Goal: Contribute content: Contribute content

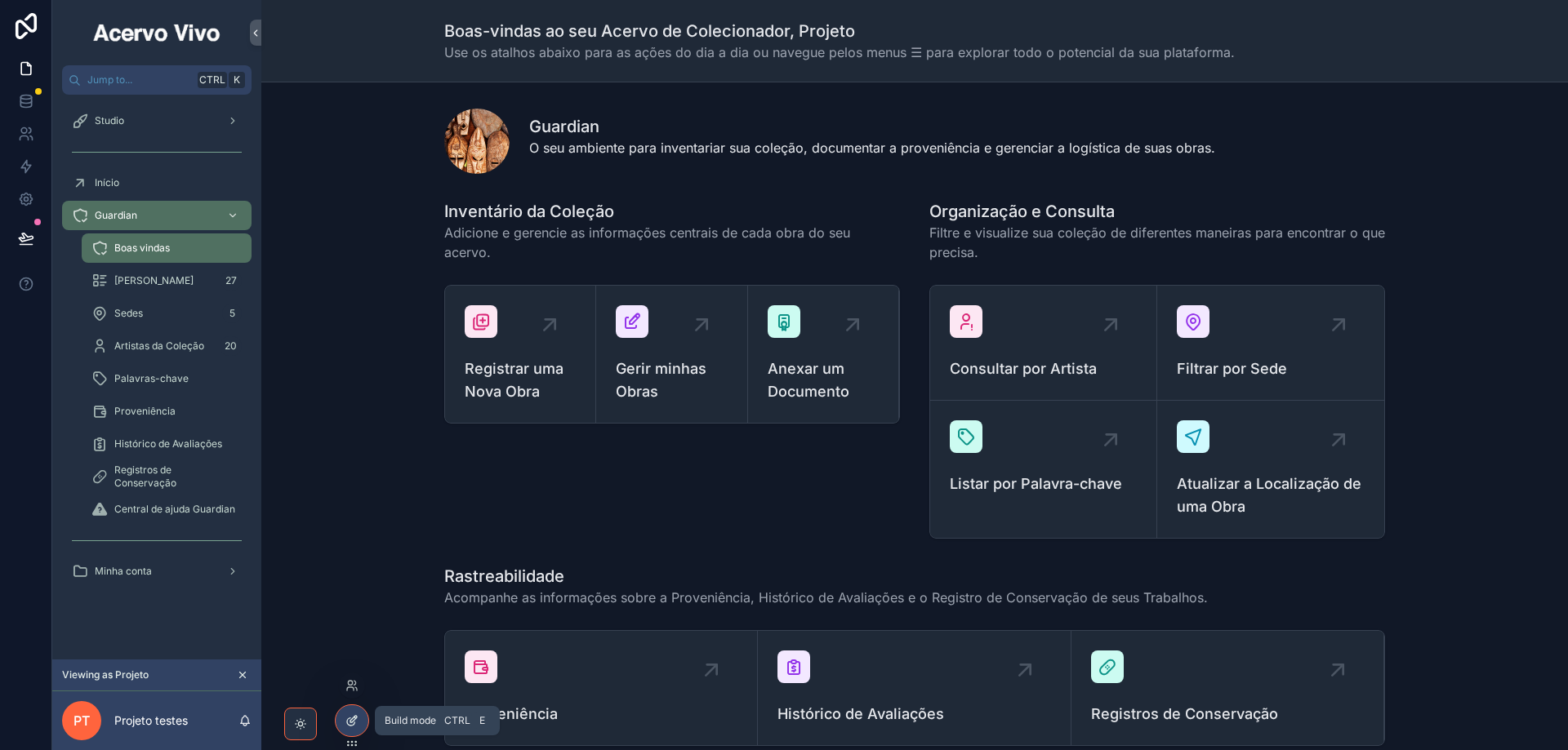
click at [351, 729] on div at bounding box center [352, 720] width 33 height 31
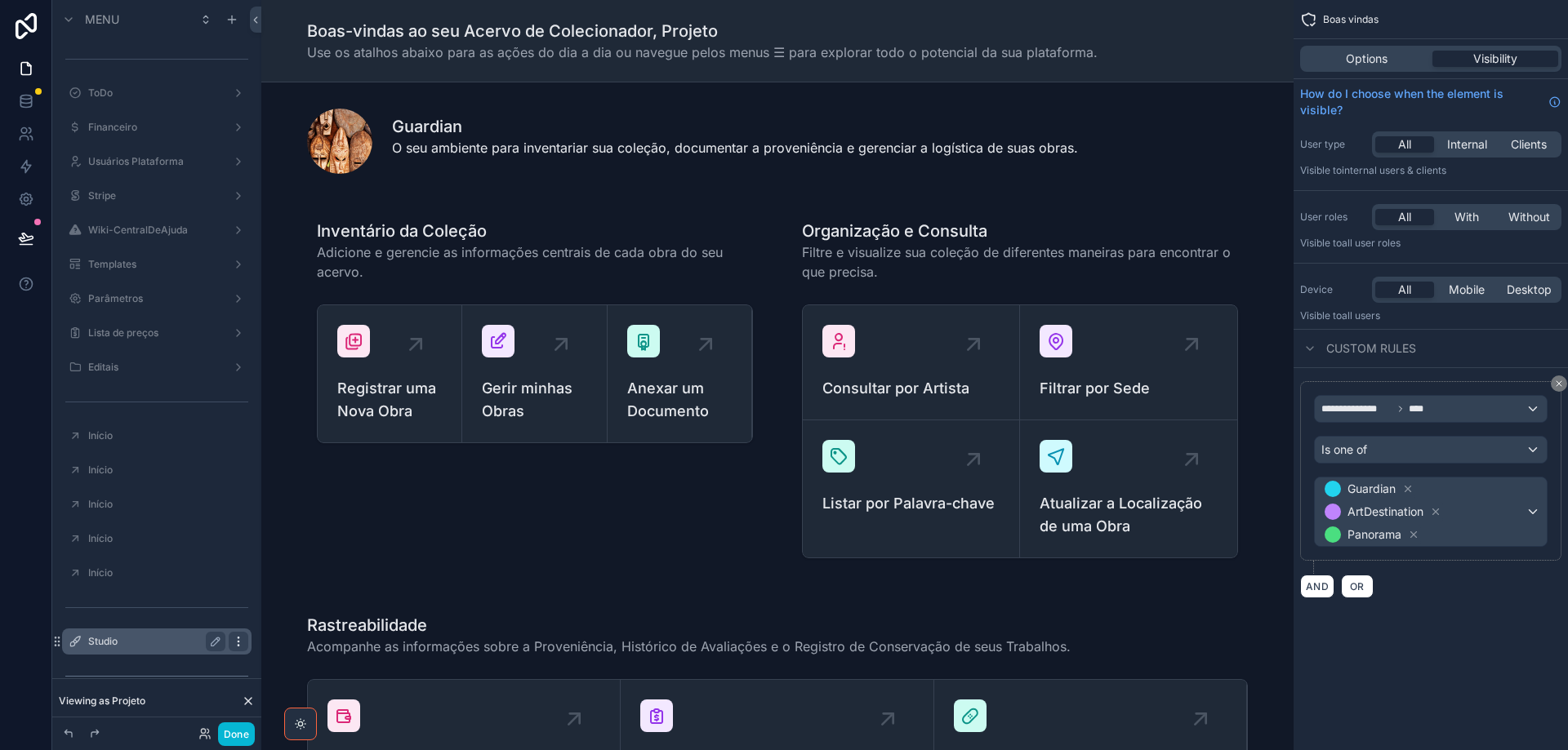
click at [237, 644] on icon "scrollable content" at bounding box center [238, 641] width 13 height 13
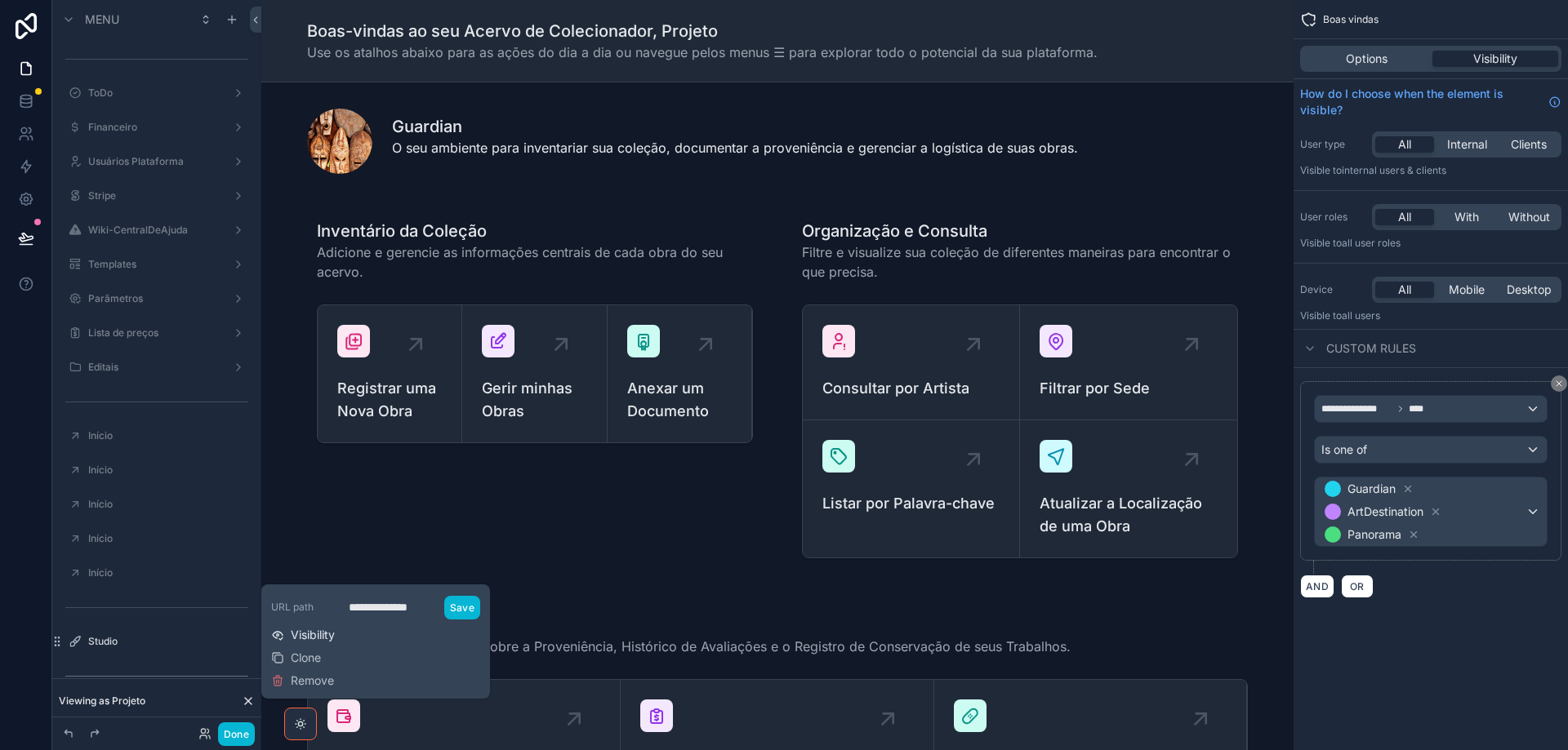
click at [314, 639] on span "Visibility" at bounding box center [313, 635] width 44 height 17
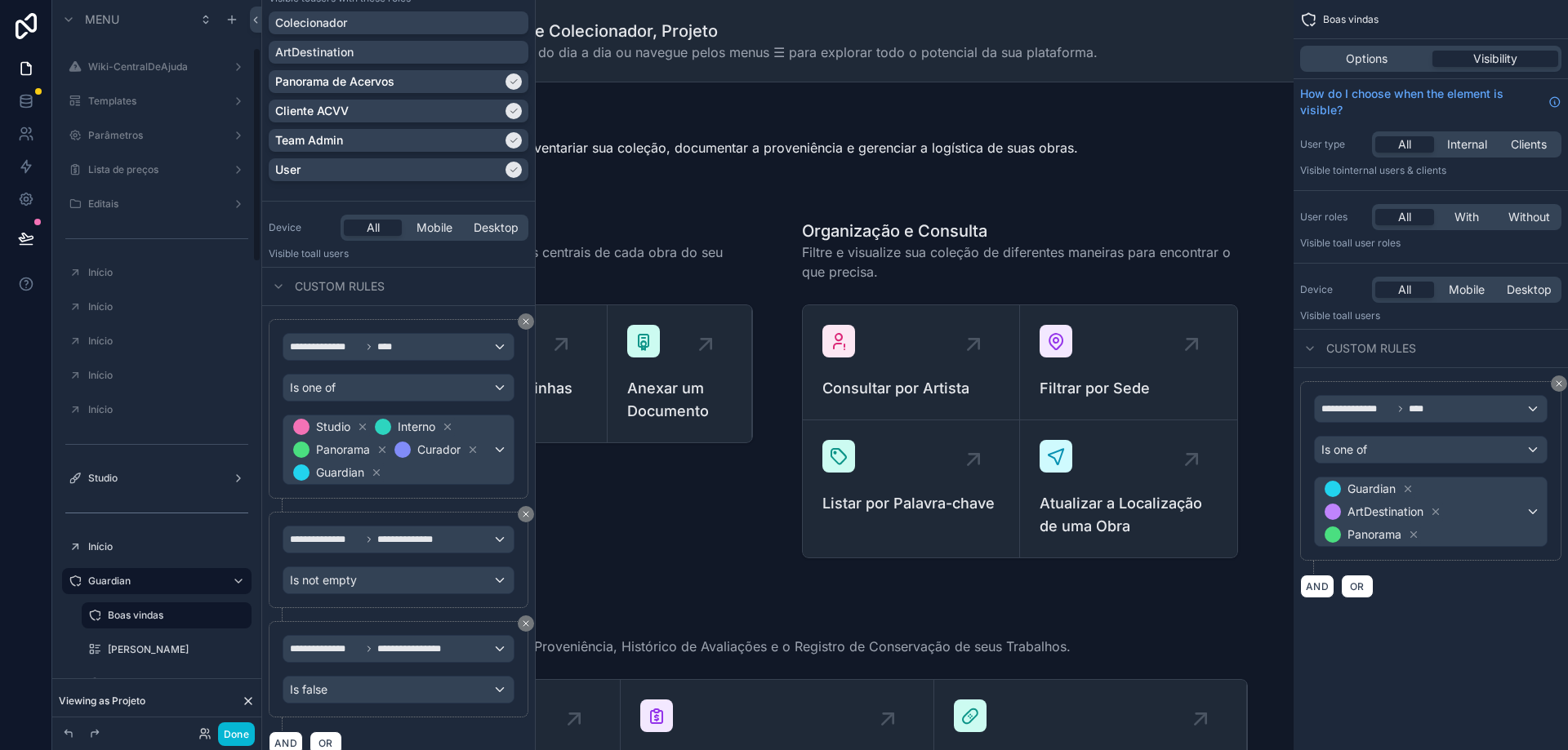
scroll to position [223, 0]
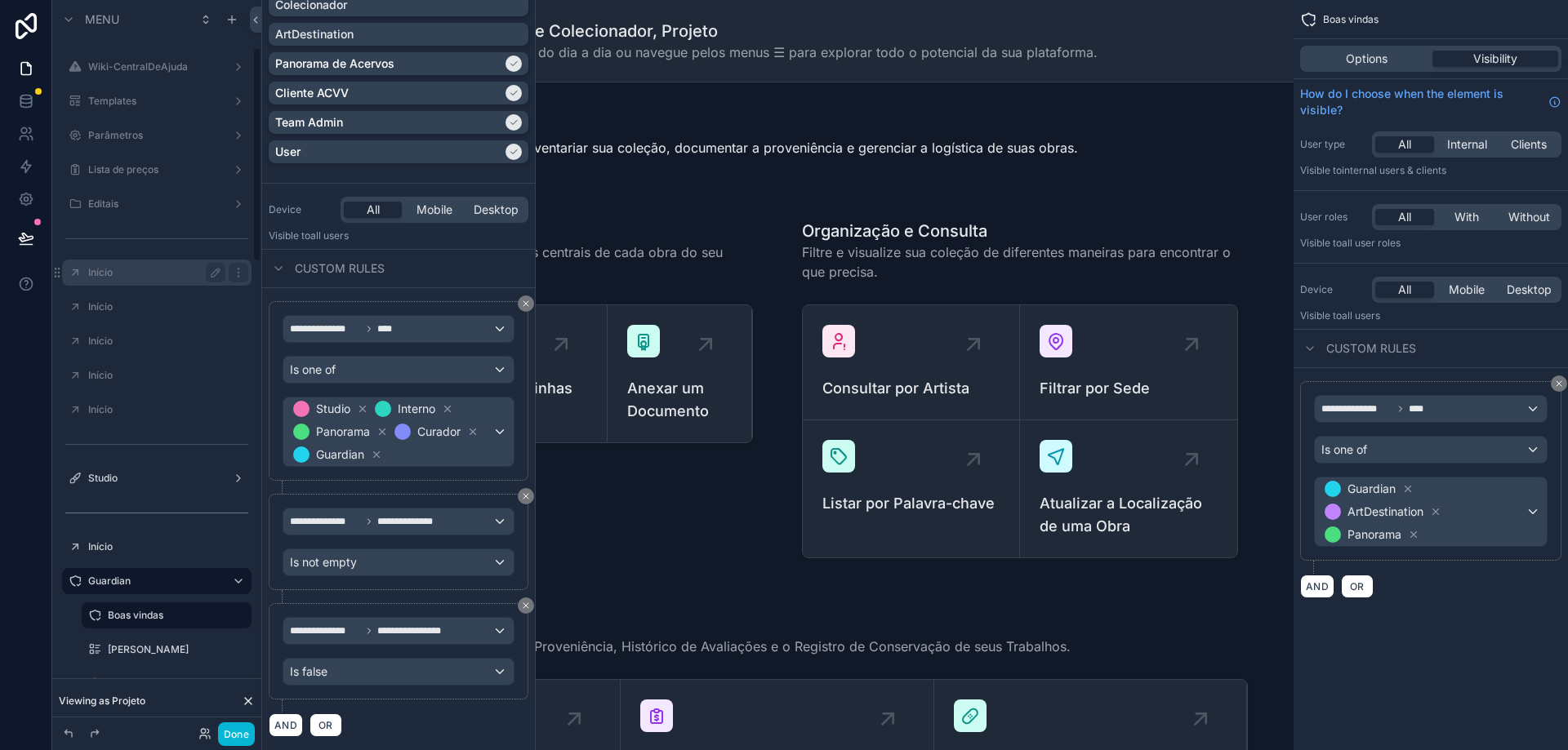
click at [138, 271] on label "Início" at bounding box center [153, 272] width 131 height 13
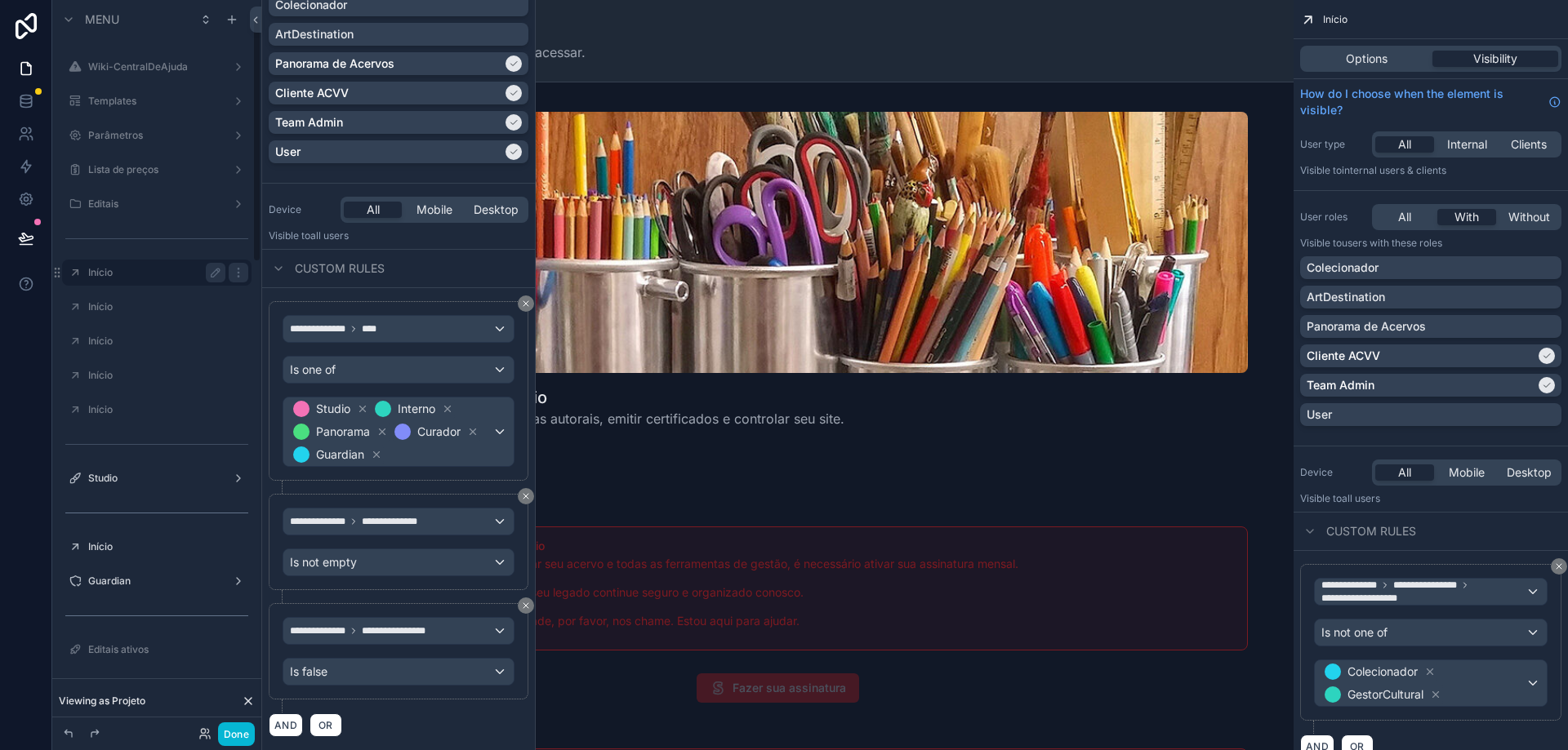
scroll to position [53, 0]
click at [237, 382] on icon "scrollable content" at bounding box center [237, 382] width 1 height 1
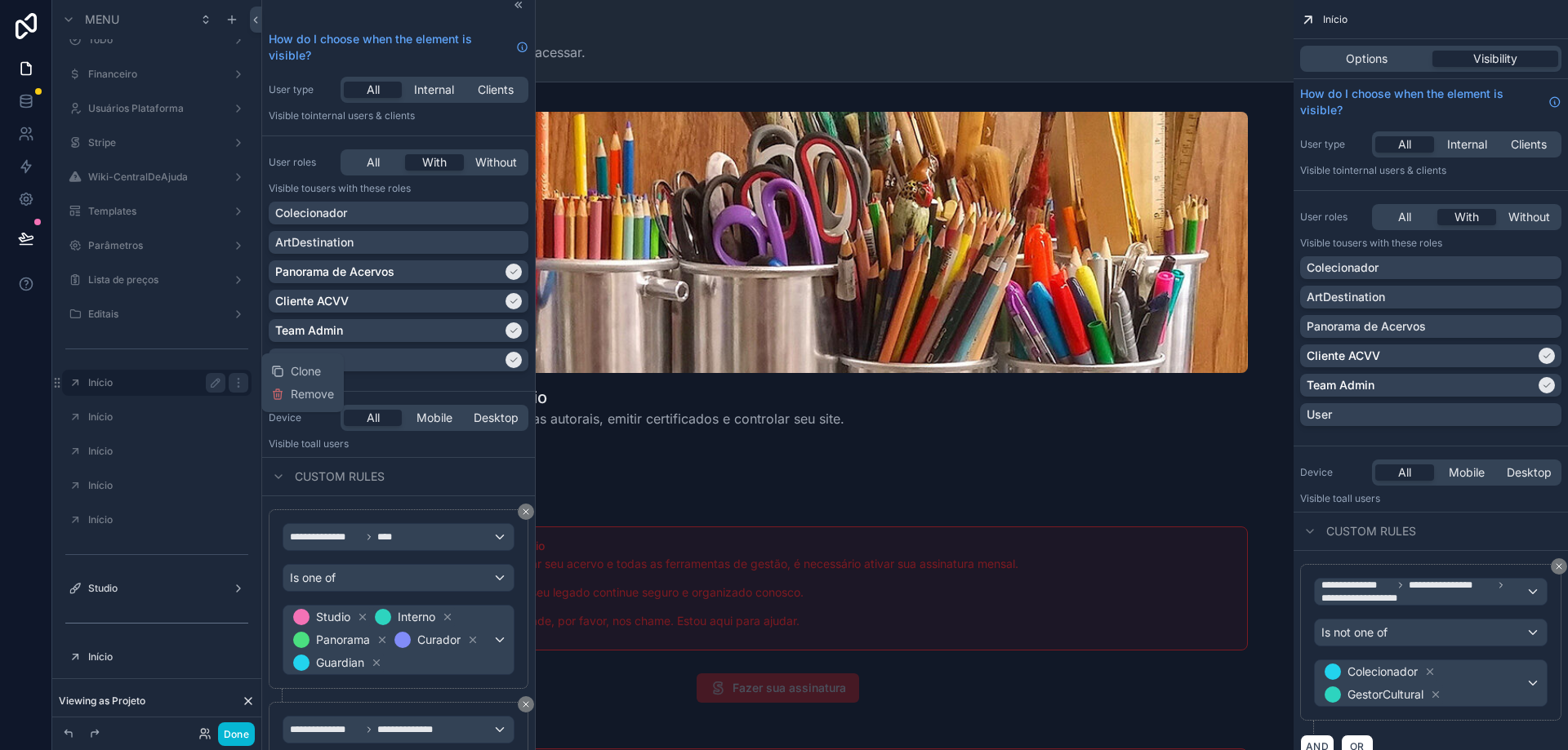
scroll to position [0, 0]
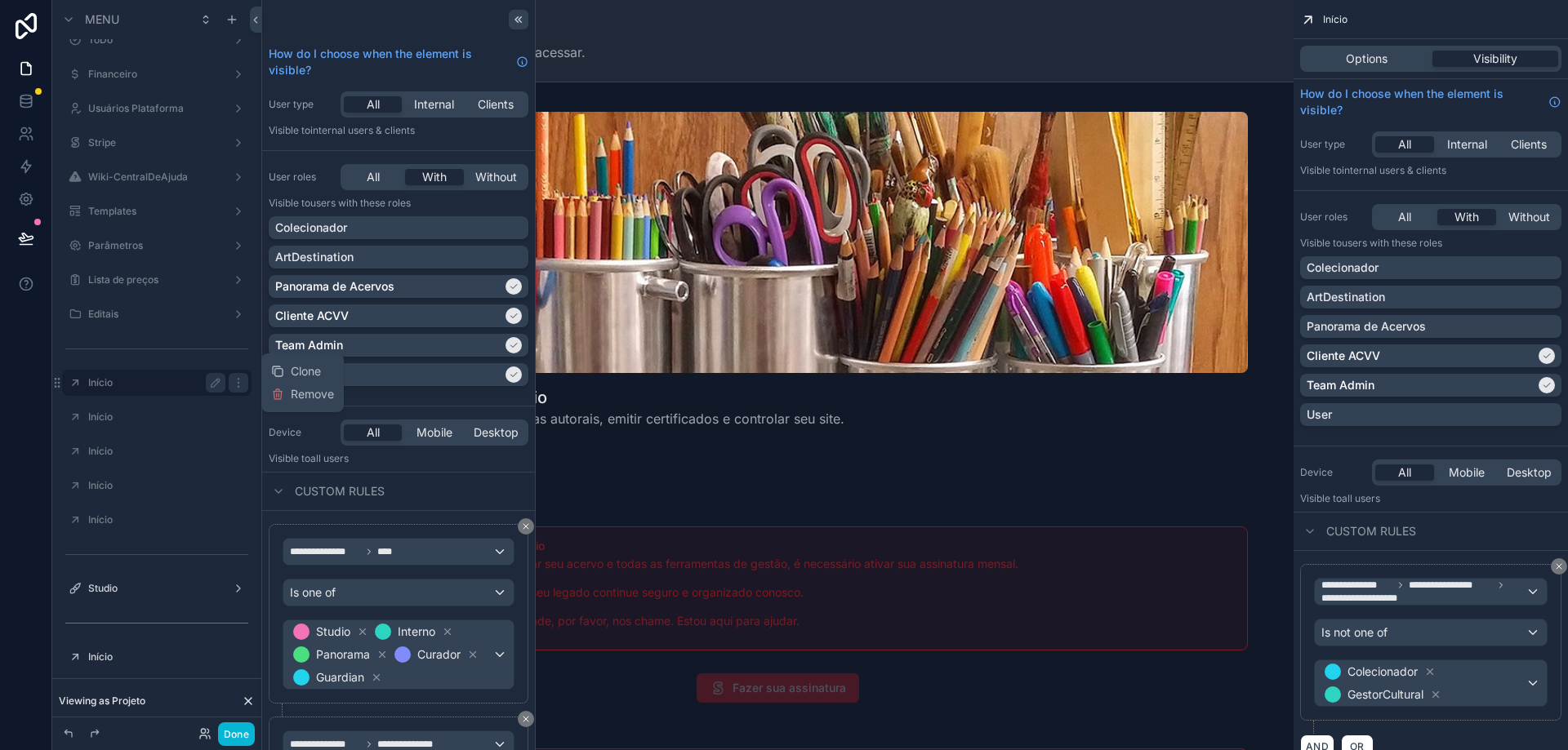
click at [519, 19] on icon at bounding box center [519, 19] width 3 height 5
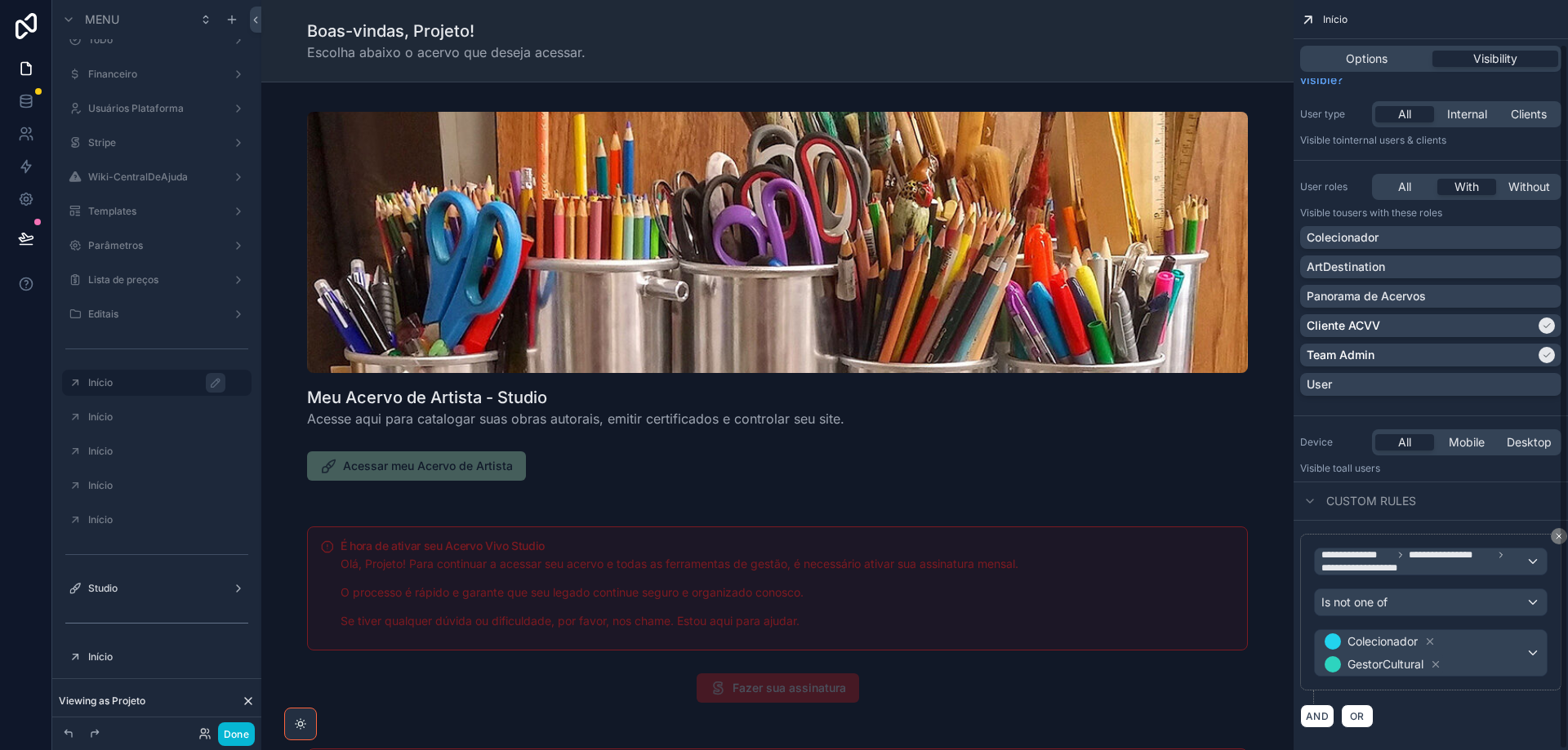
scroll to position [48, 0]
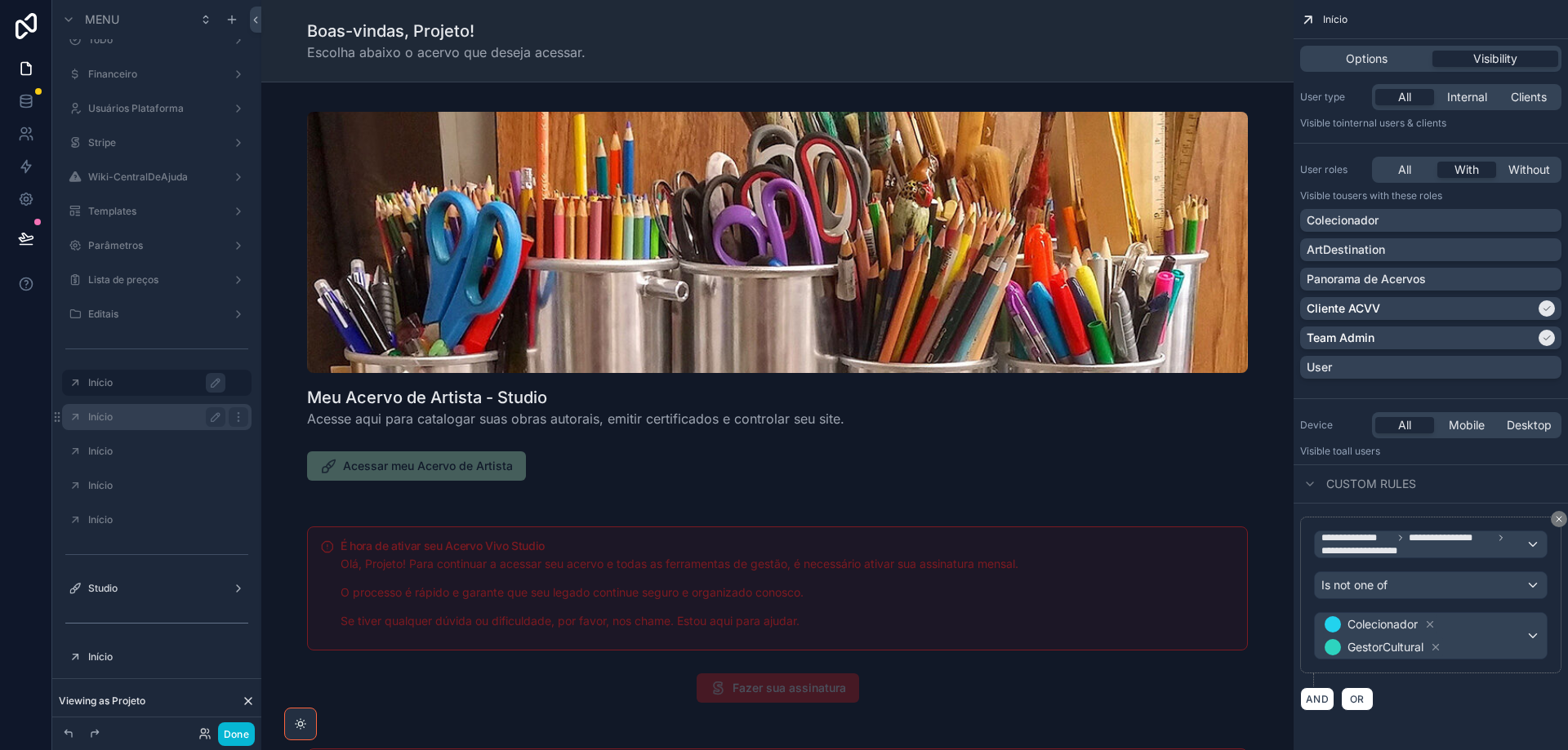
click at [125, 414] on label "Início" at bounding box center [153, 417] width 131 height 13
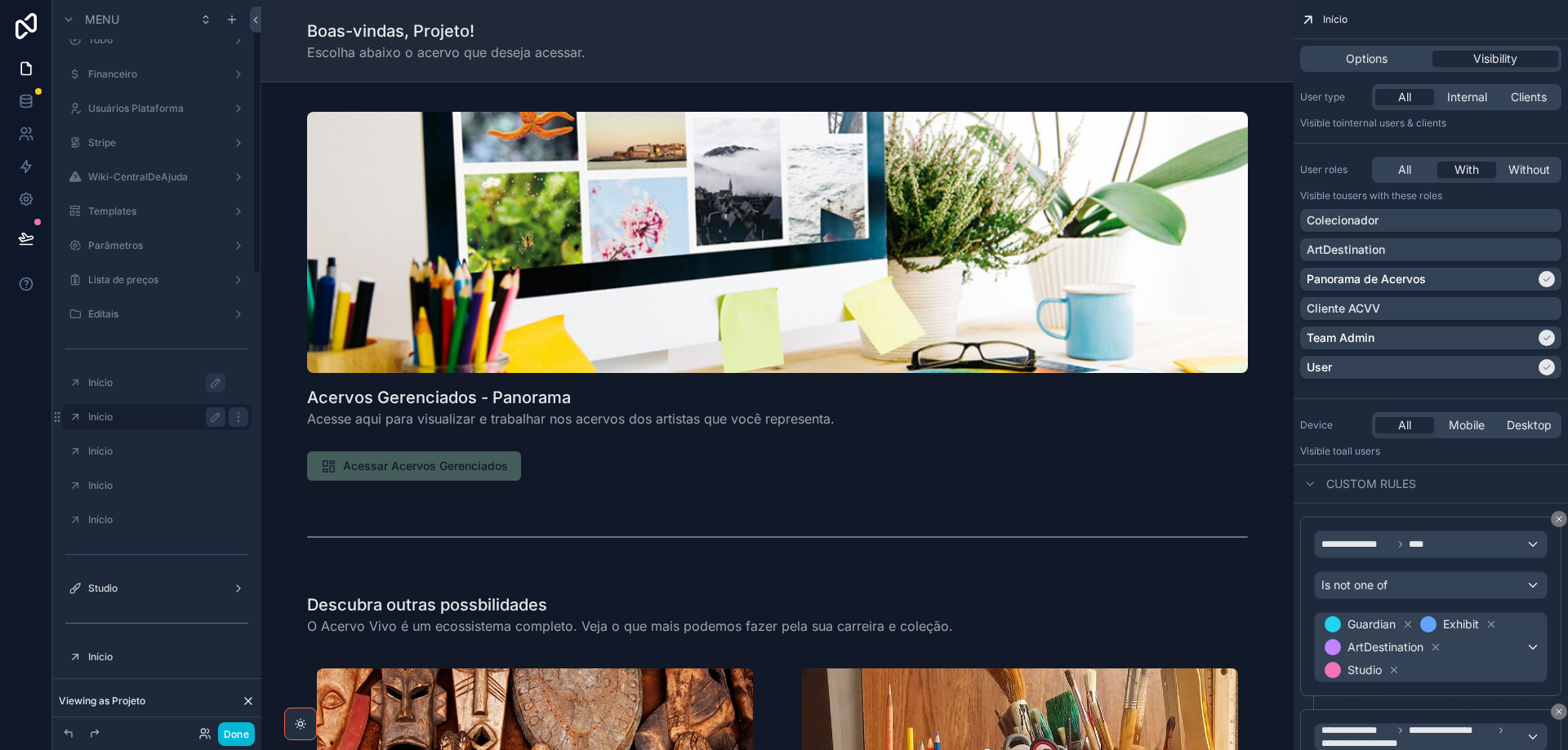
scroll to position [87, 0]
click at [116, 546] on div "Studio" at bounding box center [157, 554] width 138 height 19
click at [243, 553] on icon "scrollable content" at bounding box center [238, 553] width 13 height 13
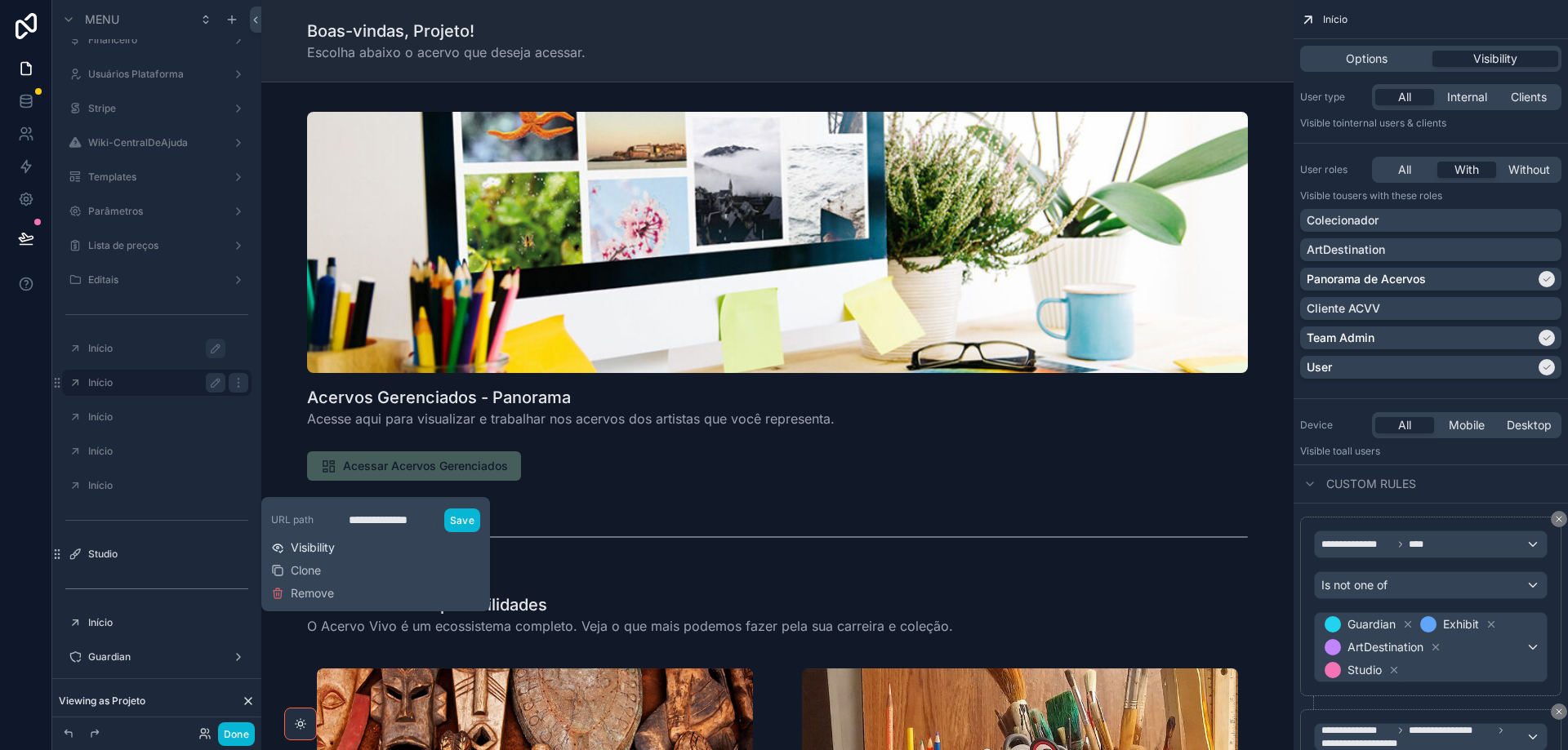
click at [317, 548] on span "Visibility" at bounding box center [313, 547] width 44 height 17
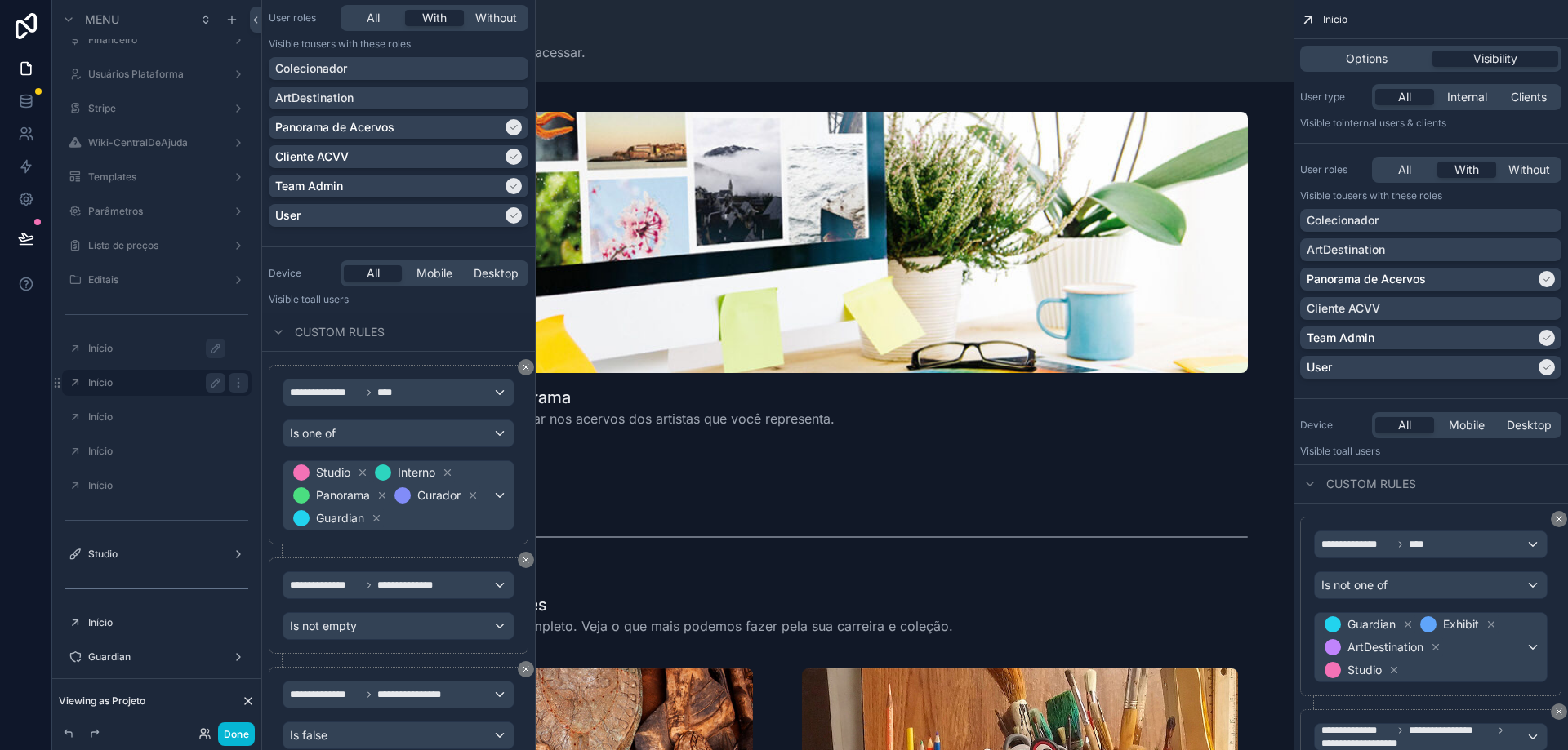
scroll to position [223, 0]
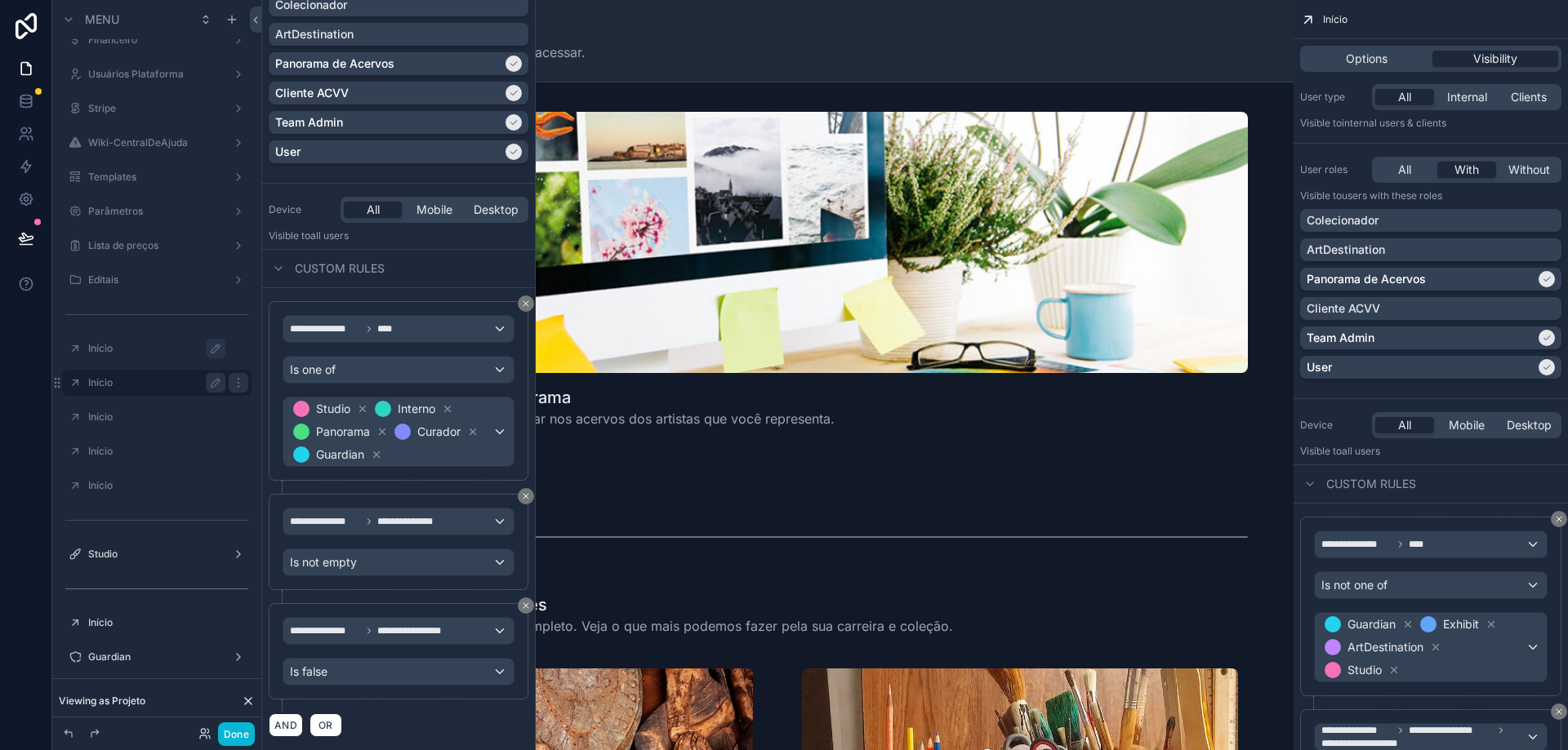
click at [177, 353] on label "Início" at bounding box center [165, 348] width 153 height 13
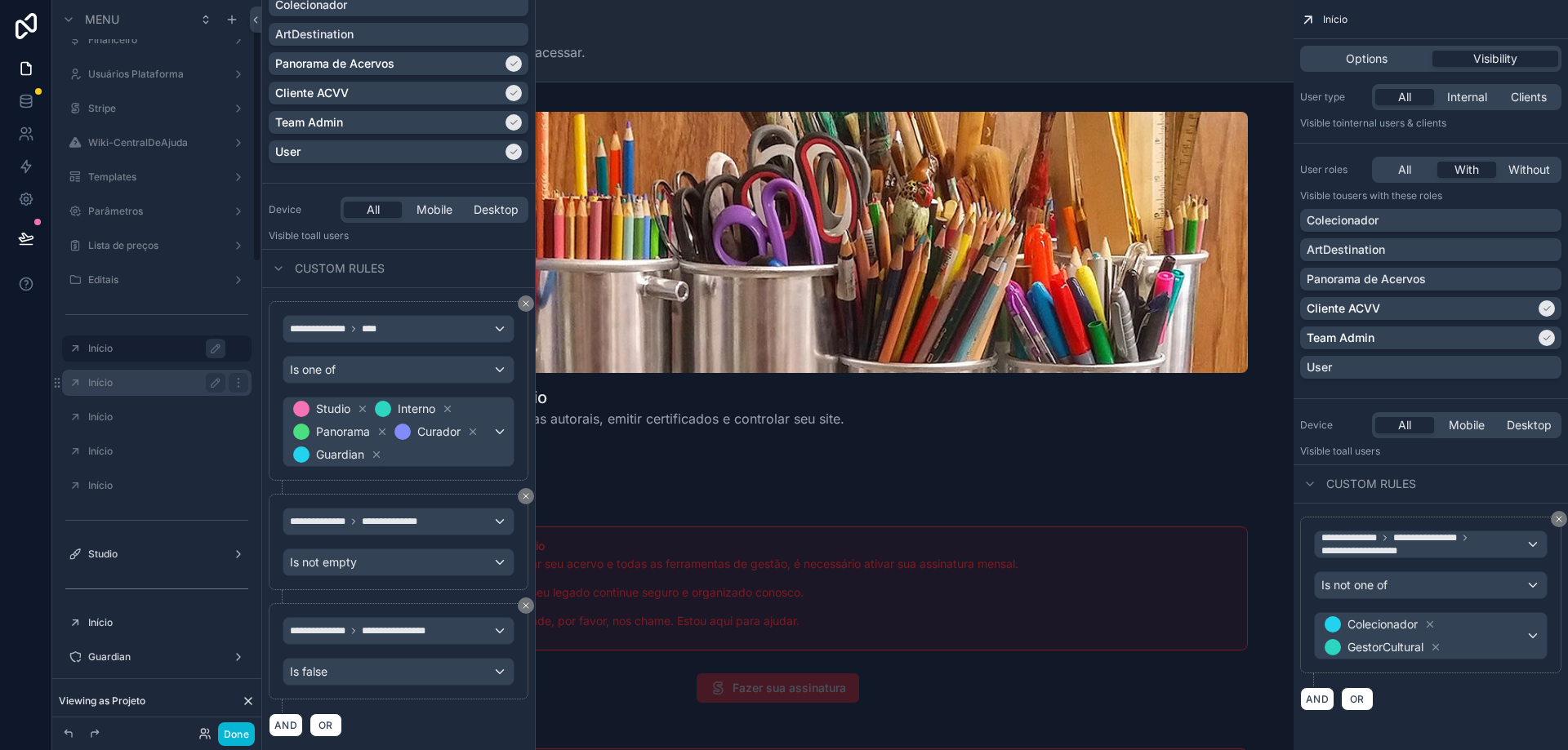
scroll to position [53, 0]
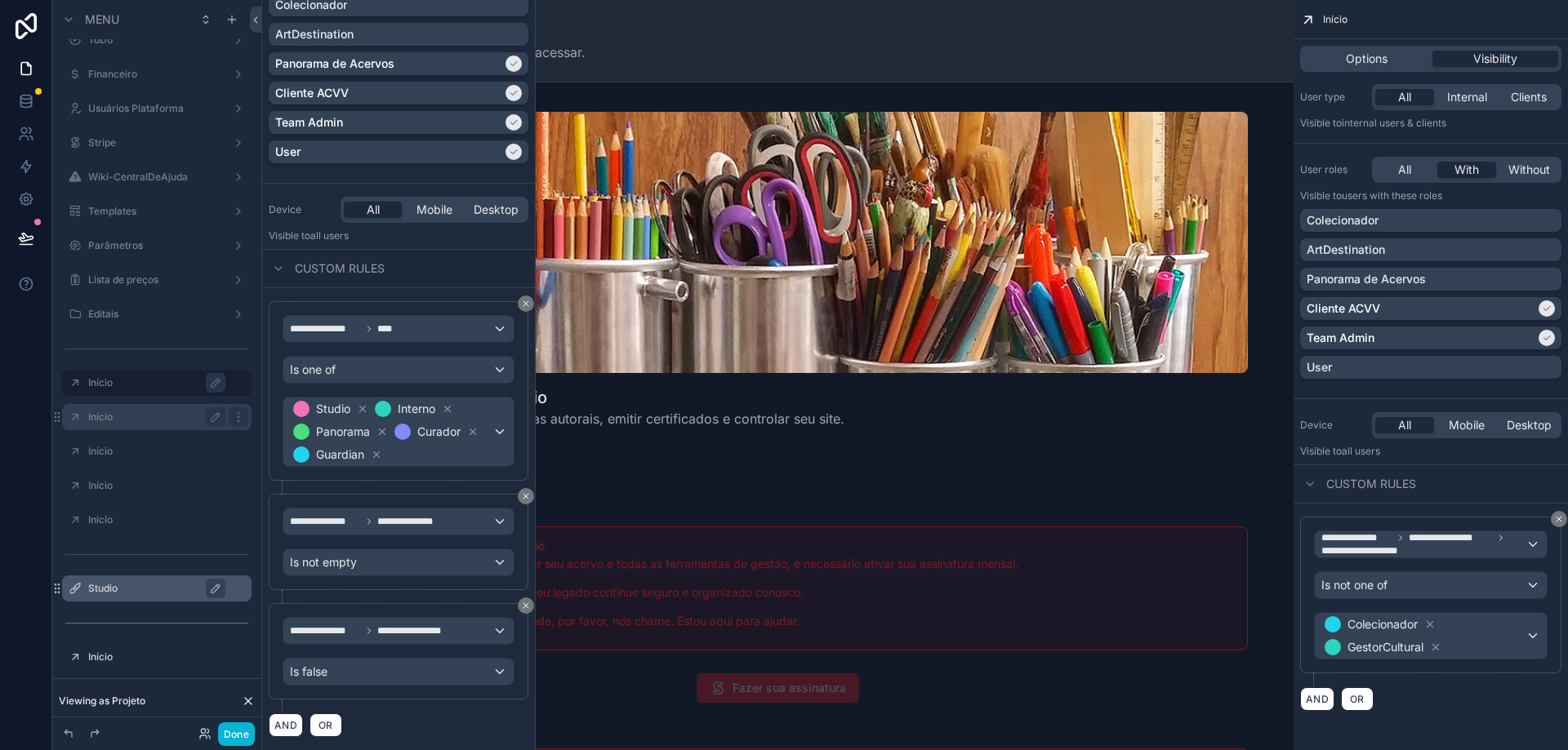
click at [134, 594] on label "Studio" at bounding box center [165, 588] width 153 height 13
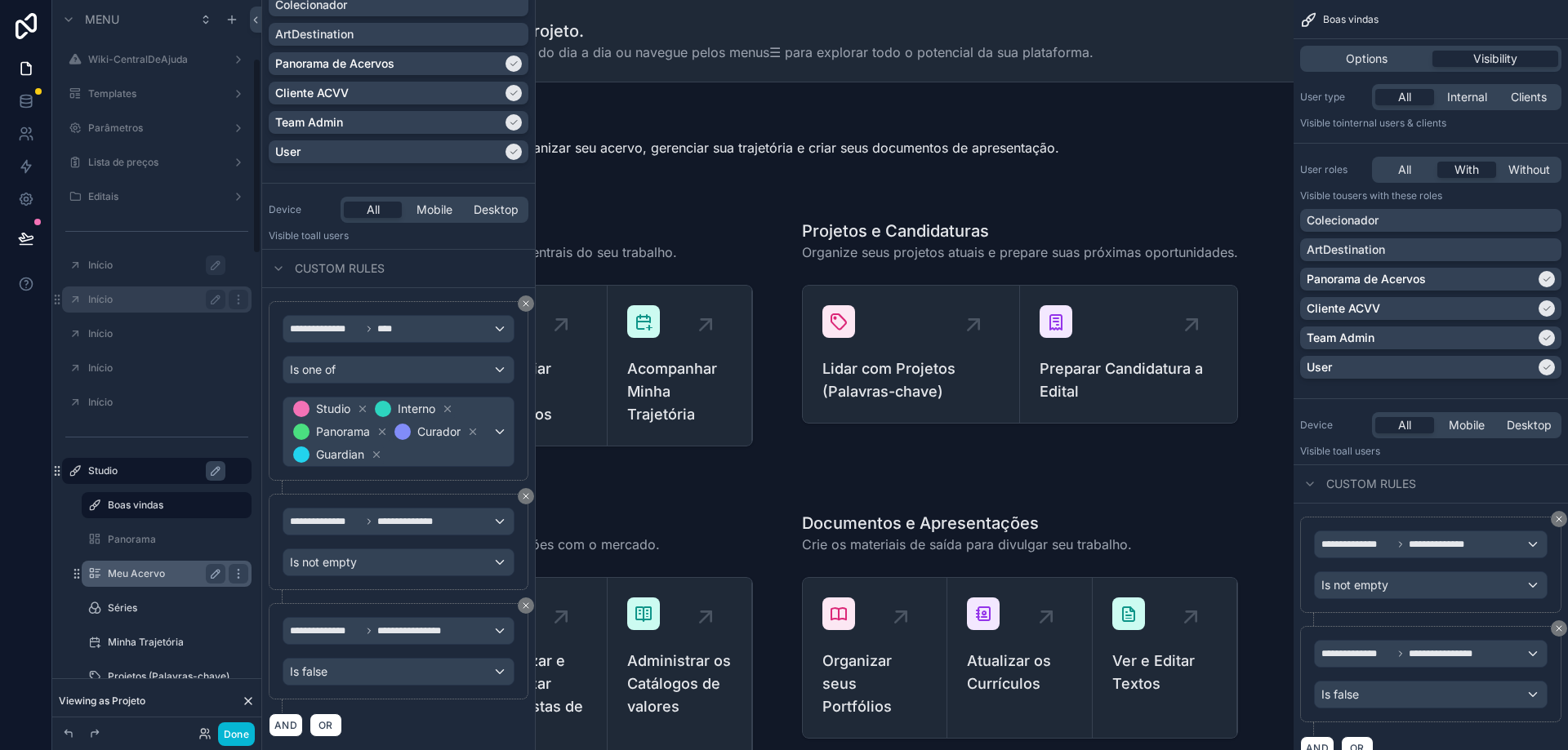
scroll to position [216, 0]
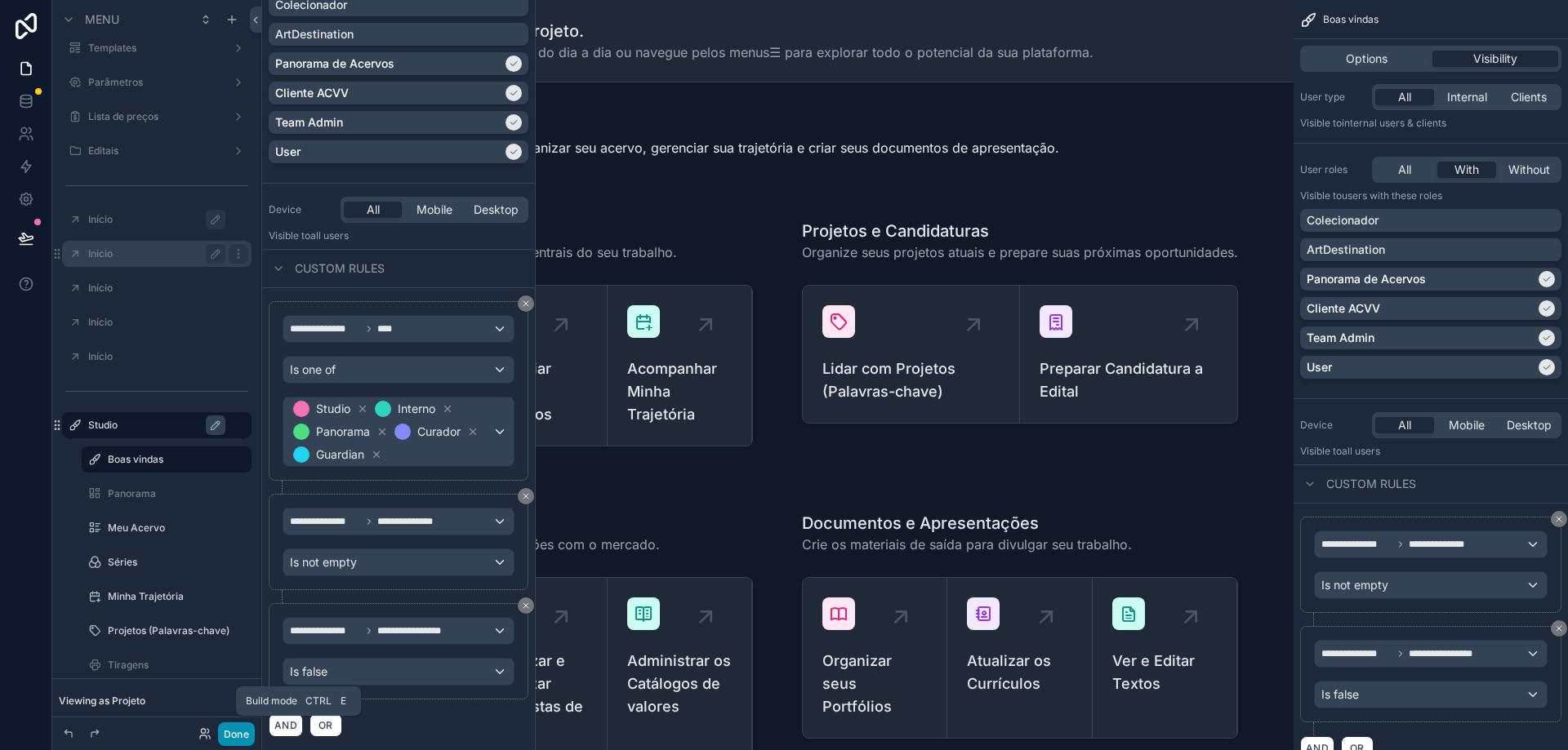
click at [244, 739] on button "Done" at bounding box center [236, 733] width 37 height 24
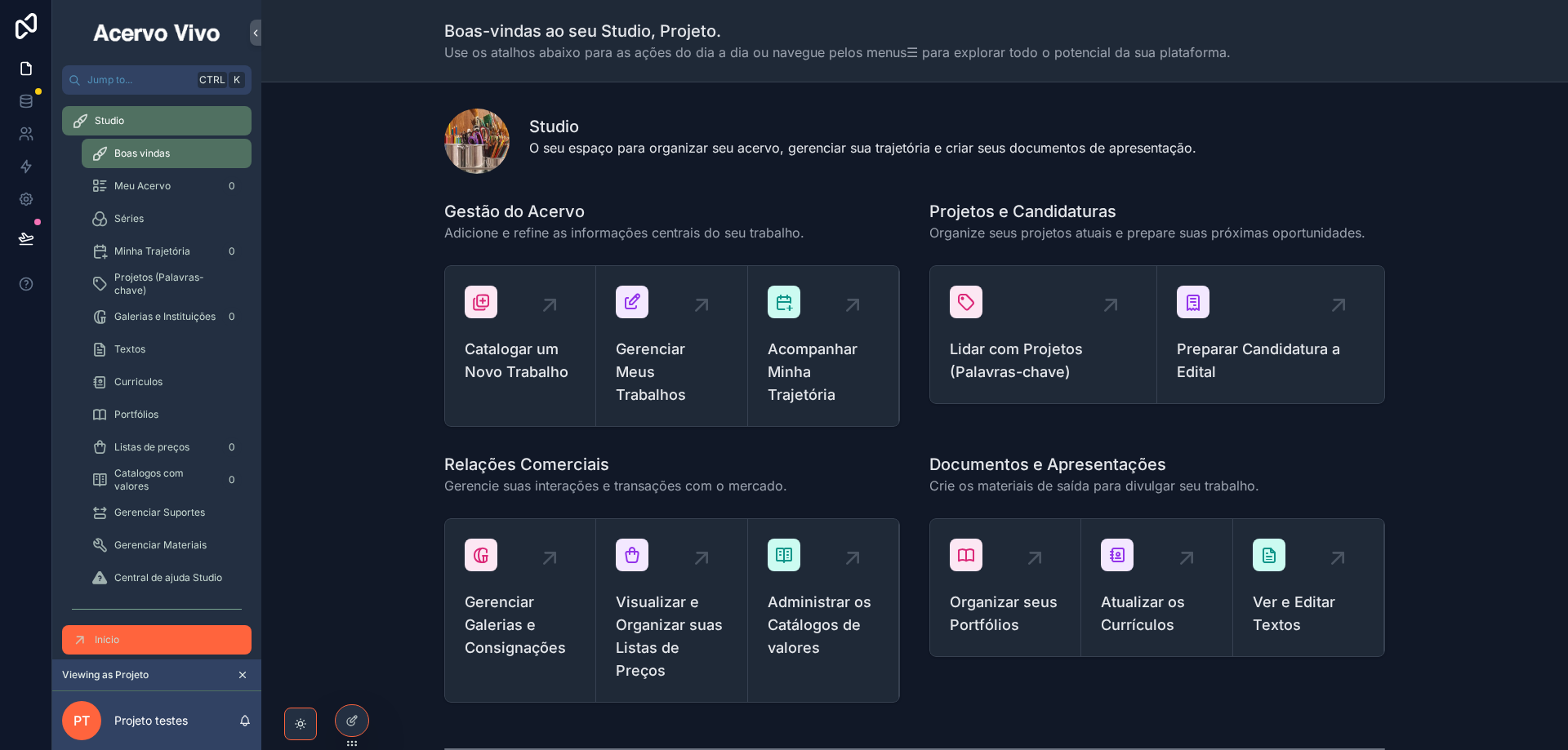
click at [174, 637] on div "Início" at bounding box center [156, 640] width 170 height 26
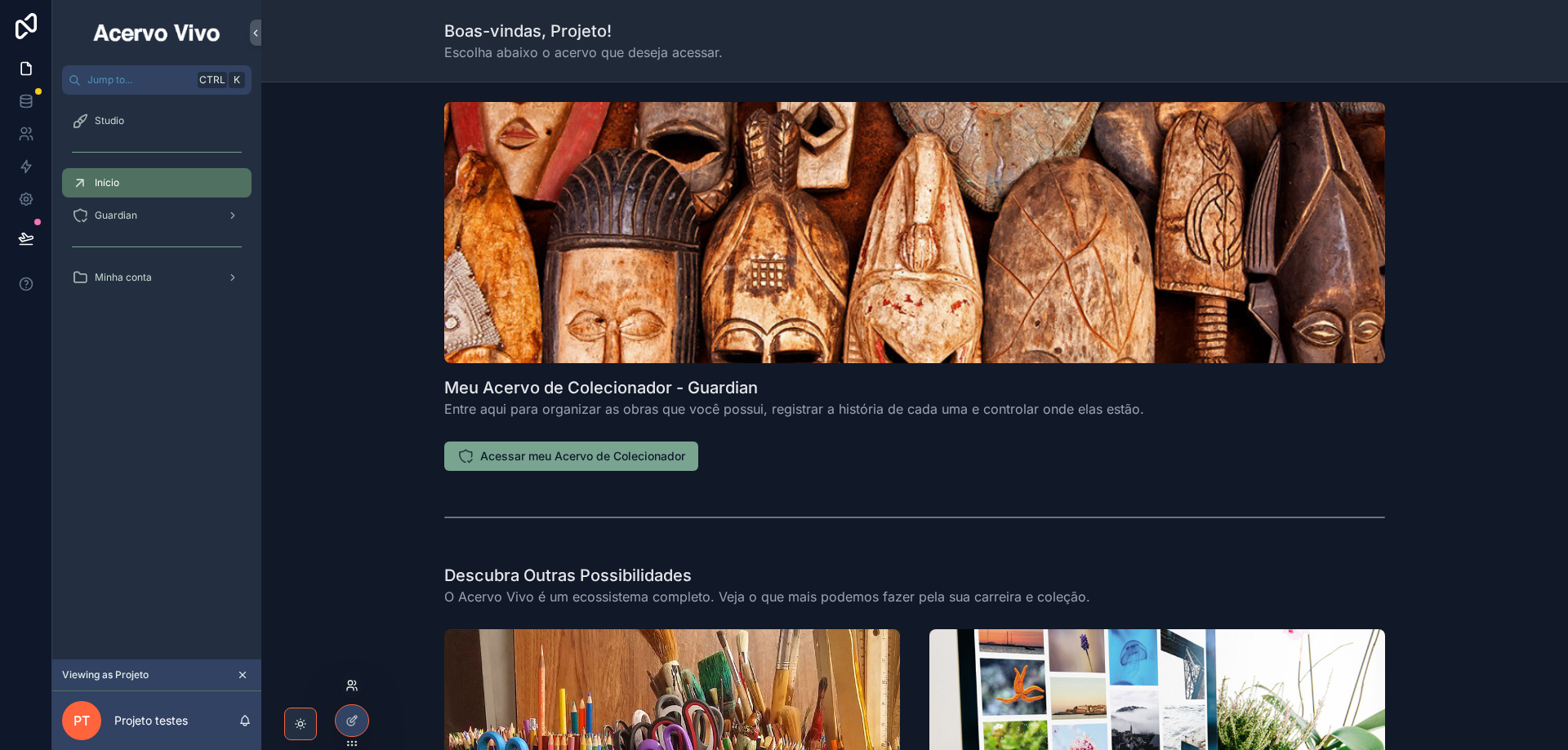
click at [351, 688] on icon at bounding box center [352, 685] width 13 height 13
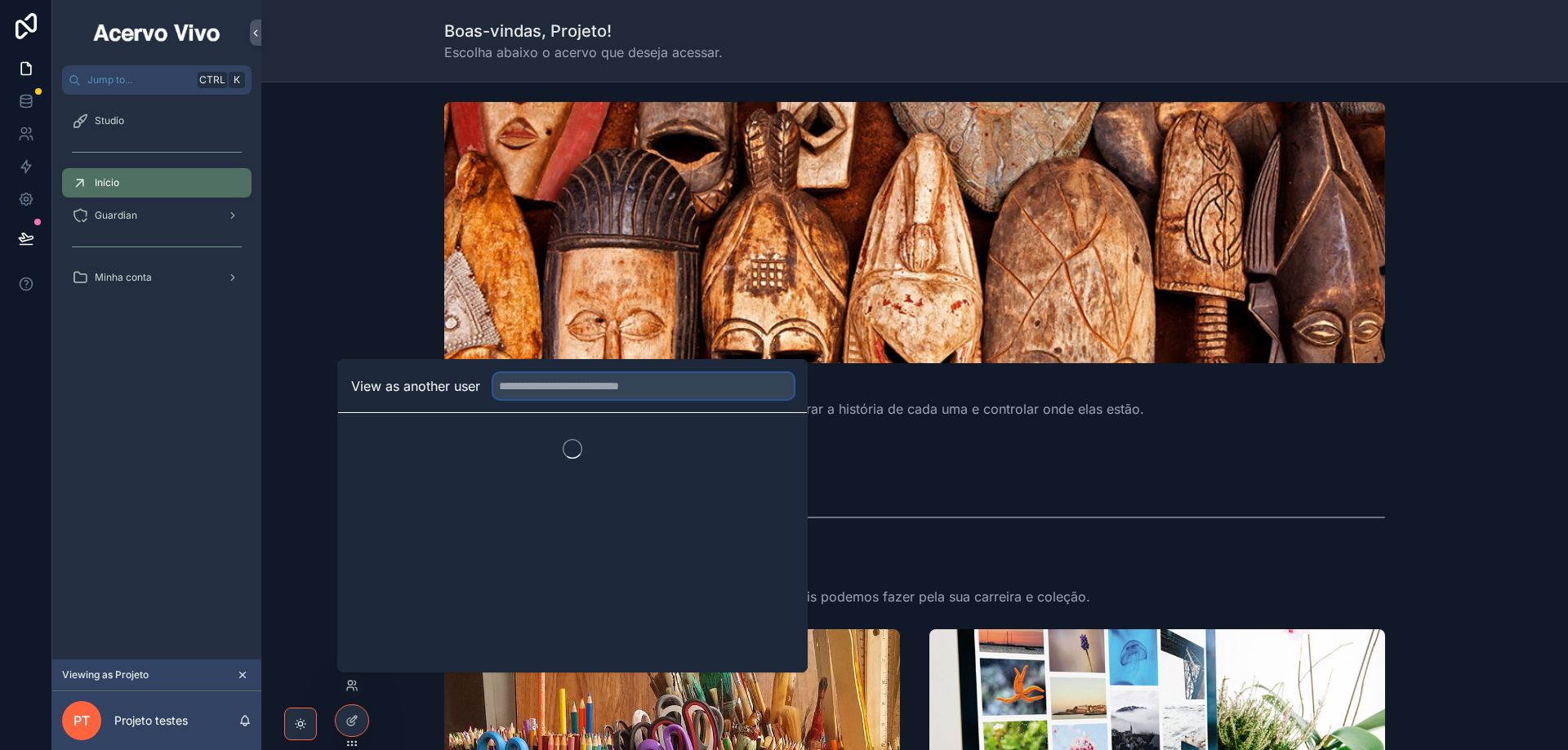
click at [561, 390] on input "text" at bounding box center [643, 386] width 301 height 26
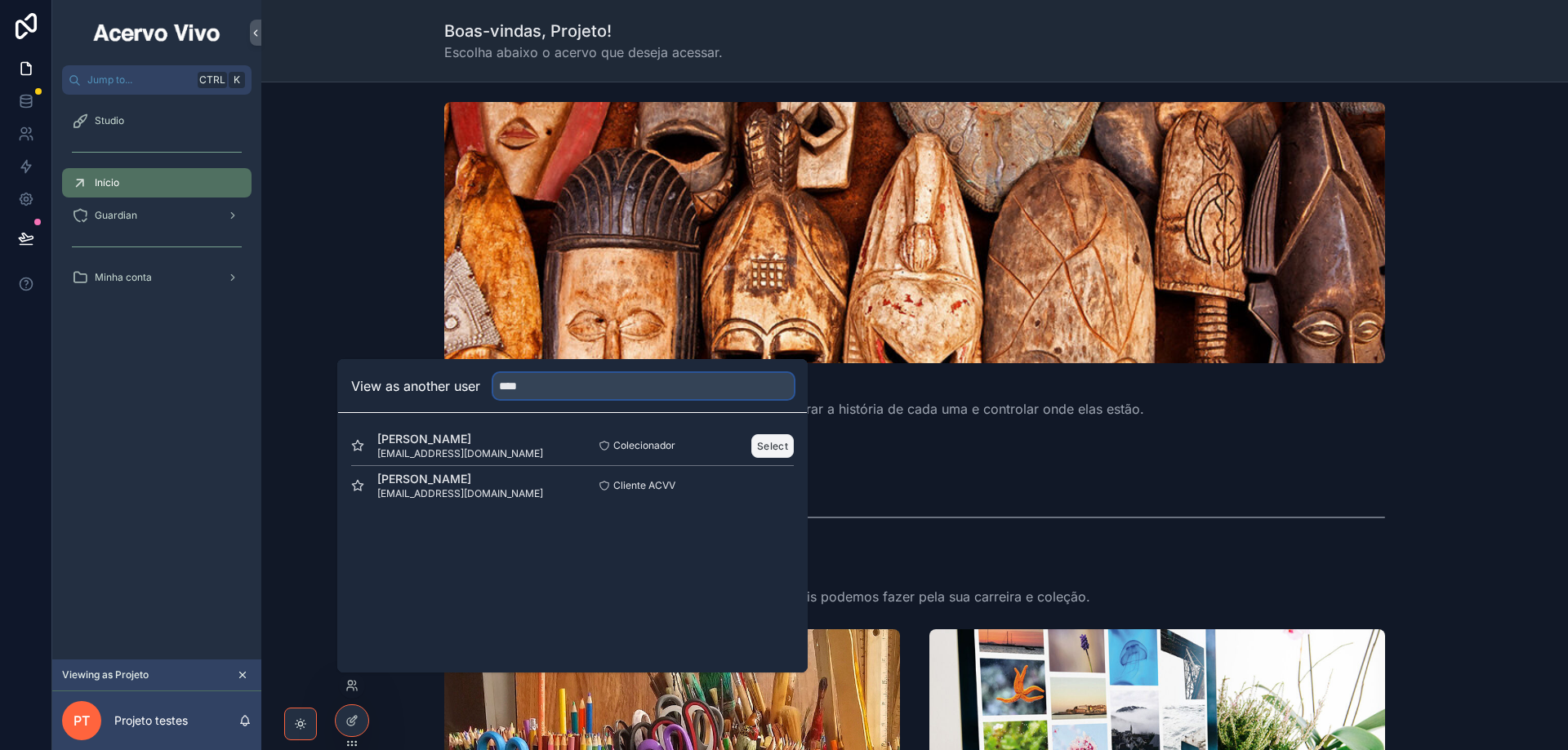
type input "****"
click at [780, 444] on button "Select" at bounding box center [773, 446] width 42 height 24
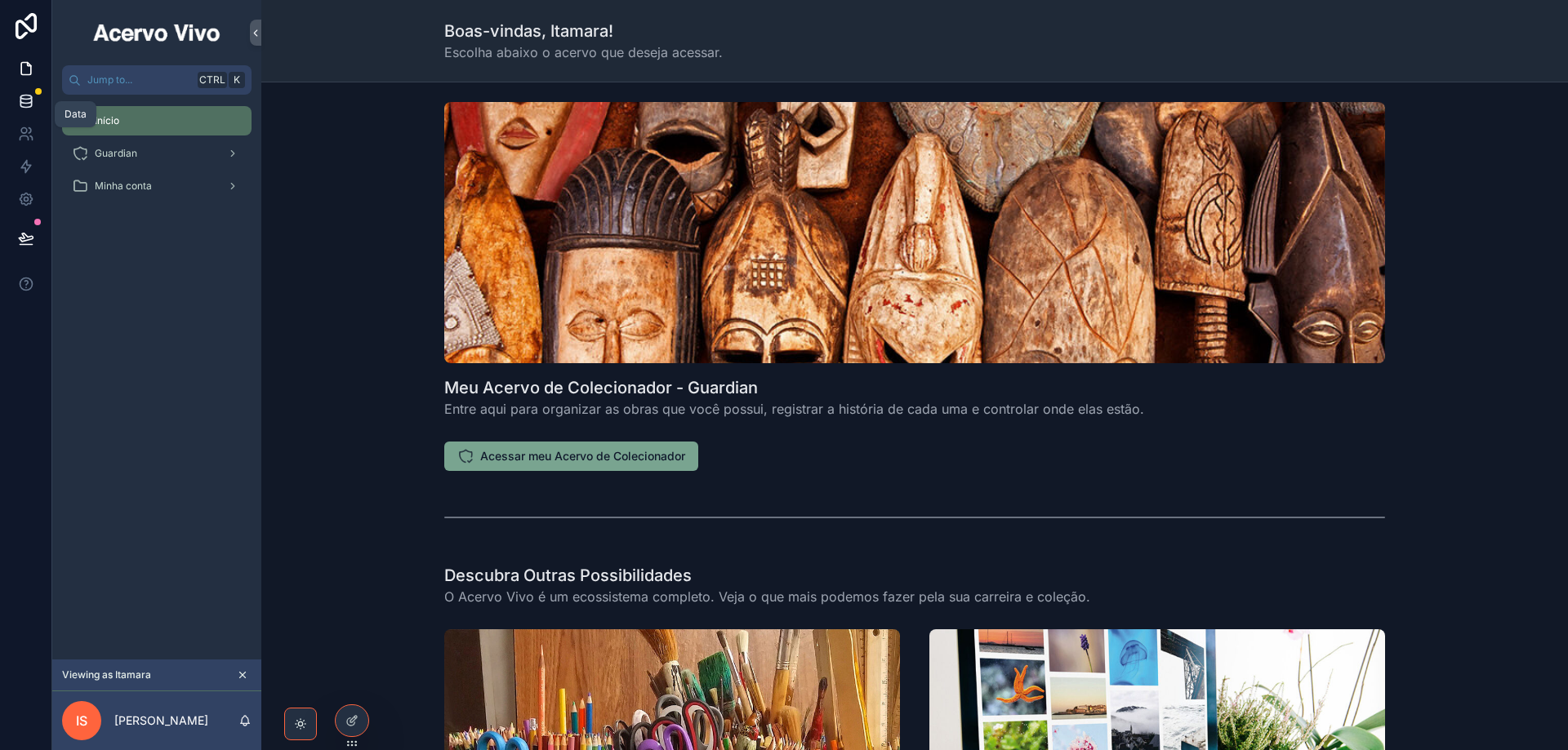
click at [30, 104] on icon at bounding box center [26, 101] width 17 height 17
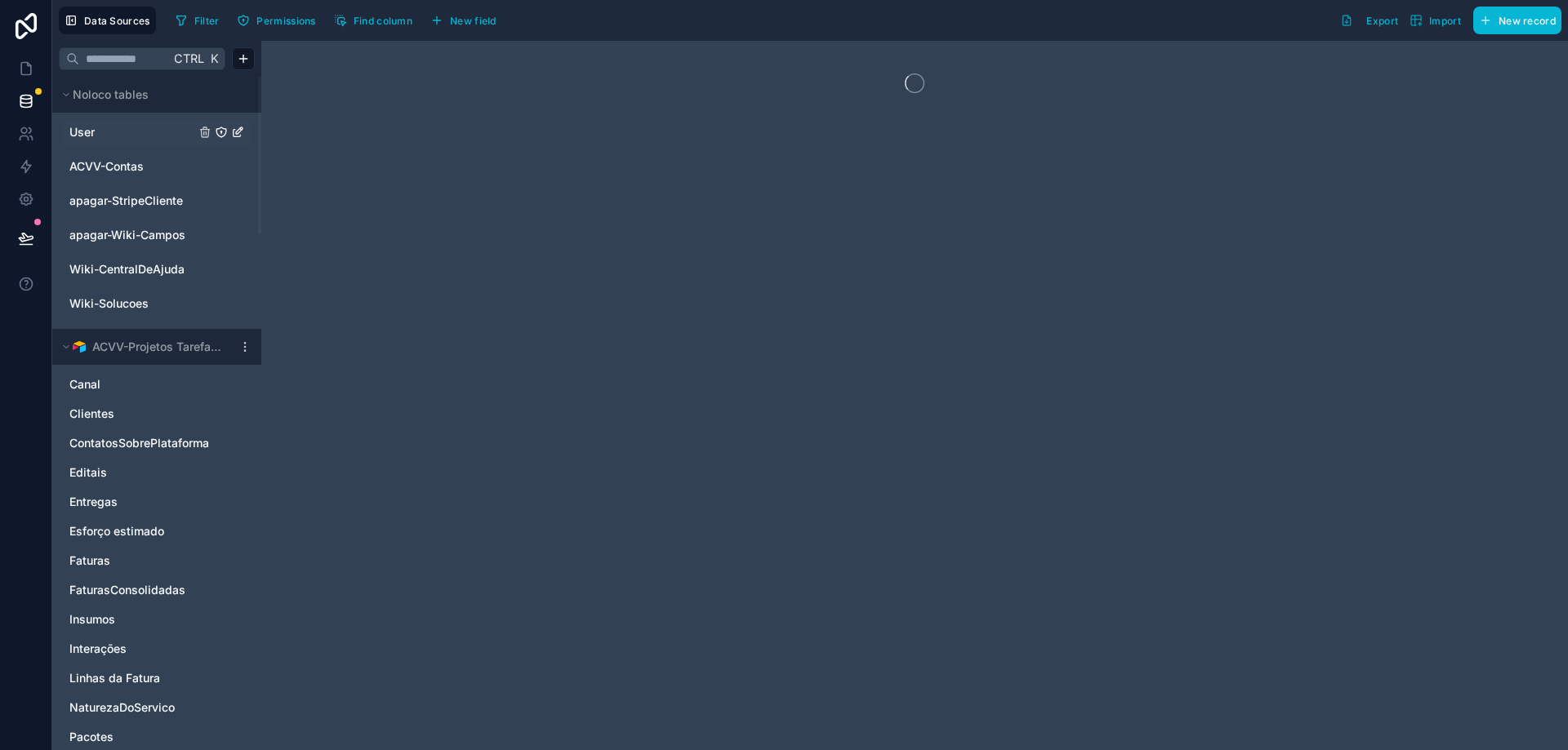
click at [123, 127] on link "User" at bounding box center [132, 132] width 126 height 17
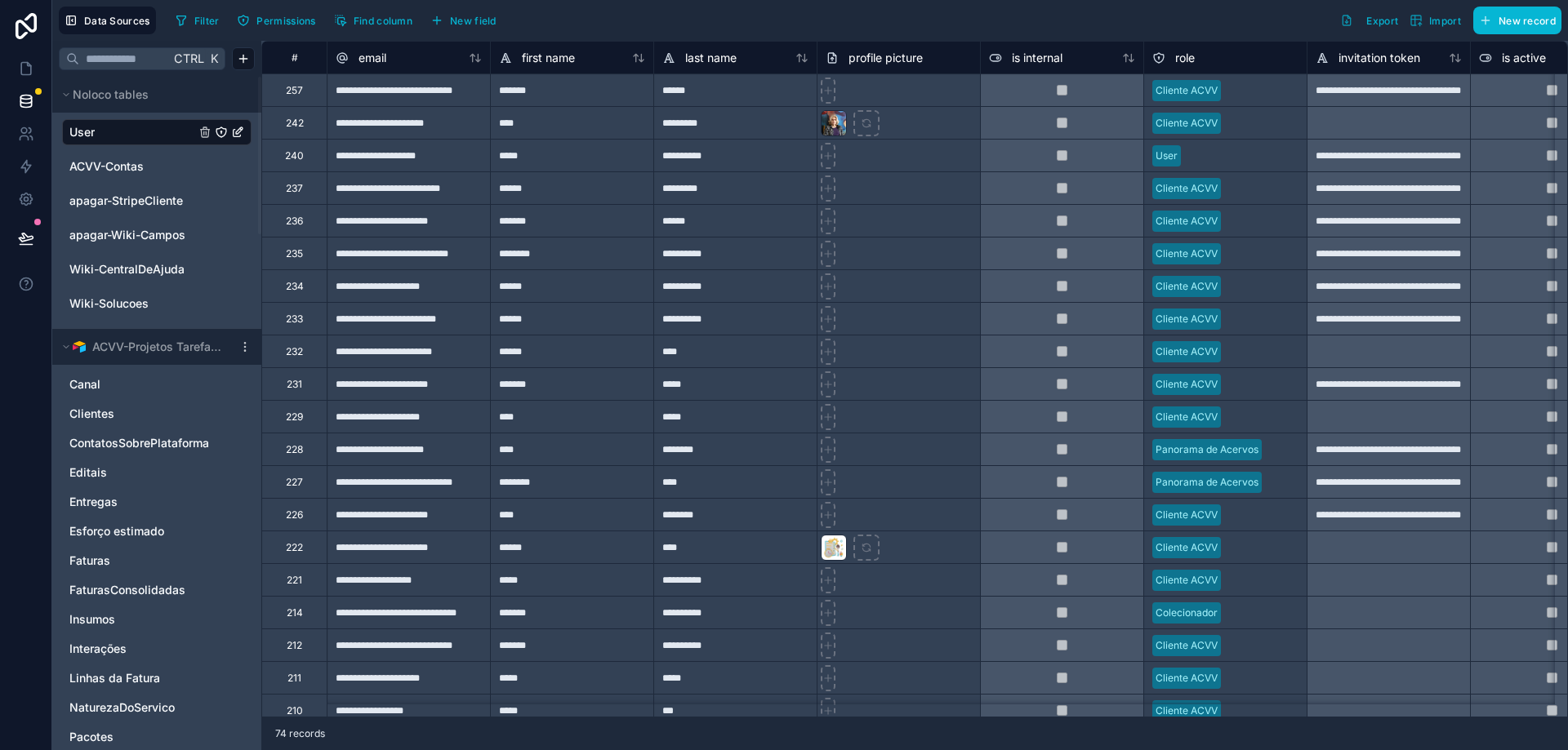
click at [775, 623] on div "**********" at bounding box center [735, 612] width 163 height 33
click at [1251, 90] on div at bounding box center [1263, 91] width 71 height 17
click at [1240, 88] on div at bounding box center [1263, 91] width 71 height 17
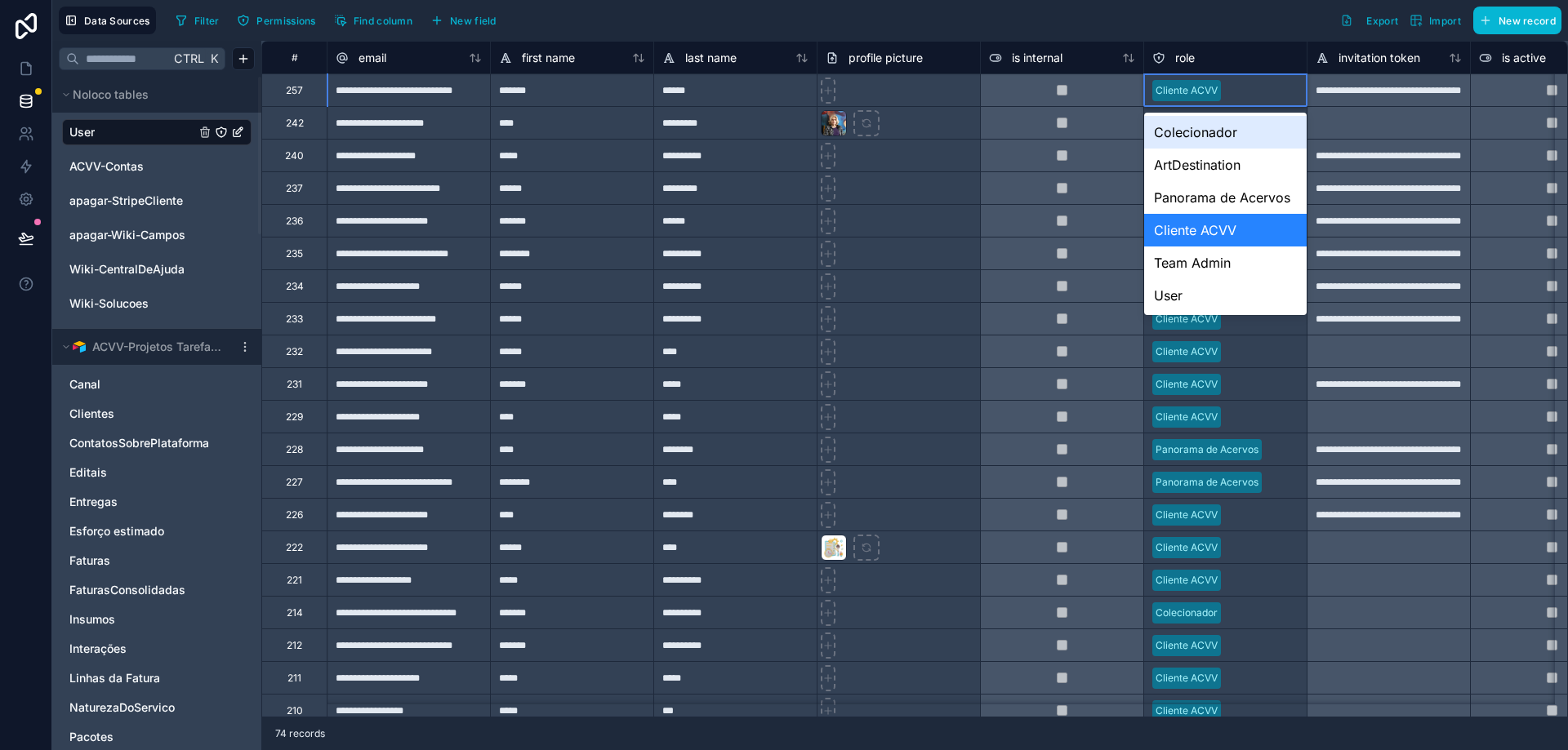
click at [1221, 137] on div "Colecionador" at bounding box center [1225, 131] width 162 height 33
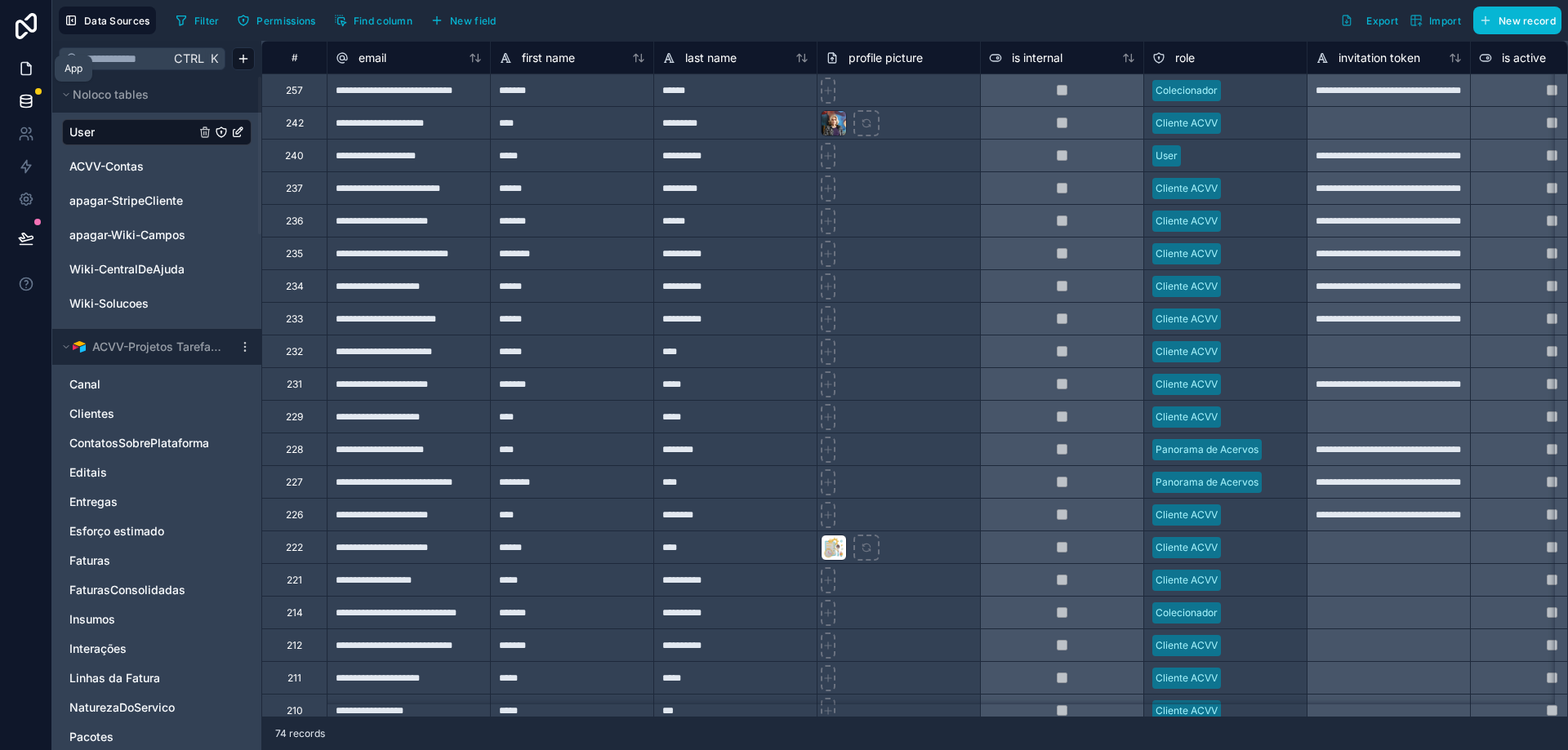
click at [32, 61] on icon at bounding box center [26, 69] width 17 height 17
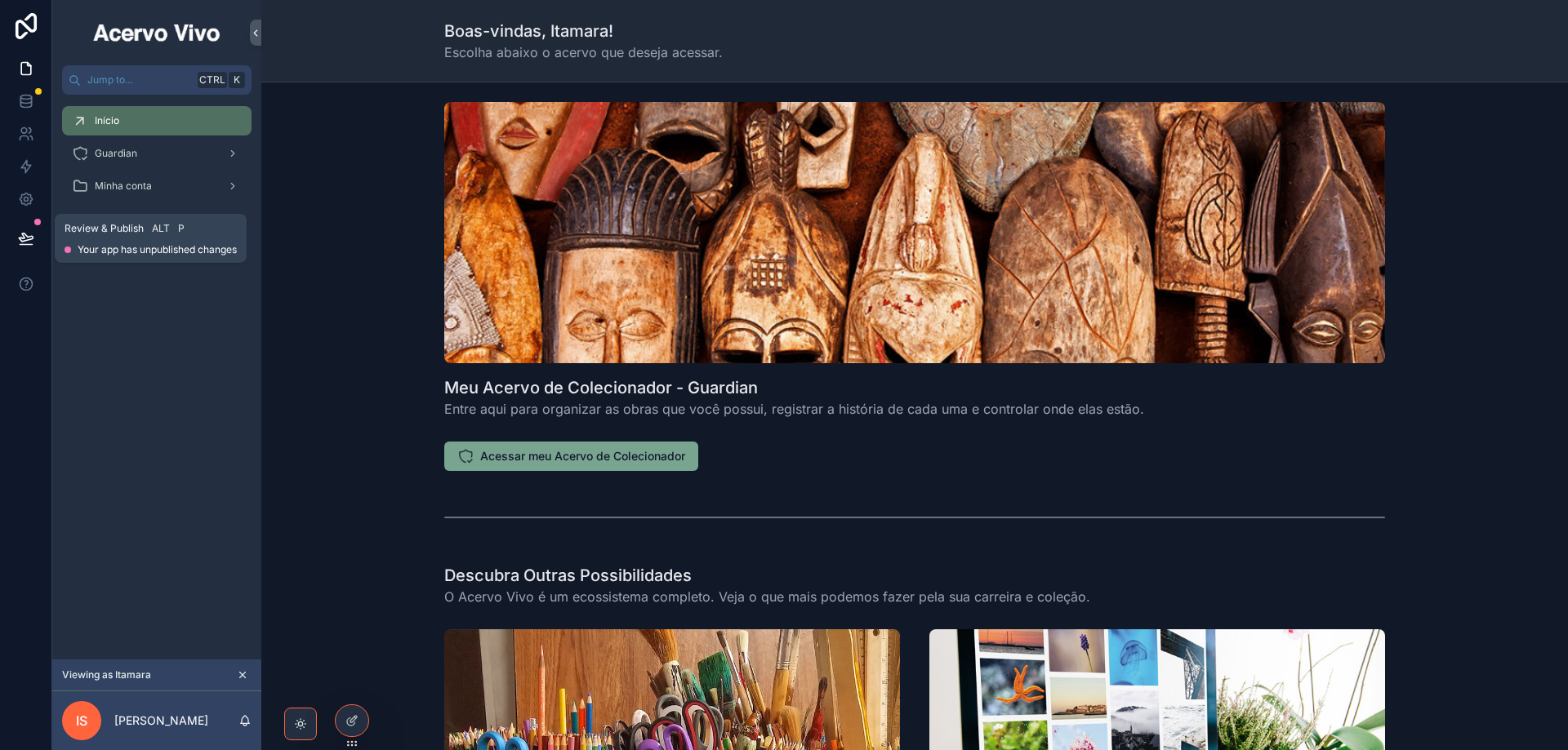
click at [33, 243] on icon at bounding box center [26, 238] width 17 height 17
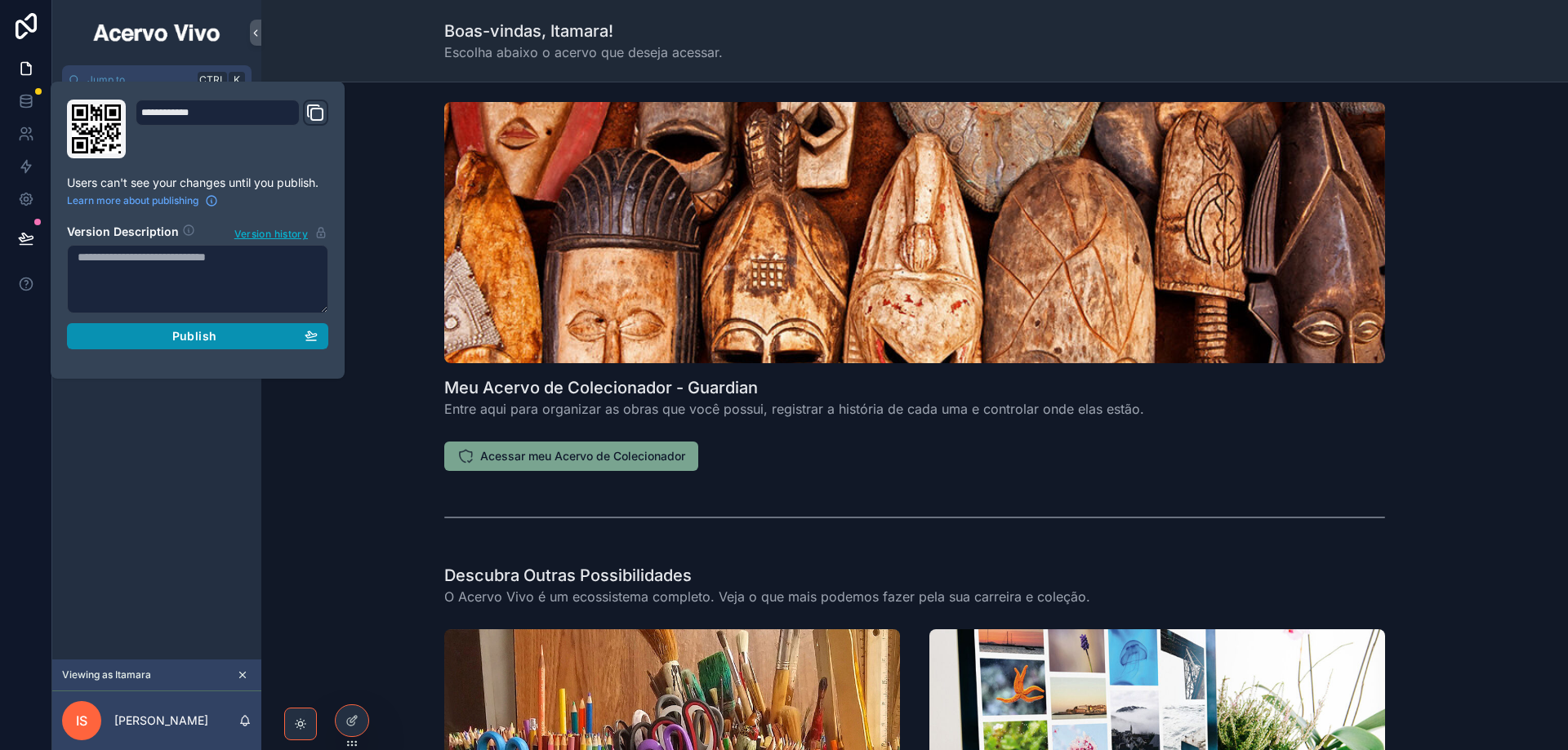
click at [162, 340] on div "Publish" at bounding box center [198, 336] width 240 height 15
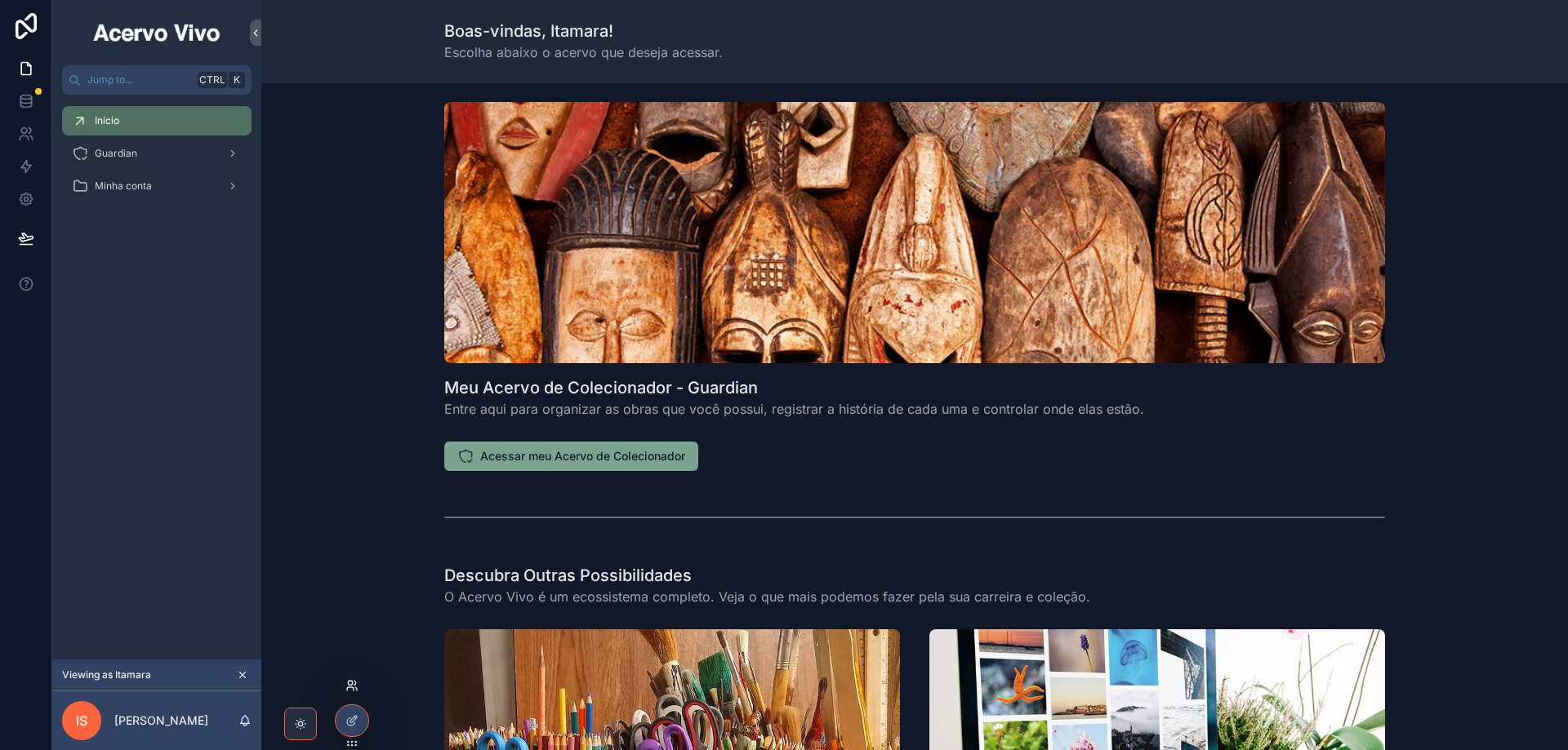
click at [357, 687] on icon at bounding box center [352, 685] width 13 height 13
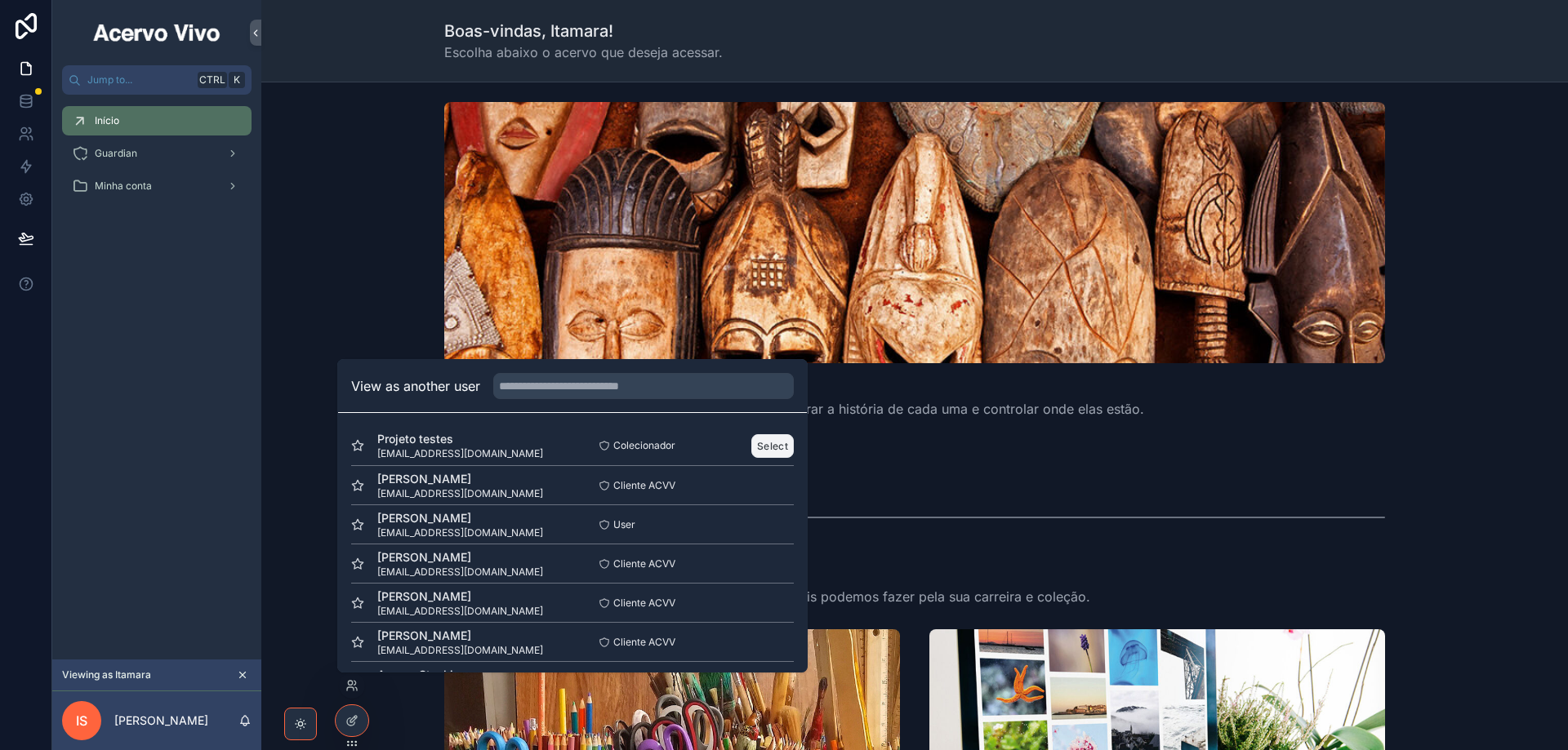
click at [761, 444] on button "Select" at bounding box center [773, 446] width 42 height 24
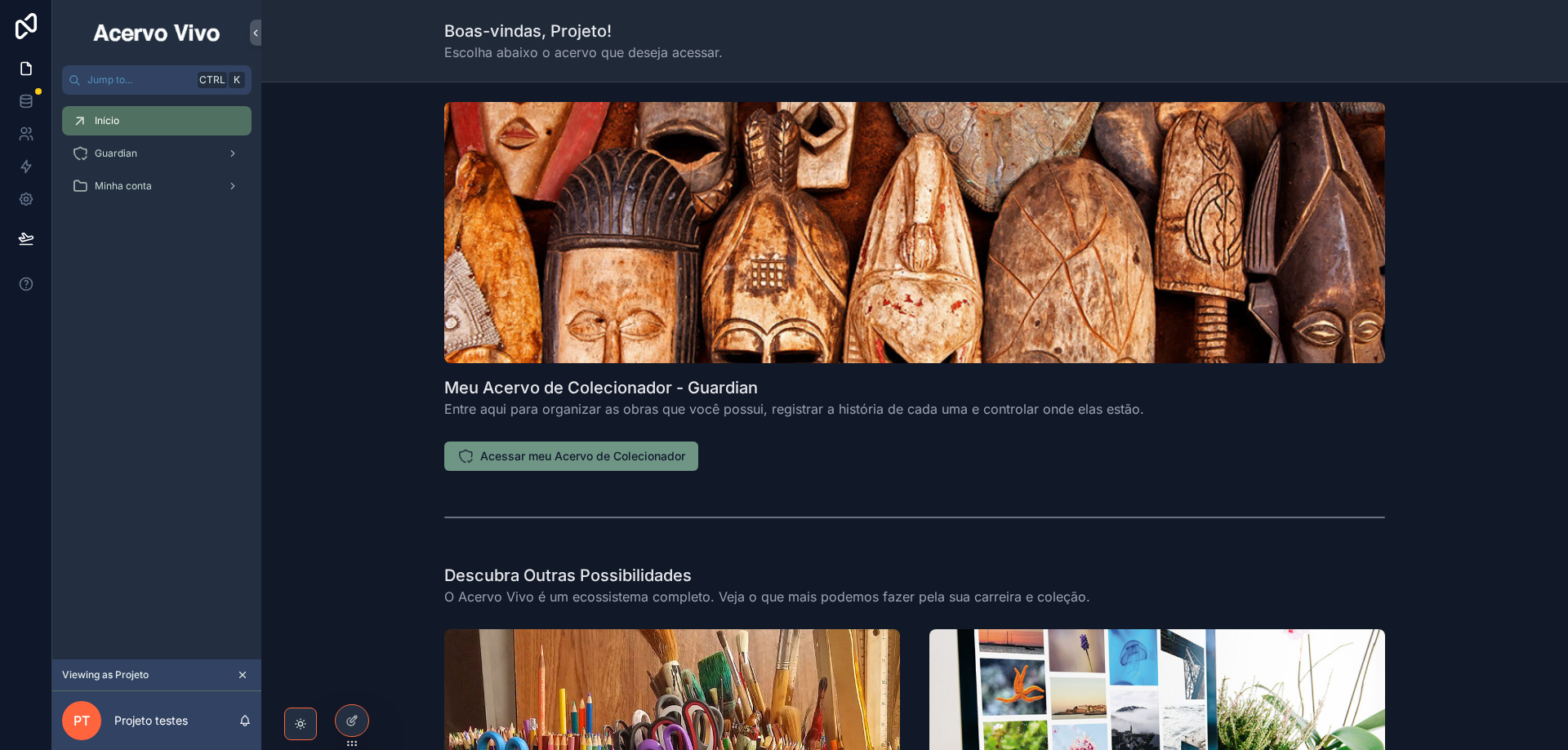
click at [557, 465] on button "Acessar meu Acervo de Colecionador" at bounding box center [571, 456] width 254 height 29
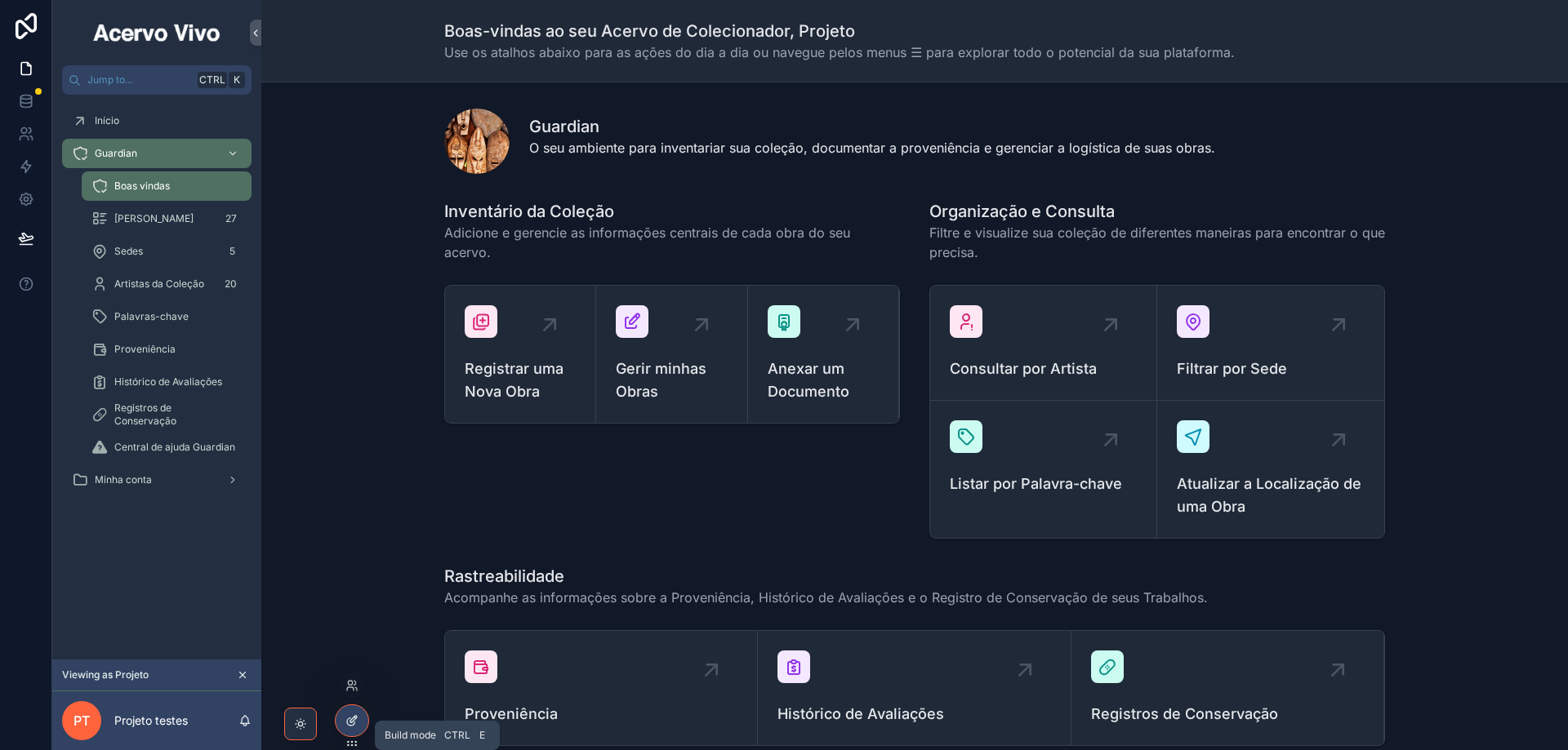
click at [358, 717] on icon at bounding box center [352, 720] width 13 height 13
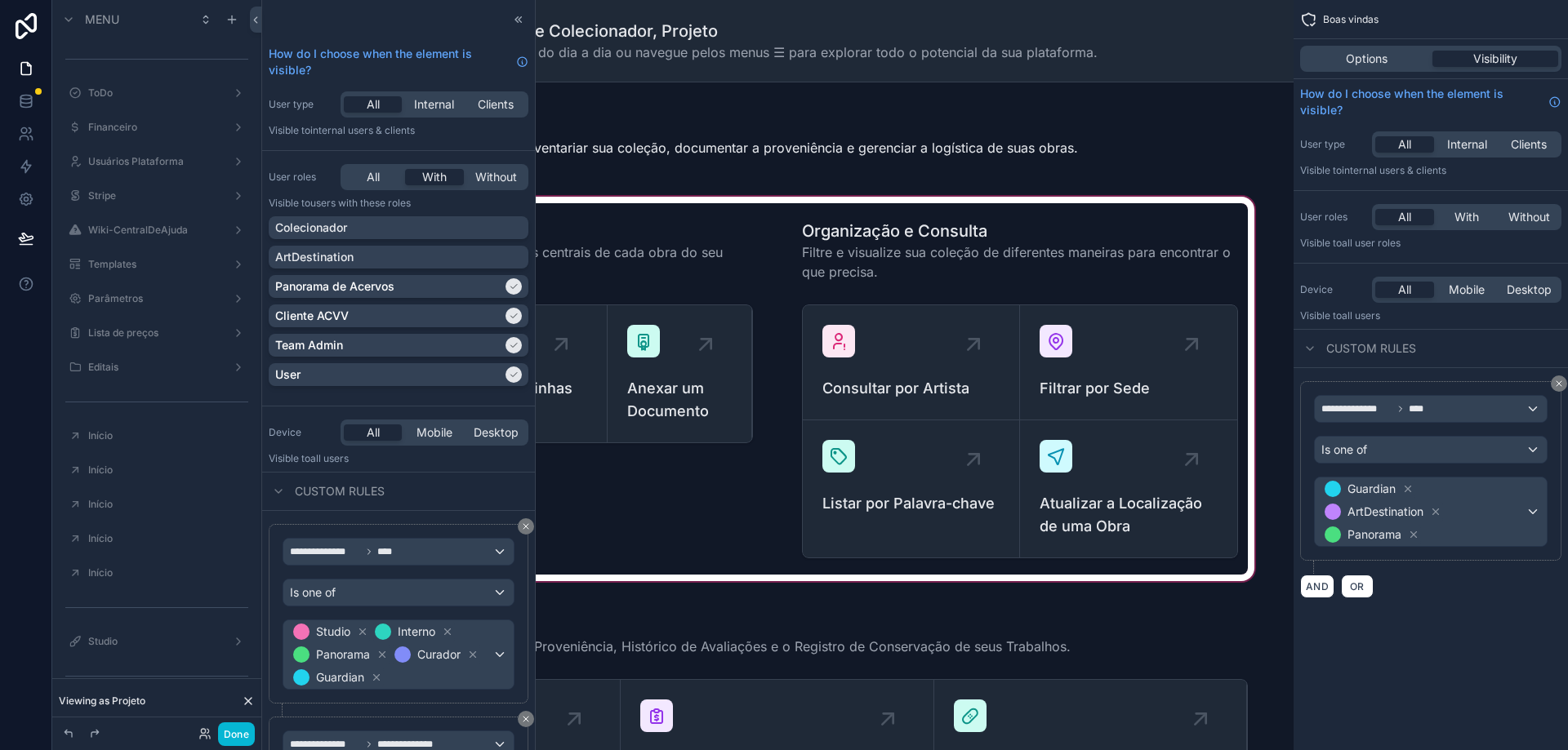
click at [753, 274] on div "scrollable content" at bounding box center [777, 389] width 1006 height 391
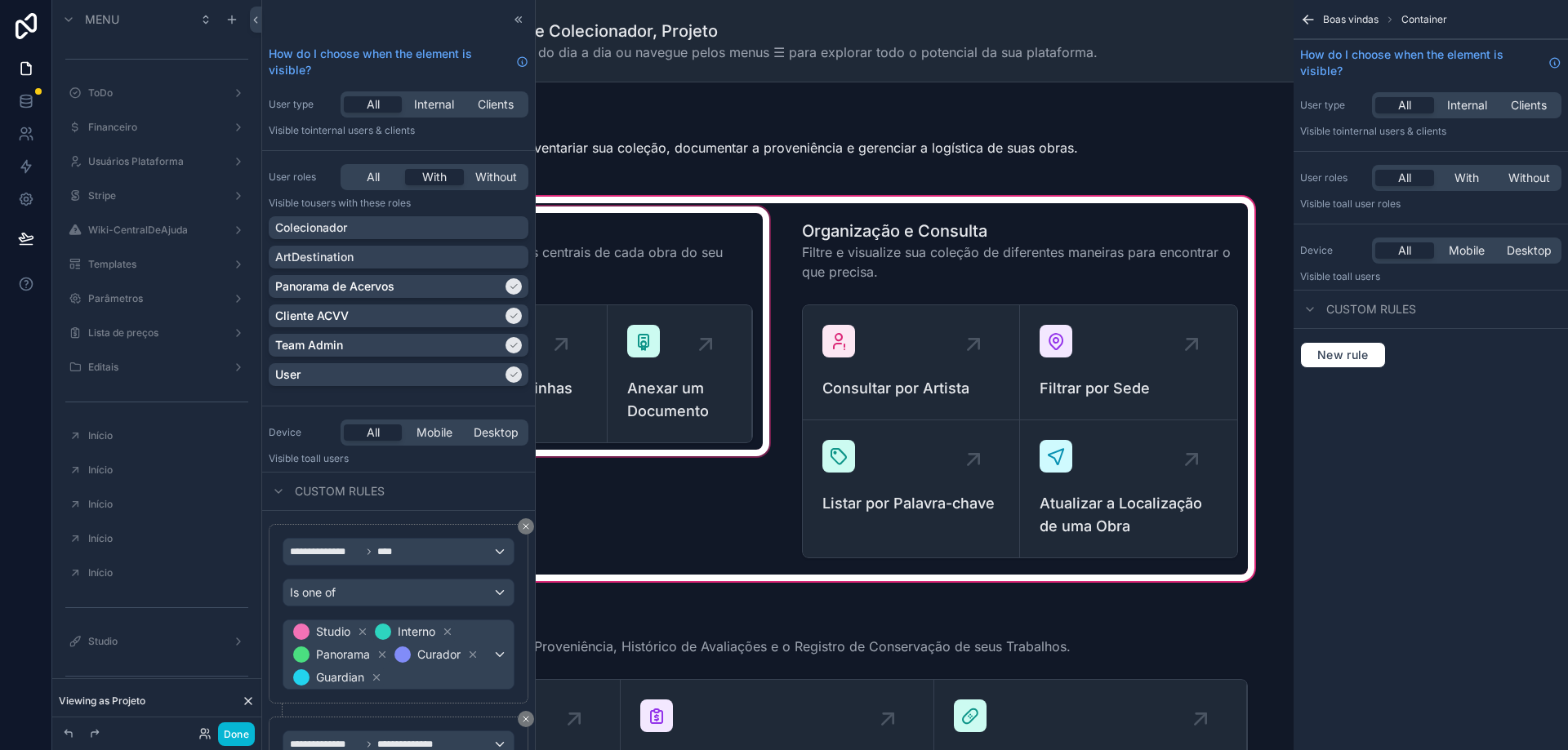
click at [728, 278] on div "scrollable content" at bounding box center [534, 389] width 475 height 371
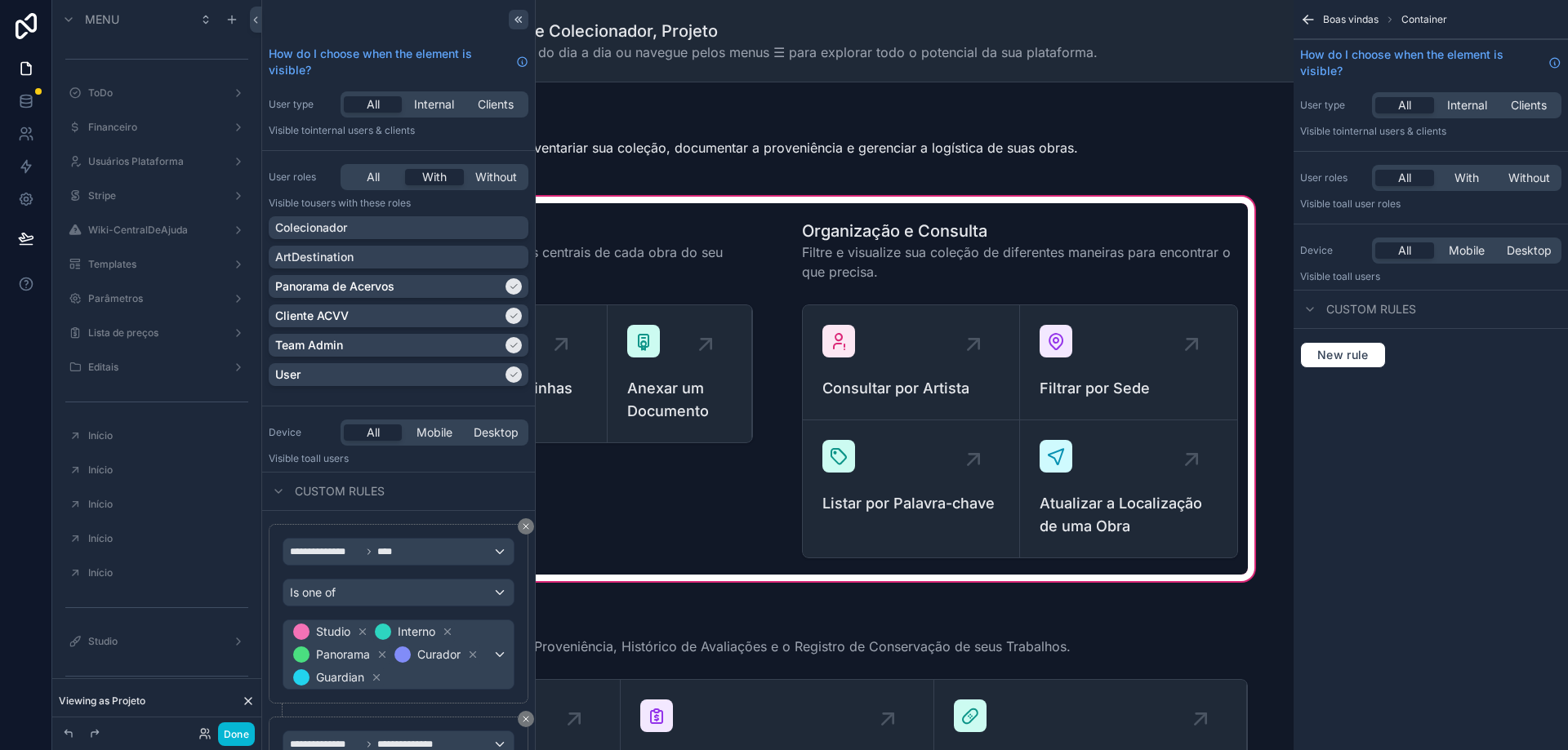
click at [512, 19] on icon at bounding box center [519, 19] width 13 height 13
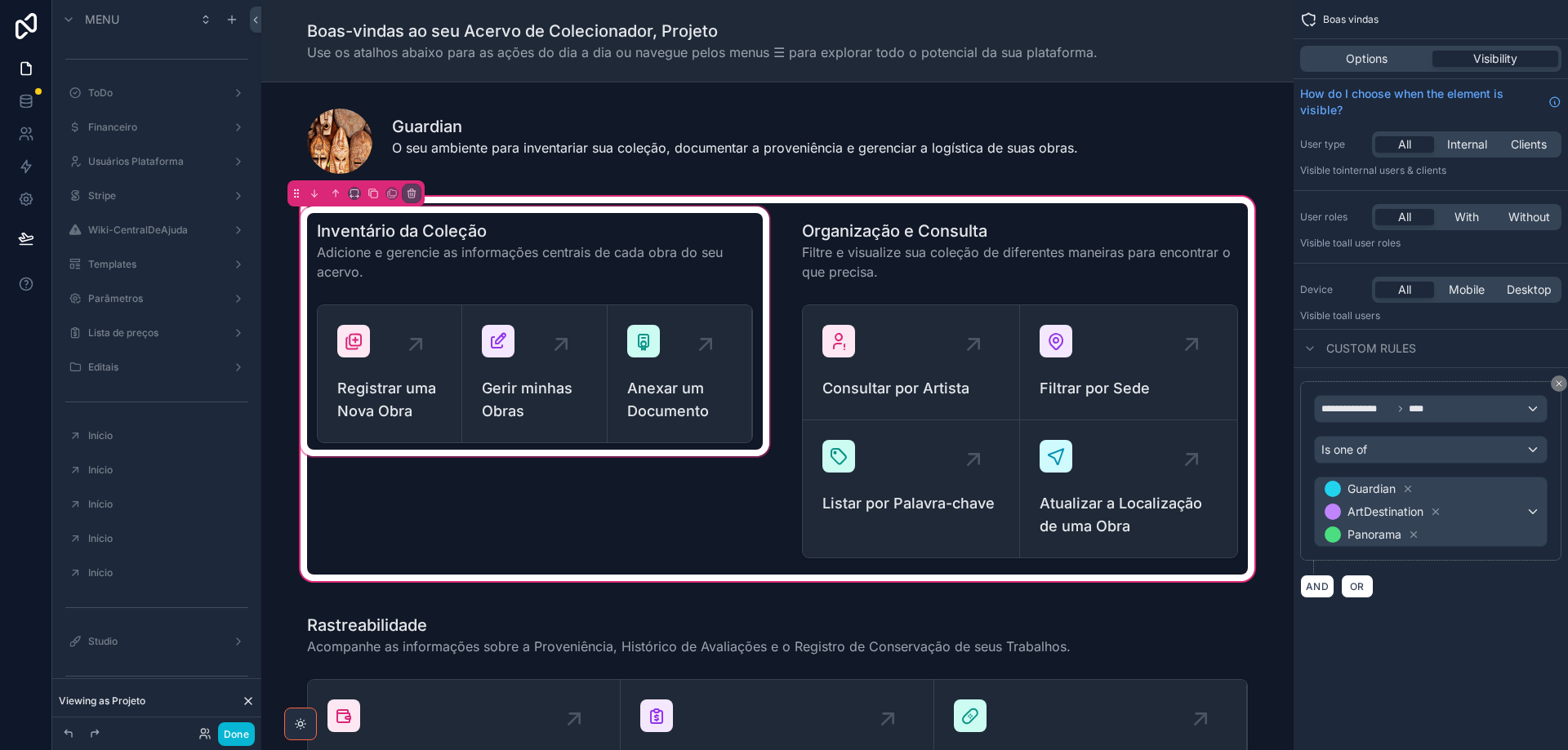
click at [678, 283] on div "scrollable content" at bounding box center [534, 389] width 475 height 371
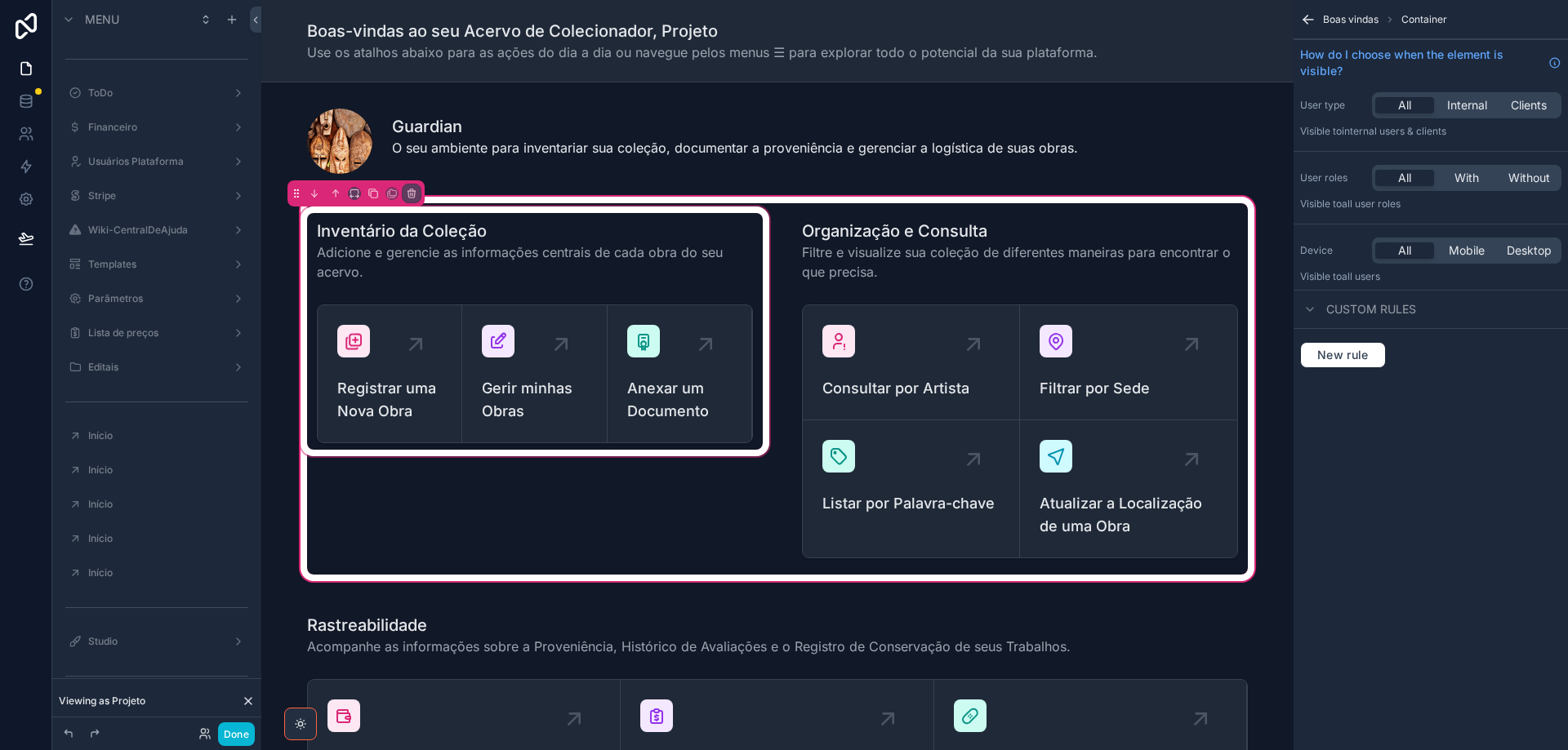
click at [758, 432] on div "scrollable content" at bounding box center [534, 389] width 475 height 371
click at [757, 414] on div "scrollable content" at bounding box center [534, 389] width 475 height 371
click at [747, 409] on div "scrollable content" at bounding box center [534, 389] width 475 height 371
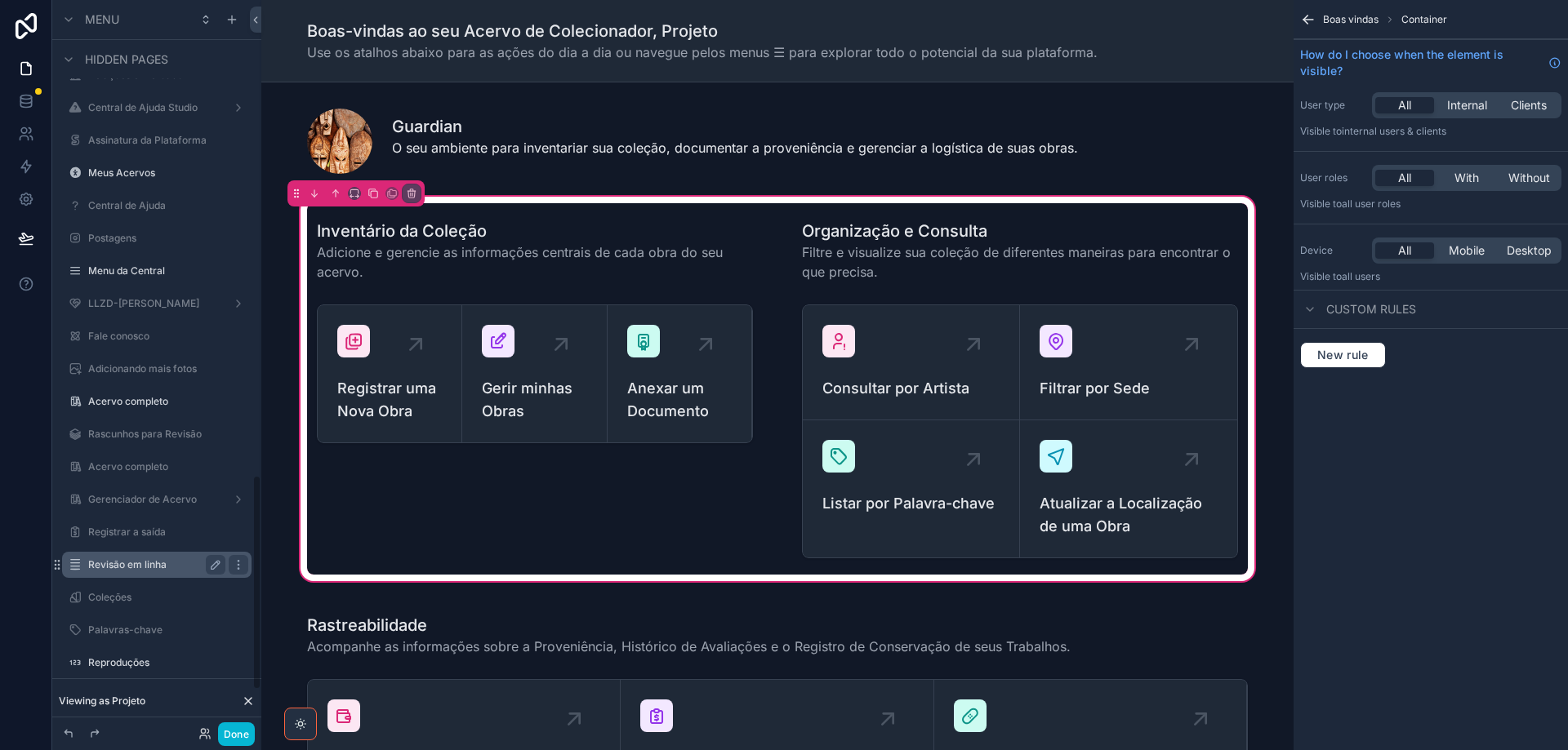
scroll to position [1752, 0]
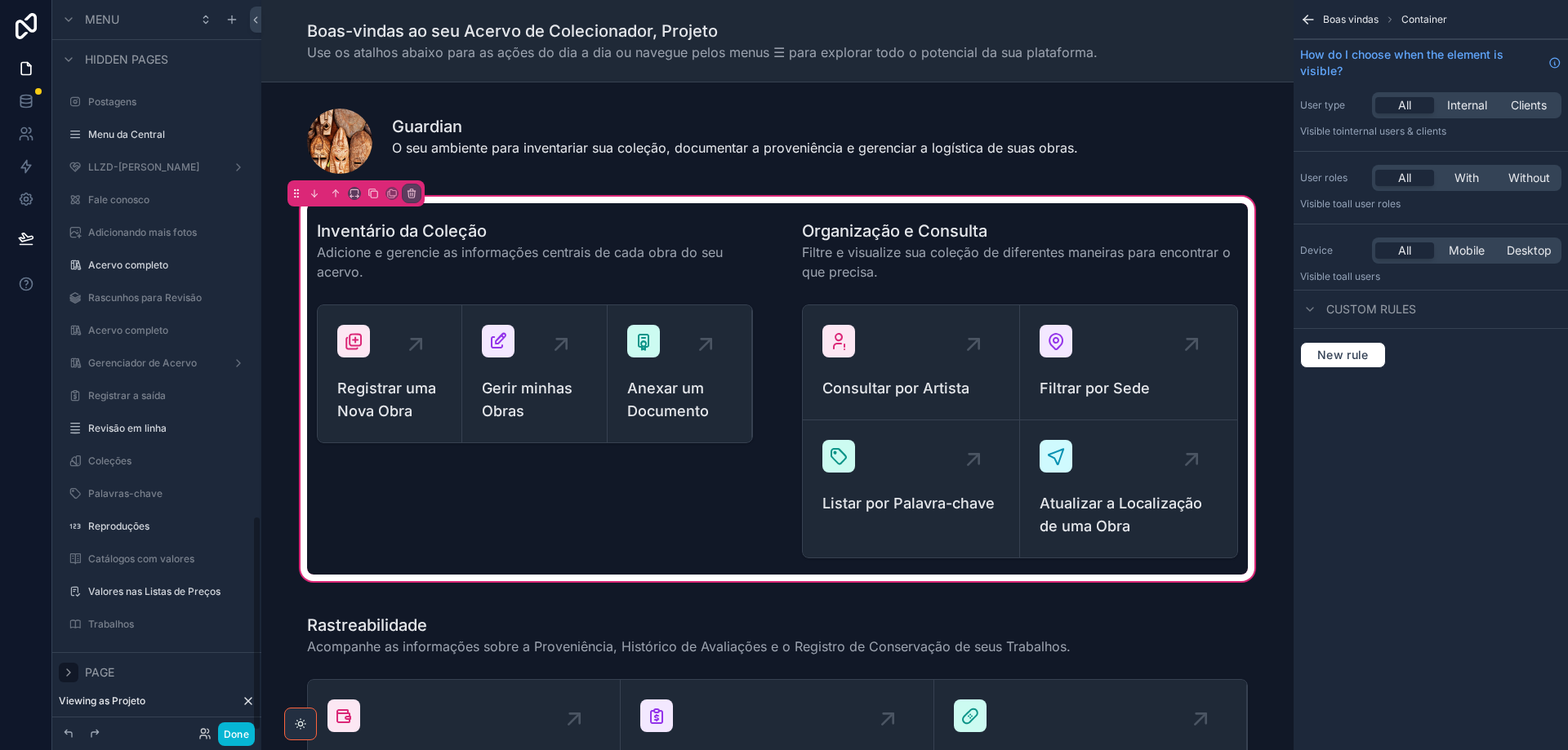
click at [64, 675] on icon "scrollable content" at bounding box center [68, 672] width 13 height 13
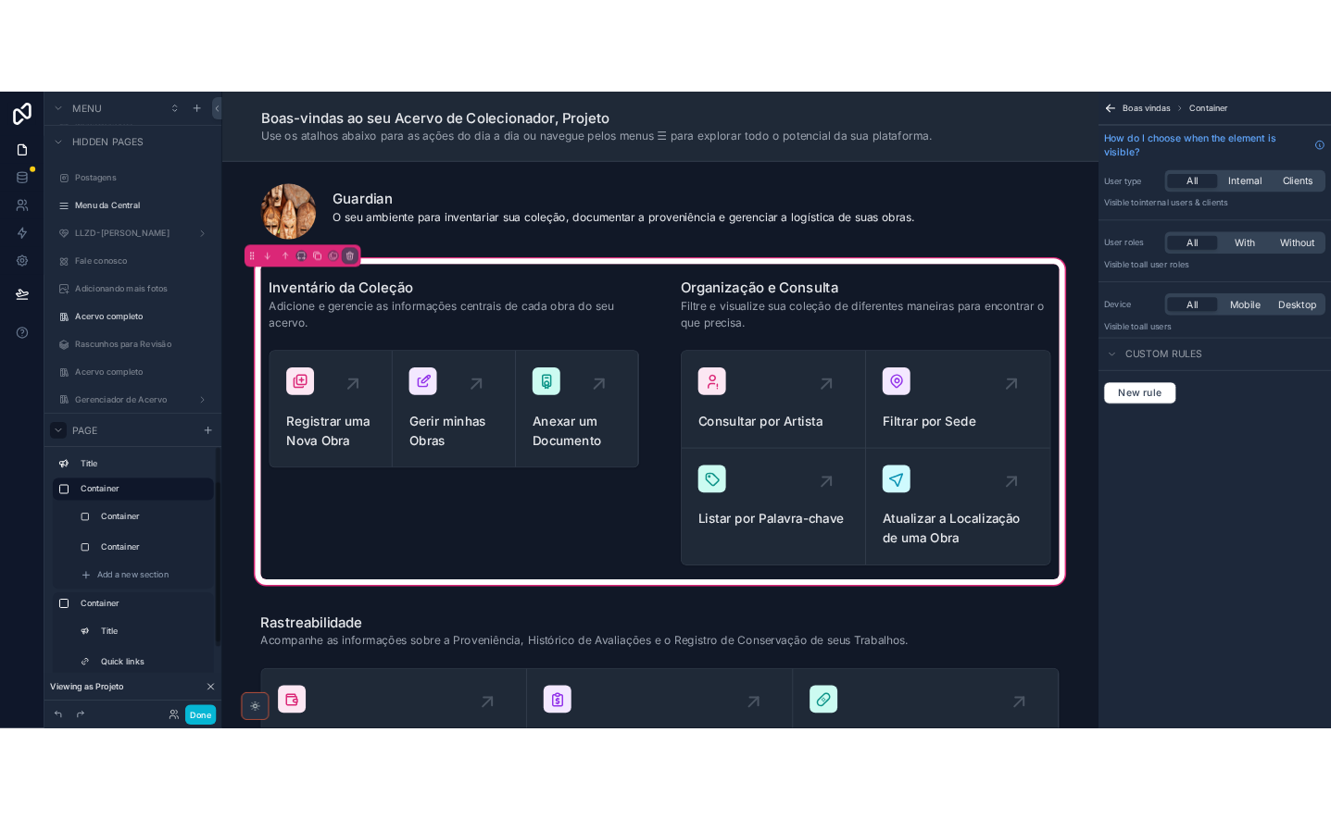
scroll to position [1973, 0]
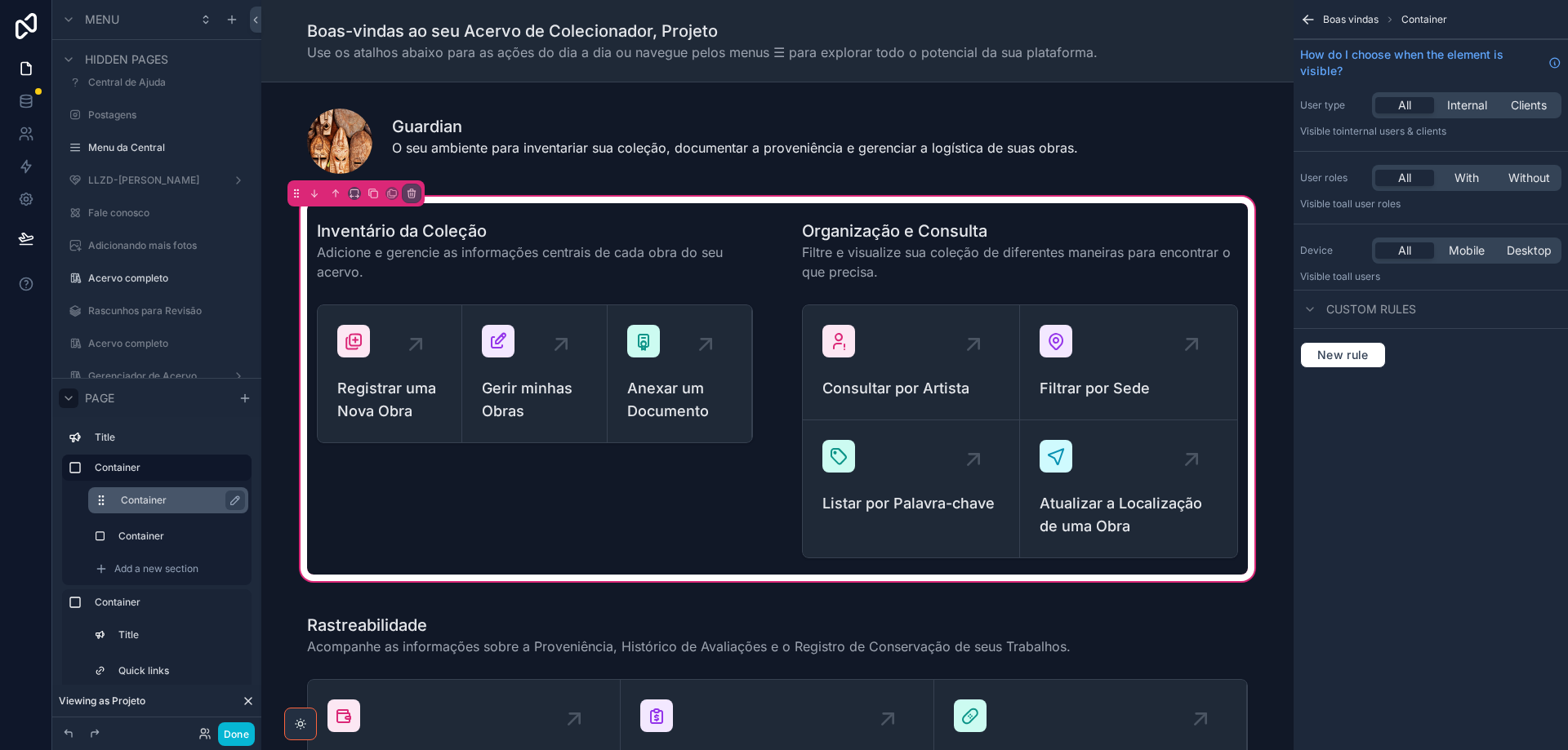
click at [160, 509] on div "Container" at bounding box center [181, 501] width 121 height 19
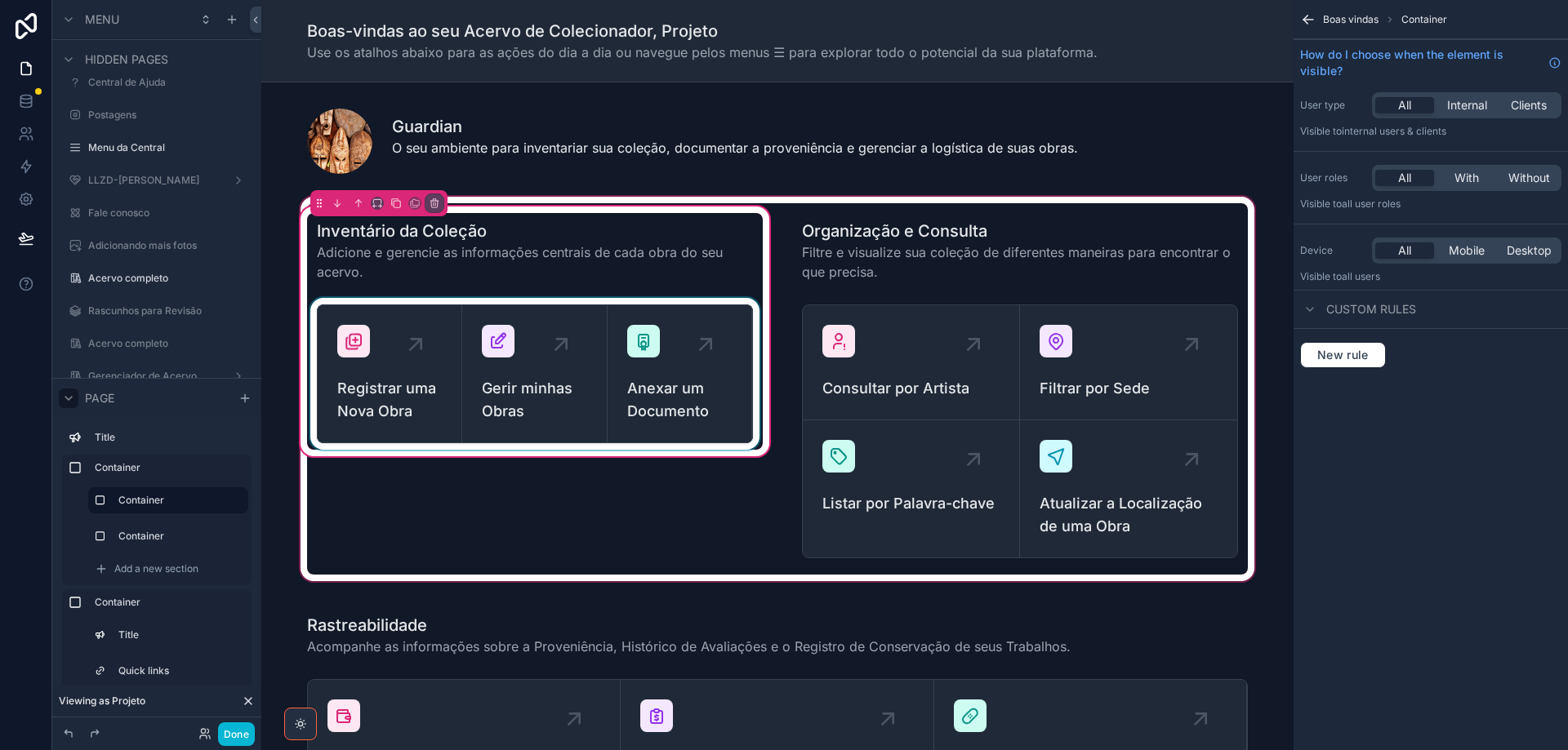
click at [717, 301] on div "scrollable content" at bounding box center [534, 374] width 456 height 152
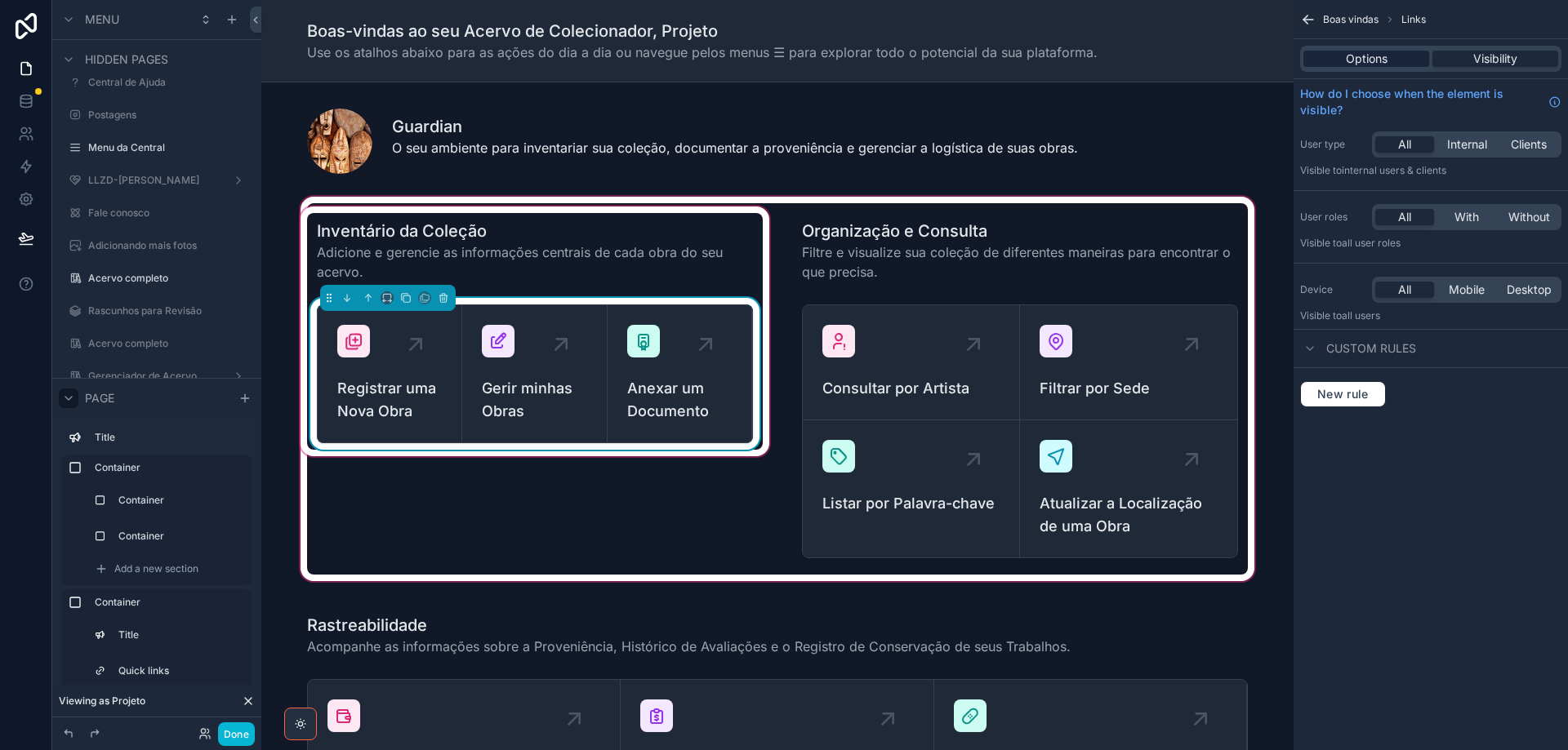
click at [1381, 61] on span "Options" at bounding box center [1366, 58] width 41 height 17
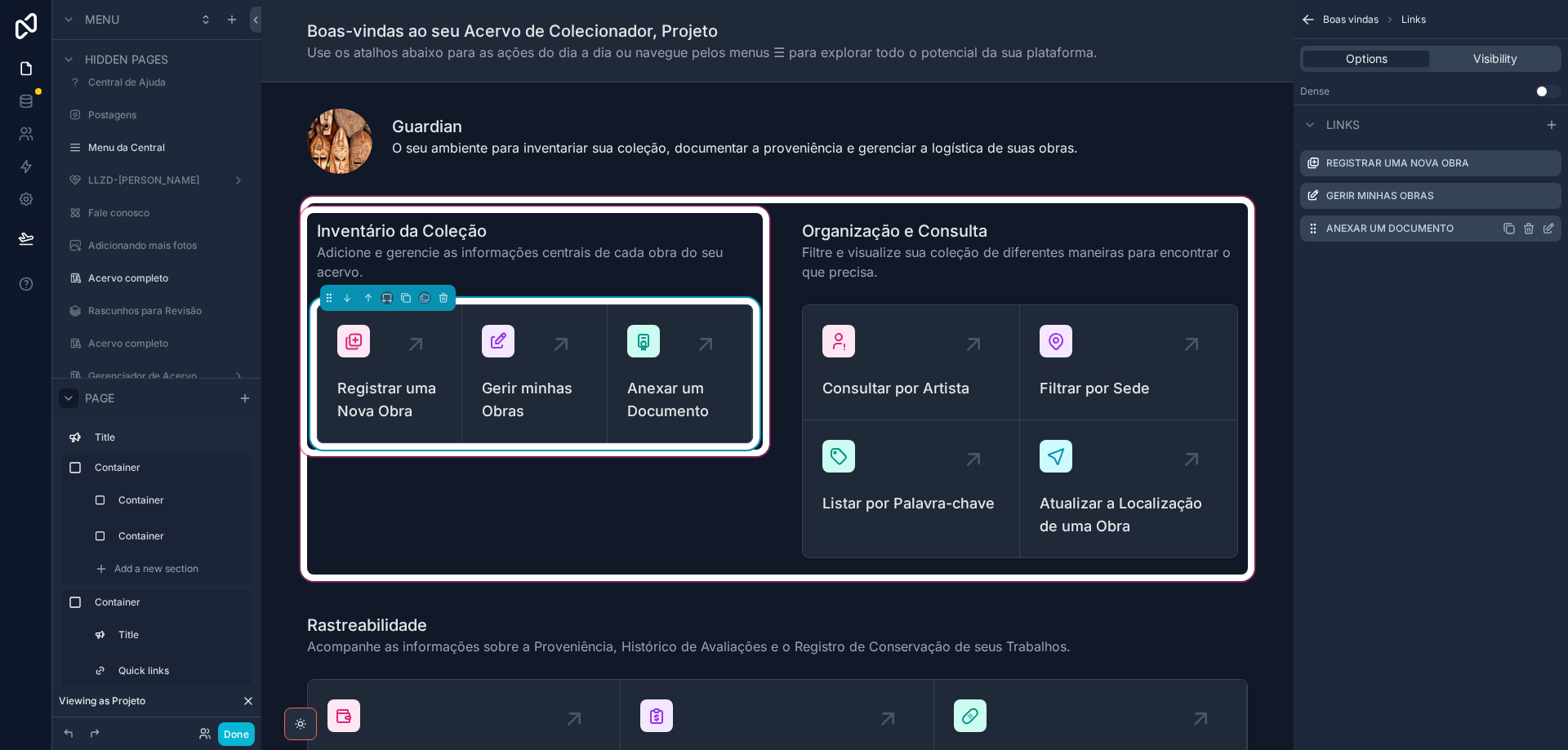
drag, startPoint x: 1527, startPoint y: 226, endPoint x: 1520, endPoint y: 234, distance: 10.6
click at [1527, 226] on icon "scrollable content" at bounding box center [1528, 228] width 13 height 13
click at [1522, 201] on icon at bounding box center [1522, 202] width 13 height 13
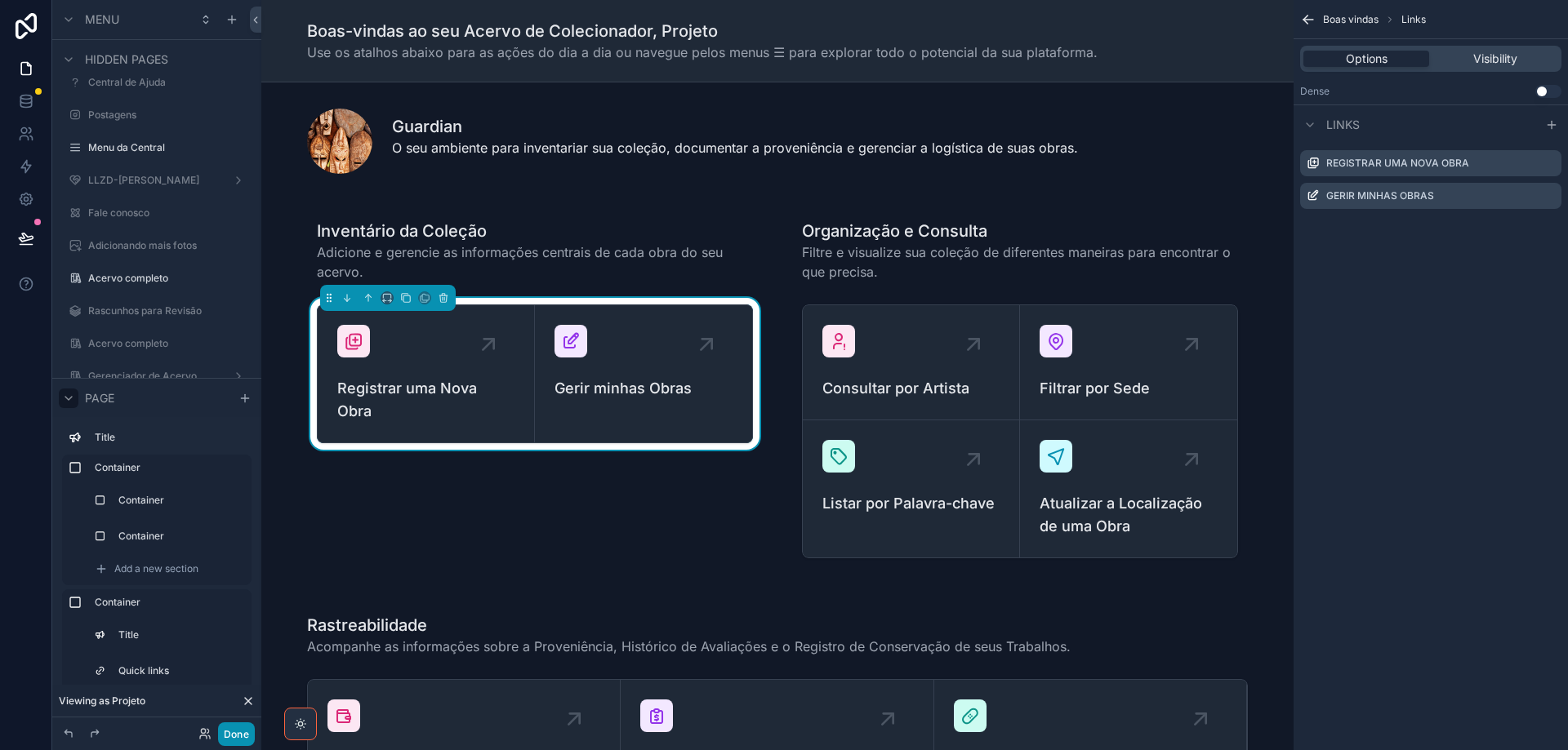
click at [238, 739] on button "Done" at bounding box center [236, 733] width 37 height 24
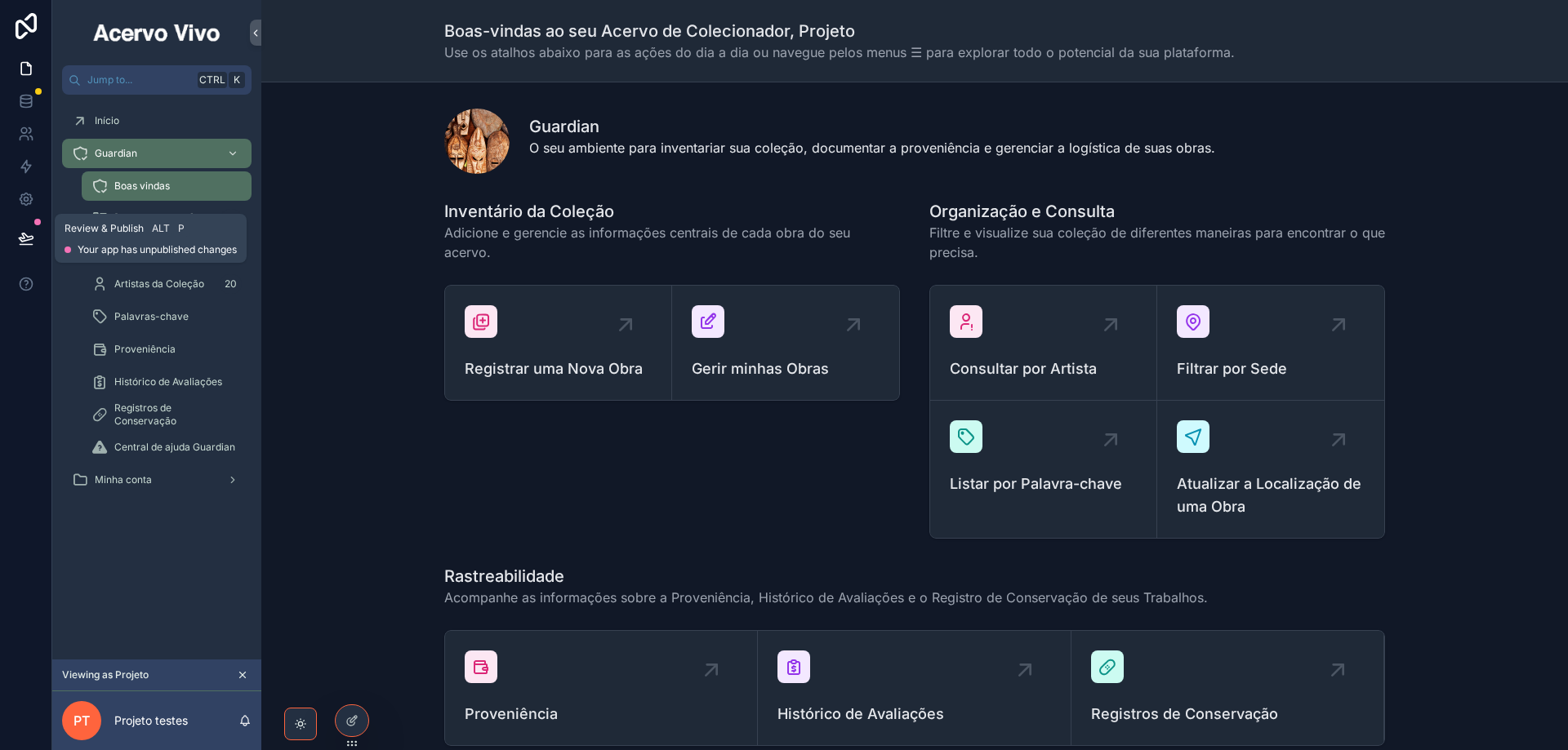
click at [26, 239] on icon at bounding box center [26, 238] width 17 height 17
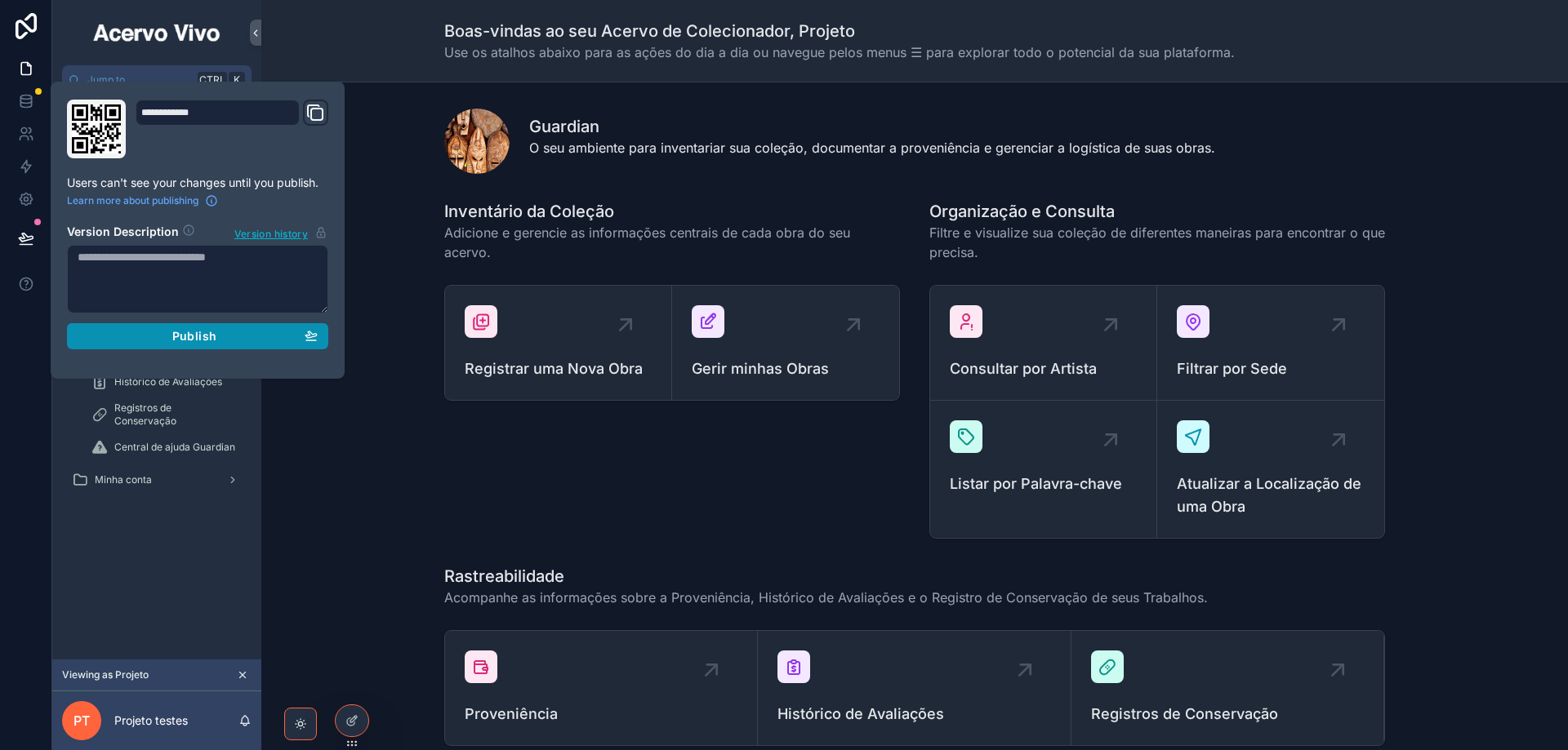
click at [182, 336] on span "Publish" at bounding box center [194, 336] width 44 height 15
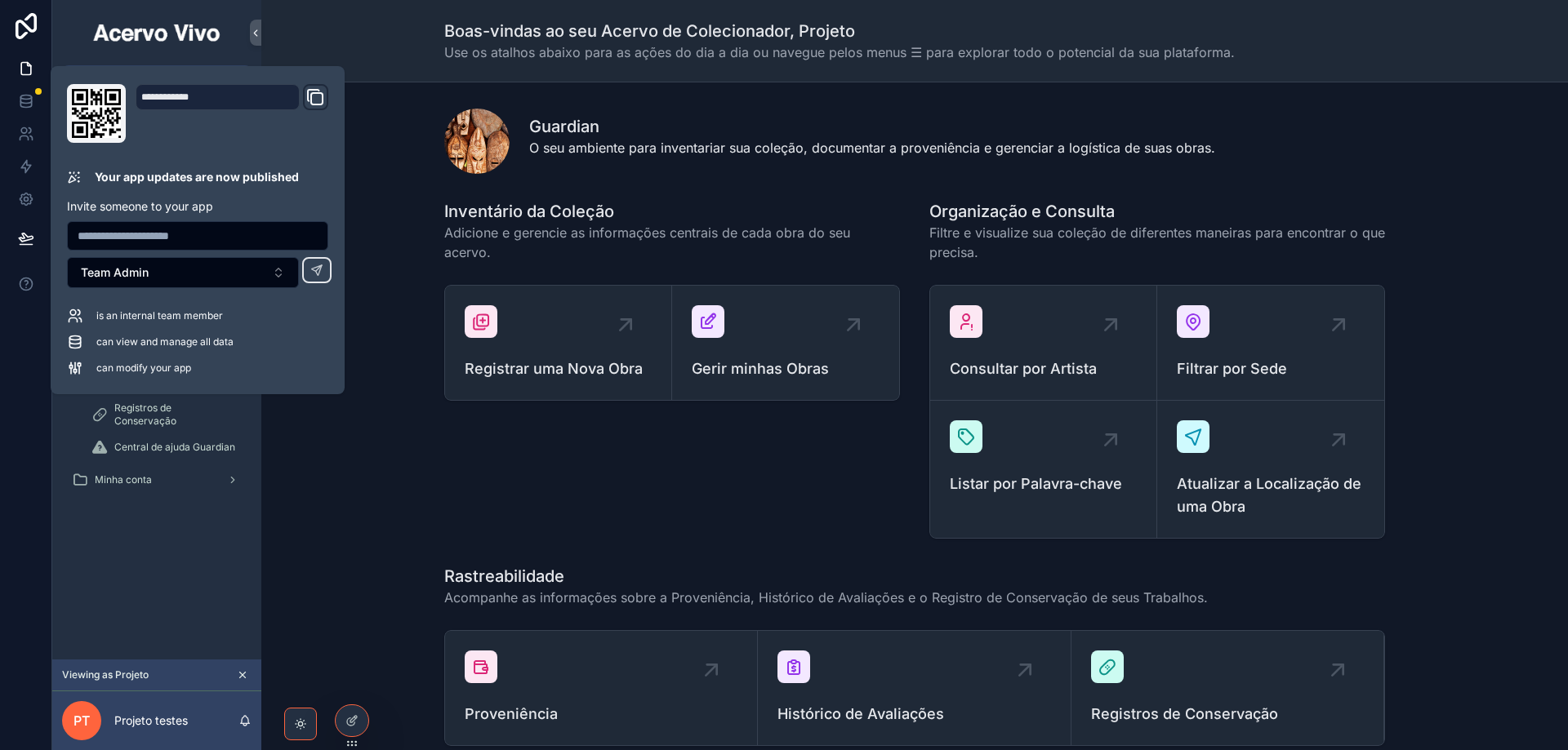
click at [383, 435] on div "Inventário da Coleção Adicione e gerencie as informações centrais de cada obra …" at bounding box center [915, 368] width 1281 height 352
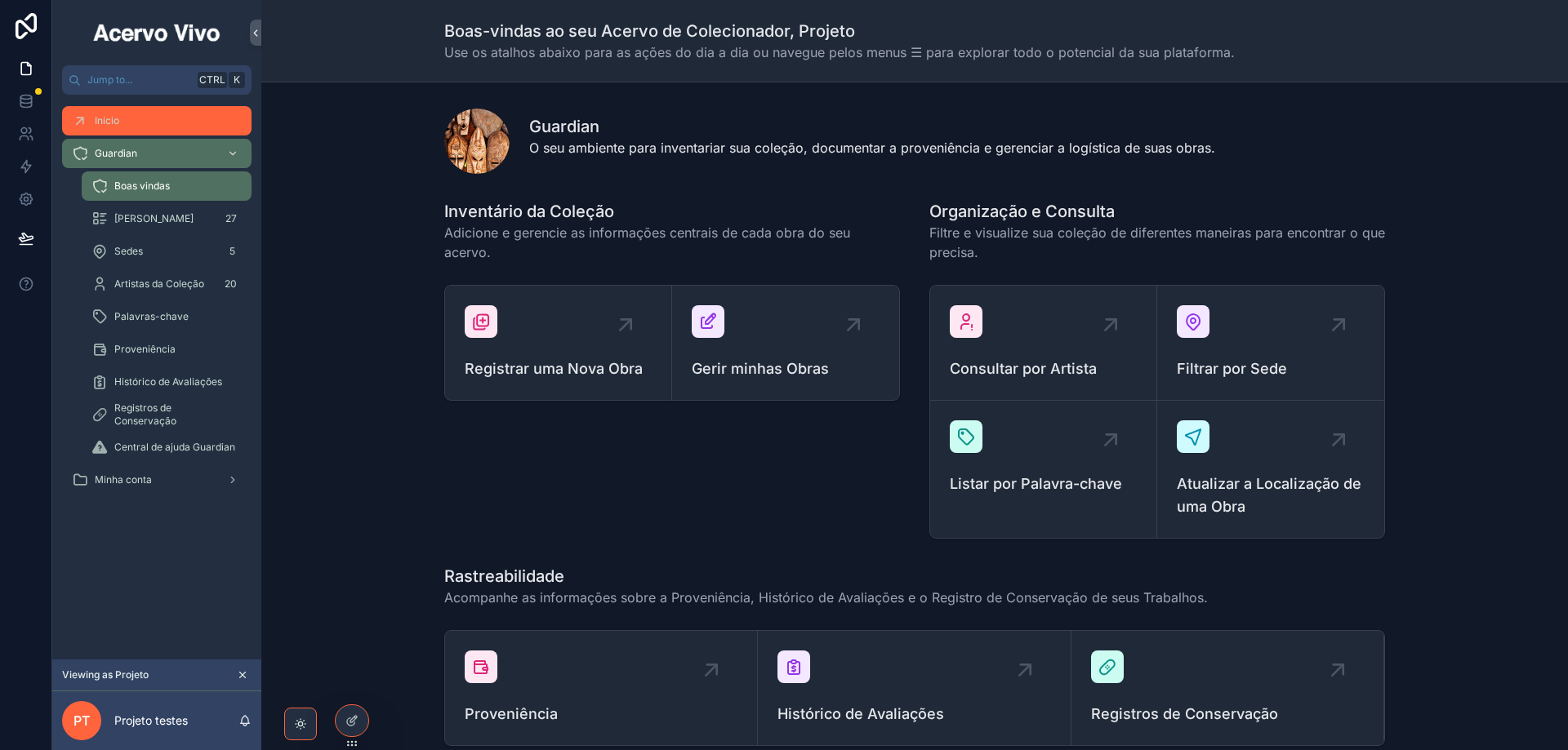
click at [153, 126] on div "Início" at bounding box center [156, 121] width 170 height 26
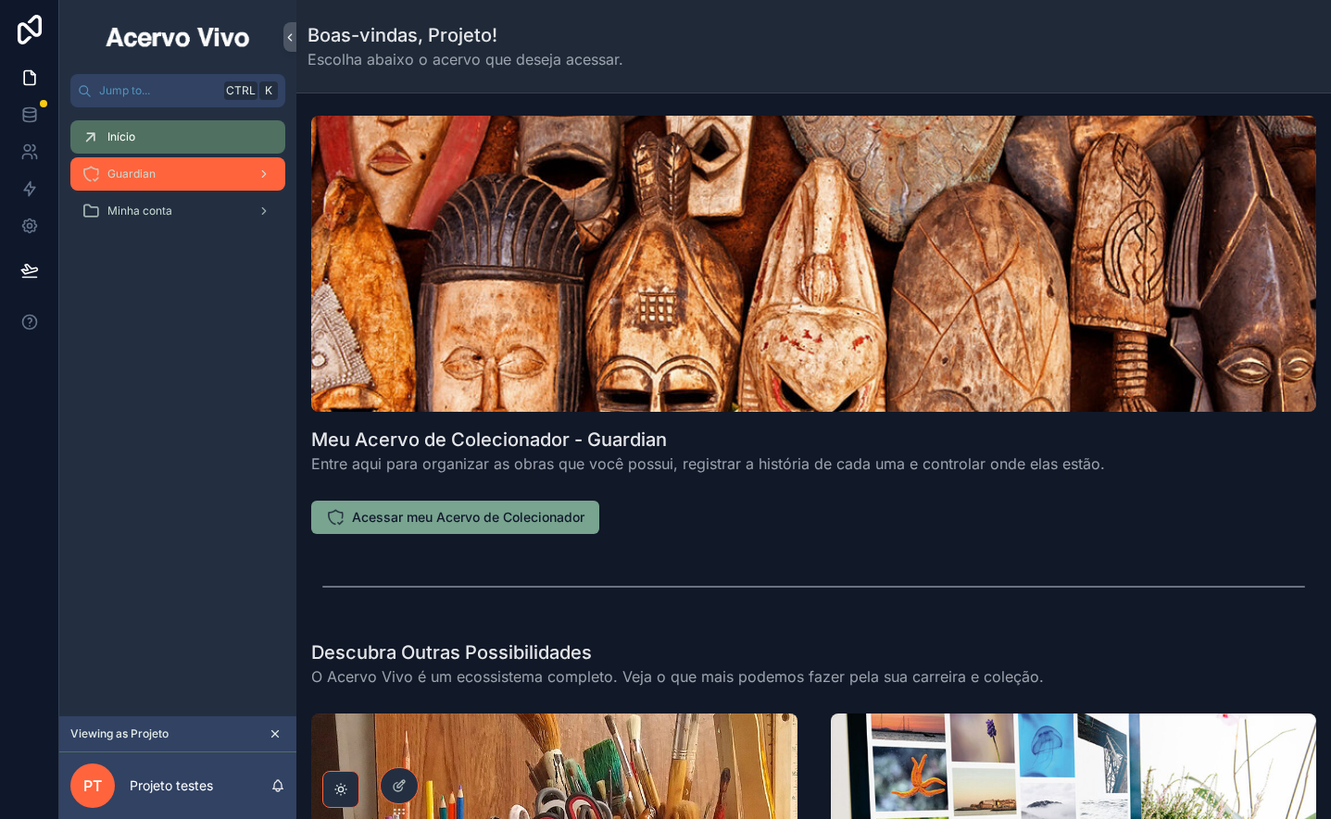
click at [148, 189] on link "Guardian" at bounding box center [177, 173] width 215 height 33
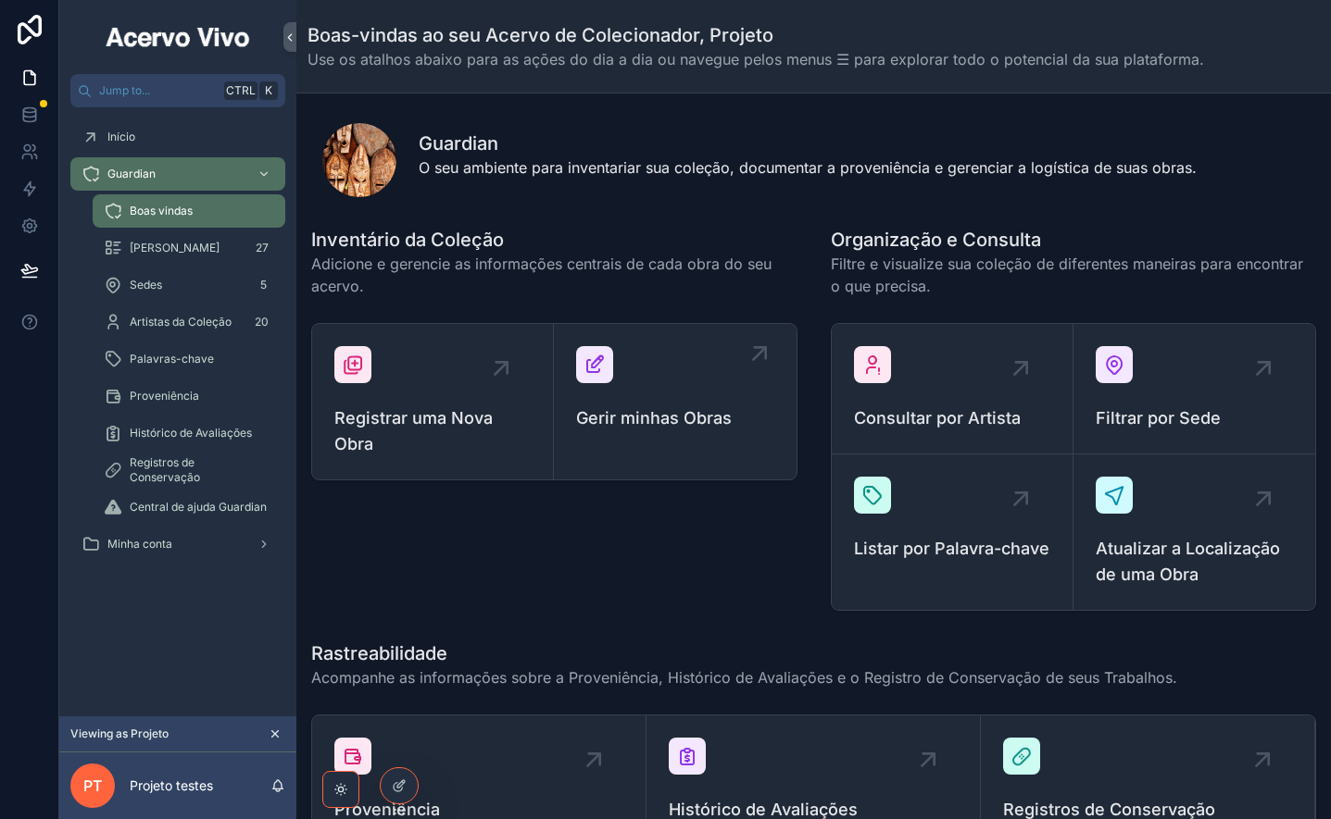
click at [656, 453] on link "Gerir minhas Obras" at bounding box center [675, 402] width 242 height 156
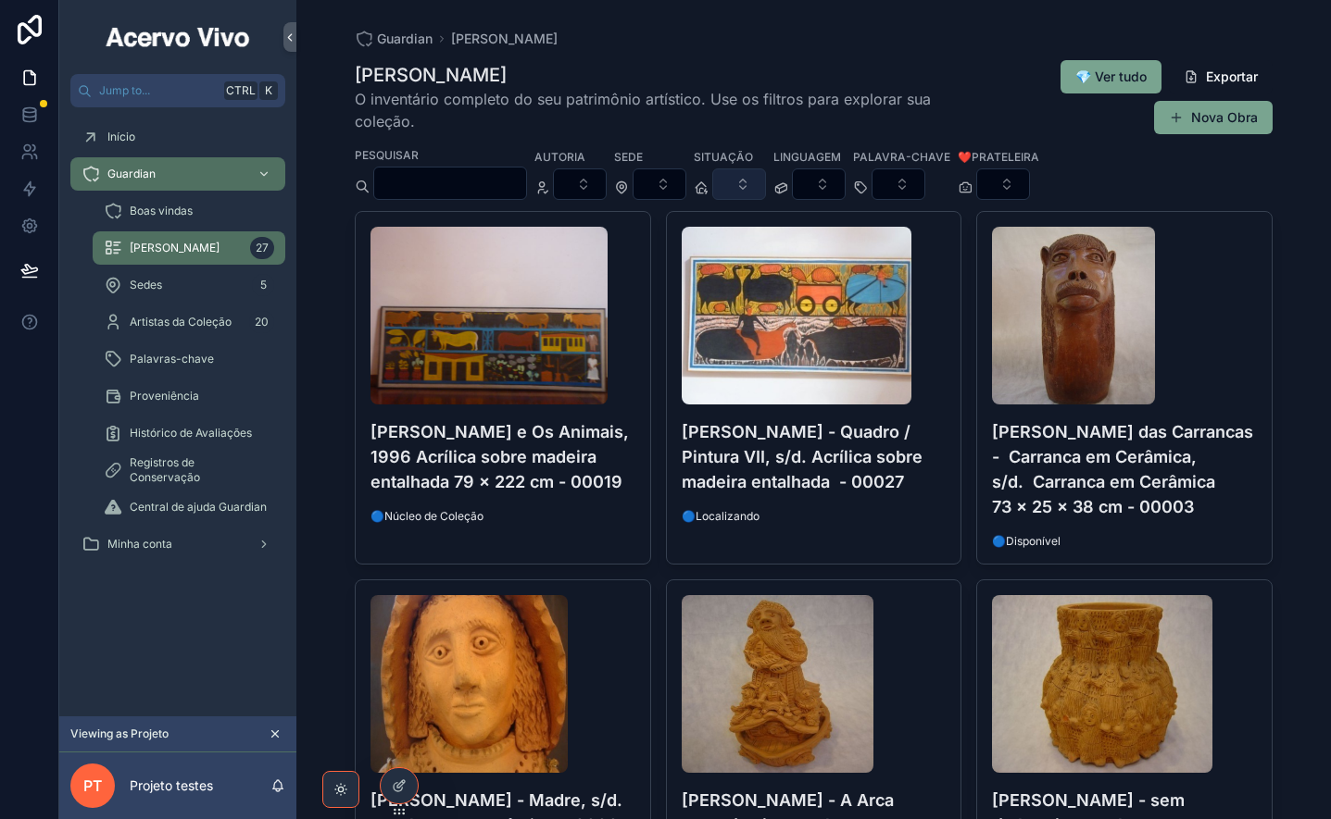
click at [766, 172] on button "Select Button" at bounding box center [739, 184] width 54 height 31
click at [845, 185] on button "Select Button" at bounding box center [819, 184] width 54 height 31
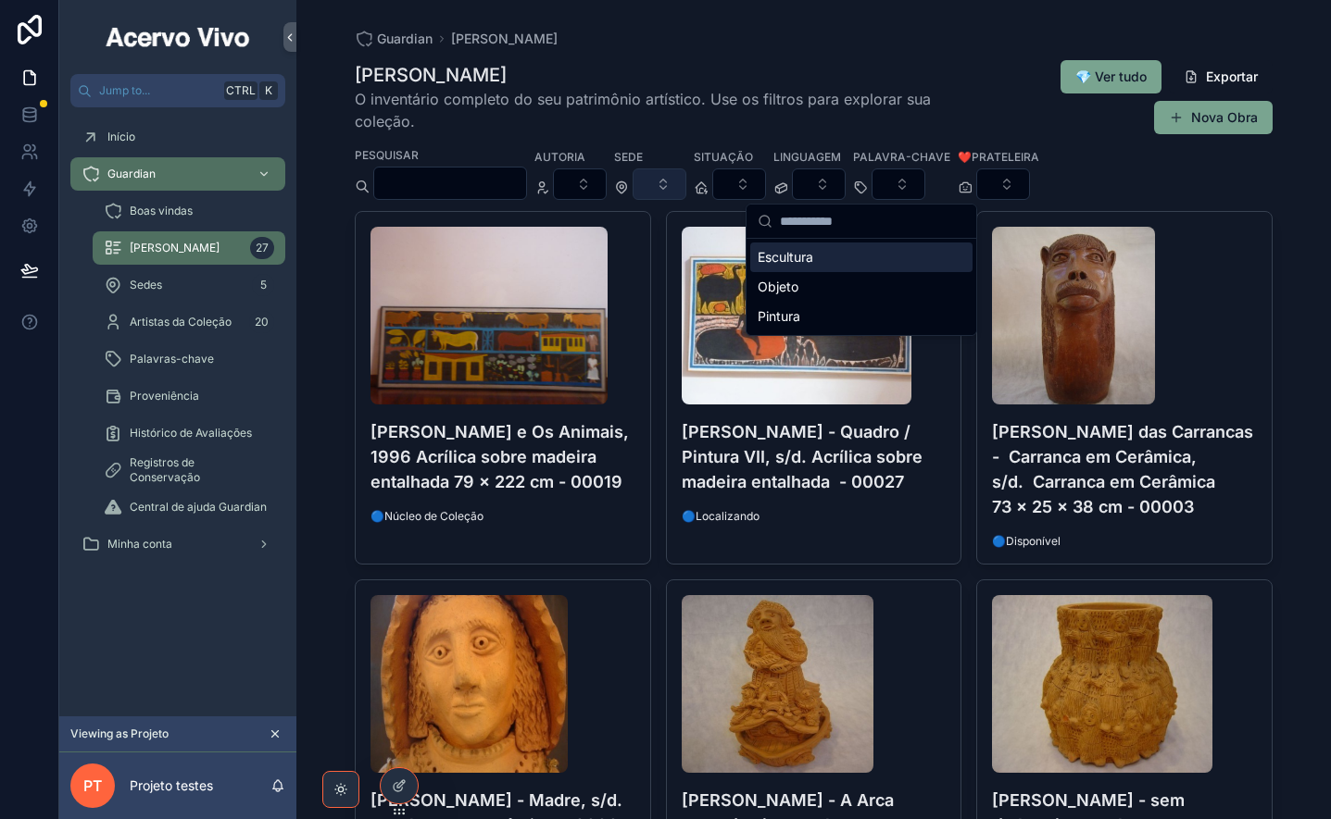
click at [686, 182] on button "Select Button" at bounding box center [659, 184] width 54 height 31
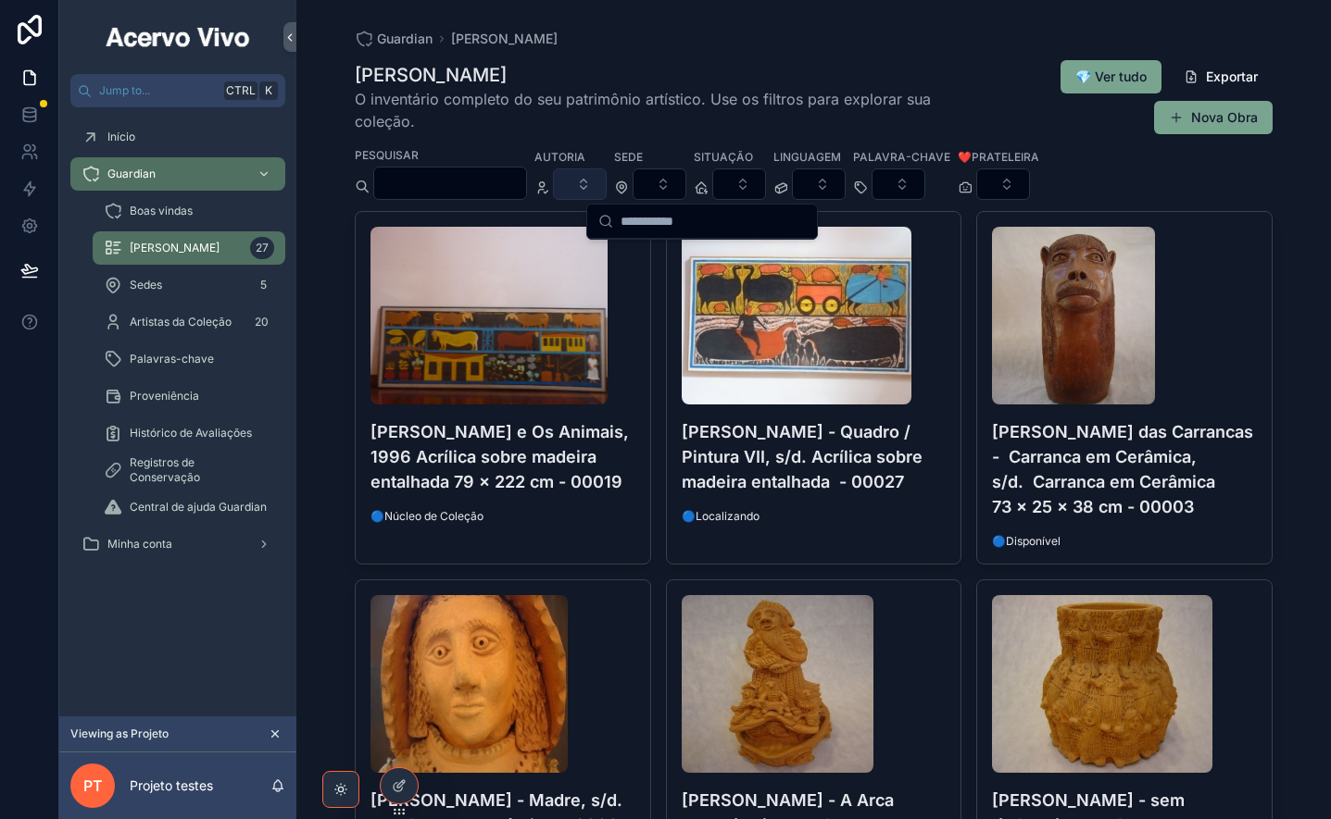
click at [607, 183] on button "Select Button" at bounding box center [580, 184] width 54 height 31
click at [925, 179] on button "Select Button" at bounding box center [898, 184] width 54 height 31
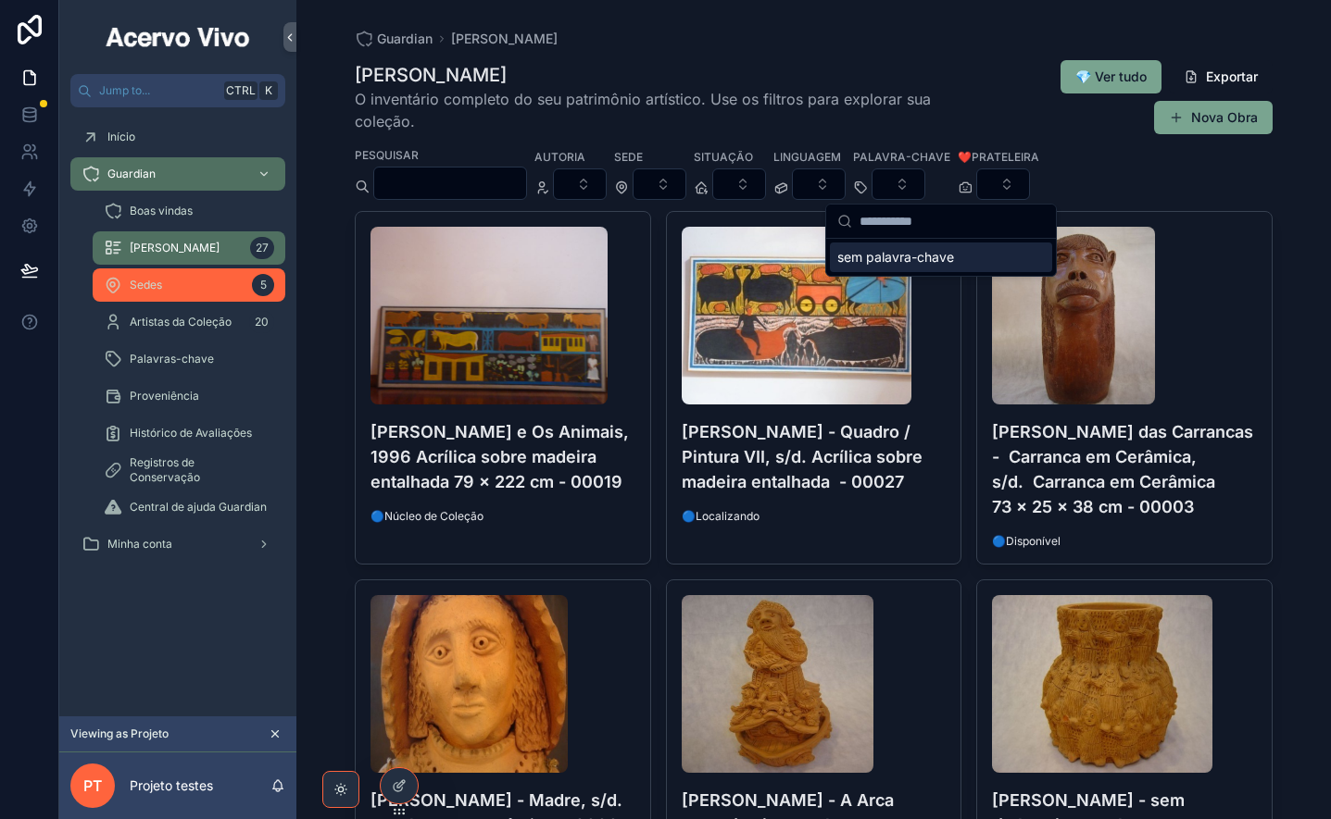
click at [158, 295] on div "Sedes 5" at bounding box center [189, 285] width 170 height 30
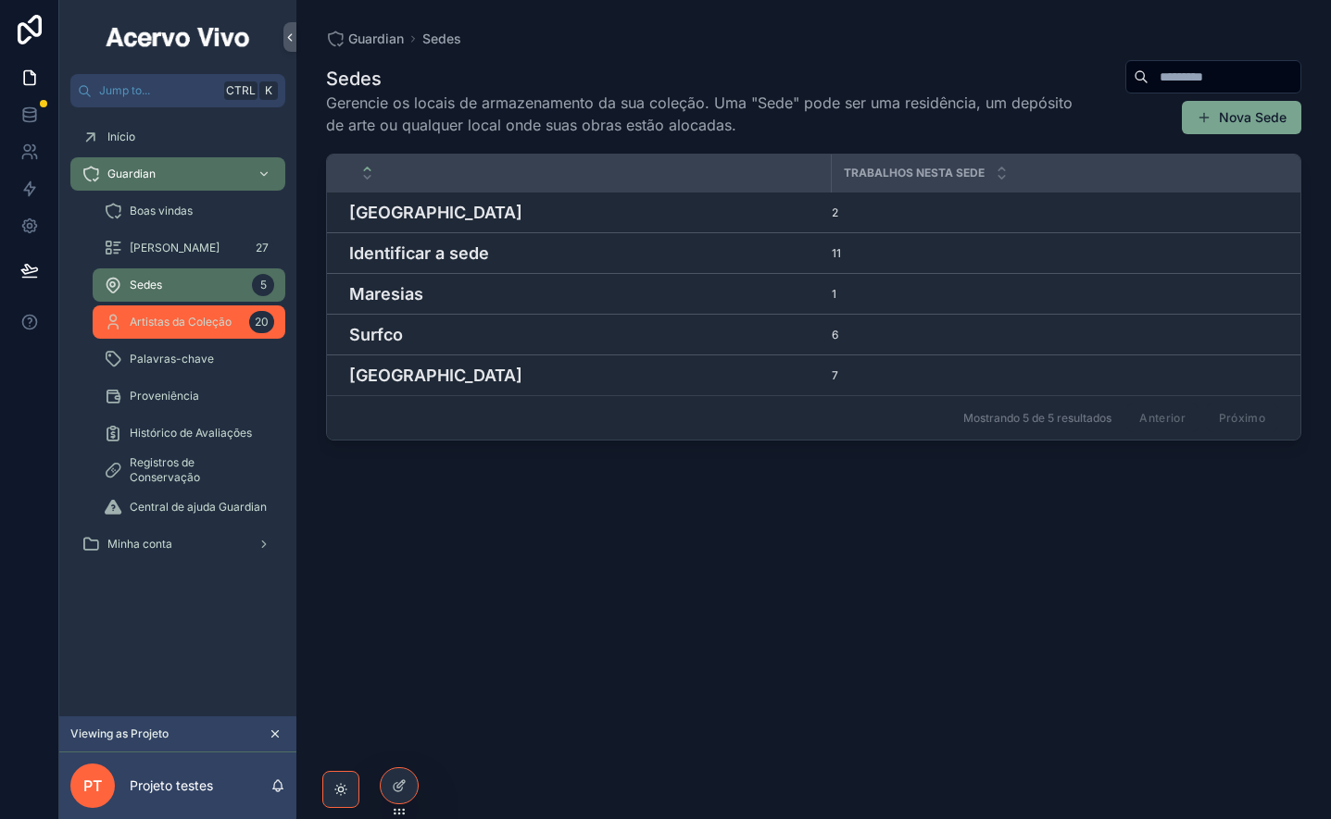
click at [181, 332] on div "Artistas da Coleção 20" at bounding box center [189, 322] width 170 height 30
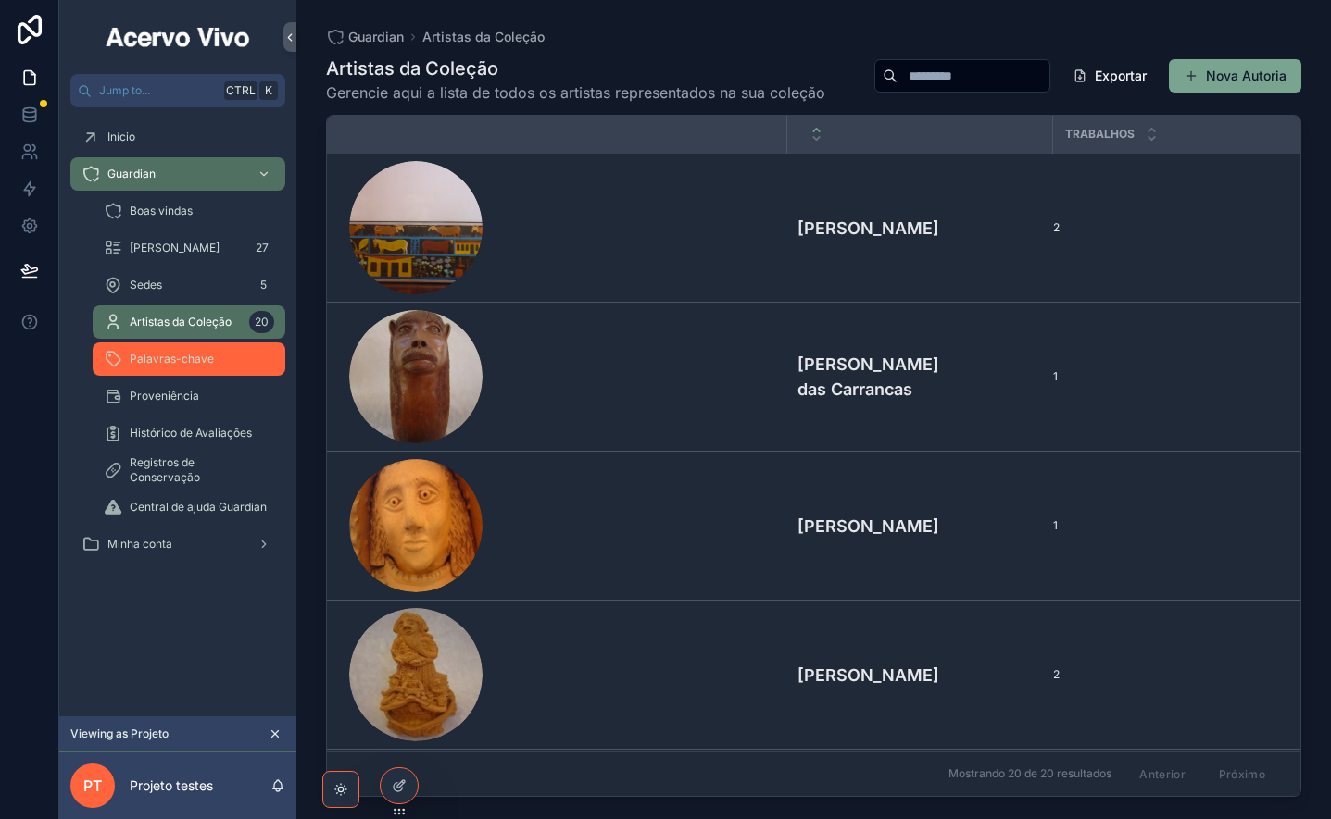
click at [178, 364] on span "Palavras-chave" at bounding box center [172, 359] width 84 height 15
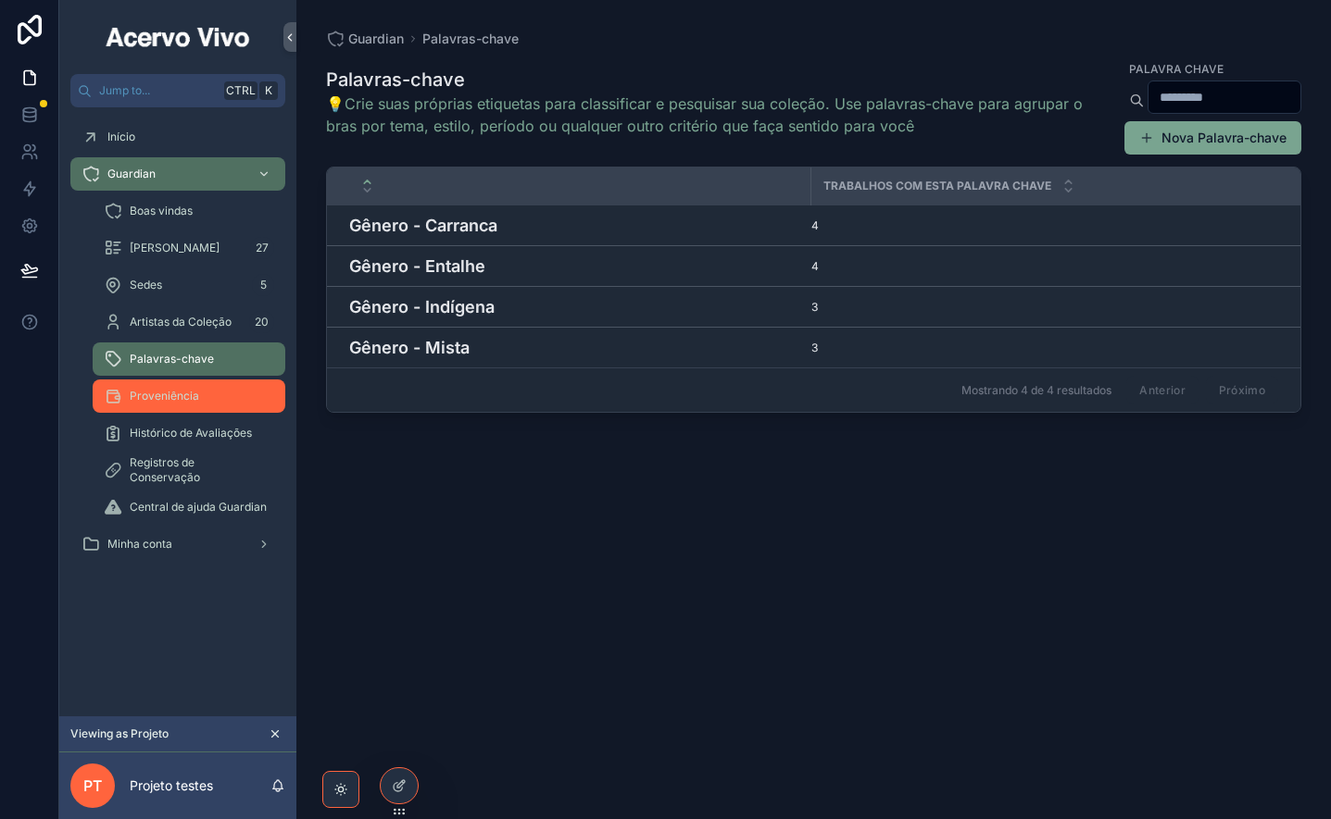
click at [174, 394] on span "Proveniência" at bounding box center [164, 396] width 69 height 15
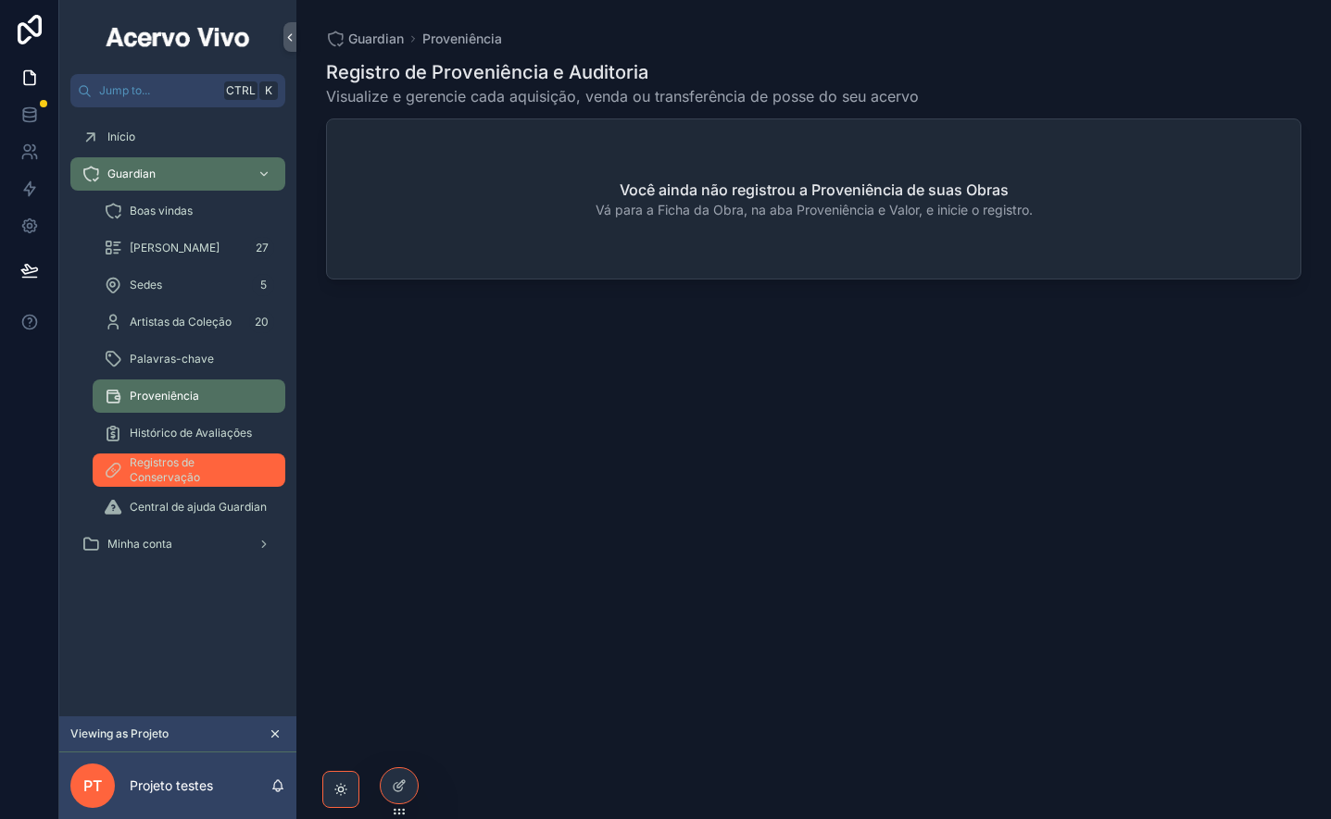
click at [178, 474] on span "Registros de Conservação" at bounding box center [198, 471] width 137 height 30
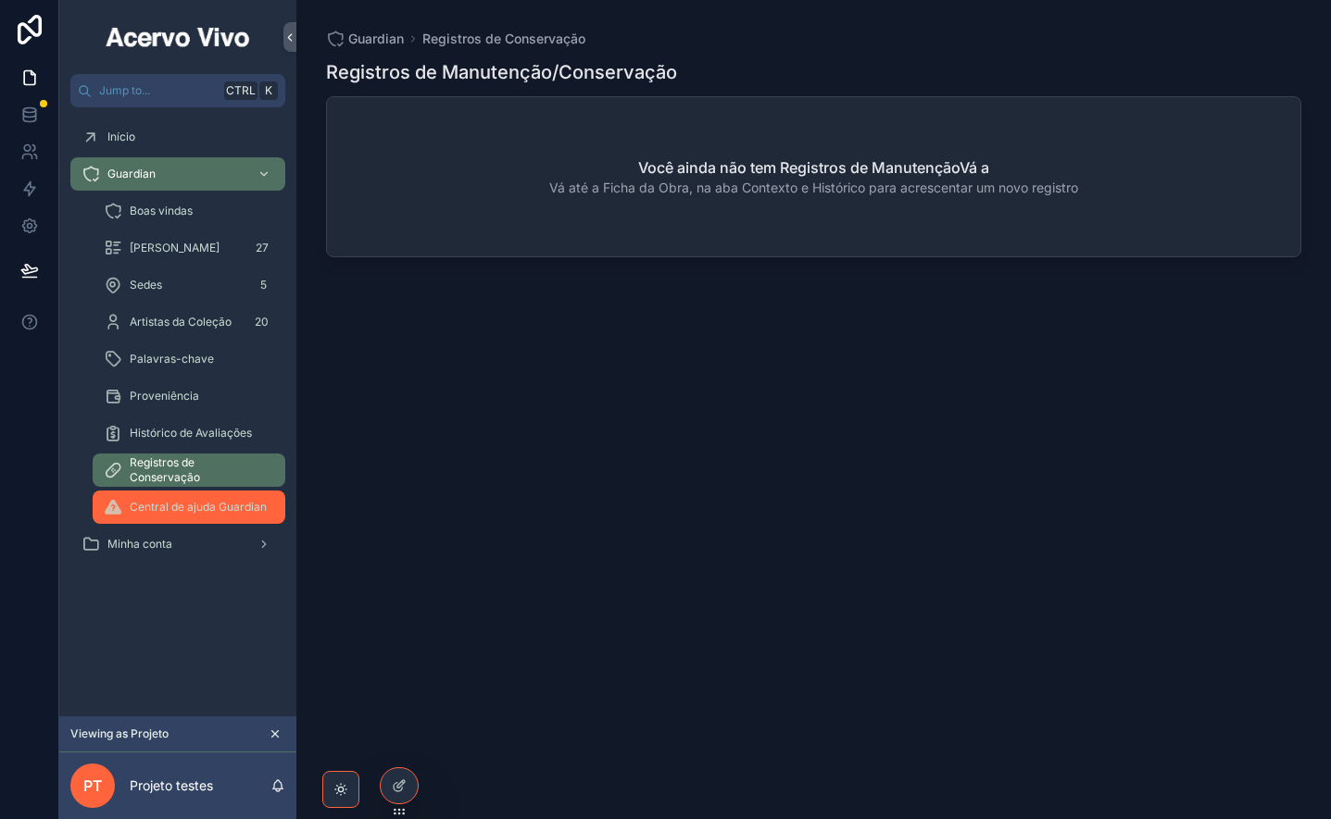
click at [170, 501] on span "Central de ajuda Guardian" at bounding box center [198, 507] width 137 height 15
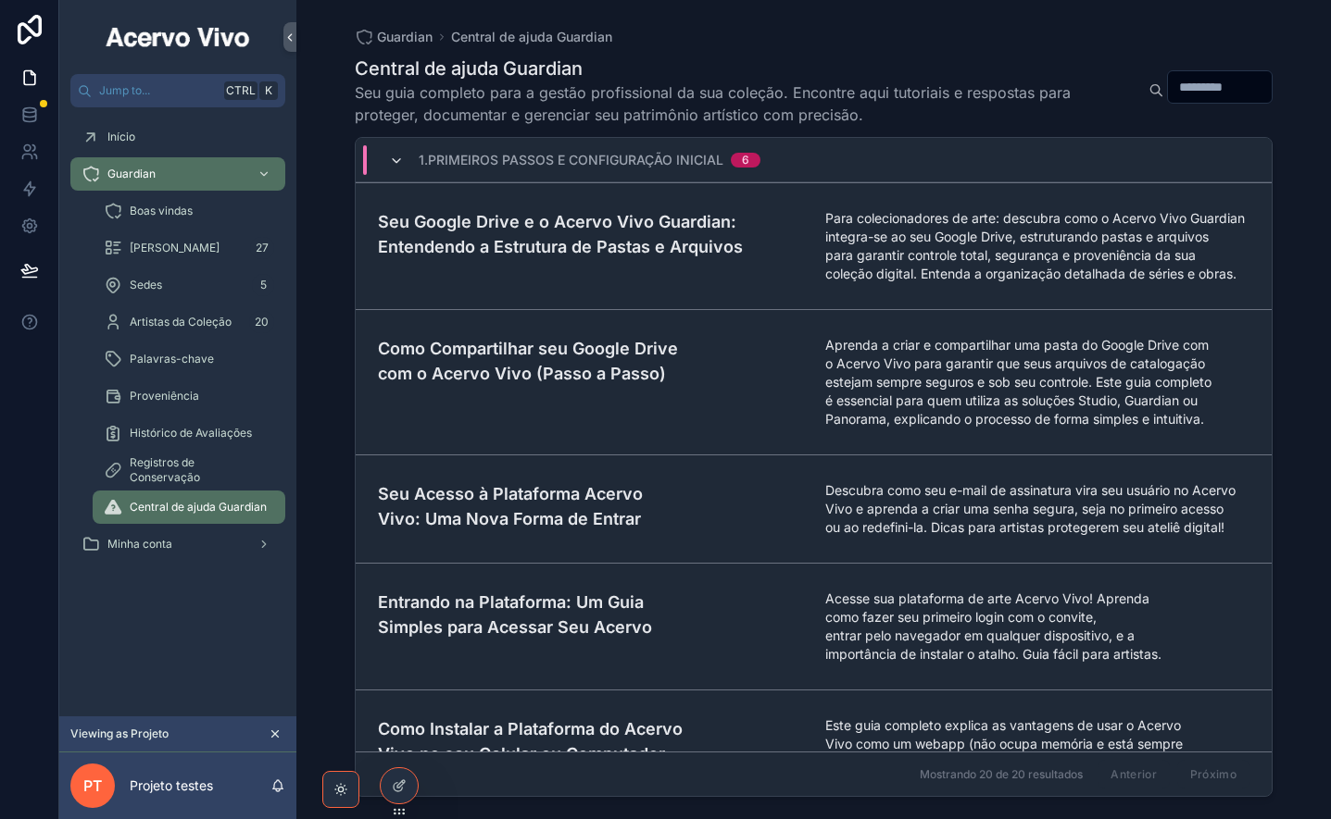
click at [391, 160] on icon "scrollable content" at bounding box center [396, 161] width 15 height 15
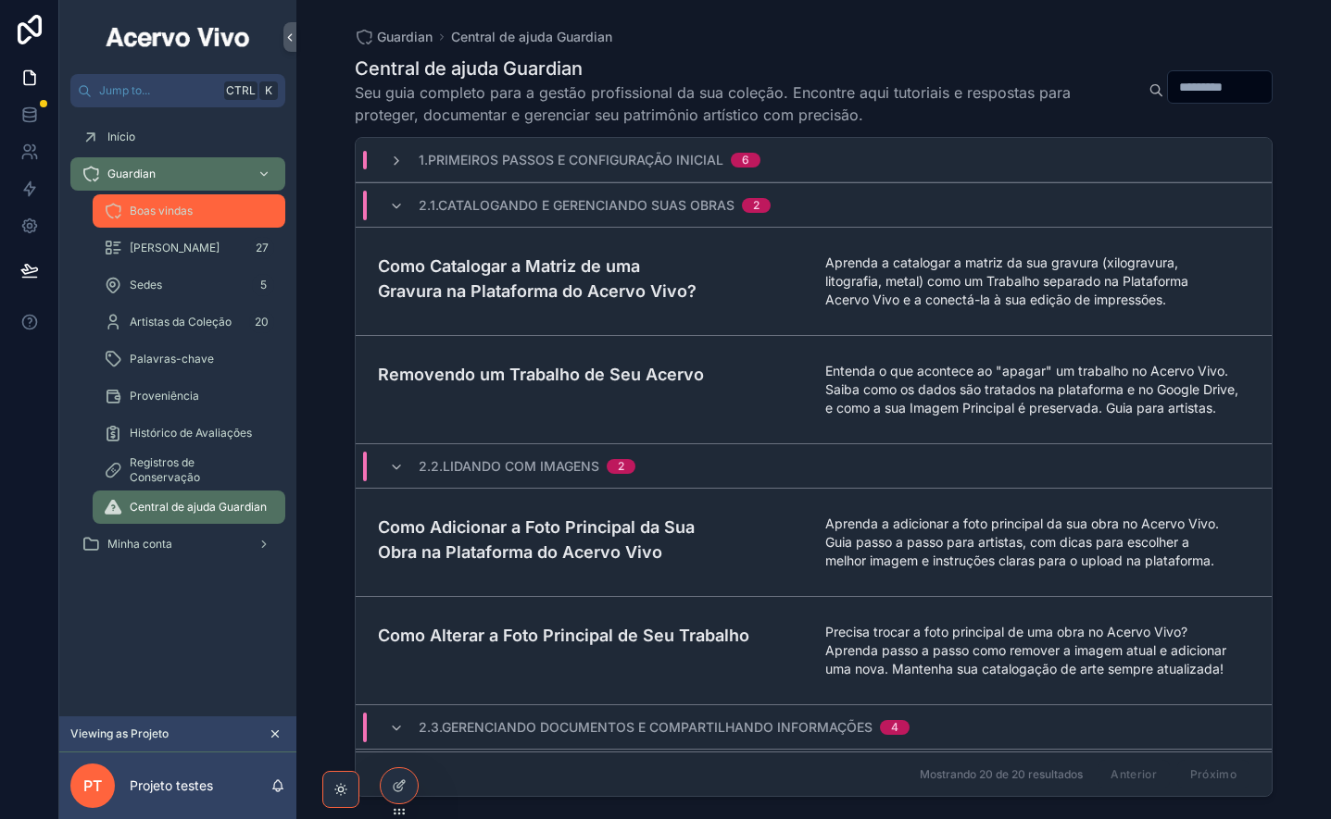
click at [151, 220] on div "Boas vindas" at bounding box center [189, 211] width 170 height 30
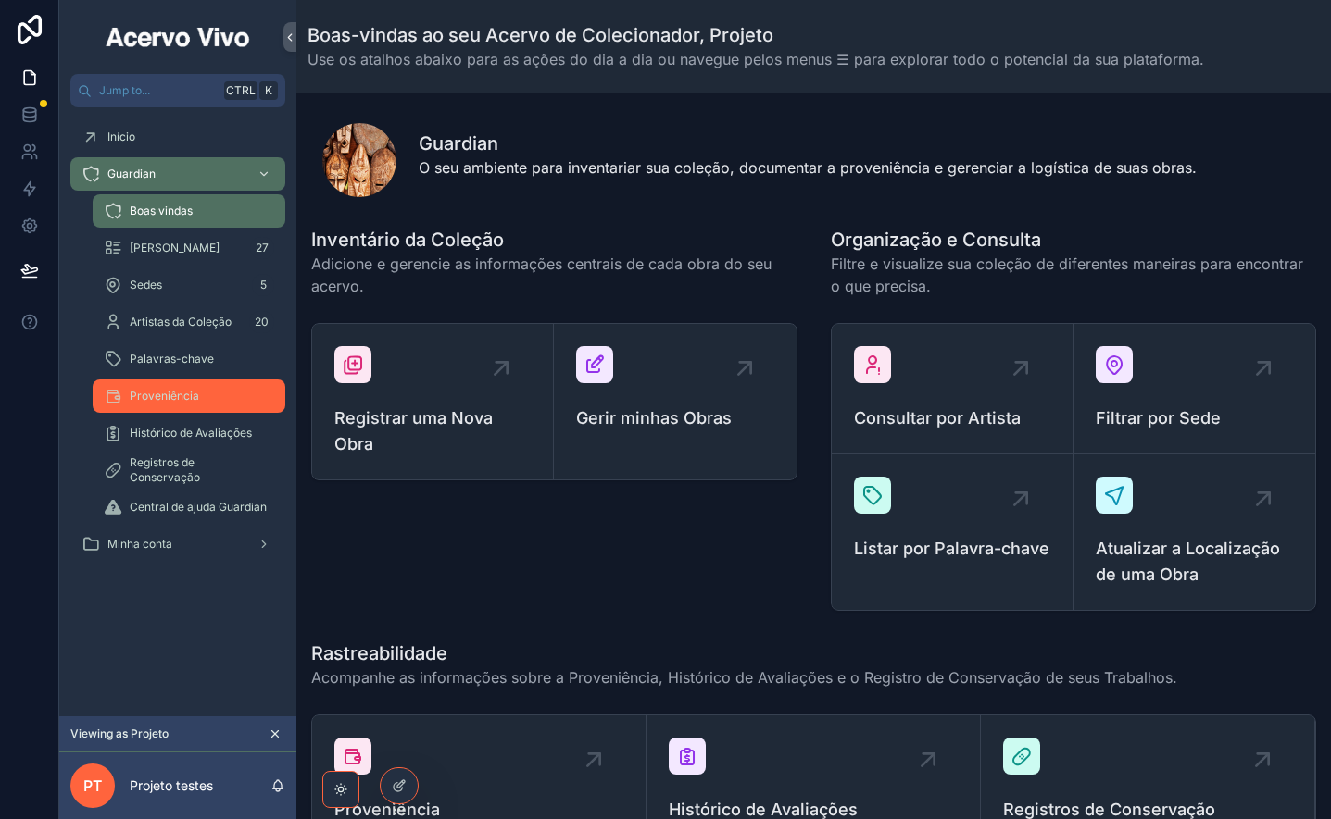
click at [173, 397] on span "Proveniência" at bounding box center [164, 396] width 69 height 15
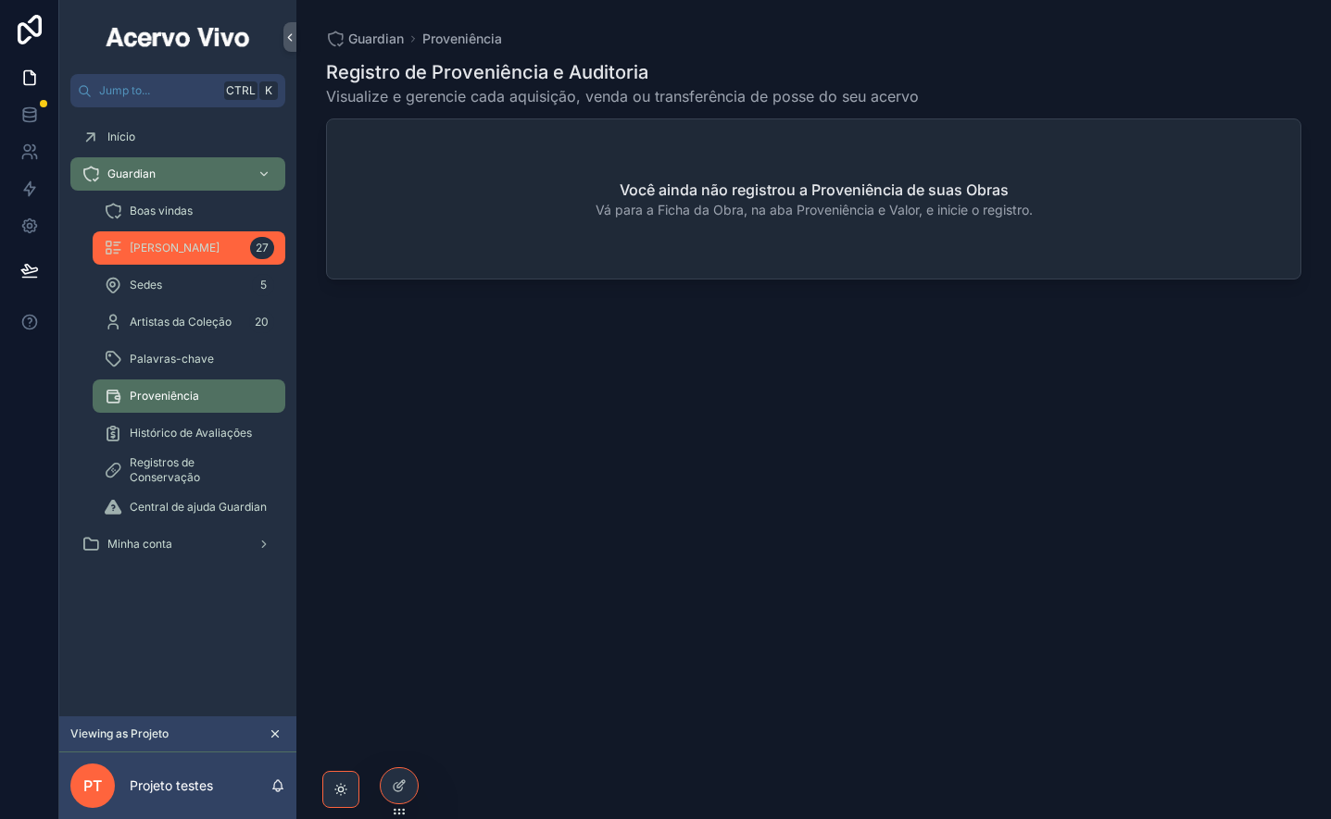
click at [177, 248] on span "[PERSON_NAME]" at bounding box center [175, 248] width 90 height 15
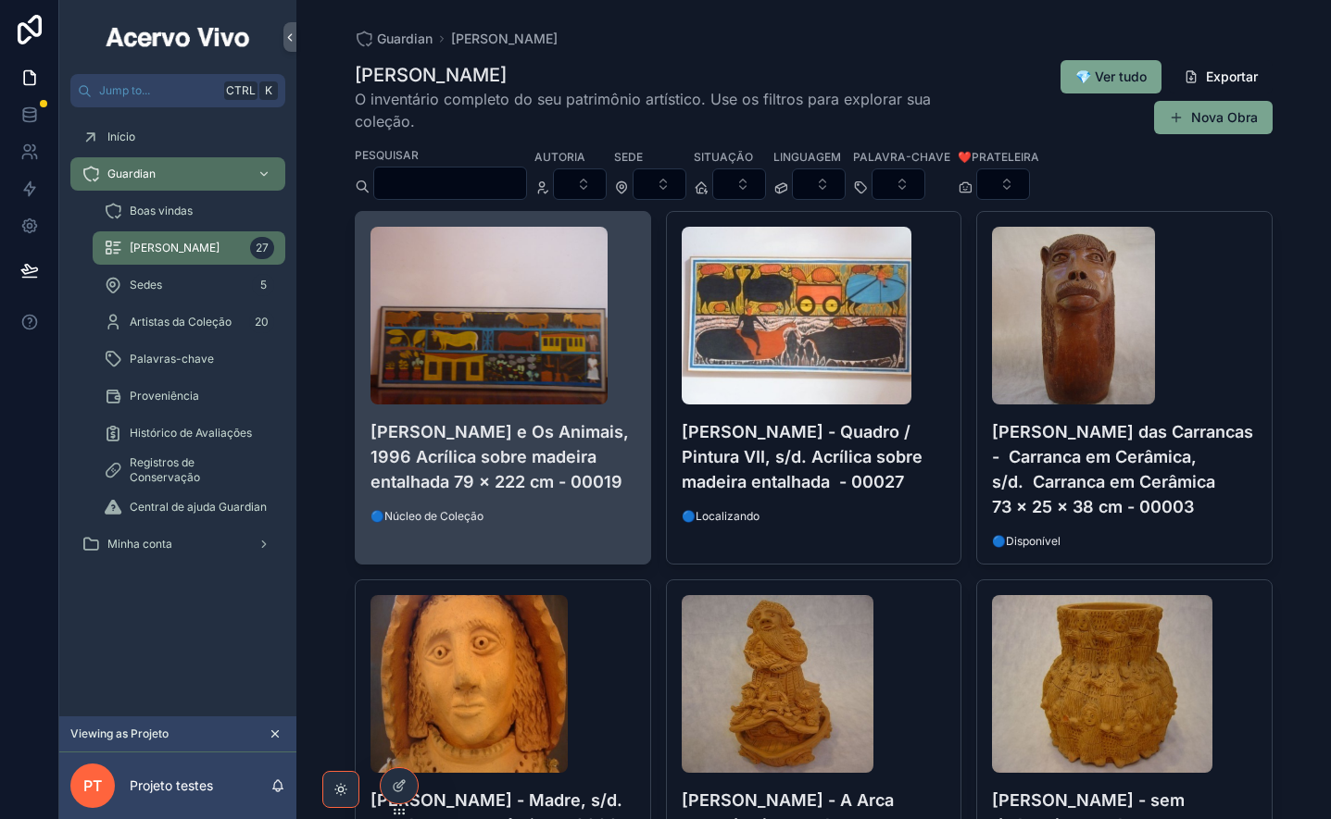
click at [617, 529] on div "Alcides Santos - Fazenda e Os Animais, 1996 Acrílica sobre madeira entalhada 79…" at bounding box center [503, 375] width 294 height 327
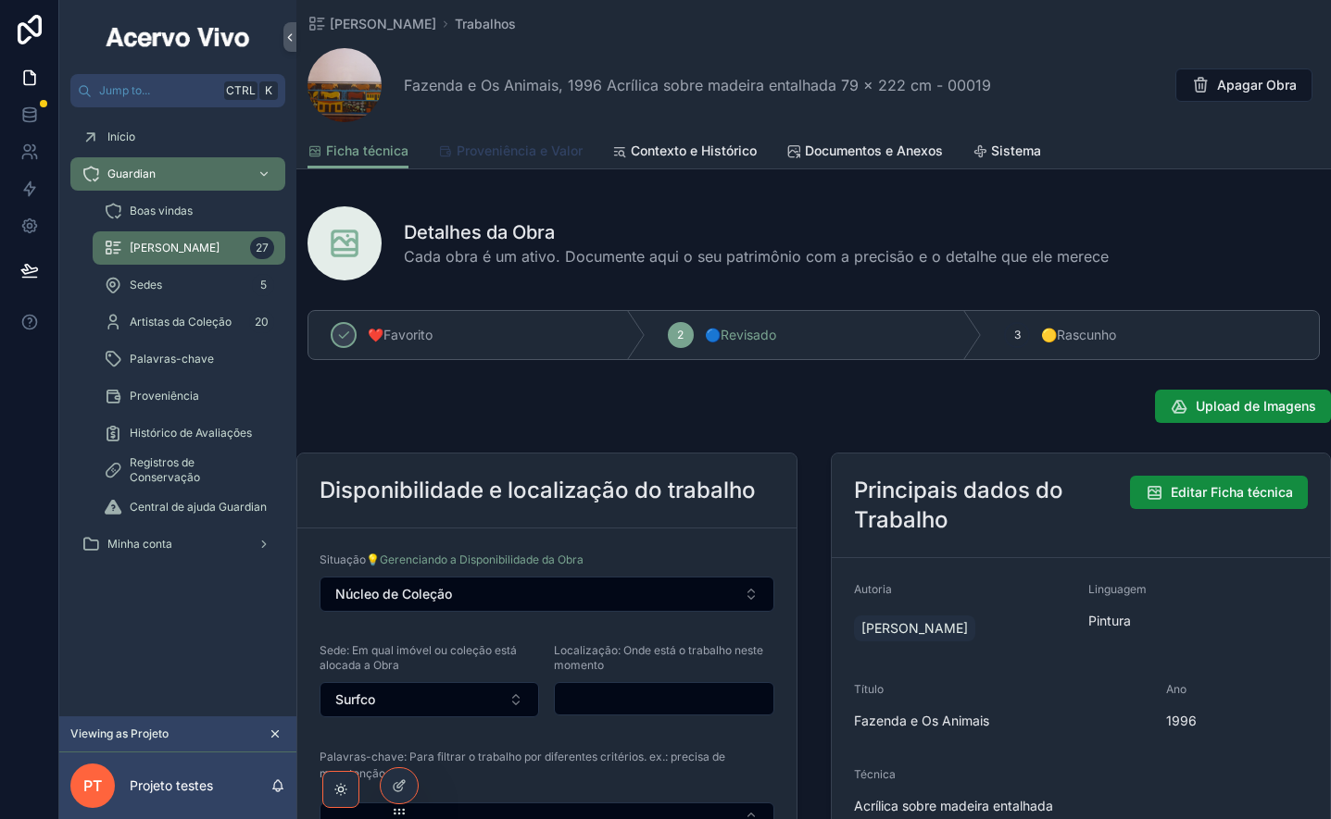
click at [522, 156] on span "Proveniência e Valor" at bounding box center [519, 151] width 126 height 19
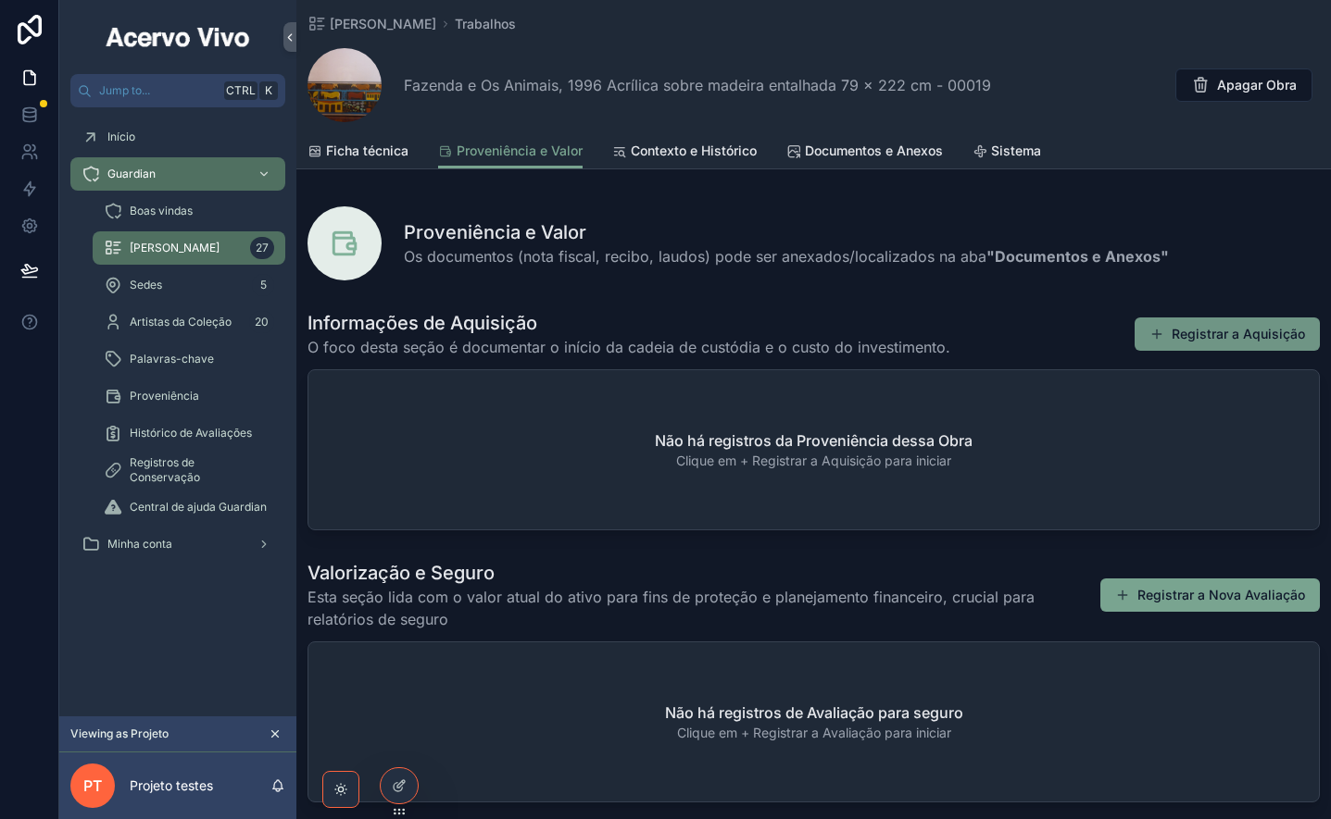
click at [1189, 337] on button "Registrar a Aquisição" at bounding box center [1226, 334] width 185 height 33
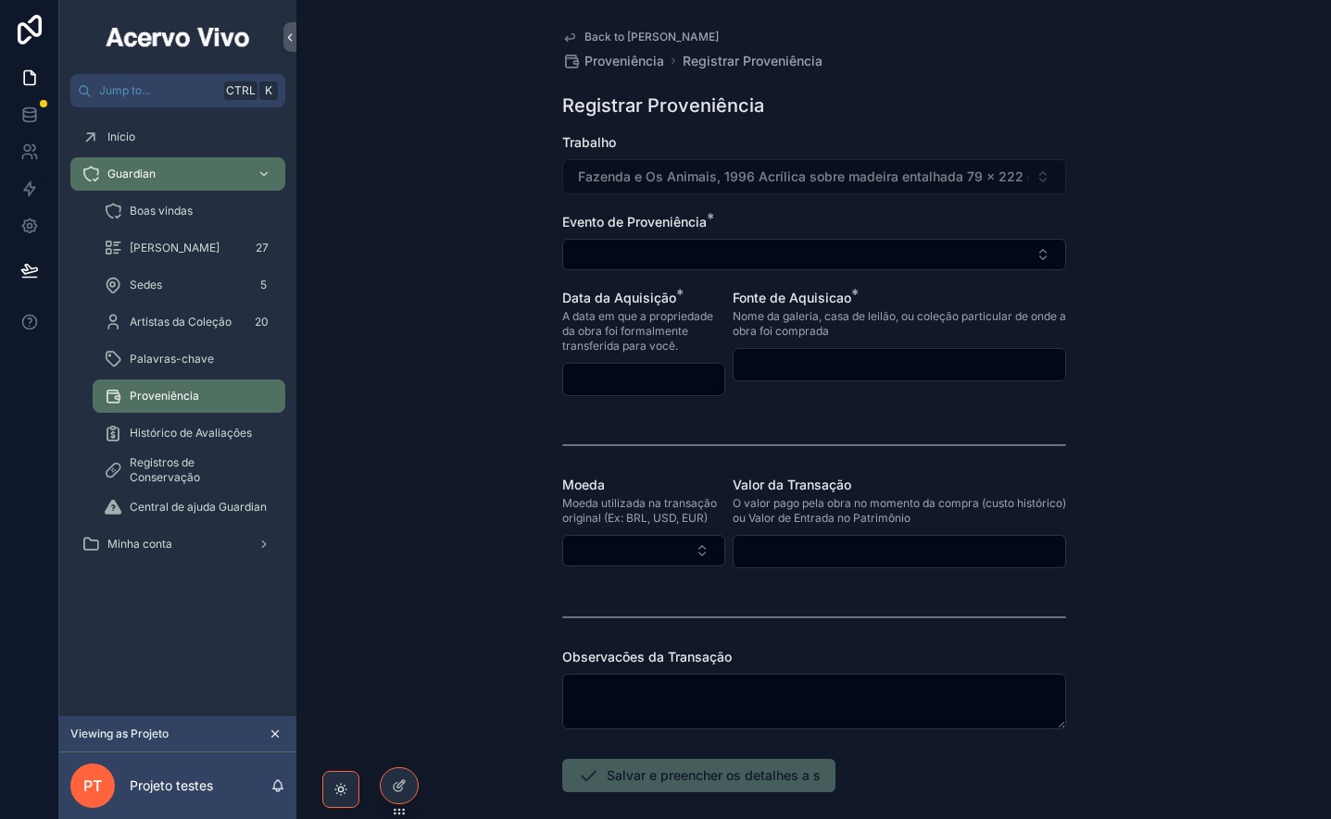
click at [620, 32] on span "Back to Minha Coleção" at bounding box center [651, 37] width 134 height 15
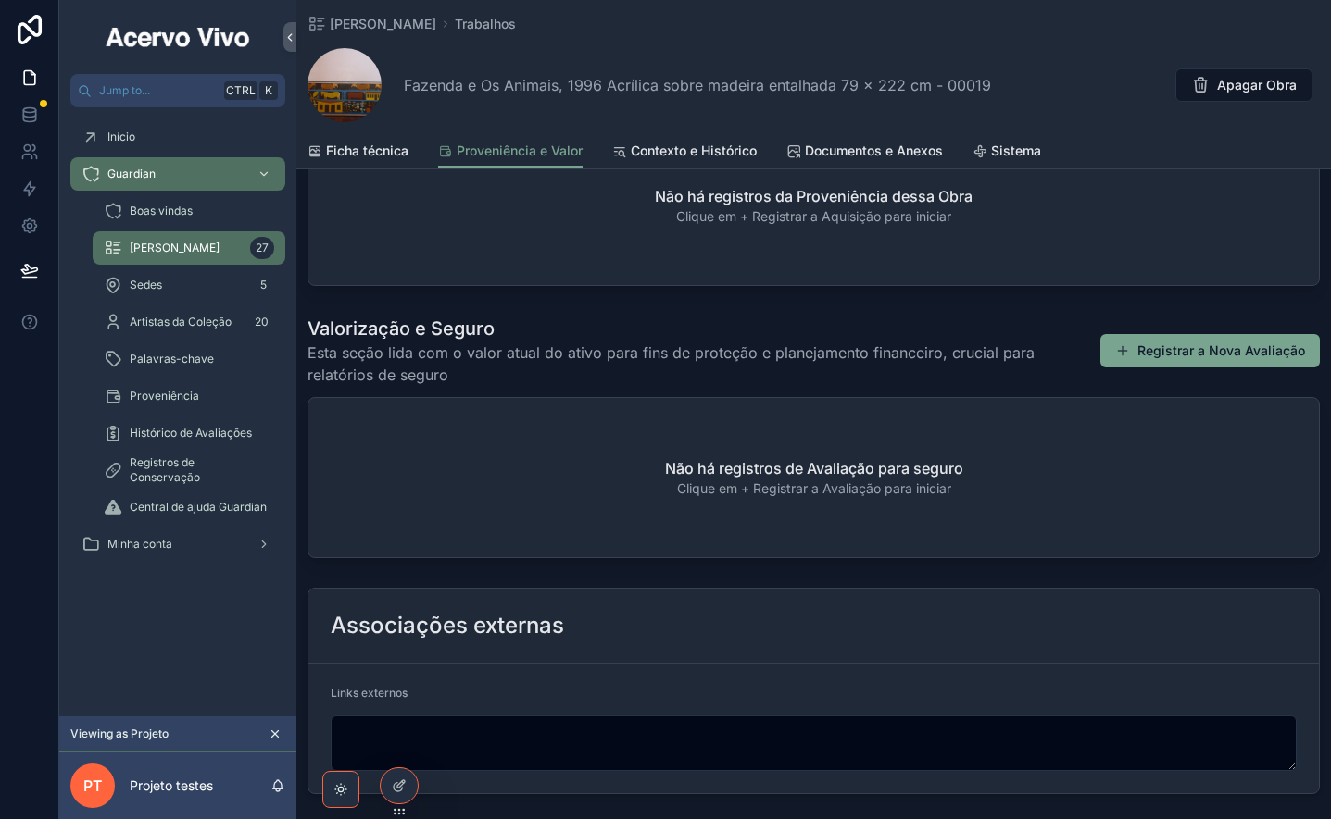
scroll to position [160, 0]
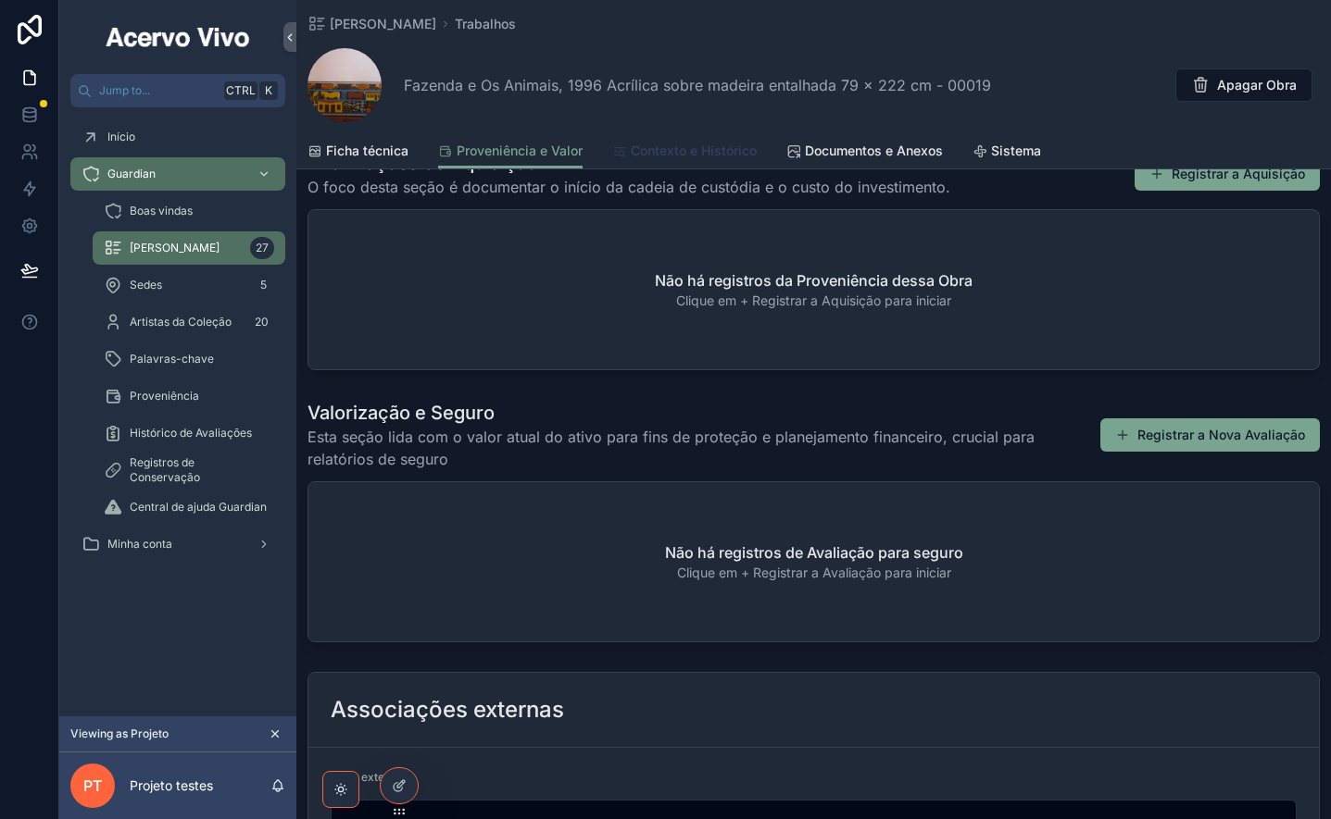
click at [680, 154] on span "Contexto e Histórico" at bounding box center [694, 151] width 126 height 19
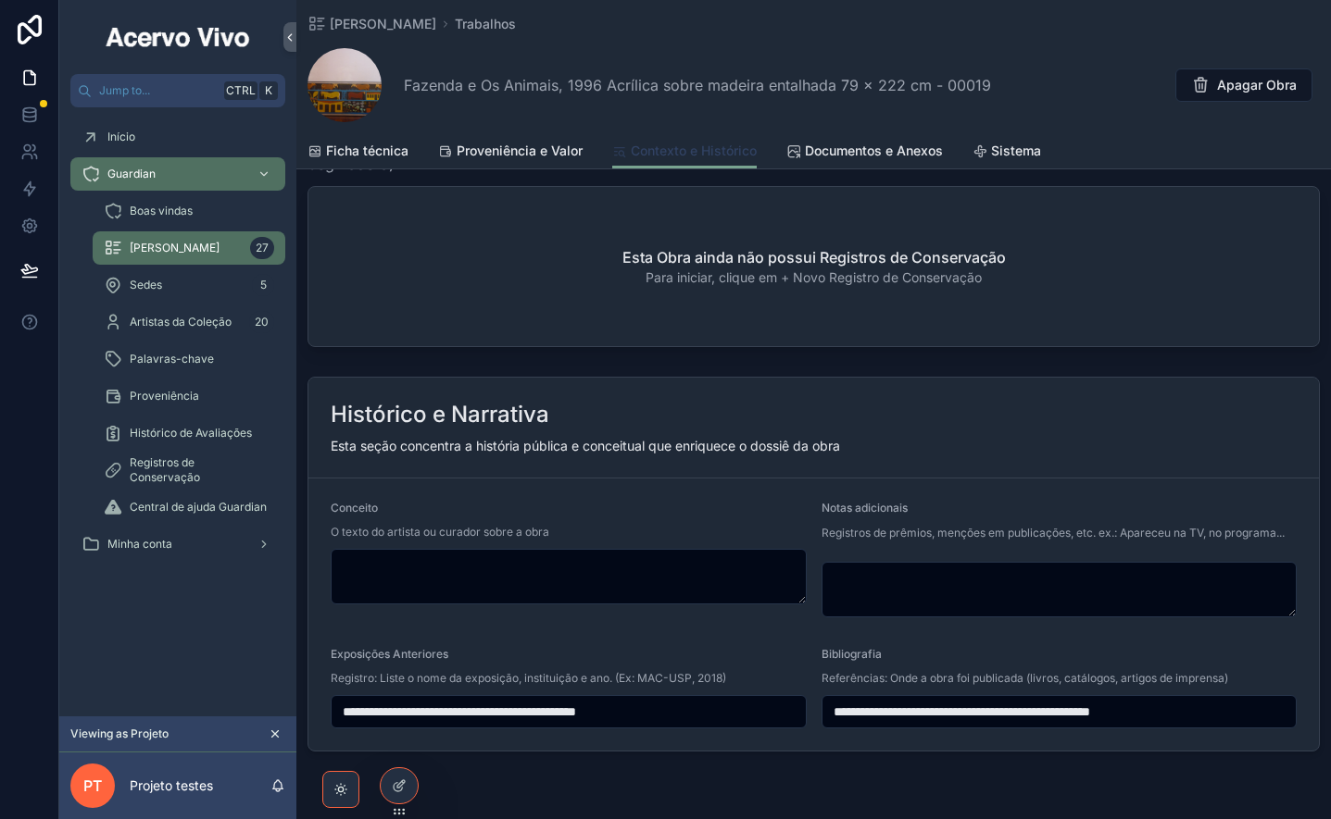
scroll to position [833, 0]
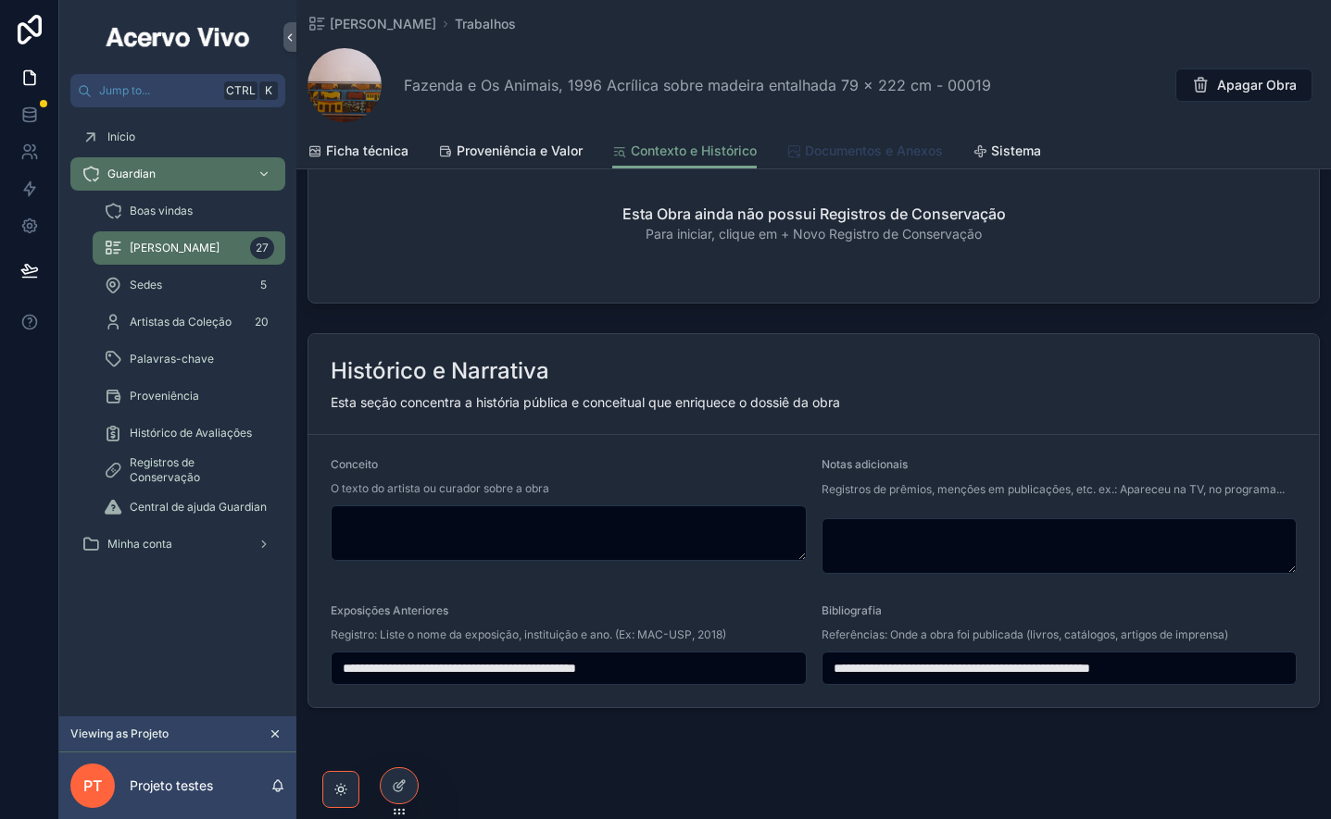
click at [883, 160] on link "Documentos e Anexos" at bounding box center [864, 152] width 156 height 37
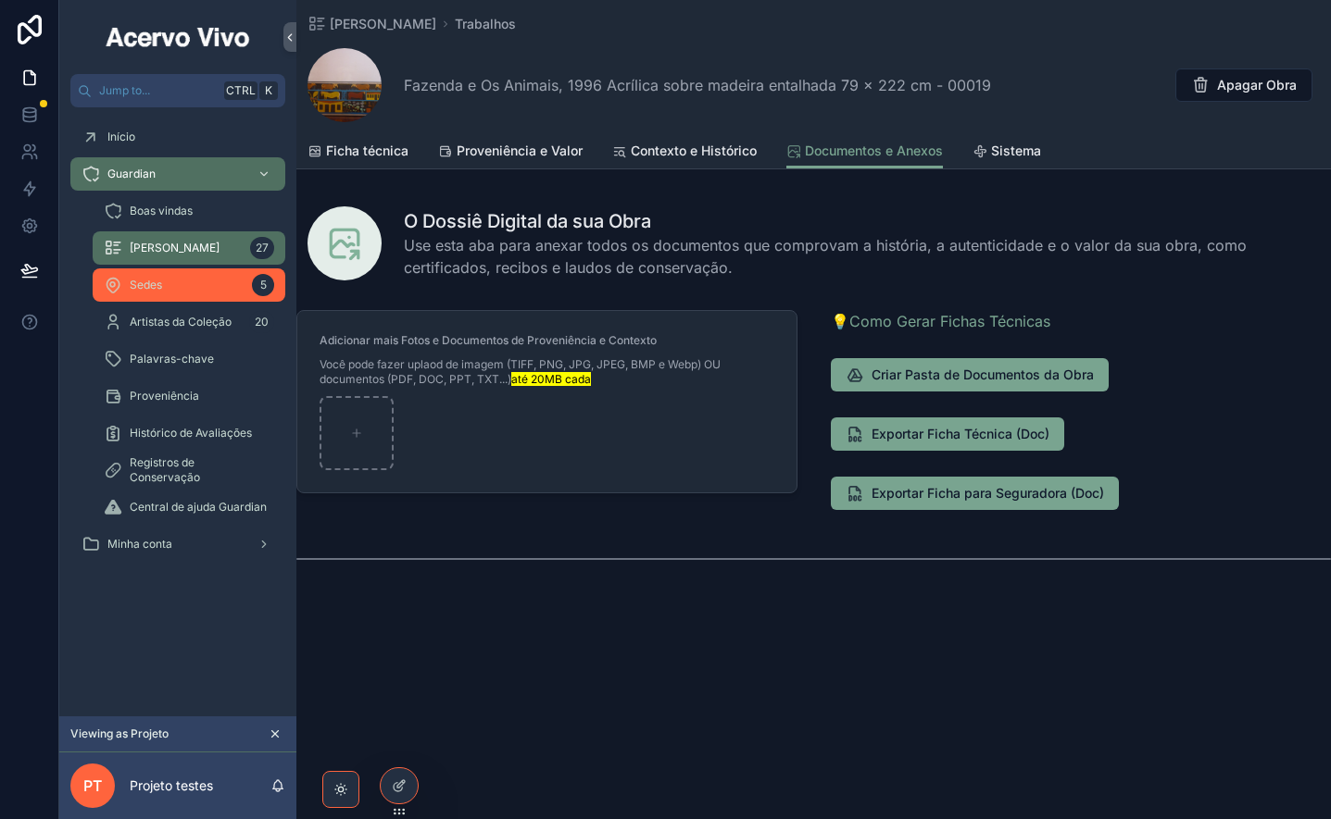
click at [198, 294] on div "Sedes 5" at bounding box center [189, 285] width 170 height 30
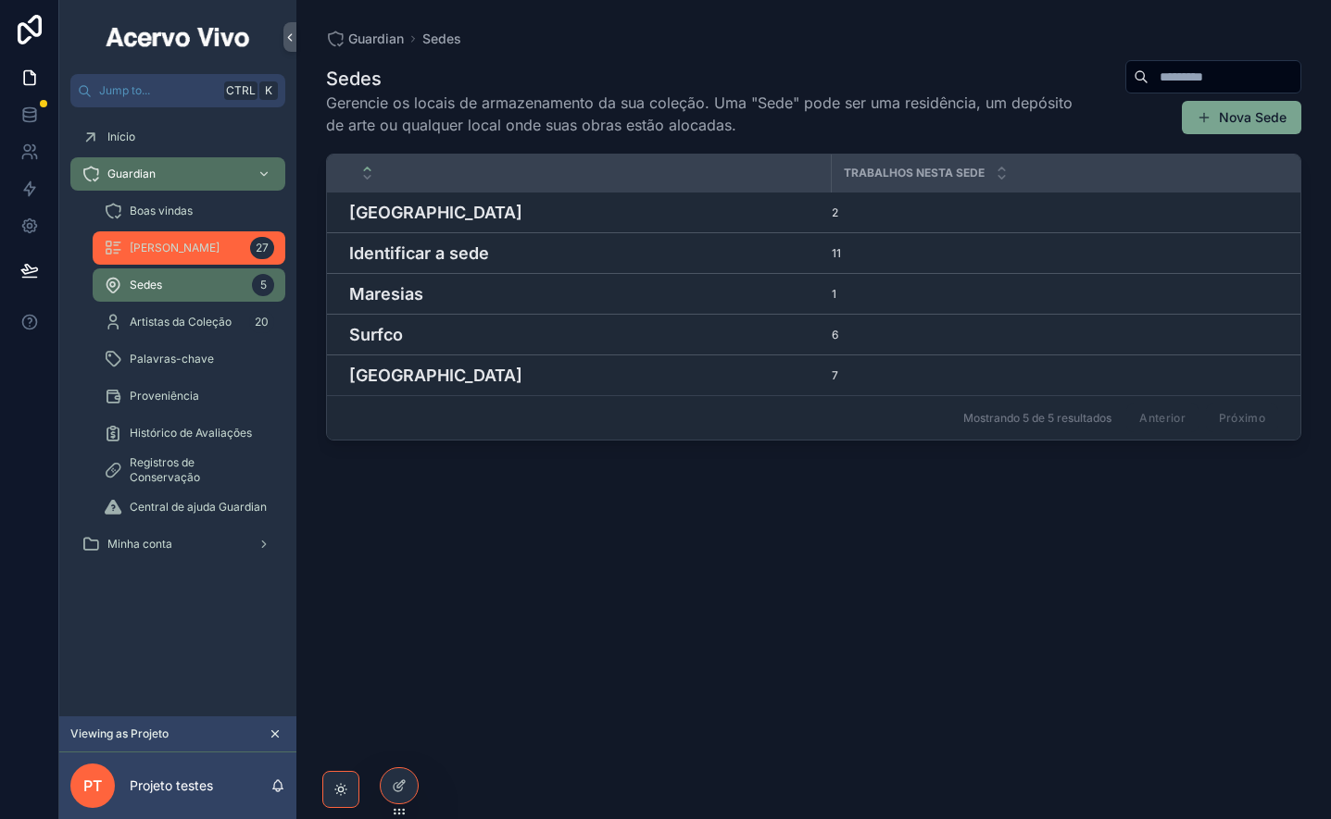
click at [201, 253] on span "[PERSON_NAME]" at bounding box center [175, 248] width 90 height 15
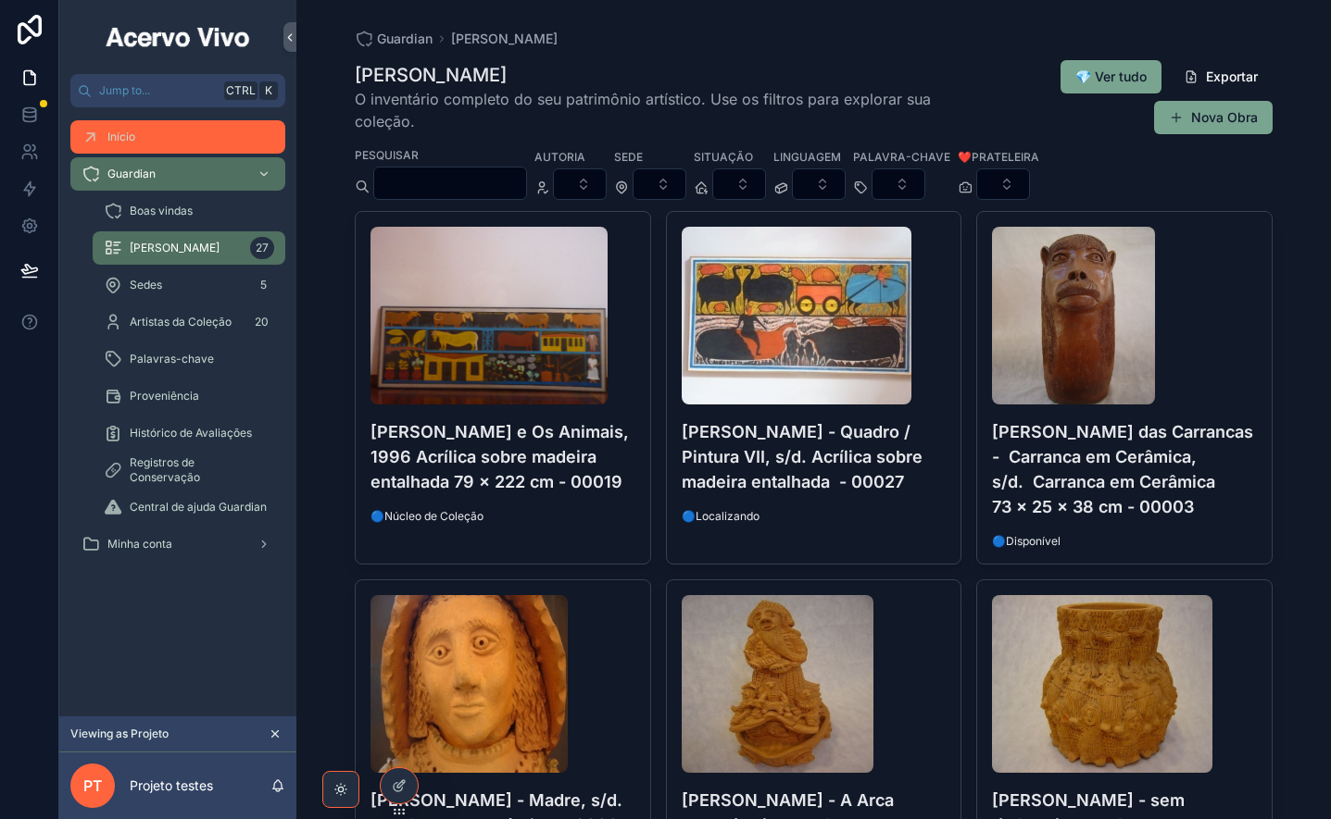
click at [94, 151] on div "Início" at bounding box center [177, 137] width 193 height 30
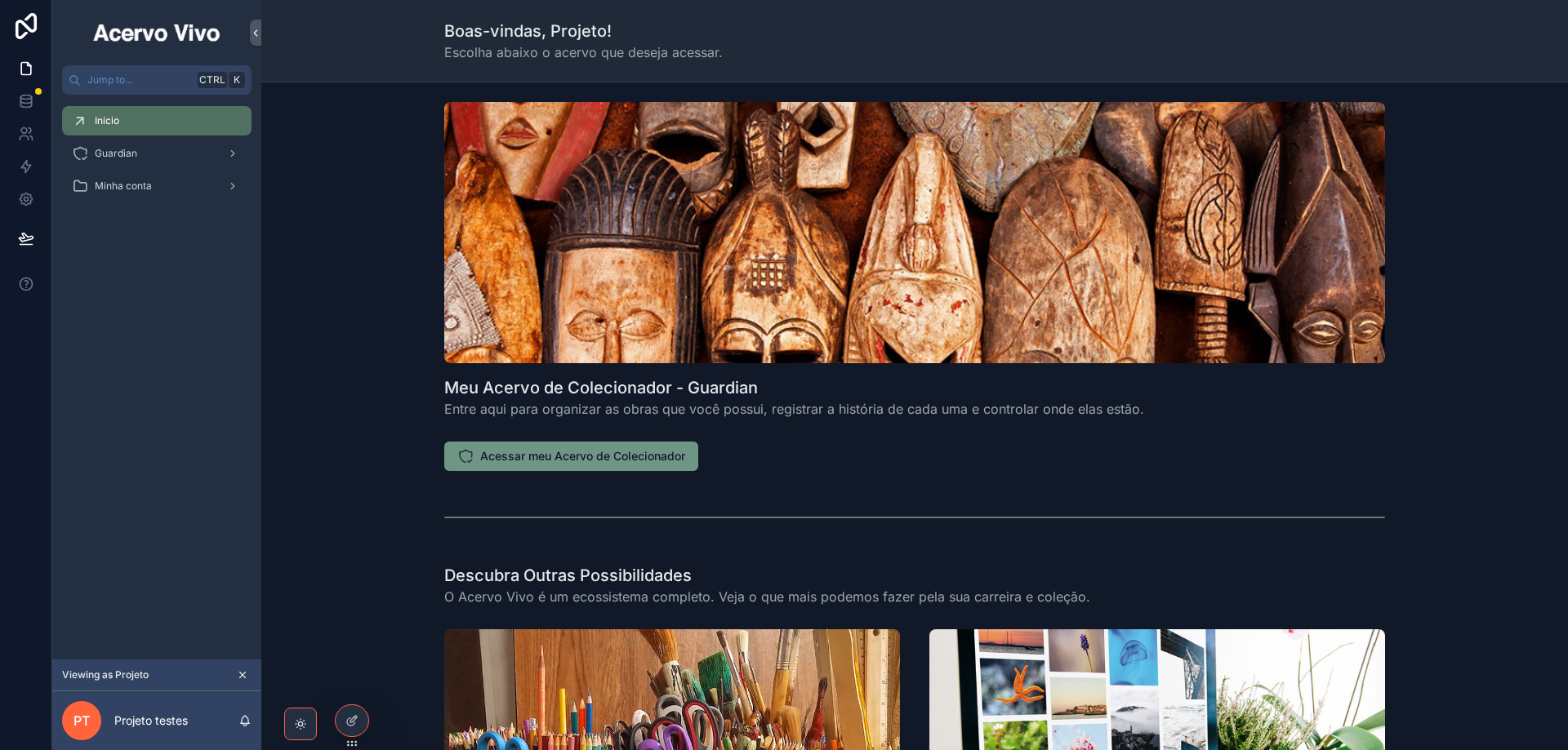
click at [546, 464] on button "Acessar meu Acervo de Colecionador" at bounding box center [571, 456] width 254 height 29
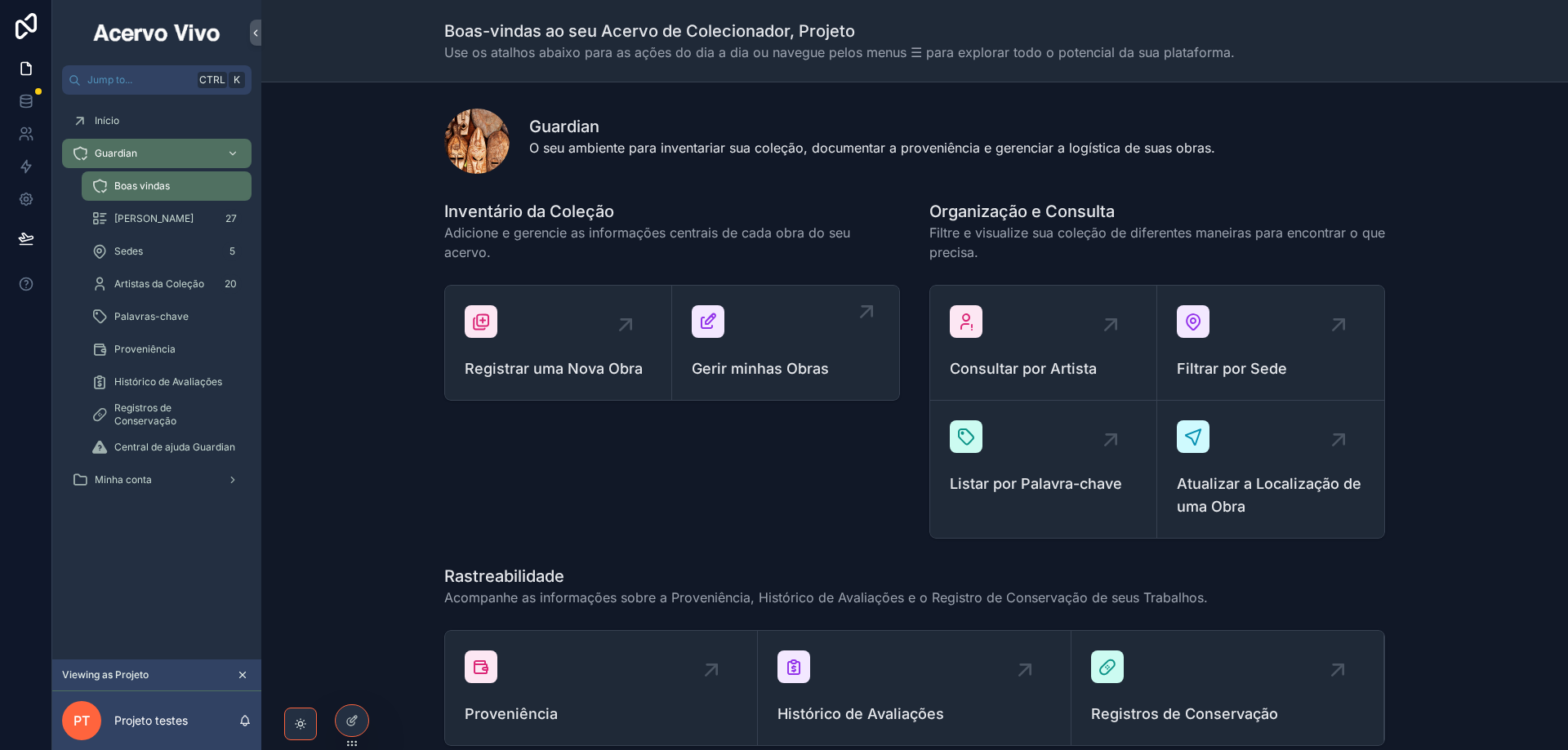
click at [794, 331] on div "Gerir minhas Obras" at bounding box center [785, 342] width 188 height 75
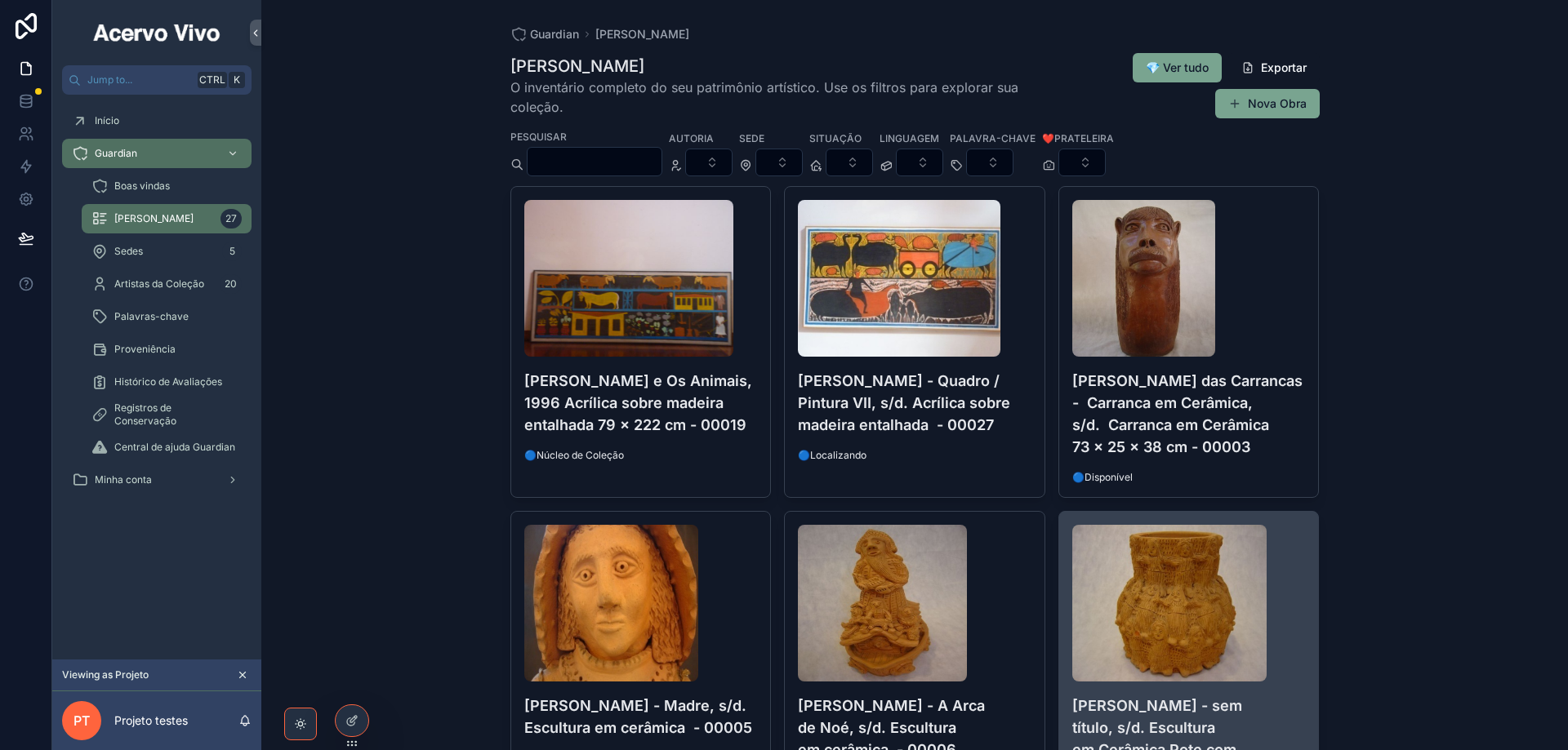
click at [1080, 714] on h4 "Antonio Poteiro - sem título, s/d. Escultura em Cerâmica Pote com Tampa - 00007" at bounding box center [1189, 739] width 234 height 88
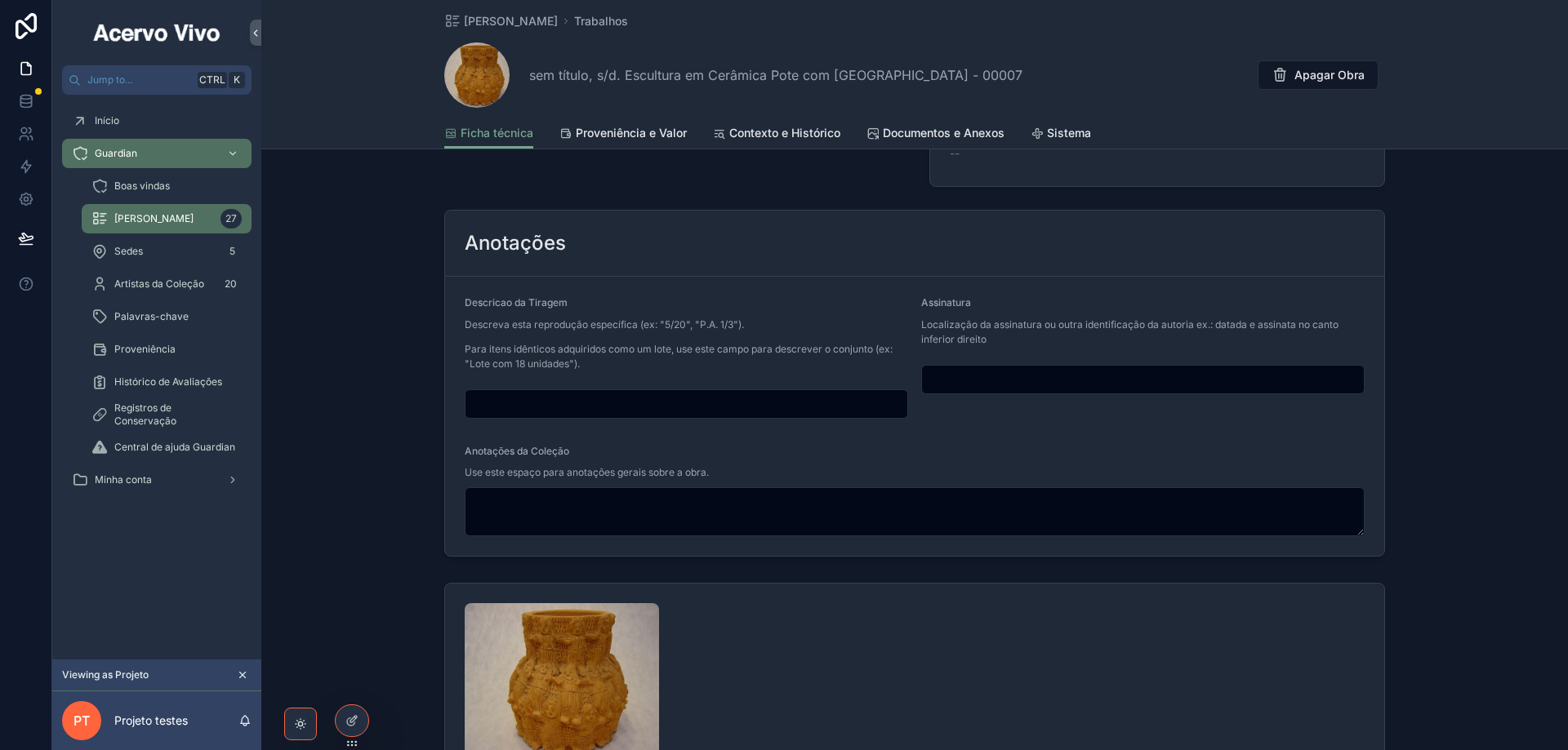
scroll to position [700, 0]
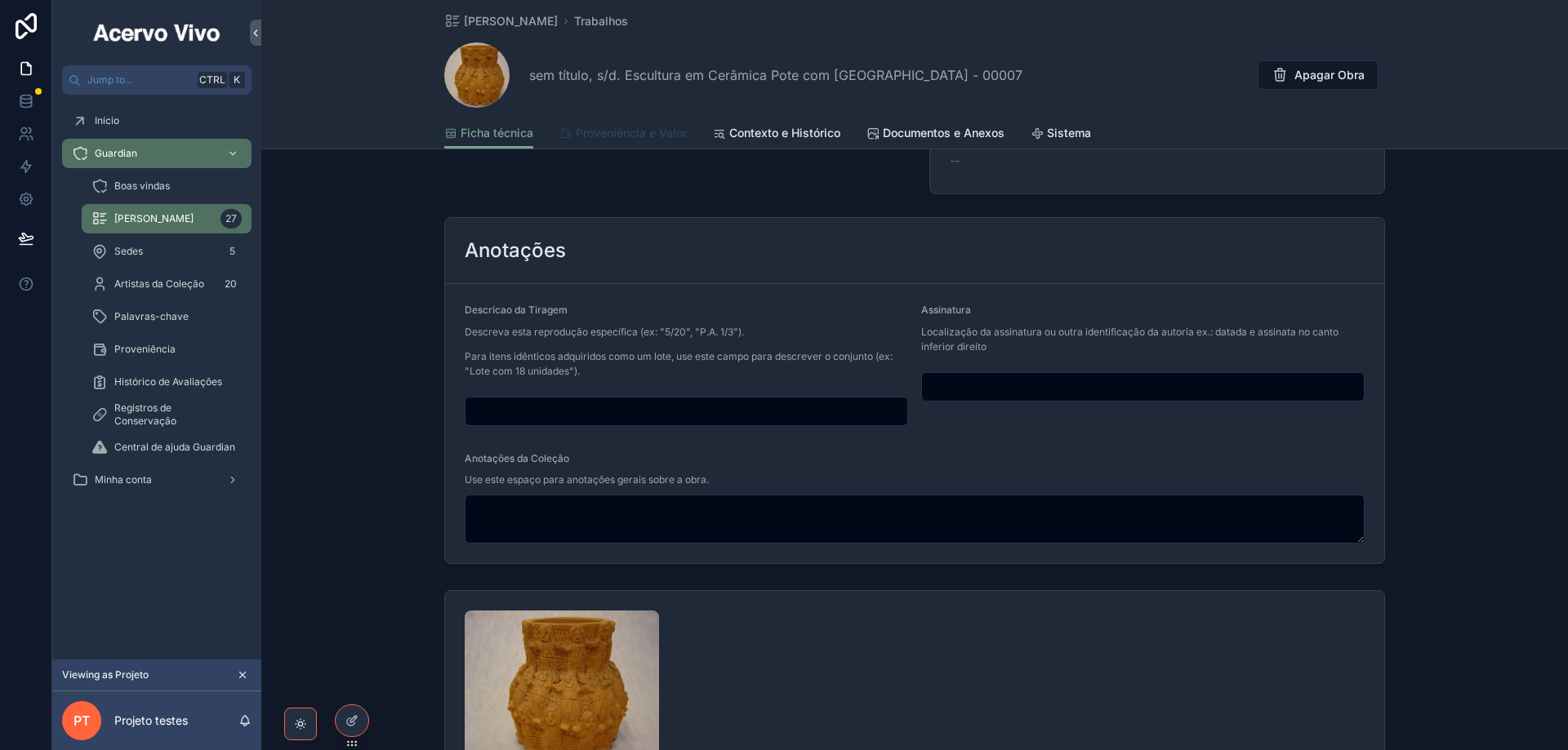
click at [604, 132] on span "Proveniência e Valor" at bounding box center [631, 133] width 111 height 17
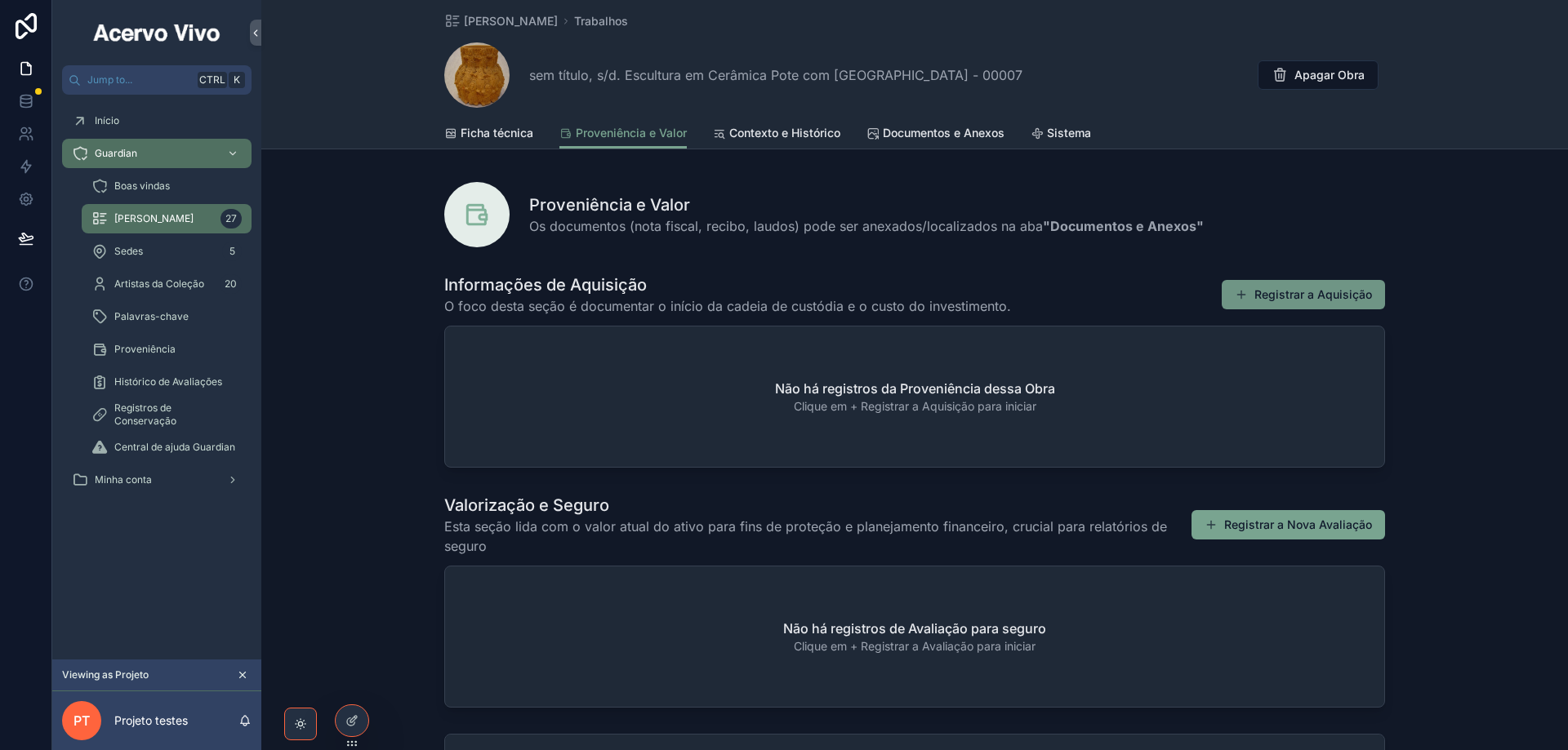
click at [1281, 302] on button "Registrar a Aquisição" at bounding box center [1303, 294] width 163 height 29
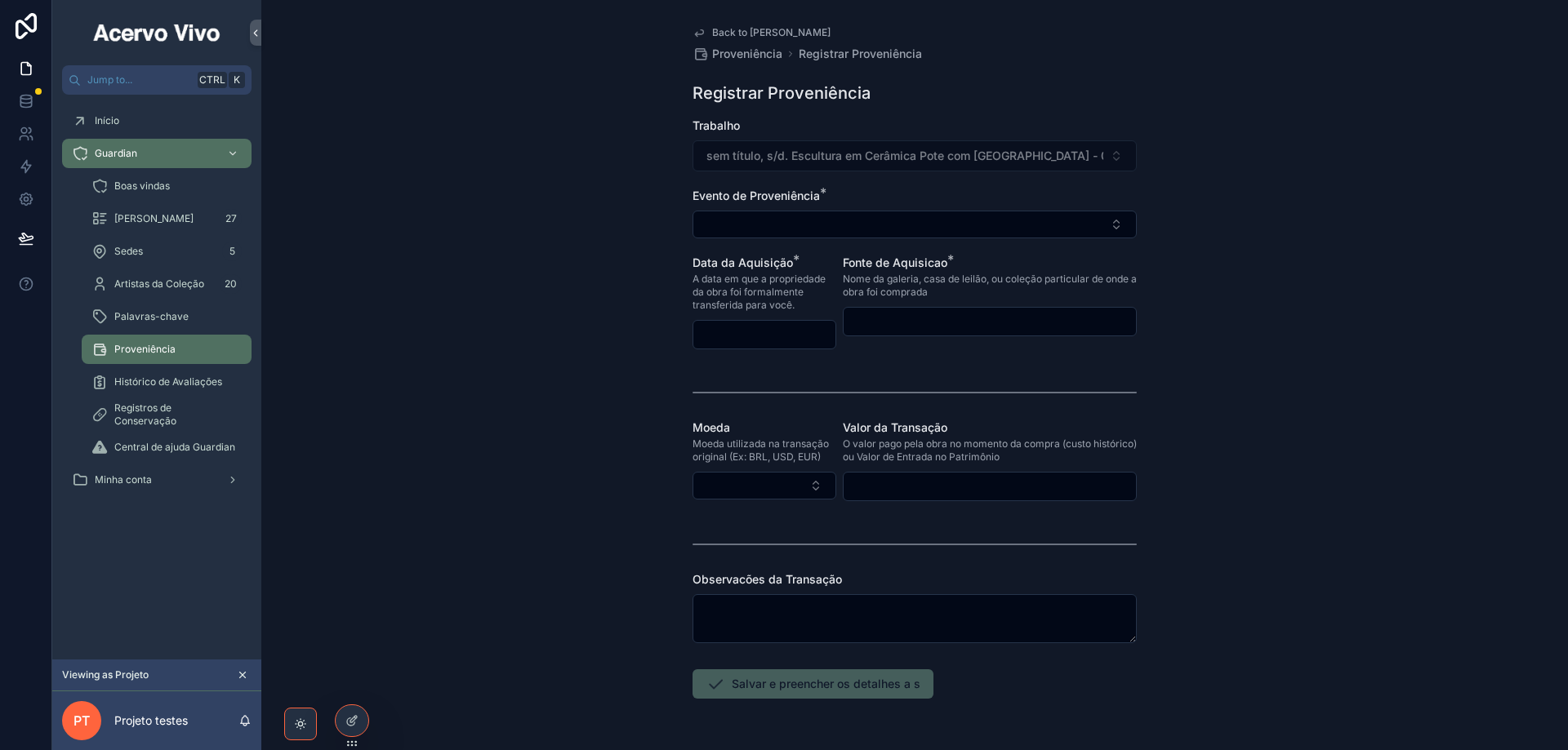
click at [895, 319] on input "scrollable content" at bounding box center [989, 322] width 292 height 23
click at [732, 327] on input "scrollable content" at bounding box center [764, 335] width 142 height 23
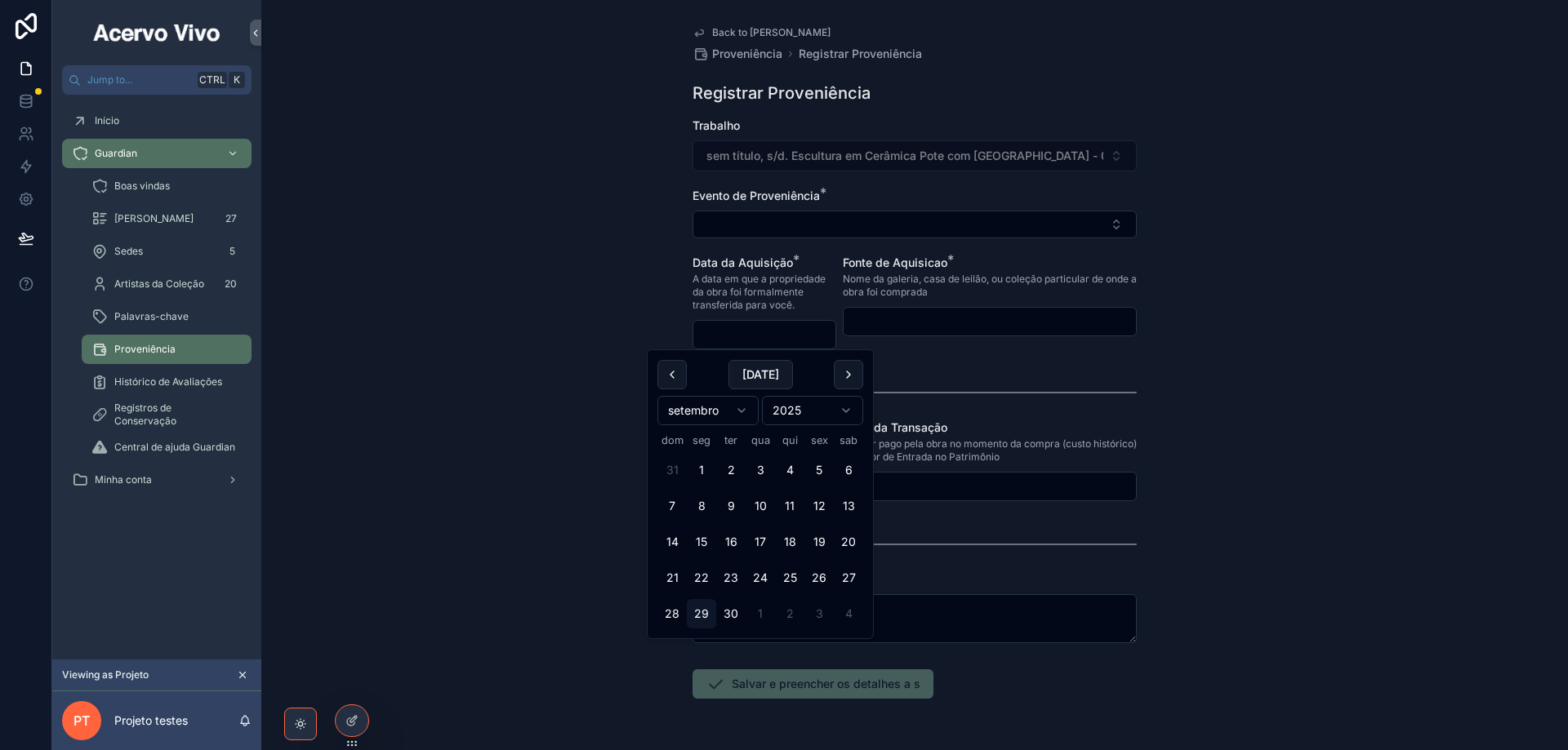
click at [988, 412] on div "scrollable content" at bounding box center [915, 392] width 444 height 41
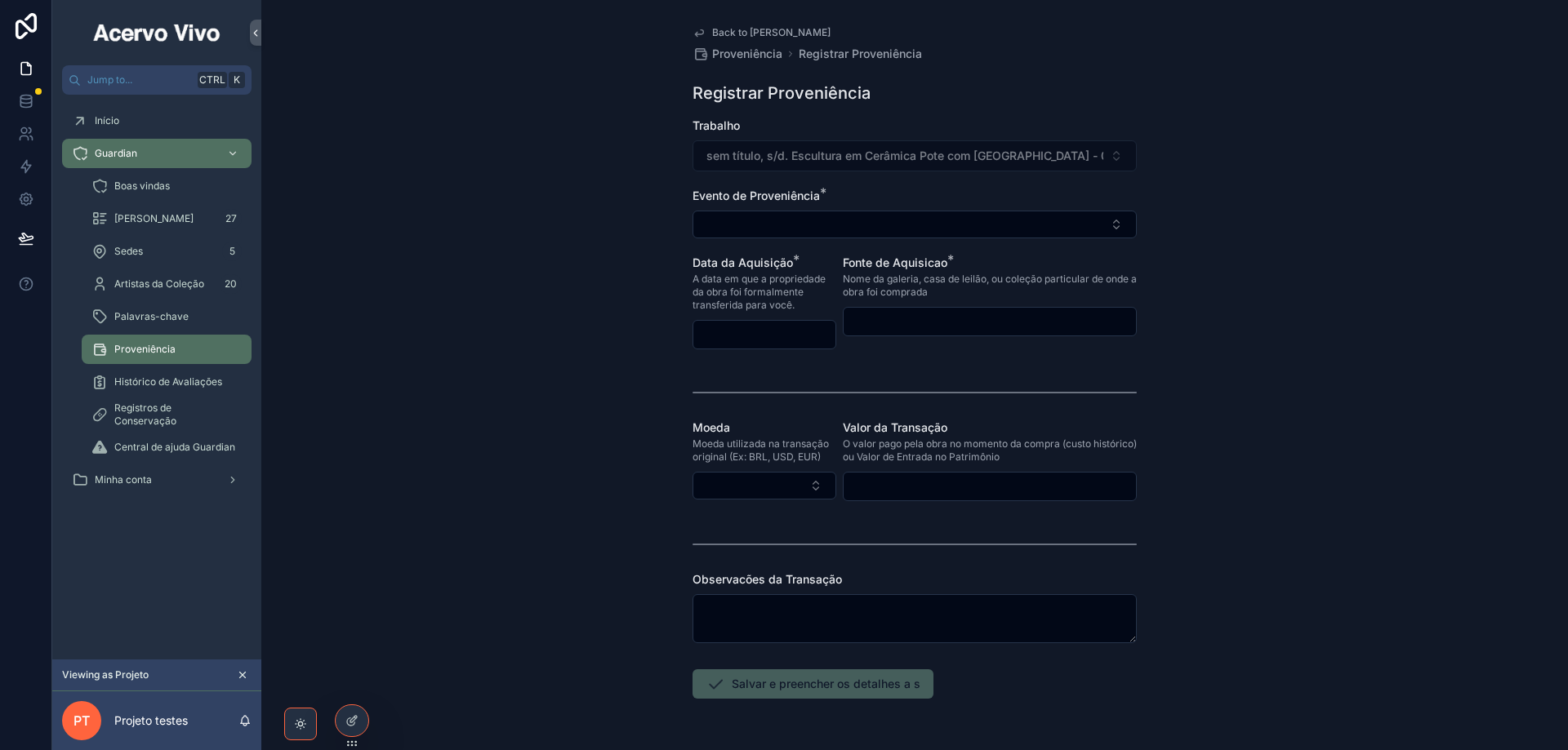
click at [753, 36] on span "Back to Minha Coleção" at bounding box center [771, 33] width 118 height 13
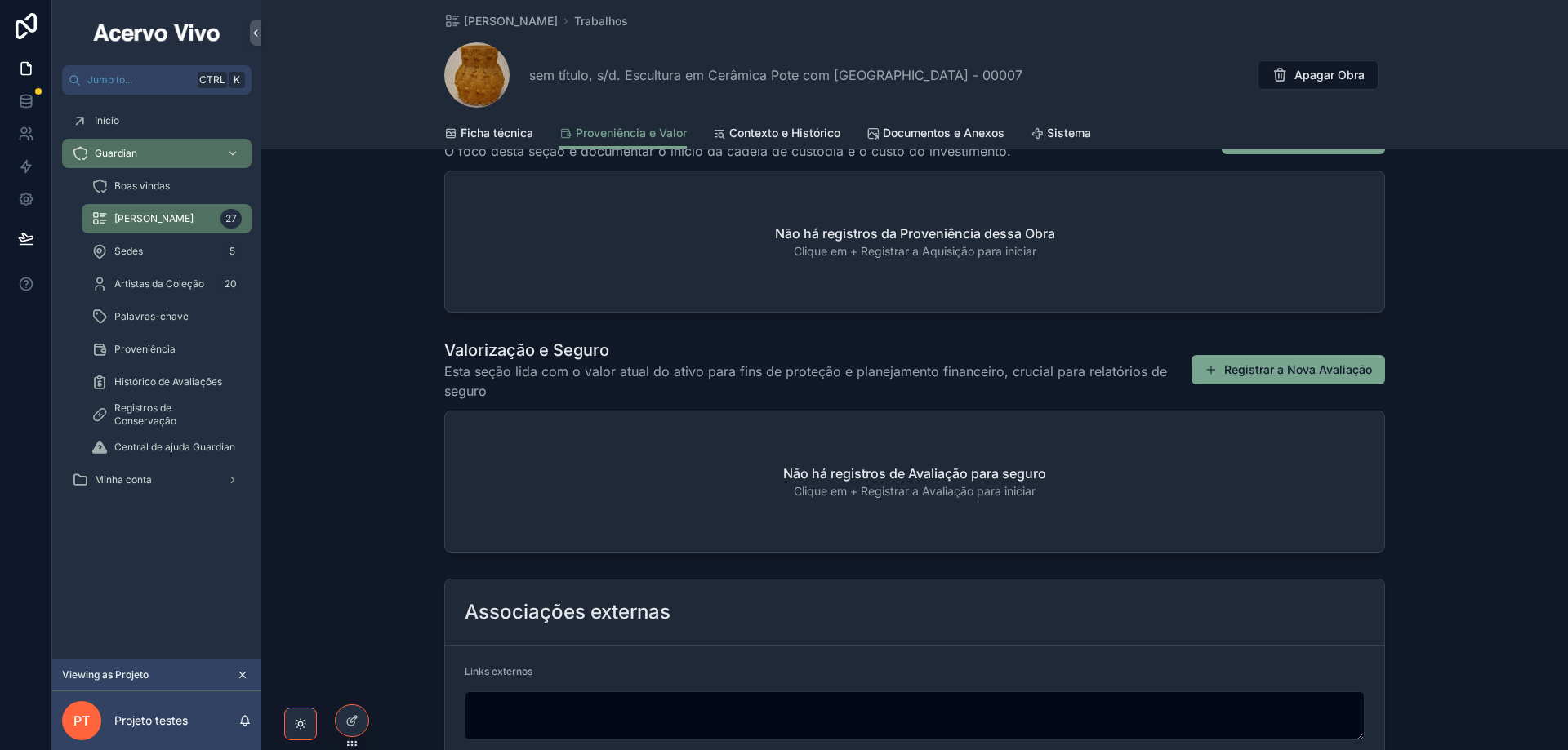
scroll to position [163, 0]
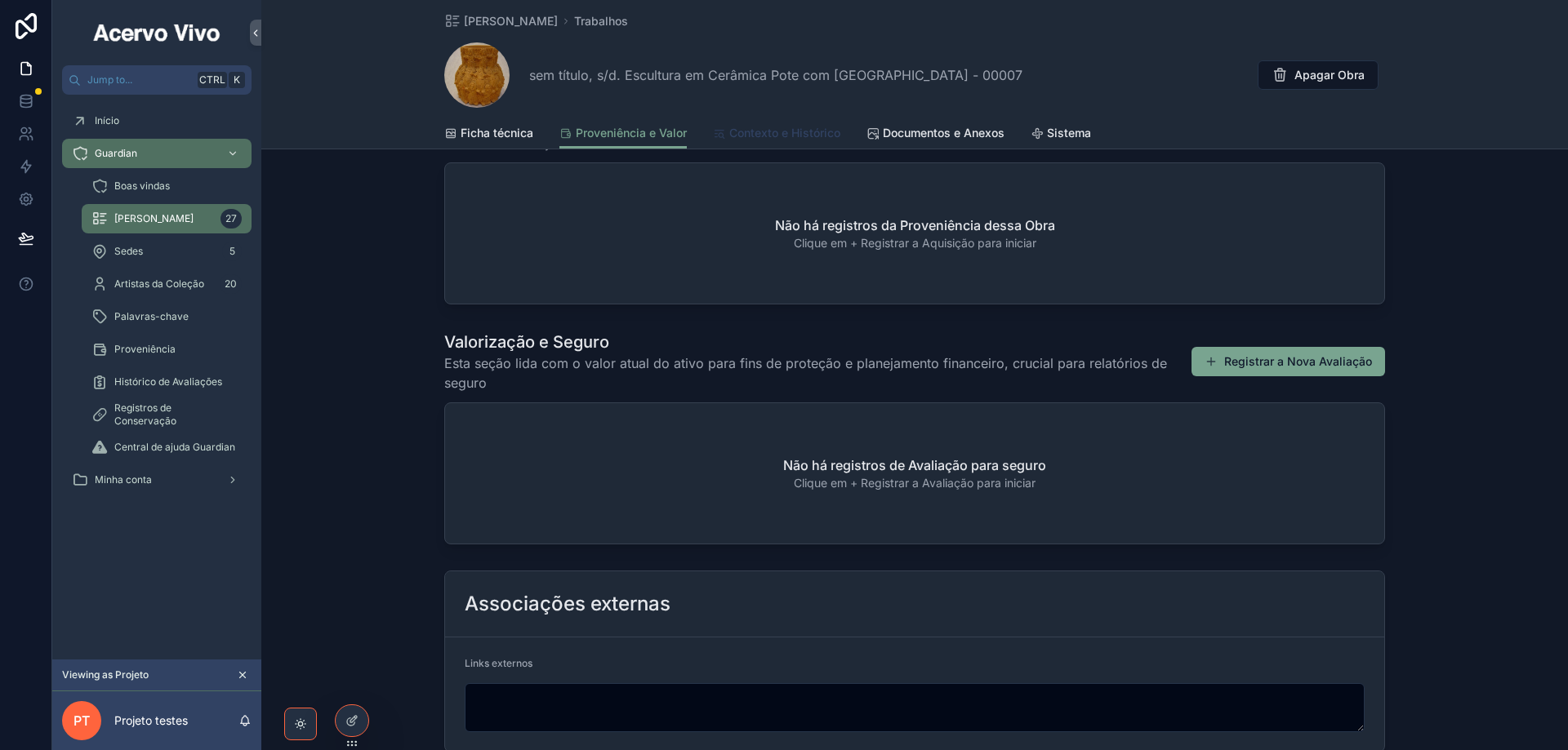
click at [770, 135] on span "Contexto e Histórico" at bounding box center [785, 133] width 111 height 17
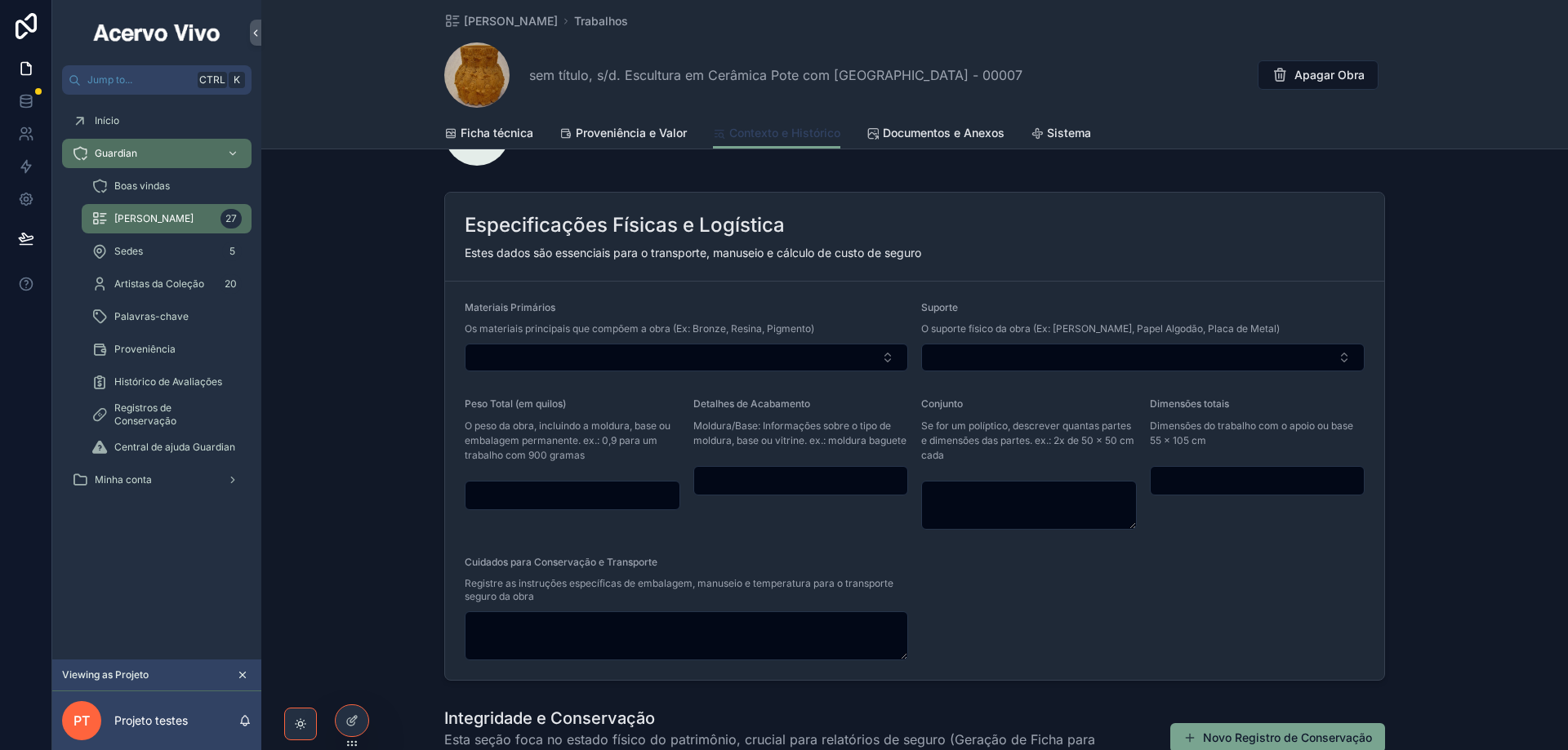
scroll to position [67, 0]
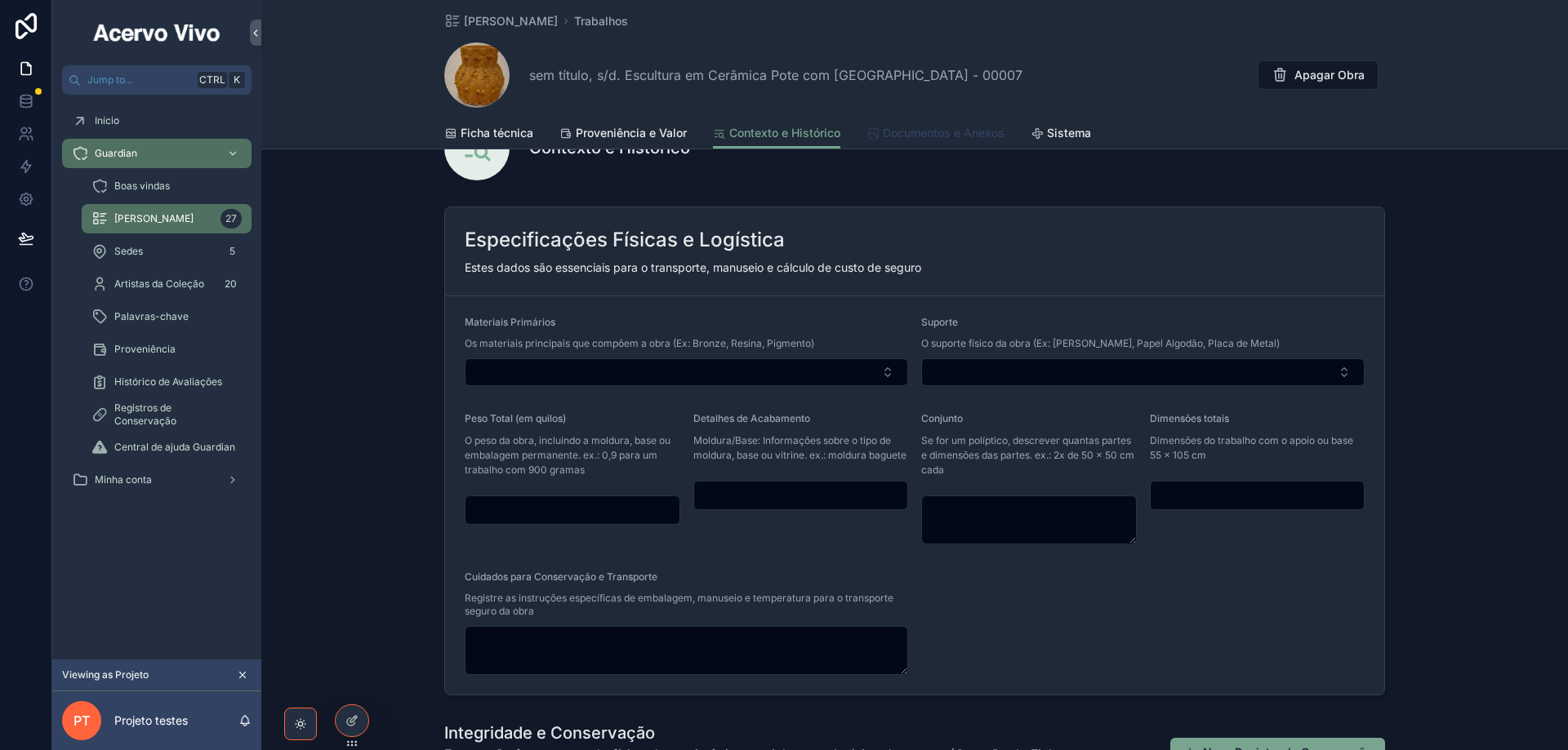
click at [915, 138] on span "Documentos e Anexos" at bounding box center [944, 133] width 122 height 17
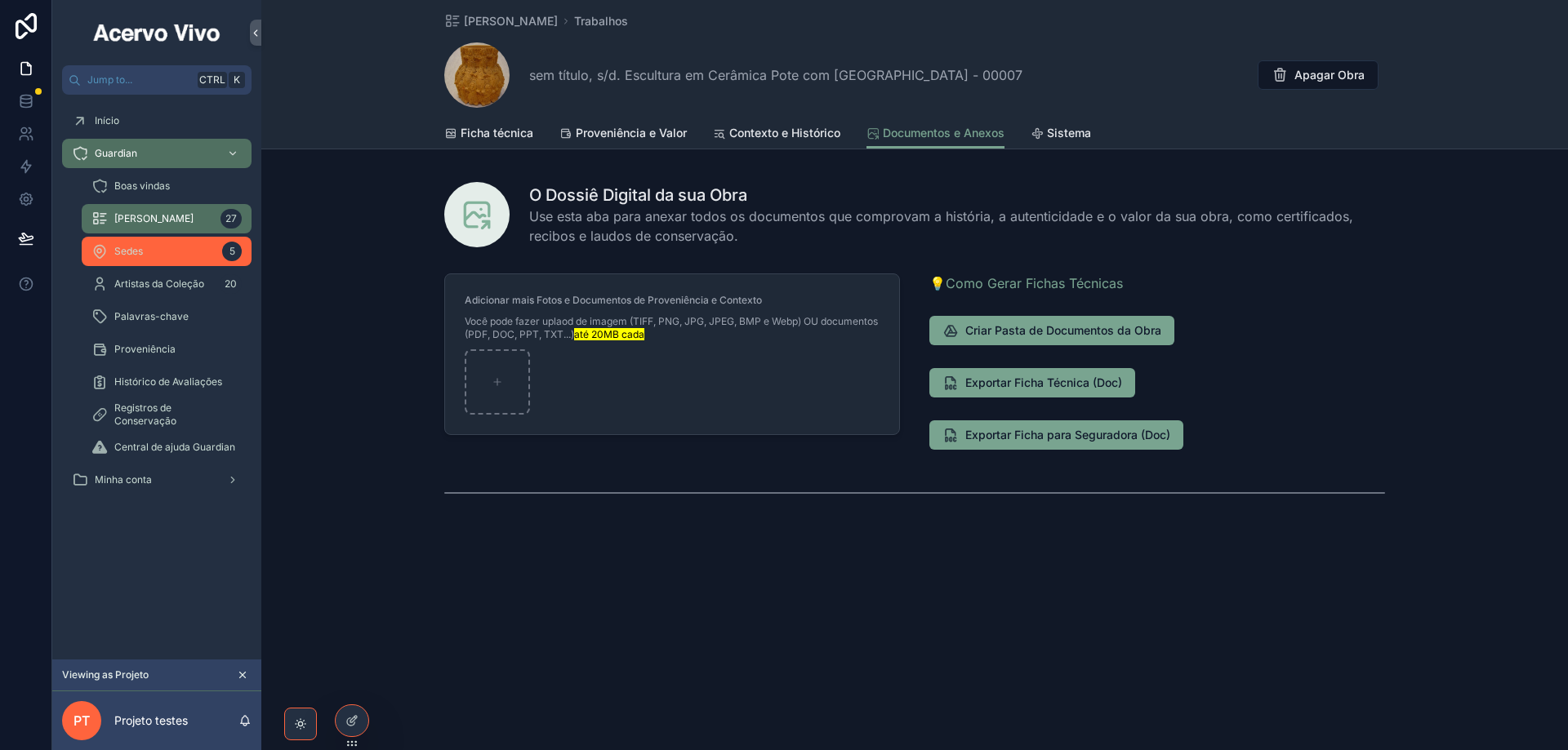
click at [156, 259] on div "Sedes 5" at bounding box center [167, 251] width 150 height 26
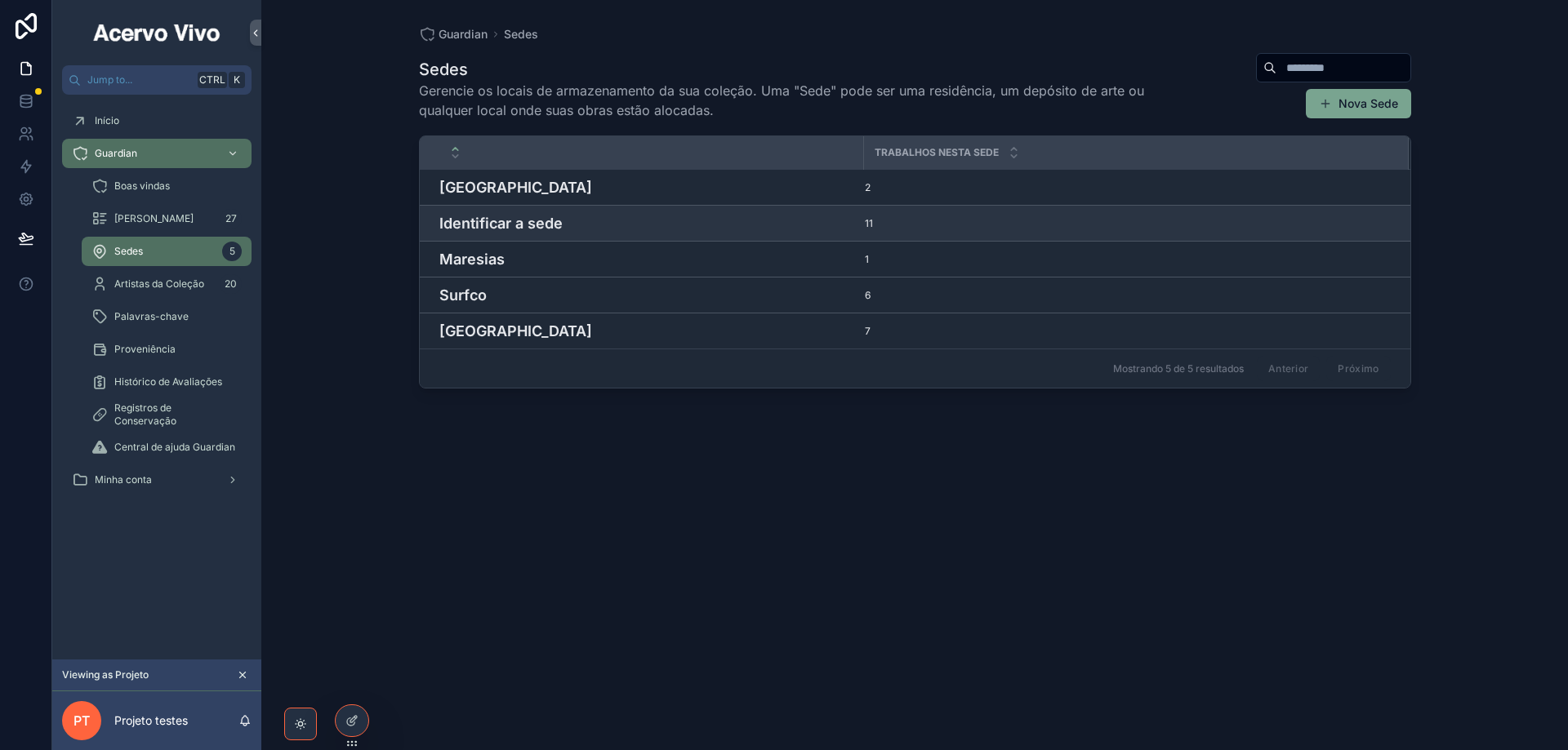
click at [538, 226] on h4 "Identificar a sede" at bounding box center [646, 223] width 414 height 22
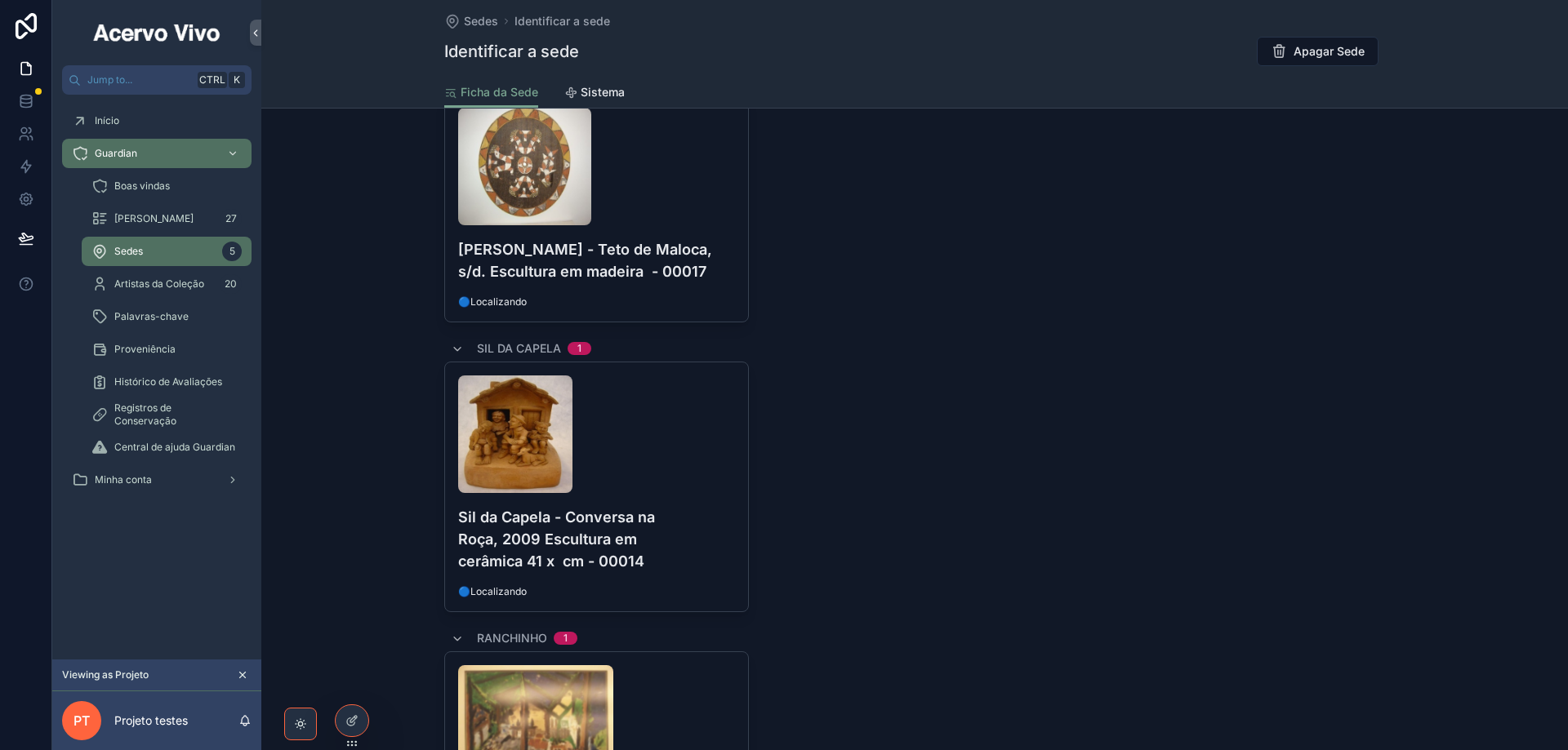
scroll to position [898, 0]
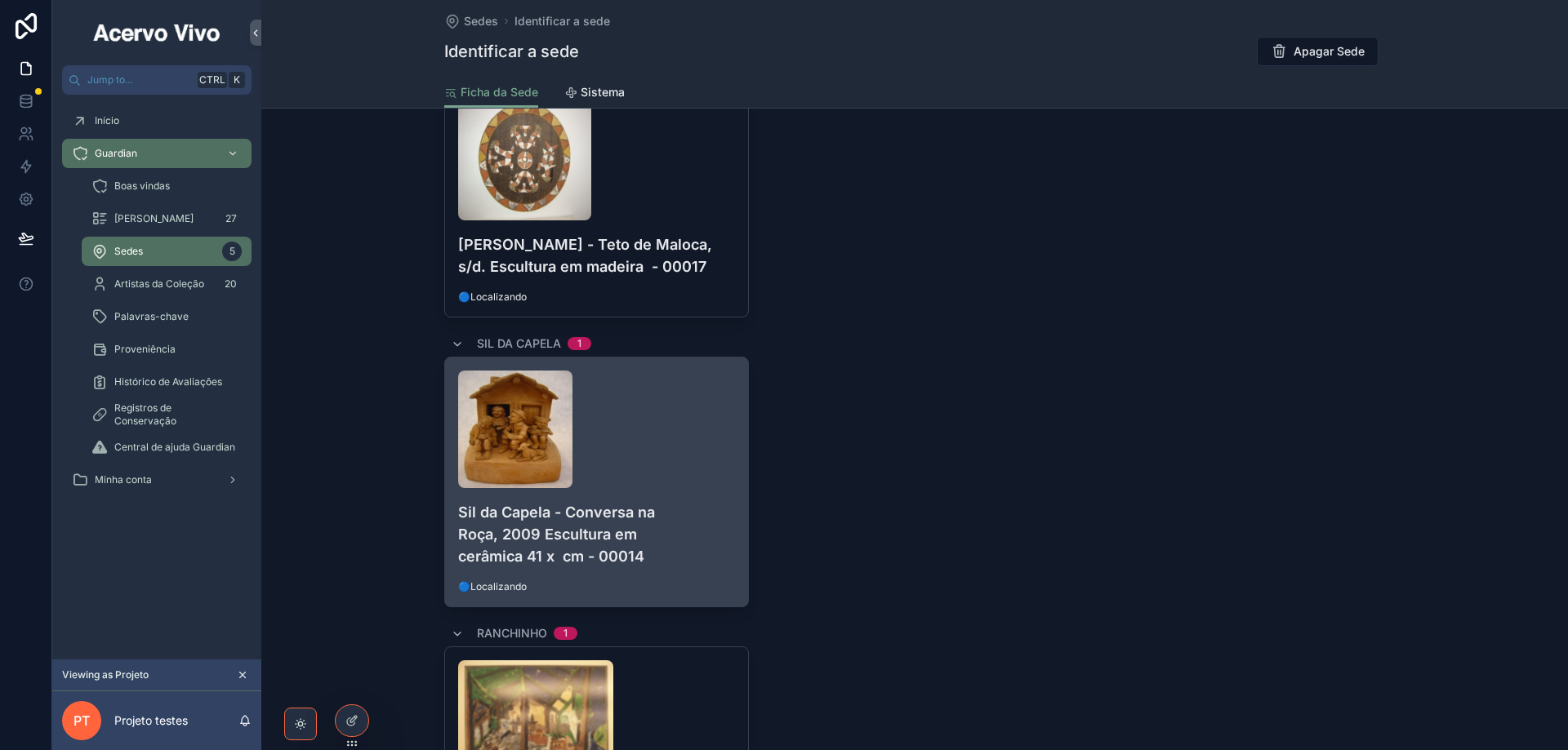
click at [707, 501] on h4 "Sil da Capela - Conversa na Roça, 2009 Escultura em cerâmica 41 x cm - 00014" at bounding box center [596, 534] width 277 height 66
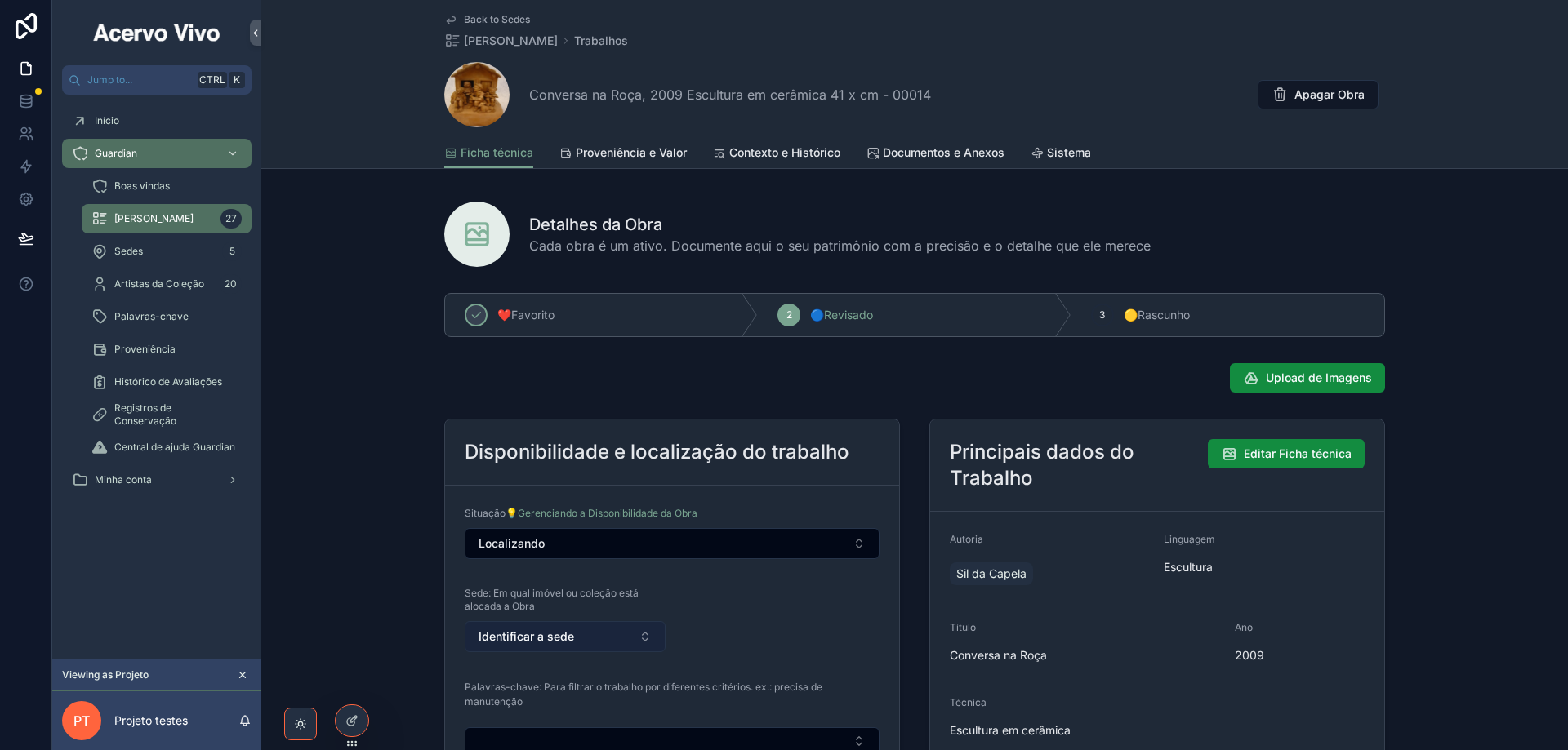
click at [583, 639] on button "Identificar a sede" at bounding box center [565, 636] width 201 height 31
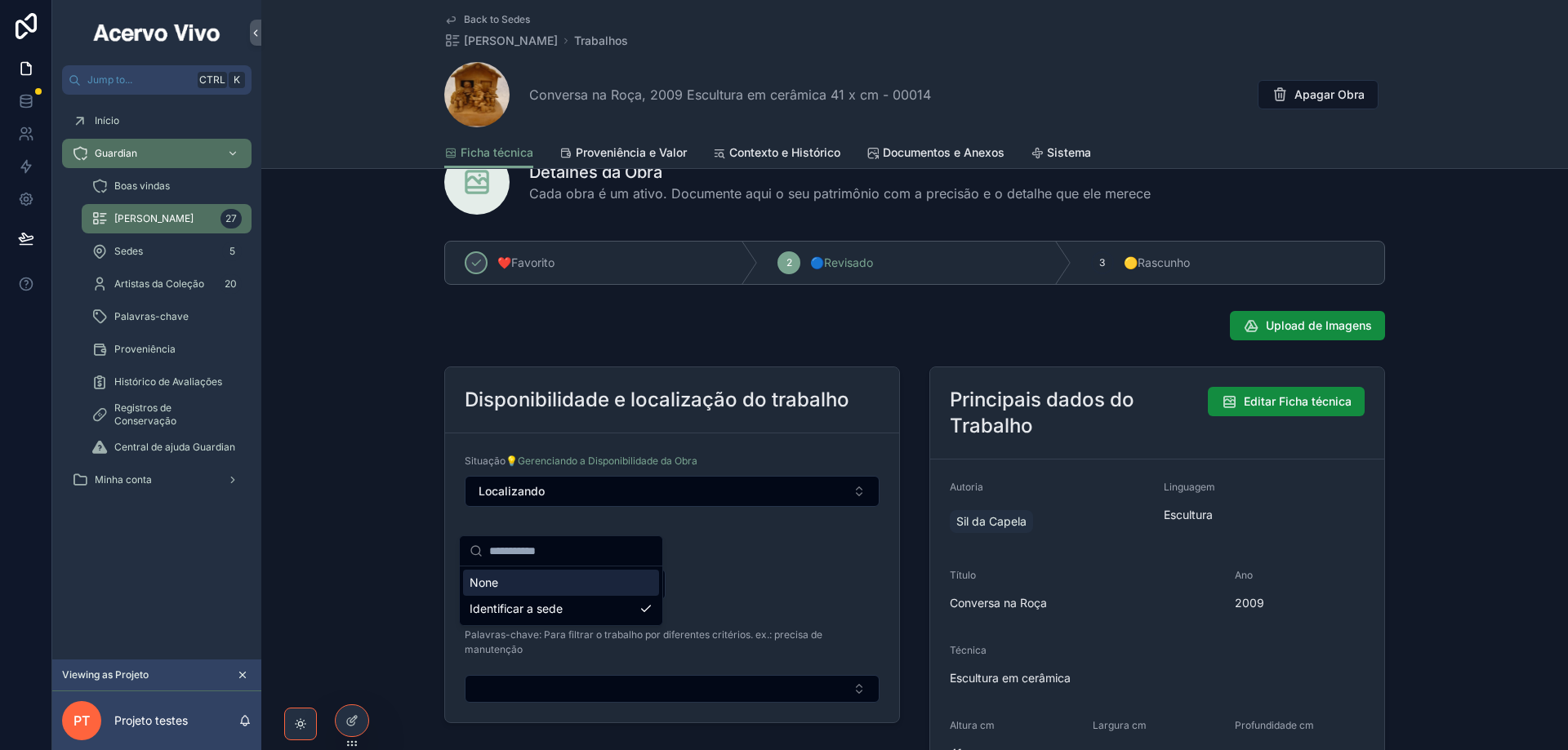
scroll to position [163, 0]
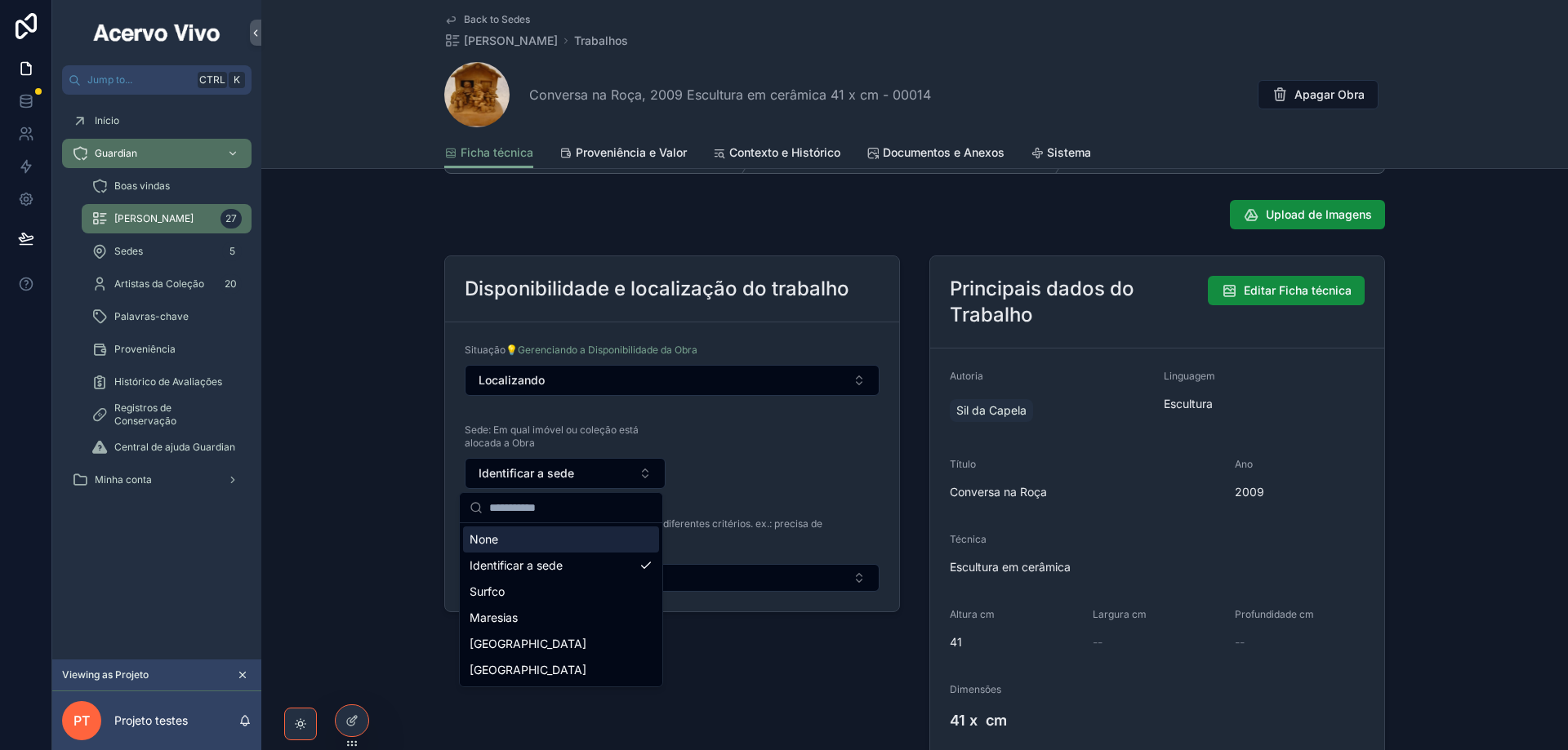
click at [321, 290] on div "Disponibilidade e localização do trabalho Situação 💡Gerenciando a Disponibilida…" at bounding box center [915, 690] width 1307 height 884
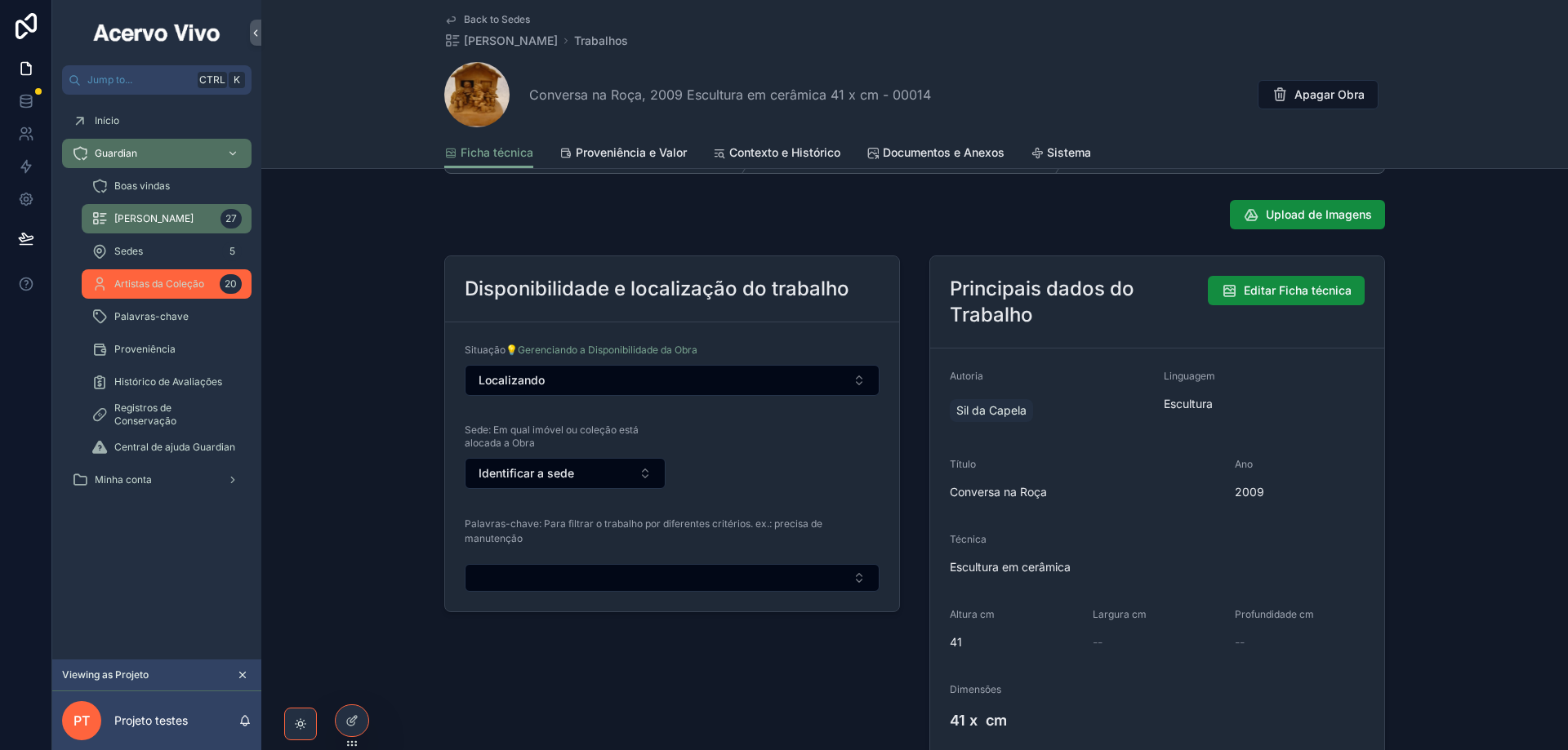
click at [171, 286] on span "Artistas da Coleção" at bounding box center [160, 284] width 90 height 13
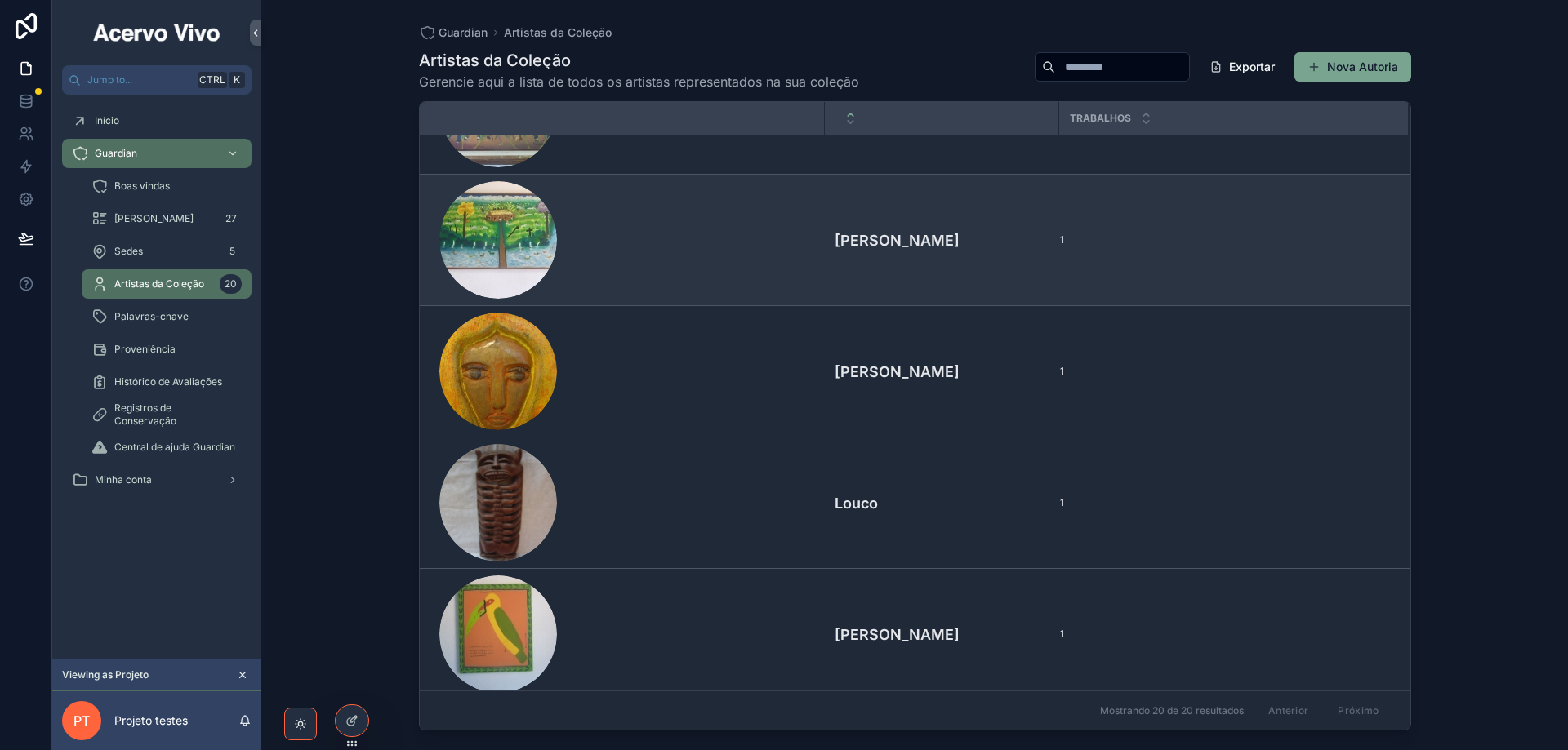
scroll to position [1306, 0]
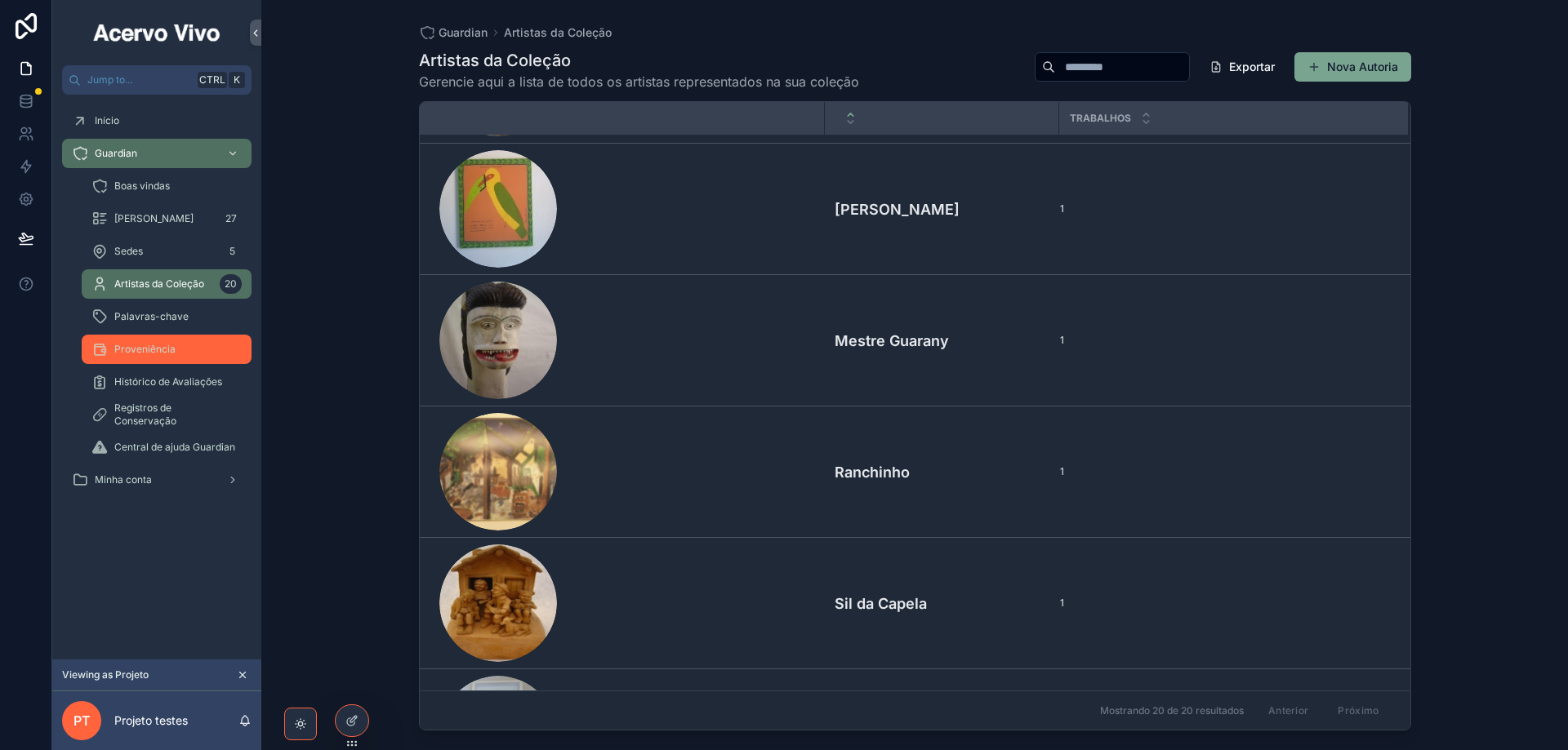
click at [147, 356] on div "Proveniência" at bounding box center [167, 349] width 150 height 26
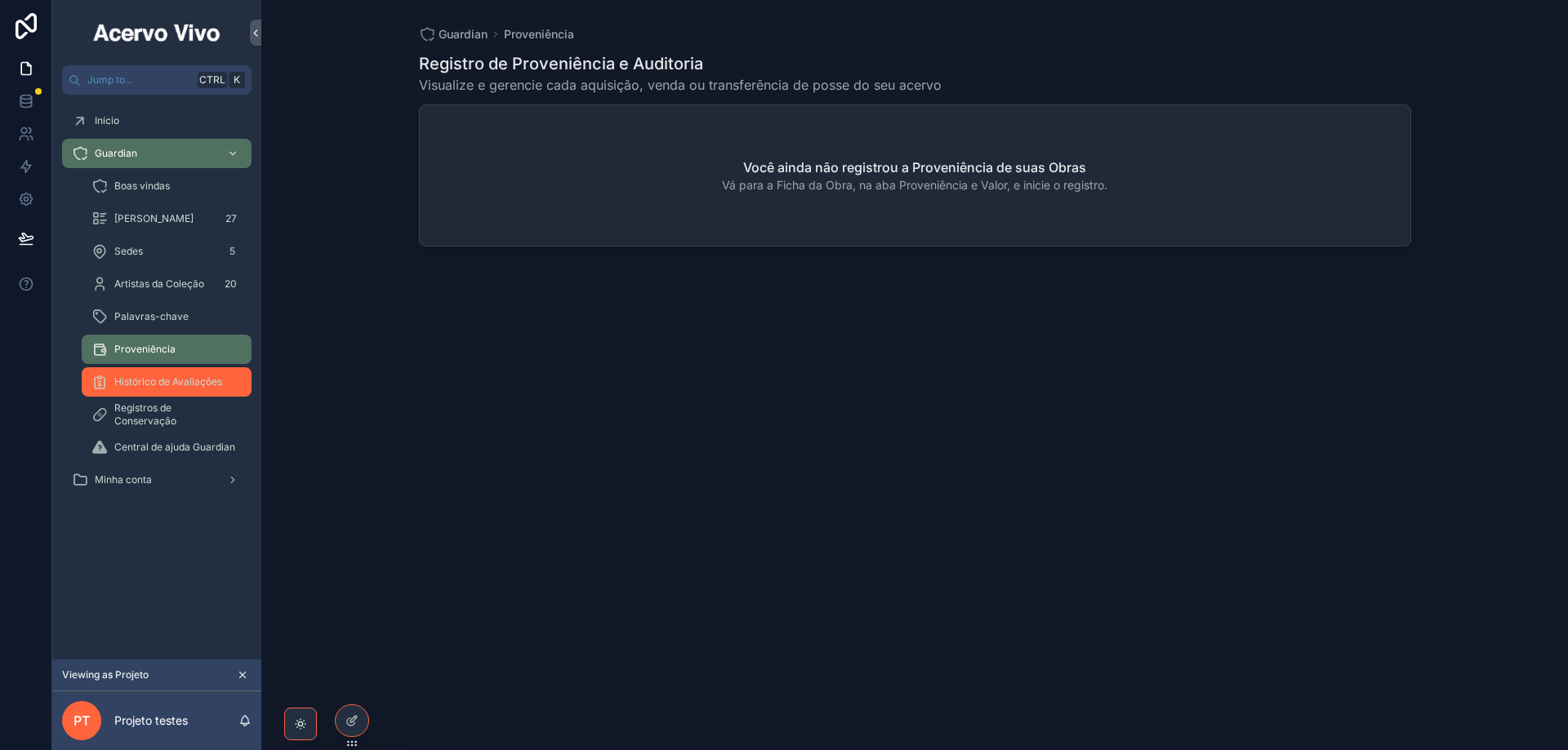
click at [161, 390] on div "Histórico de Avaliações" at bounding box center [167, 382] width 150 height 26
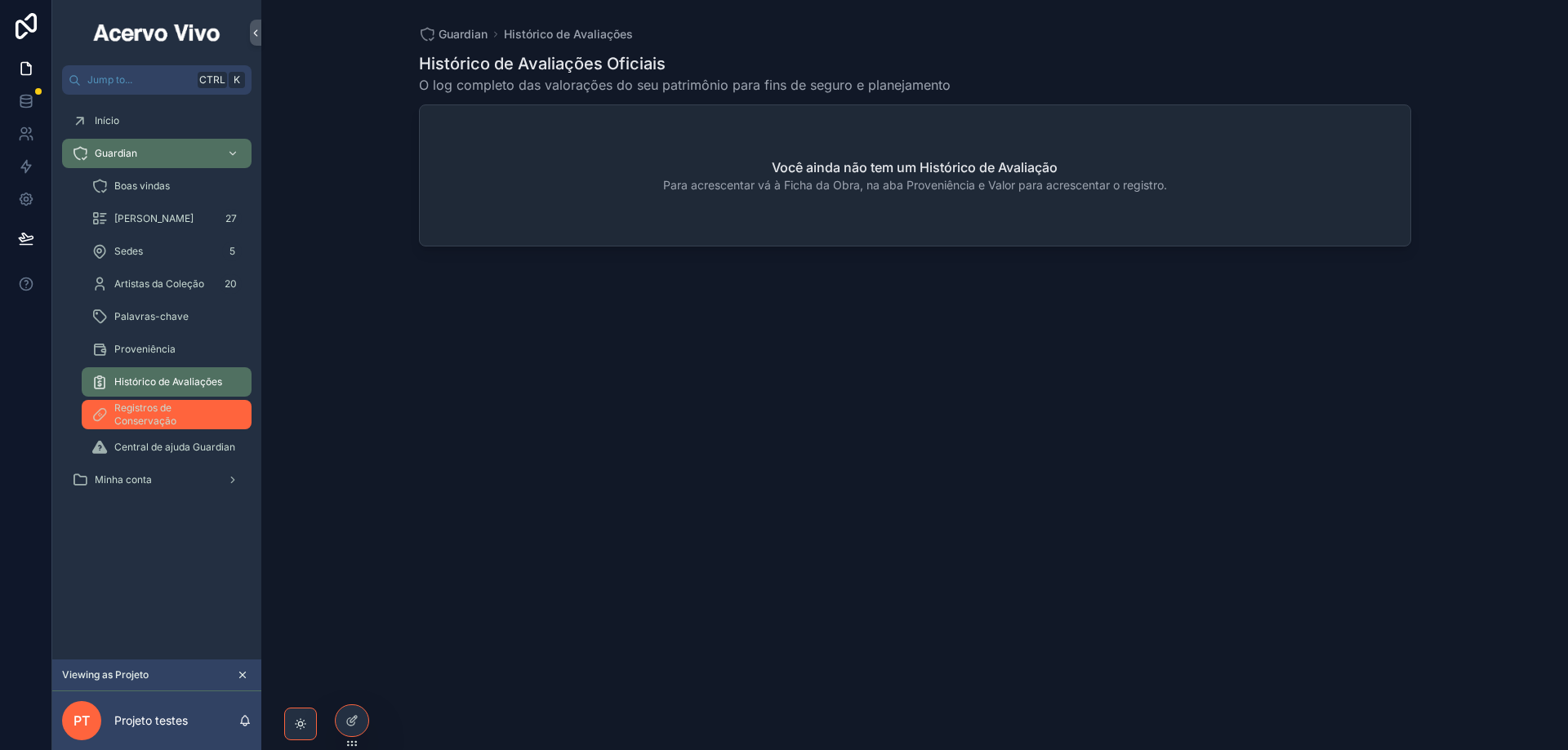
click at [153, 420] on span "Registros de Conservação" at bounding box center [175, 415] width 121 height 26
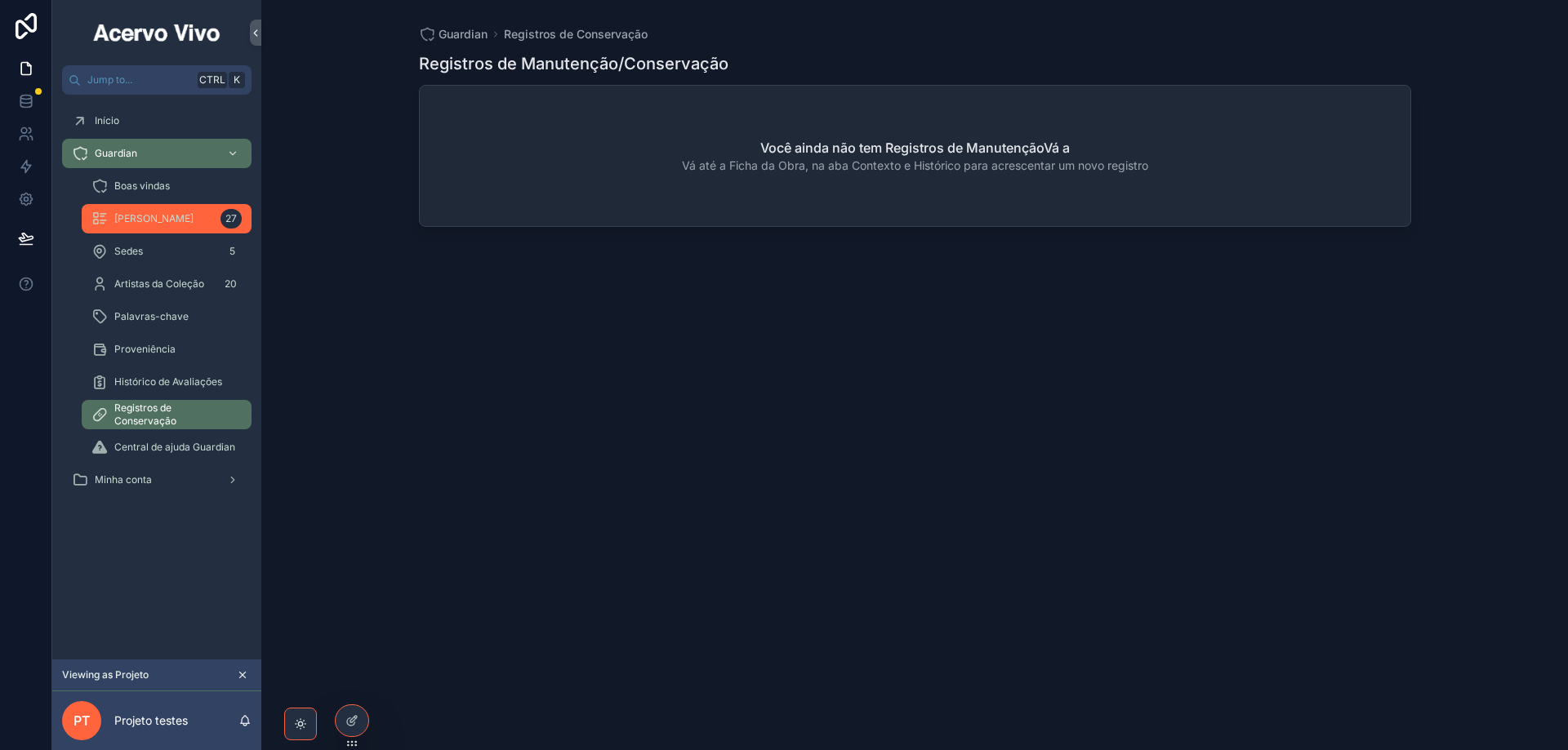
click at [155, 220] on span "[PERSON_NAME]" at bounding box center [154, 219] width 79 height 13
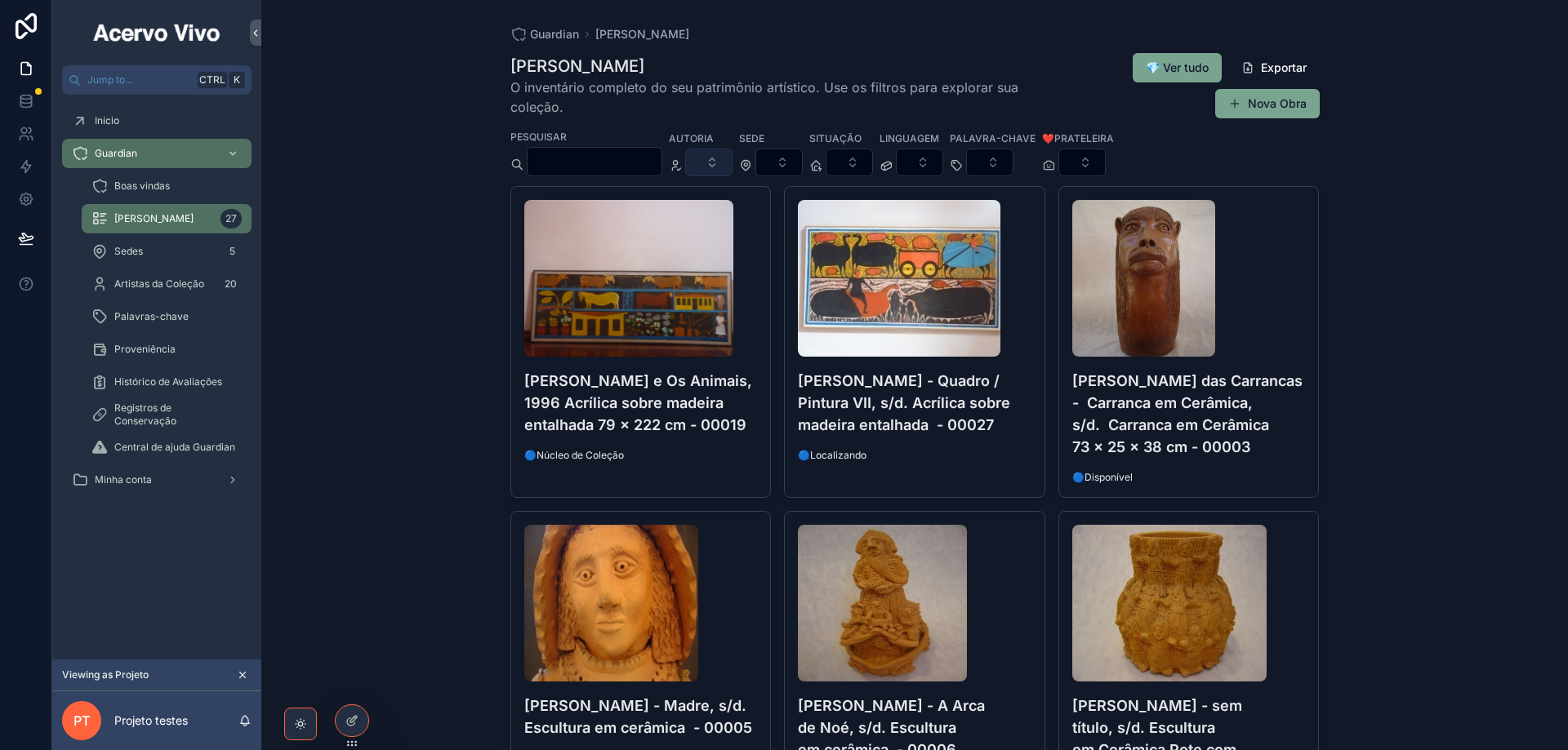
click at [733, 167] on button "Select Button" at bounding box center [709, 162] width 48 height 27
click at [803, 157] on button "Select Button" at bounding box center [780, 162] width 48 height 27
click at [733, 165] on button "Select Button" at bounding box center [709, 162] width 48 height 27
click at [803, 160] on button "Select Button" at bounding box center [780, 162] width 48 height 27
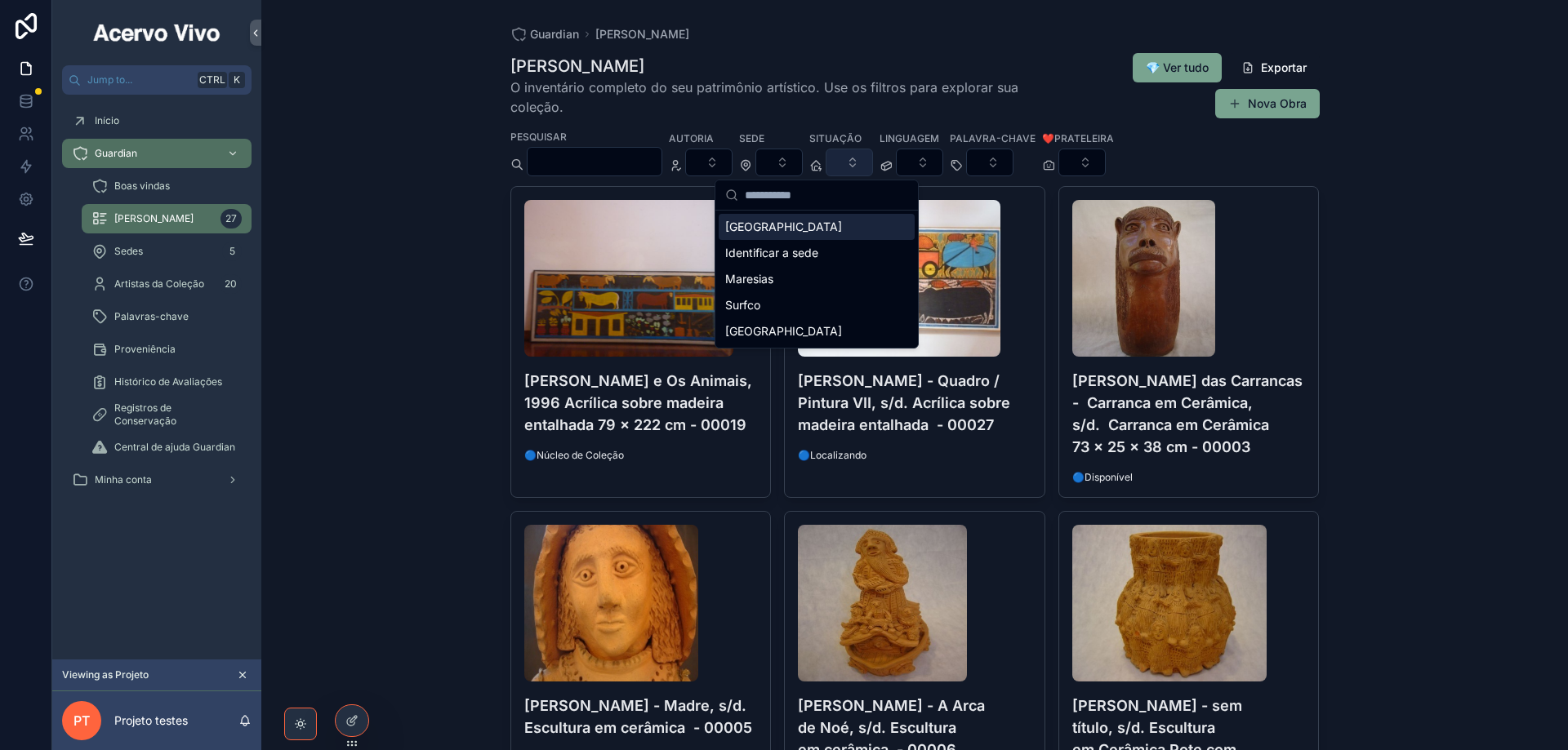
click at [873, 163] on button "Select Button" at bounding box center [849, 162] width 48 height 27
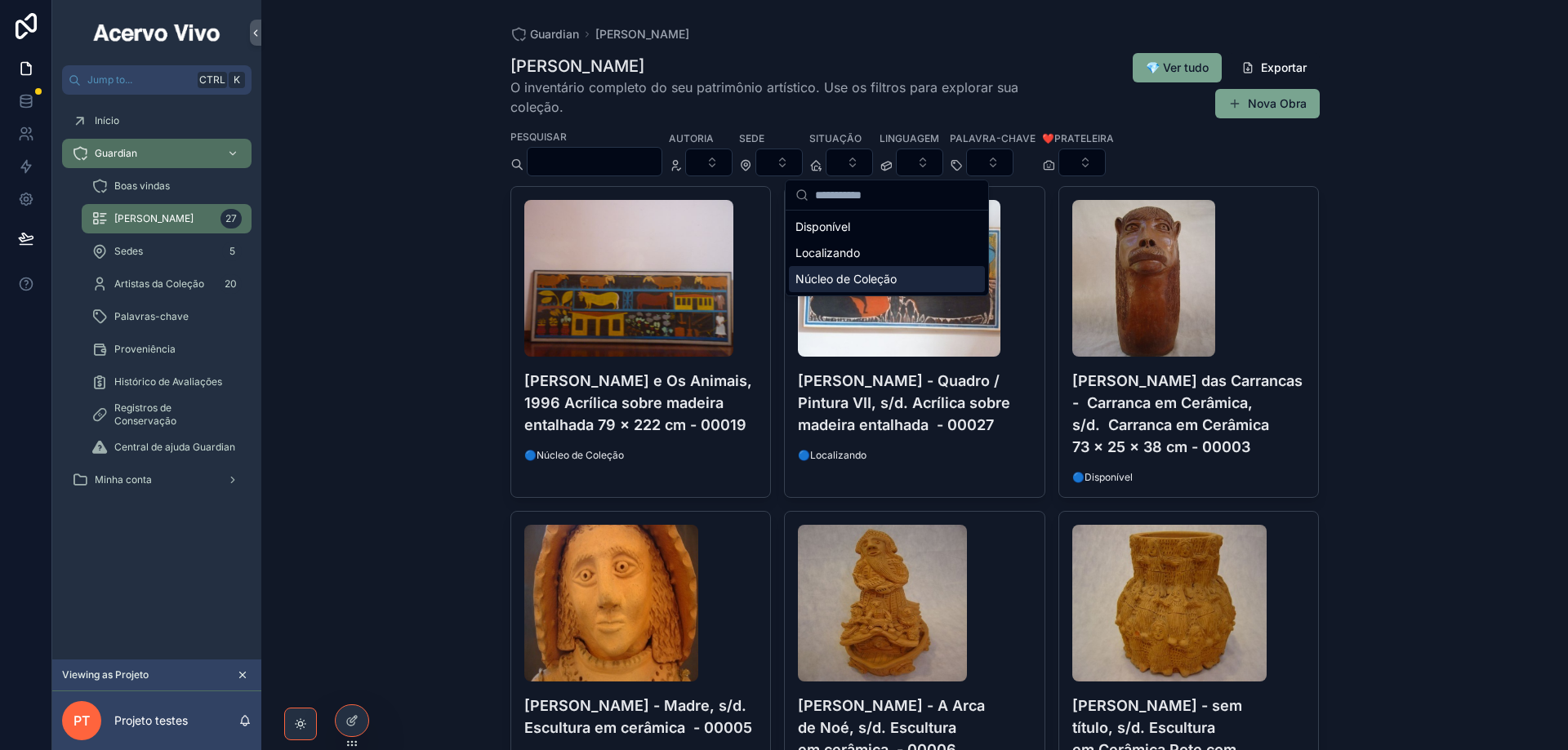
click at [825, 283] on span "Núcleo de Coleção" at bounding box center [846, 278] width 101 height 17
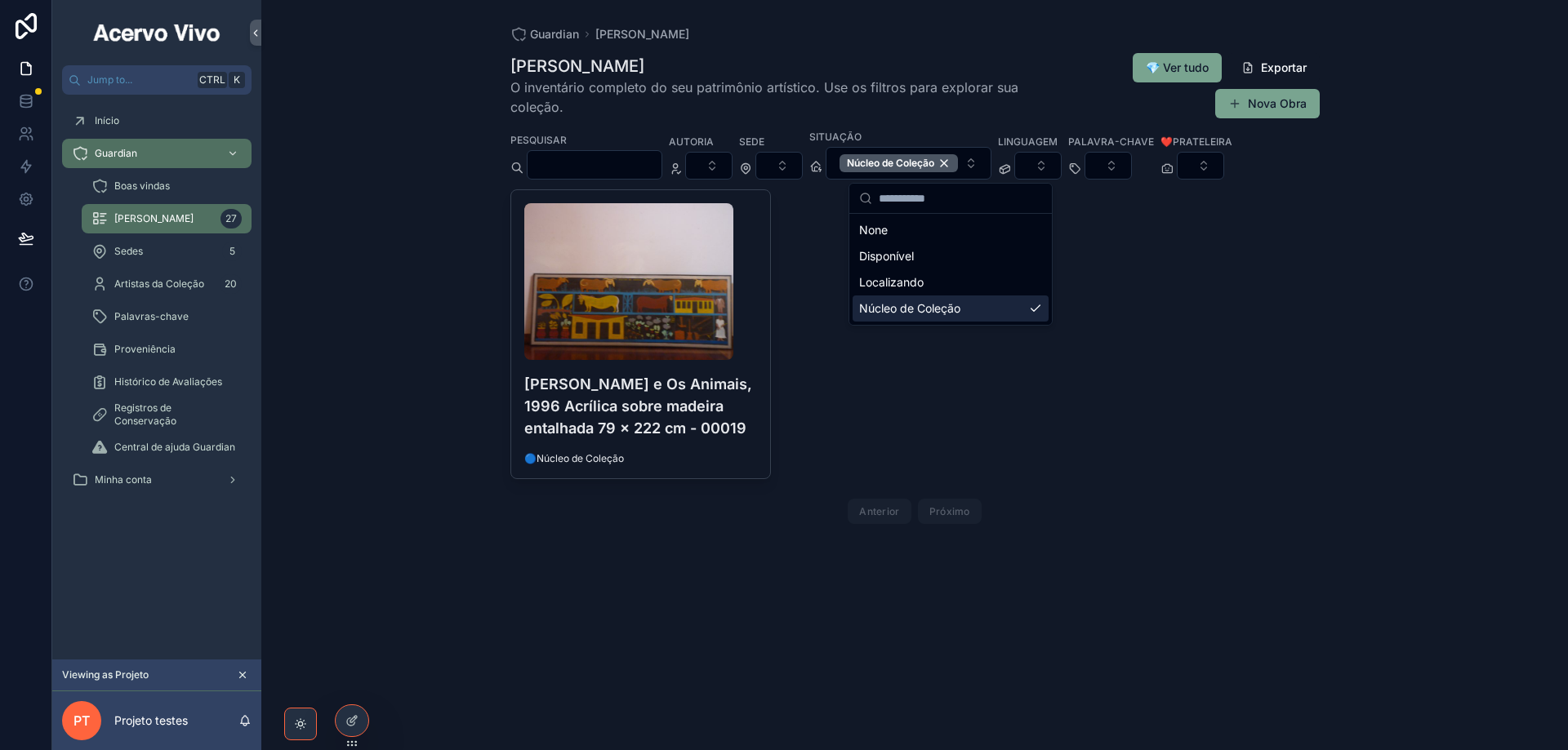
click at [983, 53] on div "Minha Coleção O inventário completo do seu patrimônio artístico. Use os filtros…" at bounding box center [915, 85] width 810 height 67
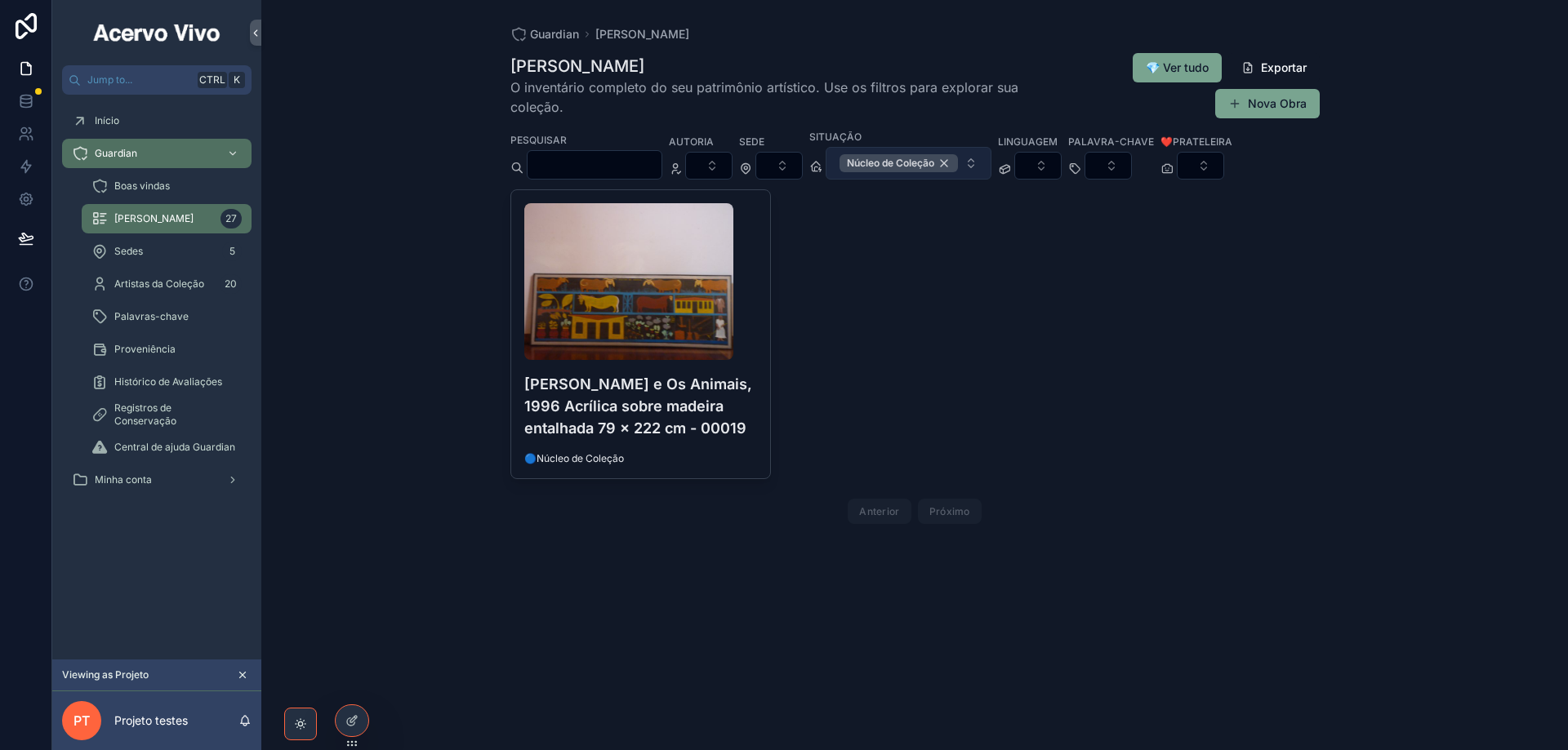
click at [958, 167] on div "Núcleo de Coleção" at bounding box center [899, 163] width 118 height 18
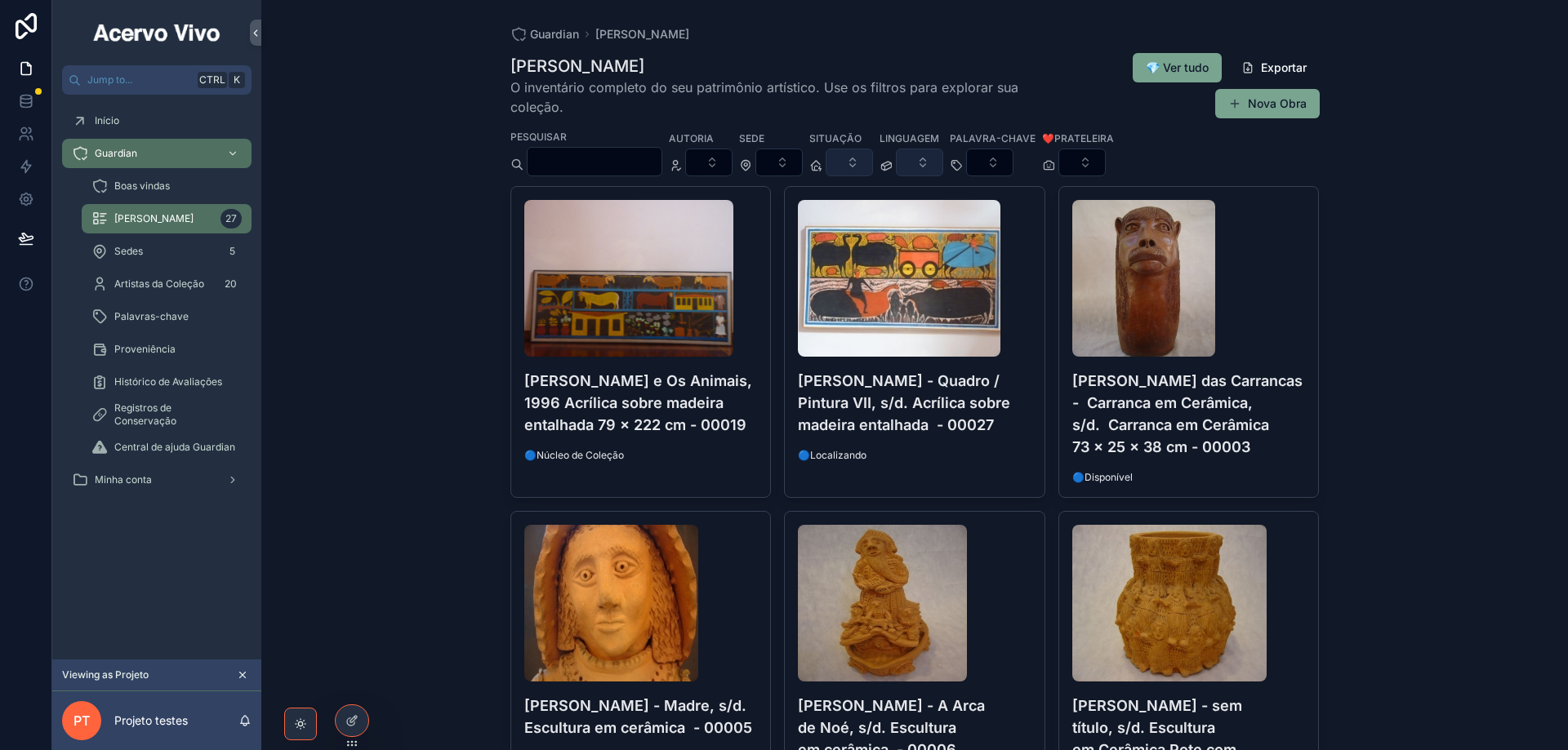
click at [943, 163] on button "Select Button" at bounding box center [920, 162] width 48 height 27
click at [1013, 165] on button "Select Button" at bounding box center [989, 162] width 48 height 27
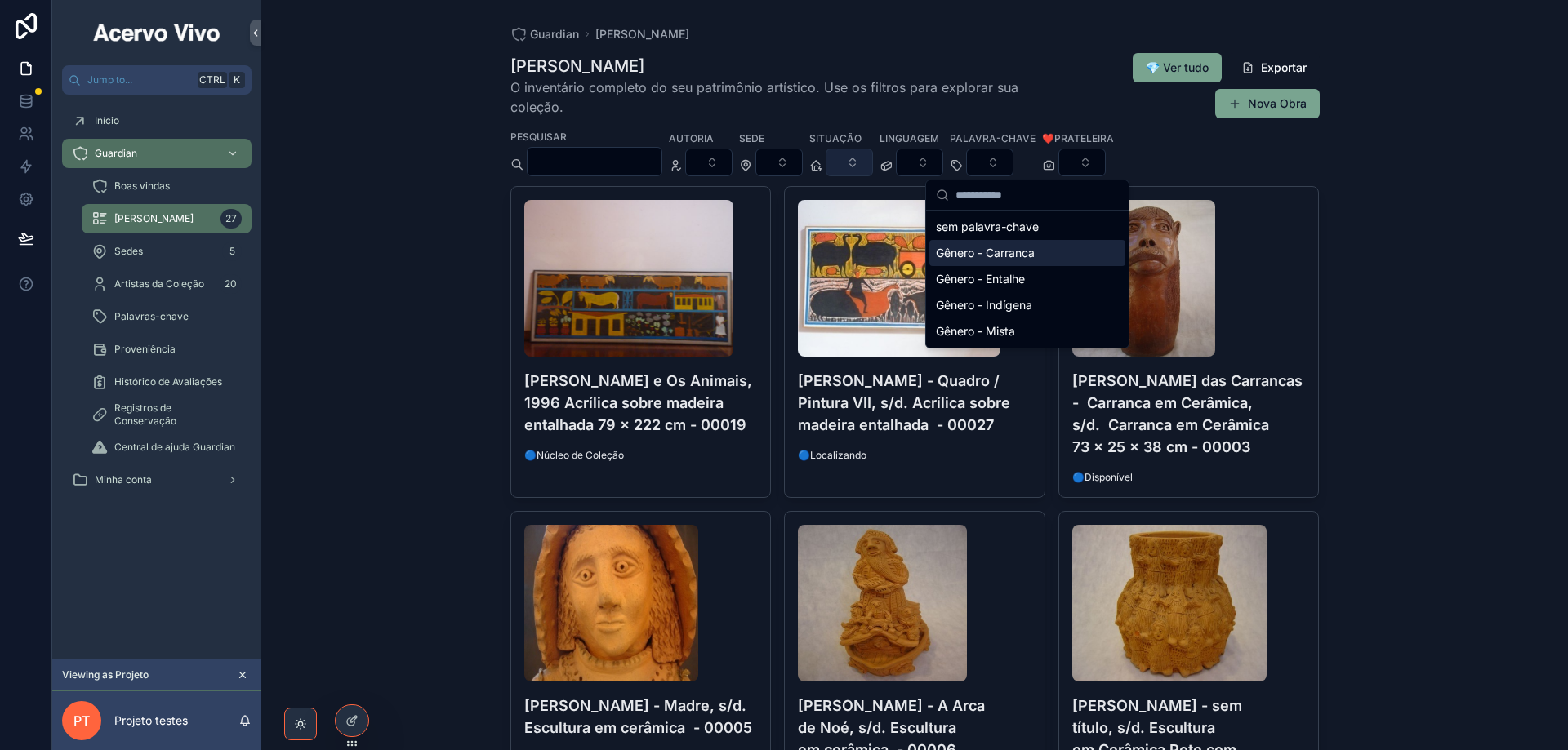
click at [1038, 249] on div "Gênero - Carranca" at bounding box center [1027, 253] width 196 height 26
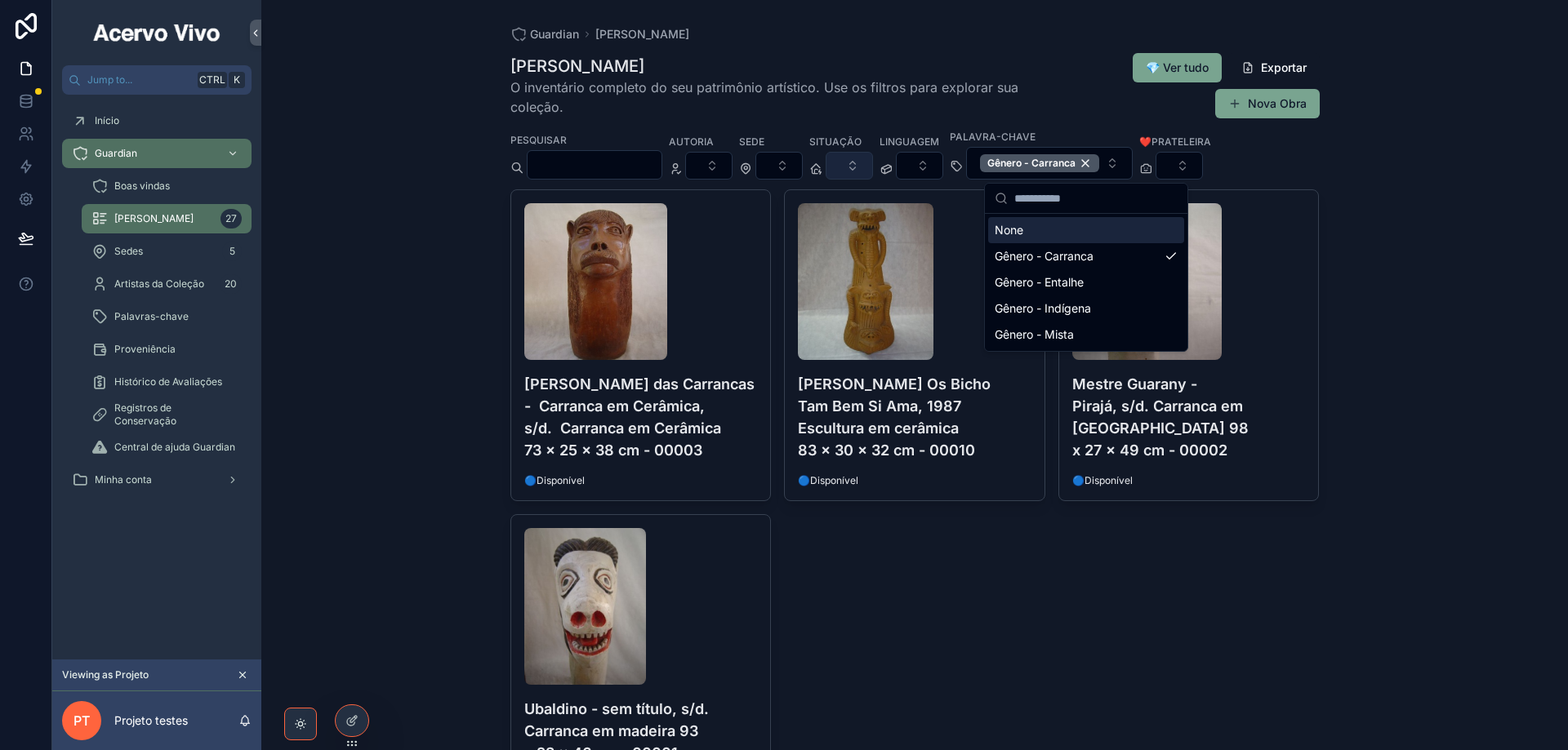
click at [1035, 62] on div "💎 Ver tudo Exportar Nova Obra" at bounding box center [1175, 85] width 288 height 67
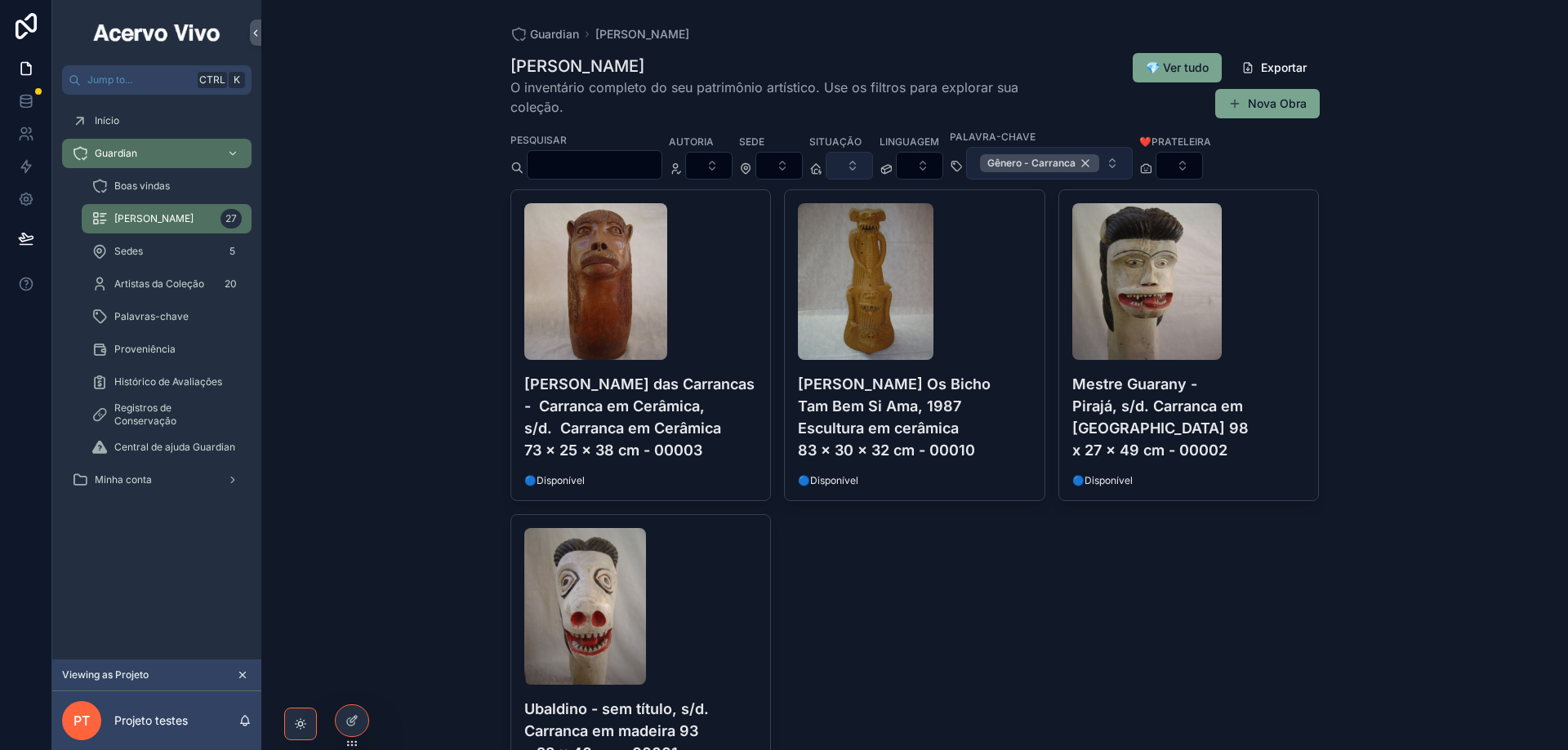
click at [1099, 168] on div "Gênero - Carranca" at bounding box center [1039, 163] width 119 height 18
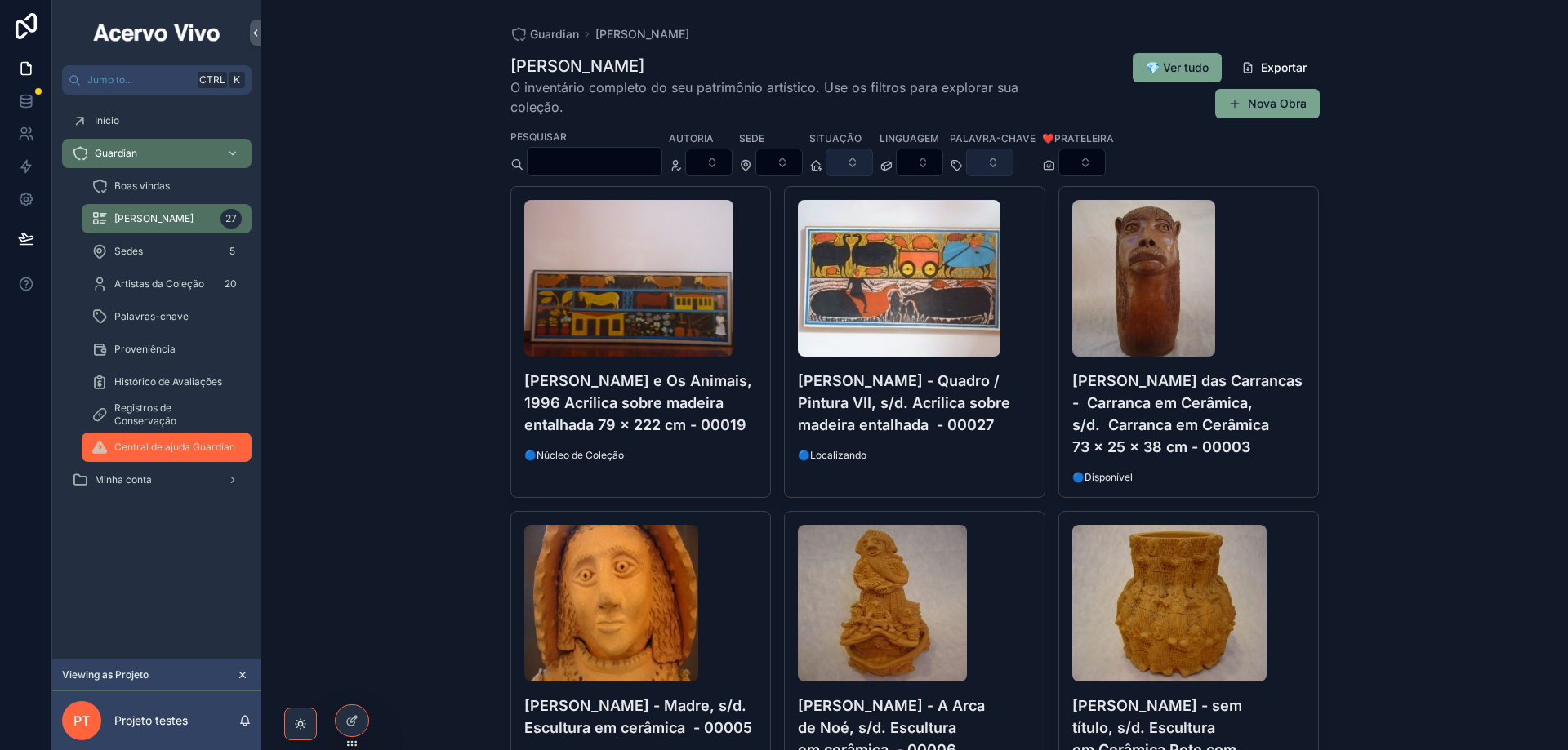
click at [149, 449] on span "Central de ajuda Guardian" at bounding box center [175, 447] width 121 height 13
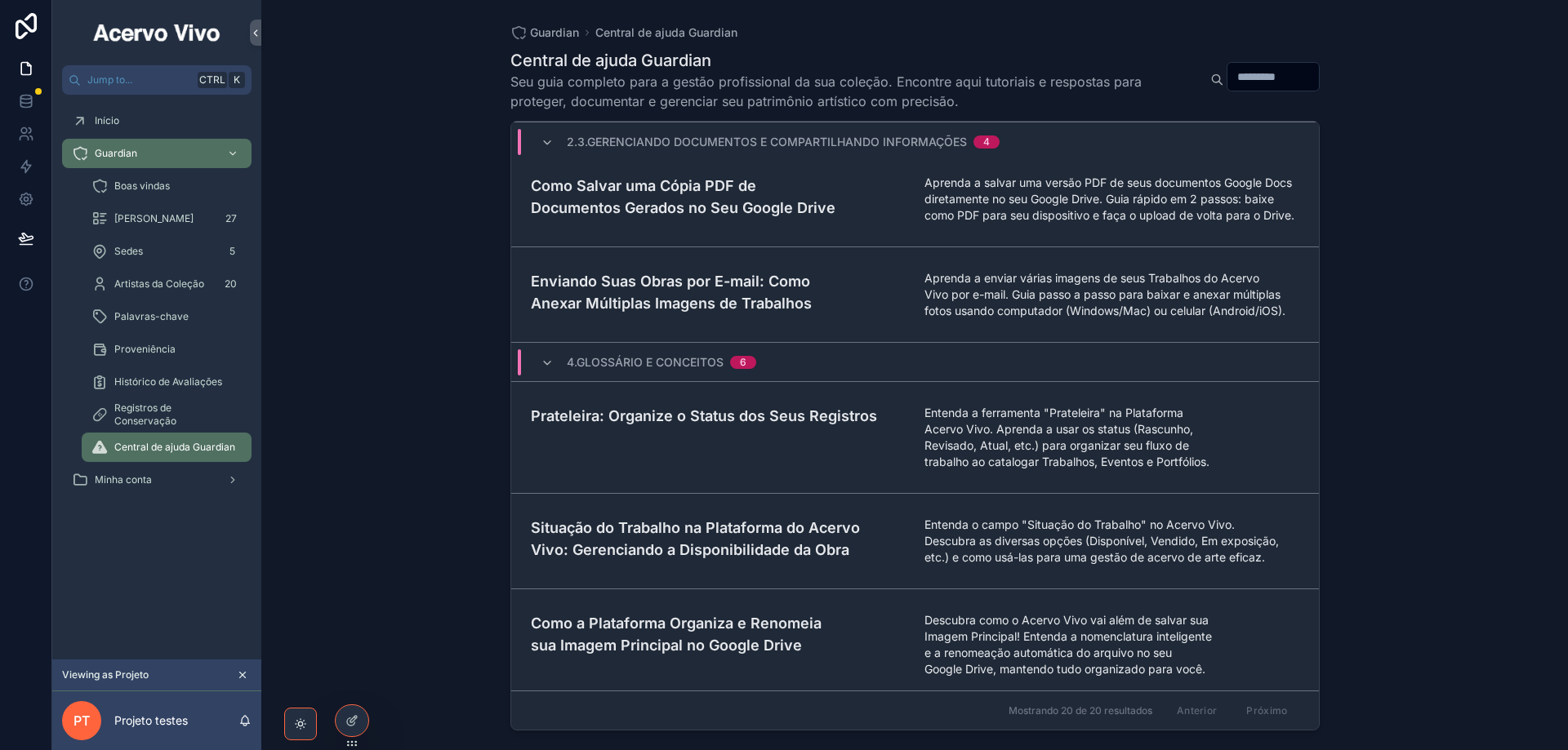
scroll to position [734, 0]
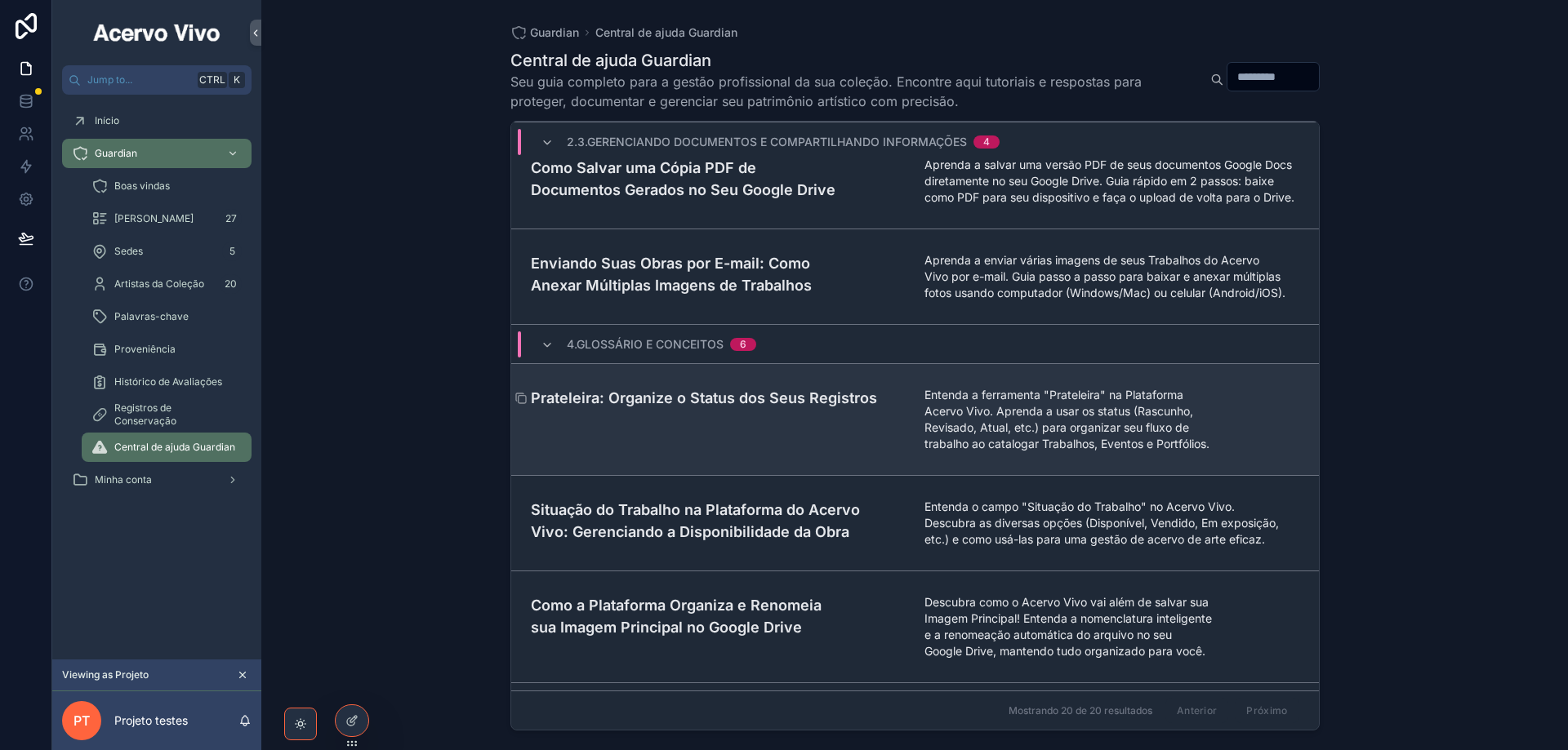
click at [589, 409] on h4 "Prateleira: Organize o Status dos Seus Registros" at bounding box center [718, 397] width 375 height 22
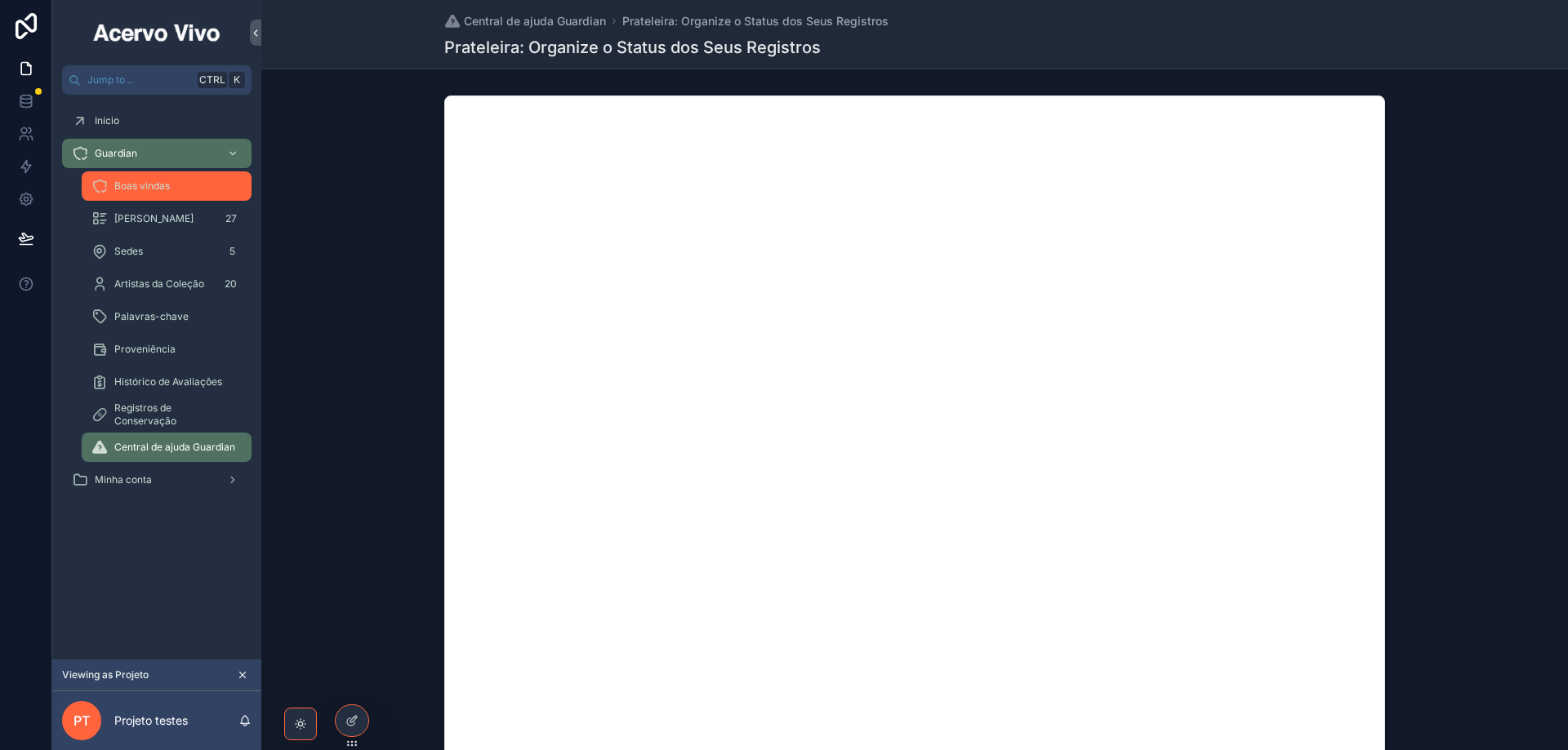
click at [132, 196] on div "Boas vindas" at bounding box center [167, 186] width 150 height 26
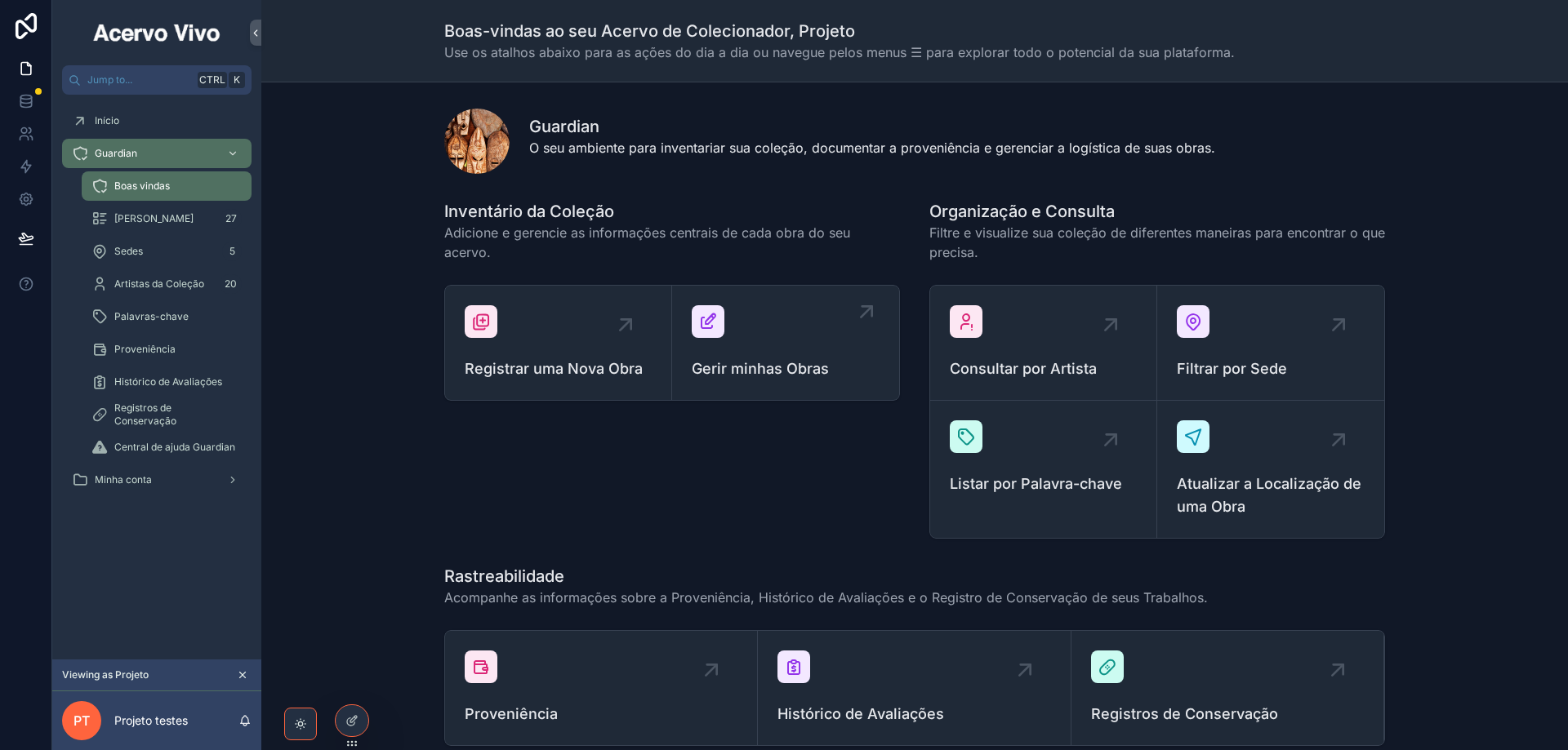
click at [795, 360] on link "Gerir minhas Obras" at bounding box center [785, 343] width 227 height 115
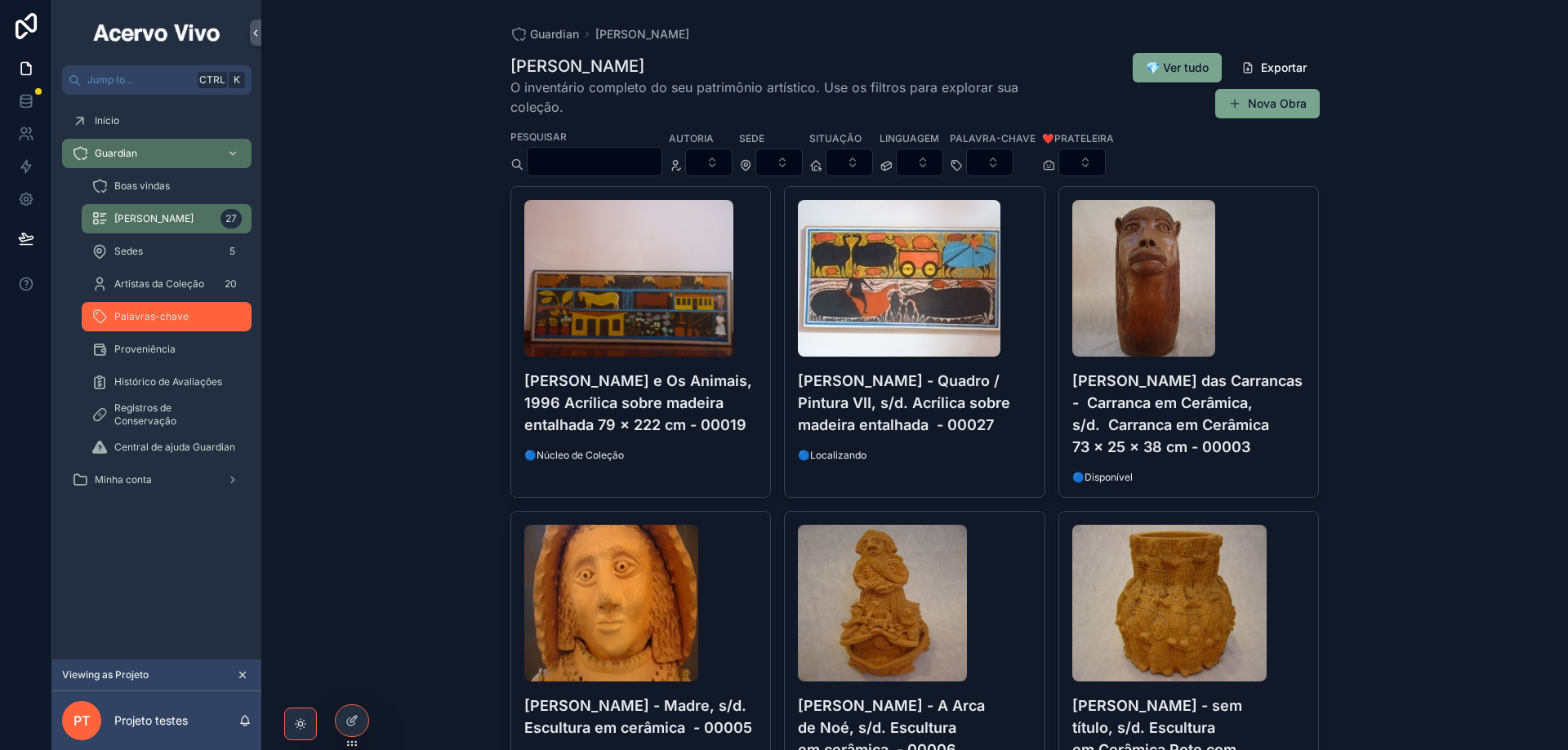
click at [167, 324] on div "Palavras-chave" at bounding box center [167, 316] width 150 height 26
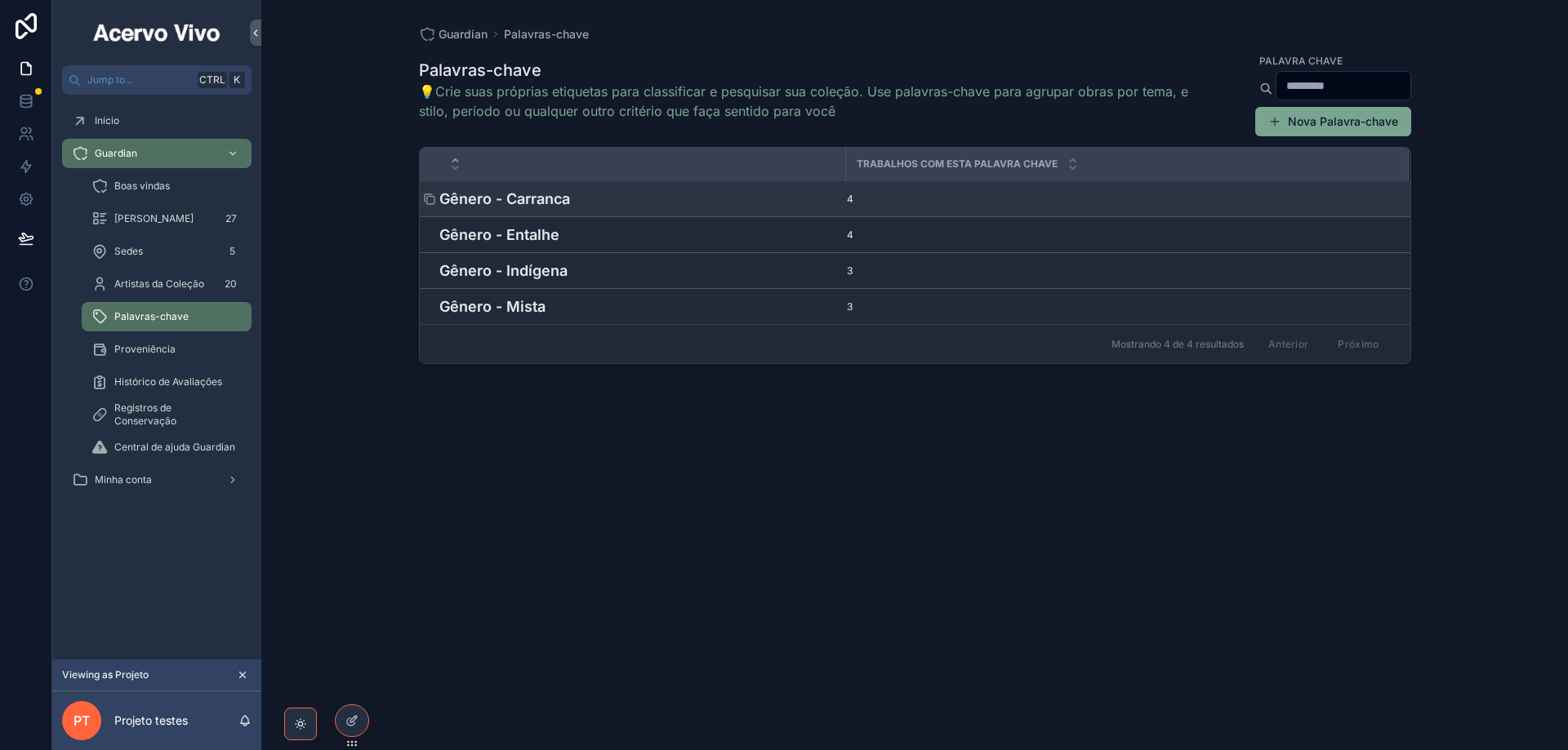
click at [532, 196] on h4 "Gênero - Carranca" at bounding box center [638, 198] width 397 height 22
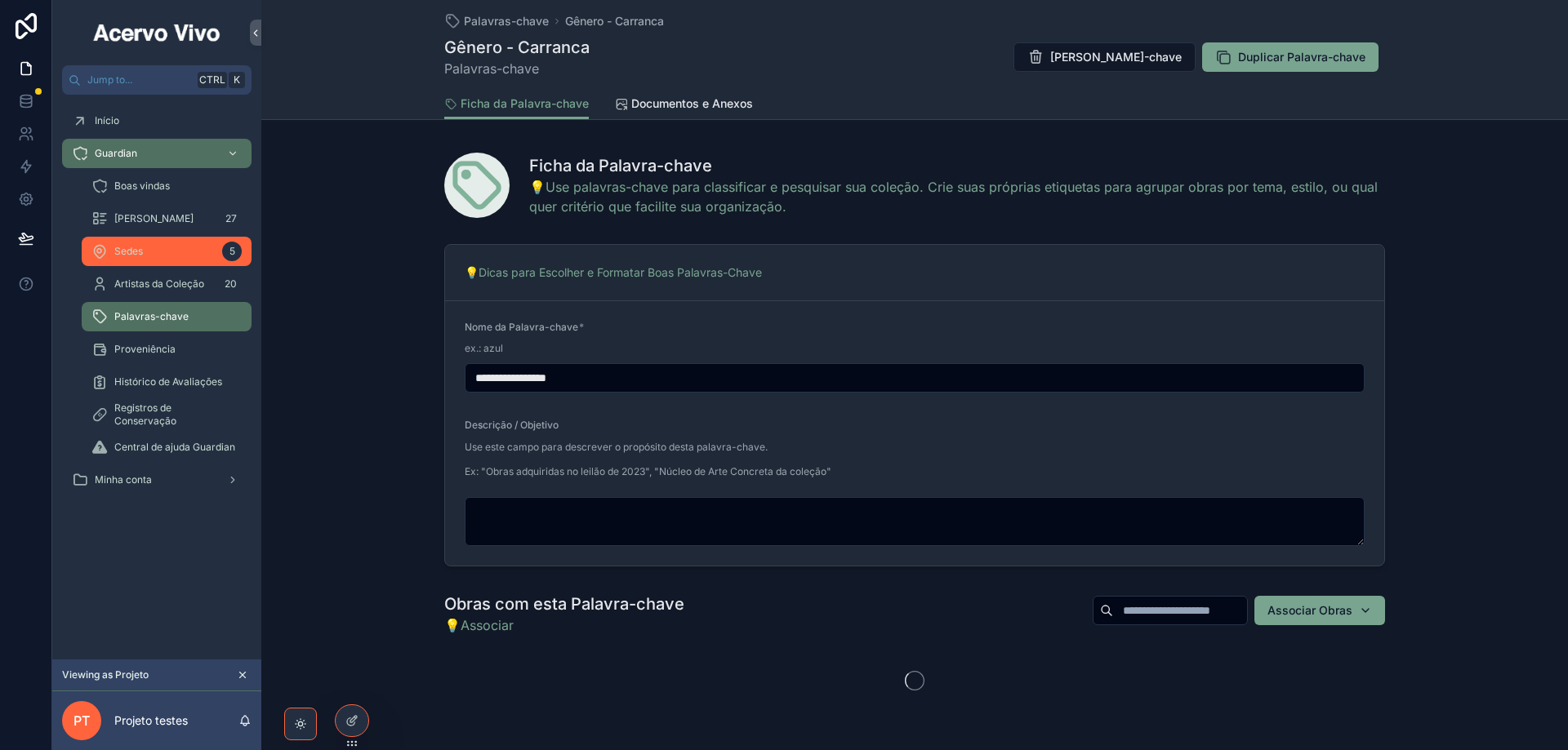
click at [175, 258] on div "Sedes 5" at bounding box center [167, 251] width 150 height 26
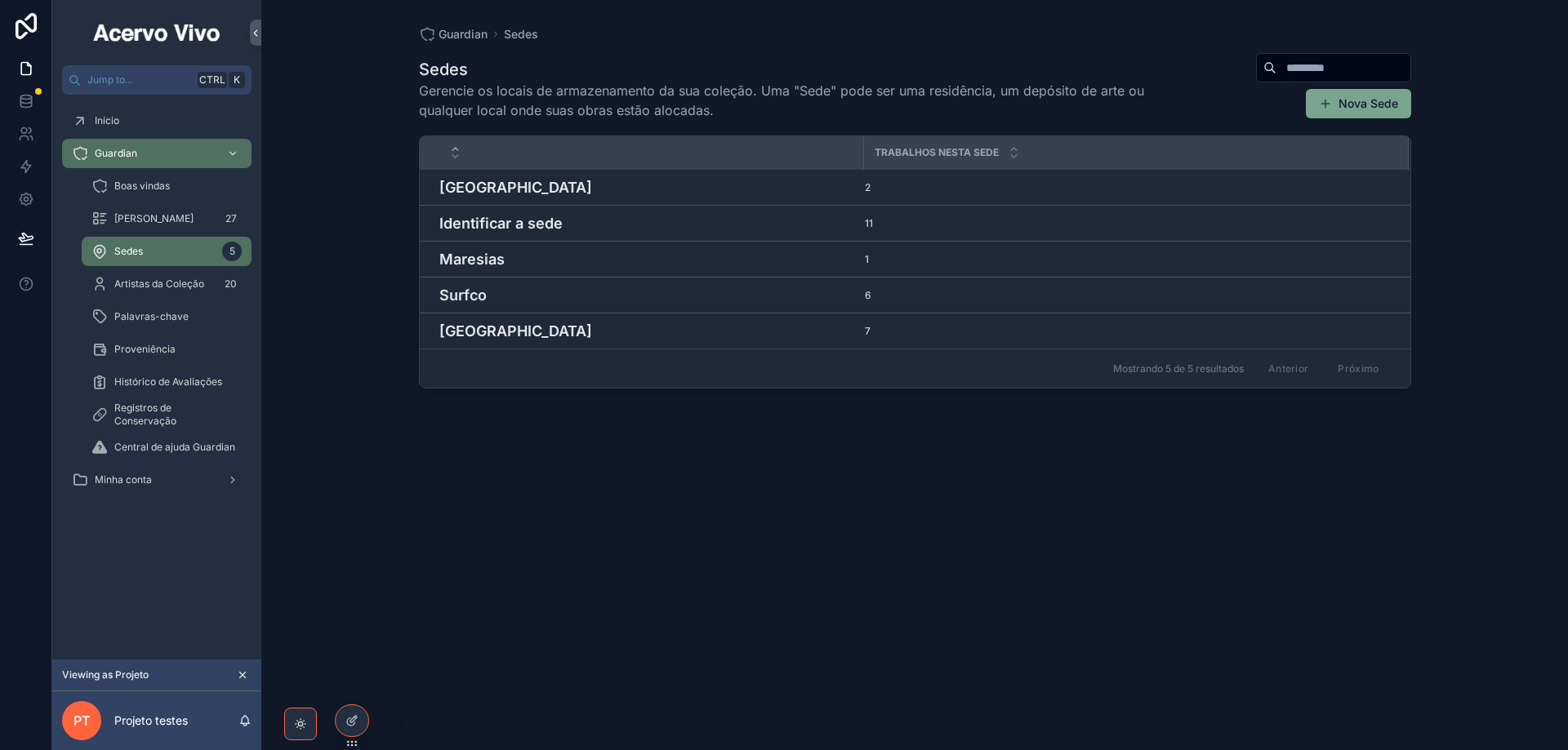
click at [768, 219] on h4 "Identificar a sede" at bounding box center [646, 223] width 414 height 22
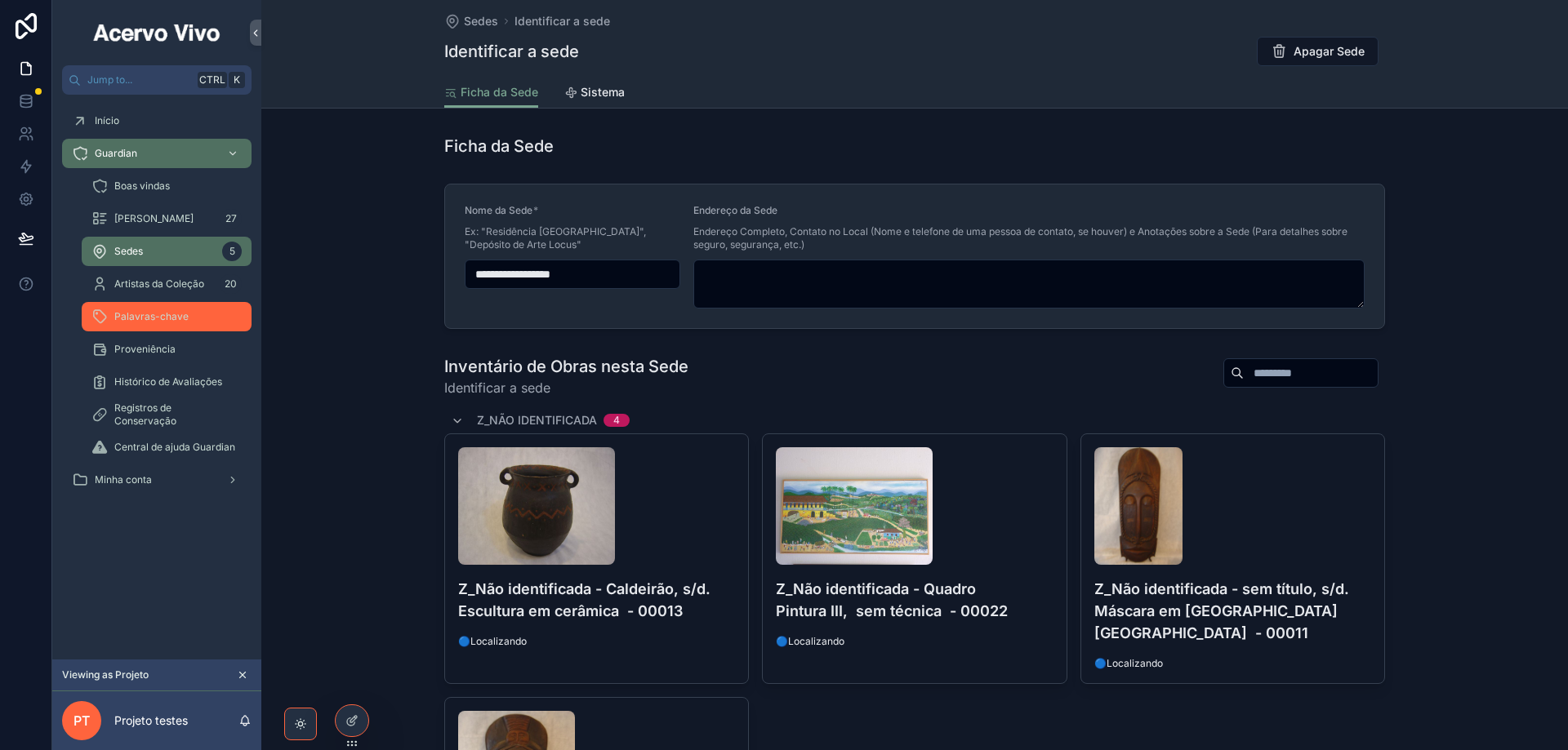
click at [152, 313] on span "Palavras-chave" at bounding box center [152, 316] width 74 height 13
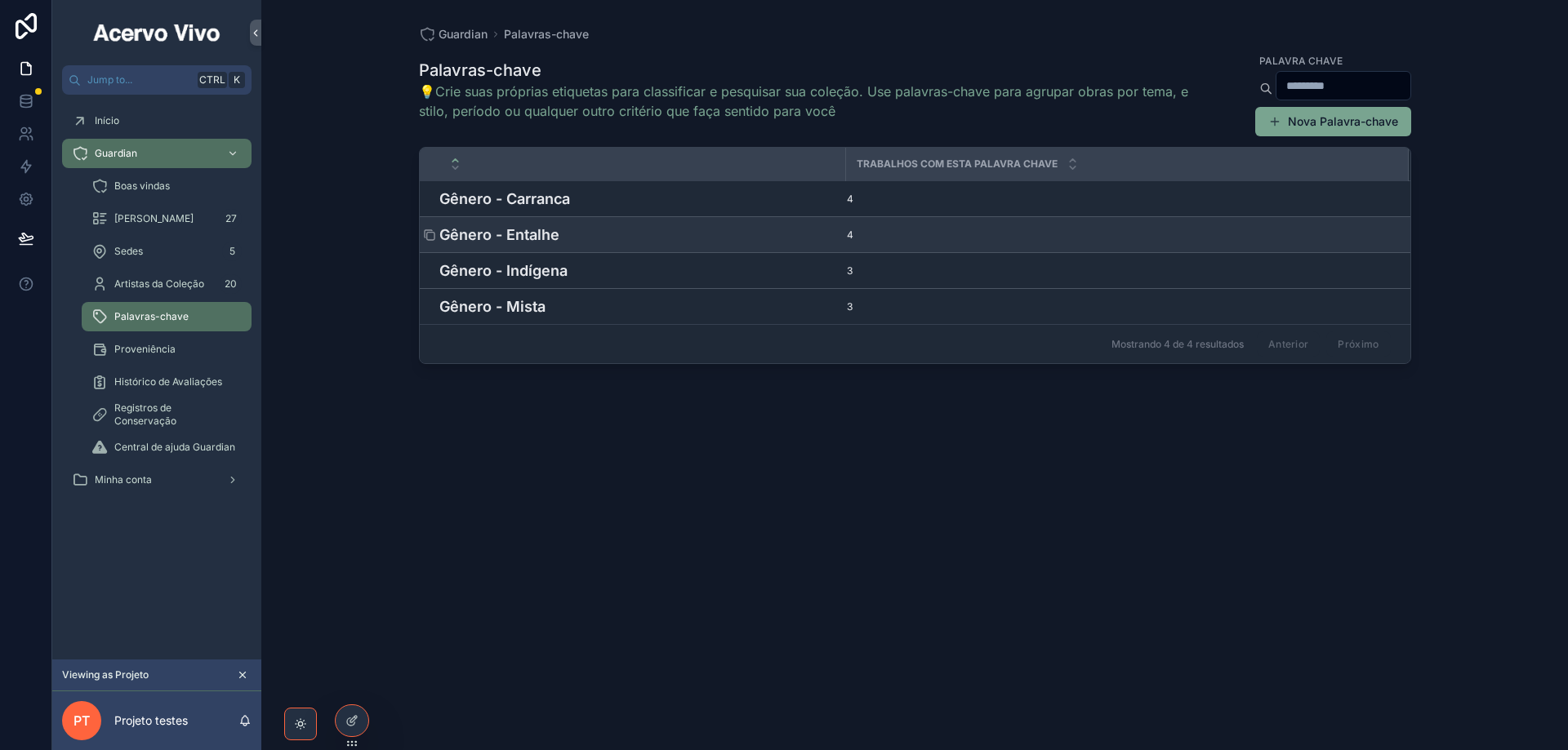
click at [561, 227] on h4 "Gênero - Entalhe" at bounding box center [638, 234] width 397 height 22
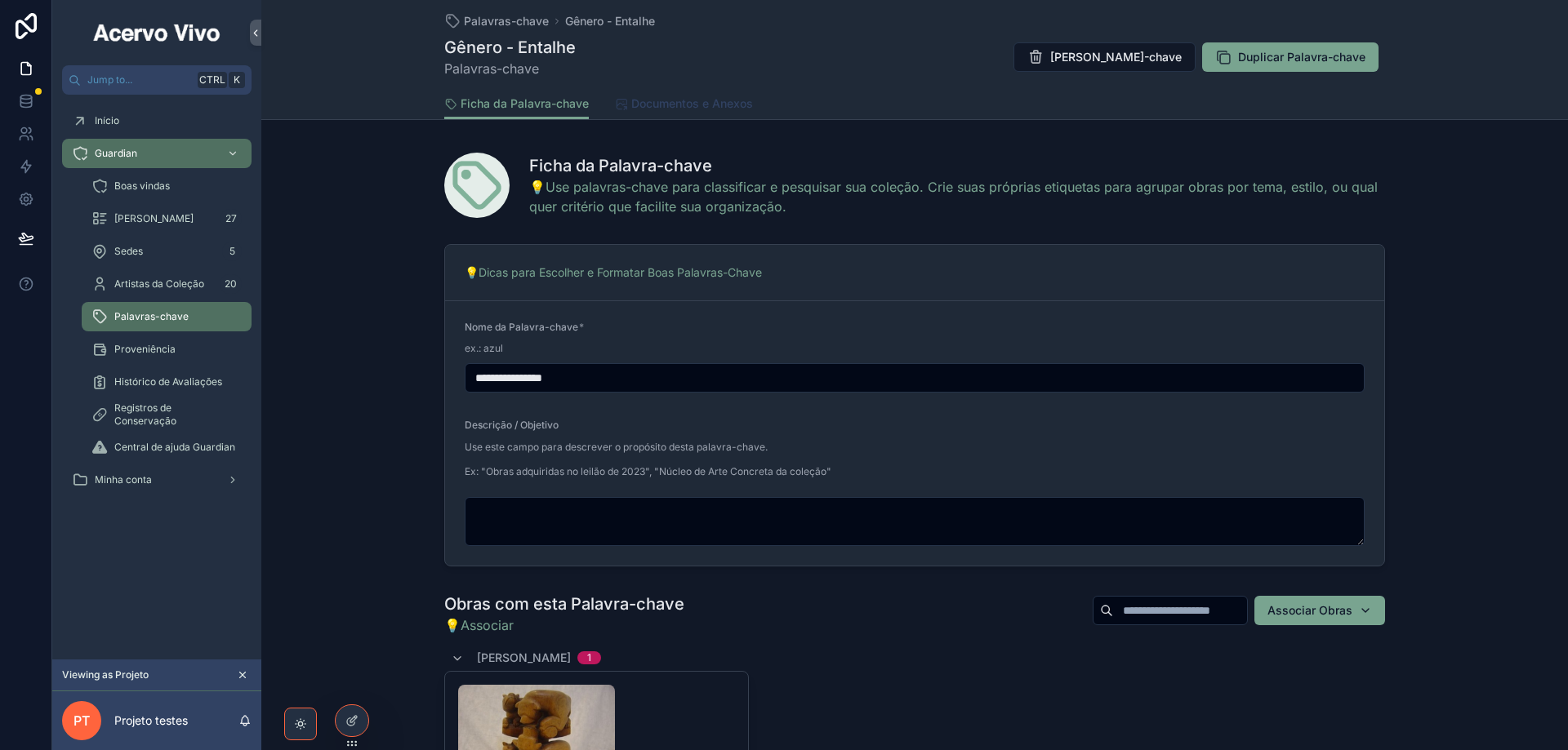
click at [687, 100] on span "Documentos e Anexos" at bounding box center [692, 103] width 122 height 17
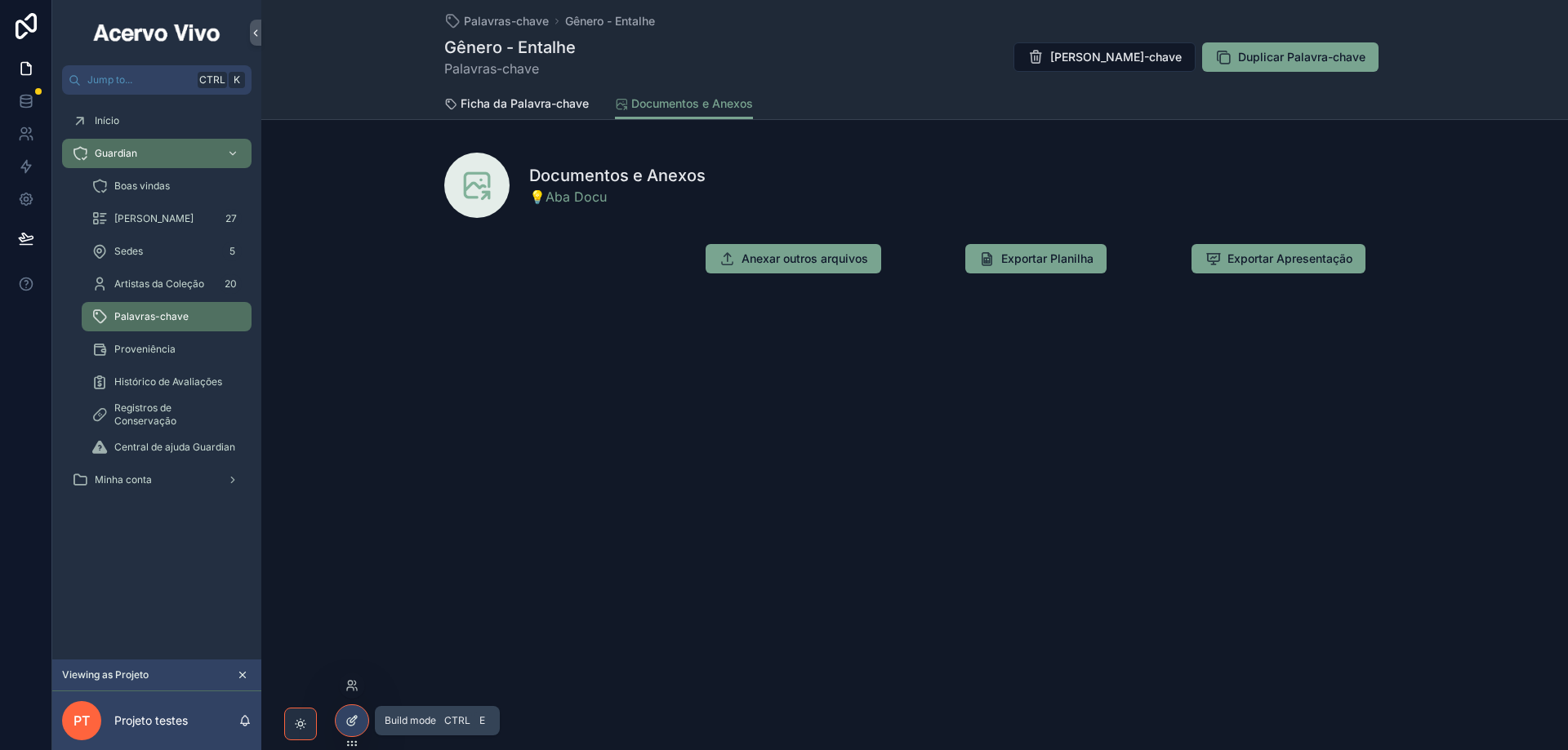
click at [355, 719] on icon at bounding box center [352, 720] width 13 height 13
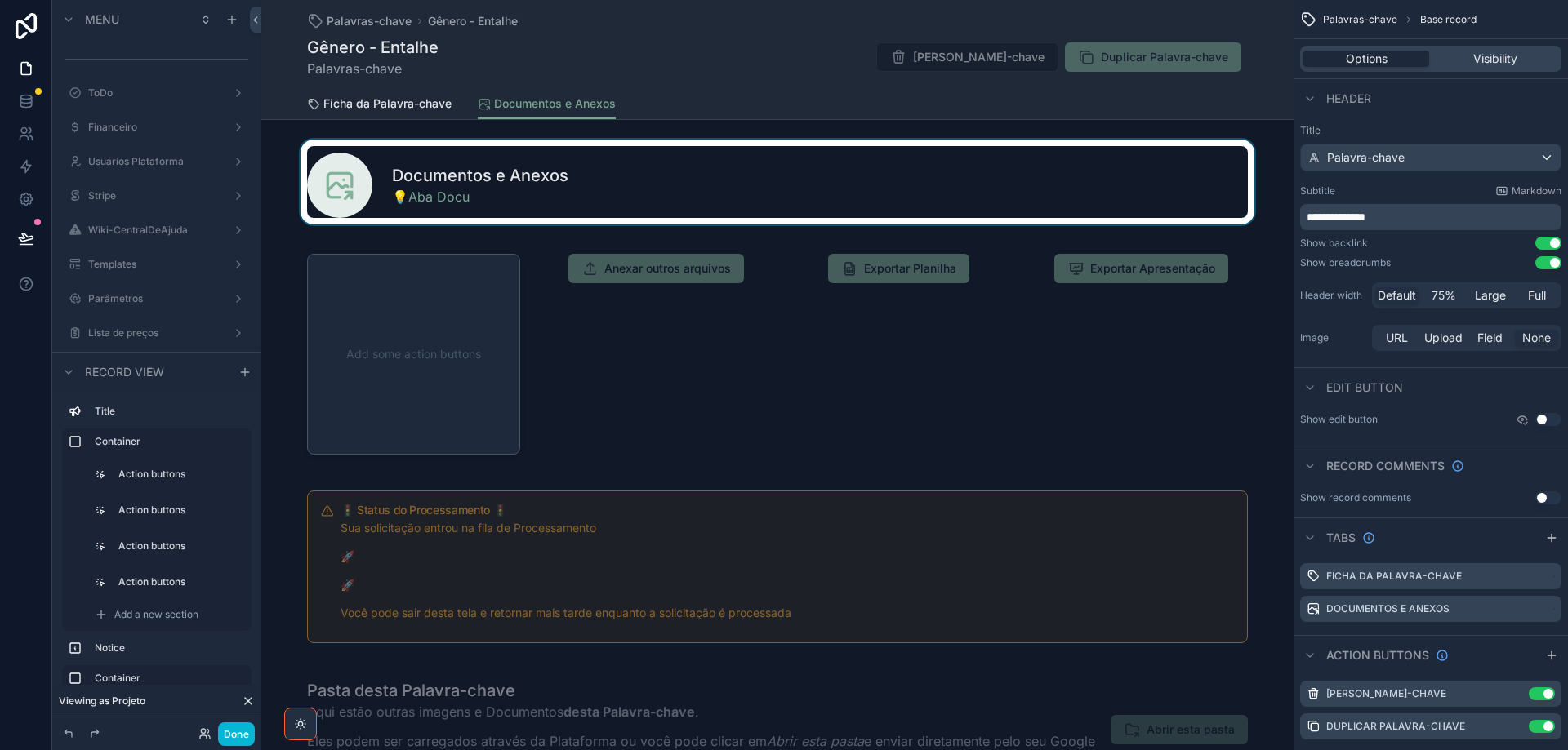
click at [623, 174] on div "scrollable content" at bounding box center [777, 182] width 1032 height 85
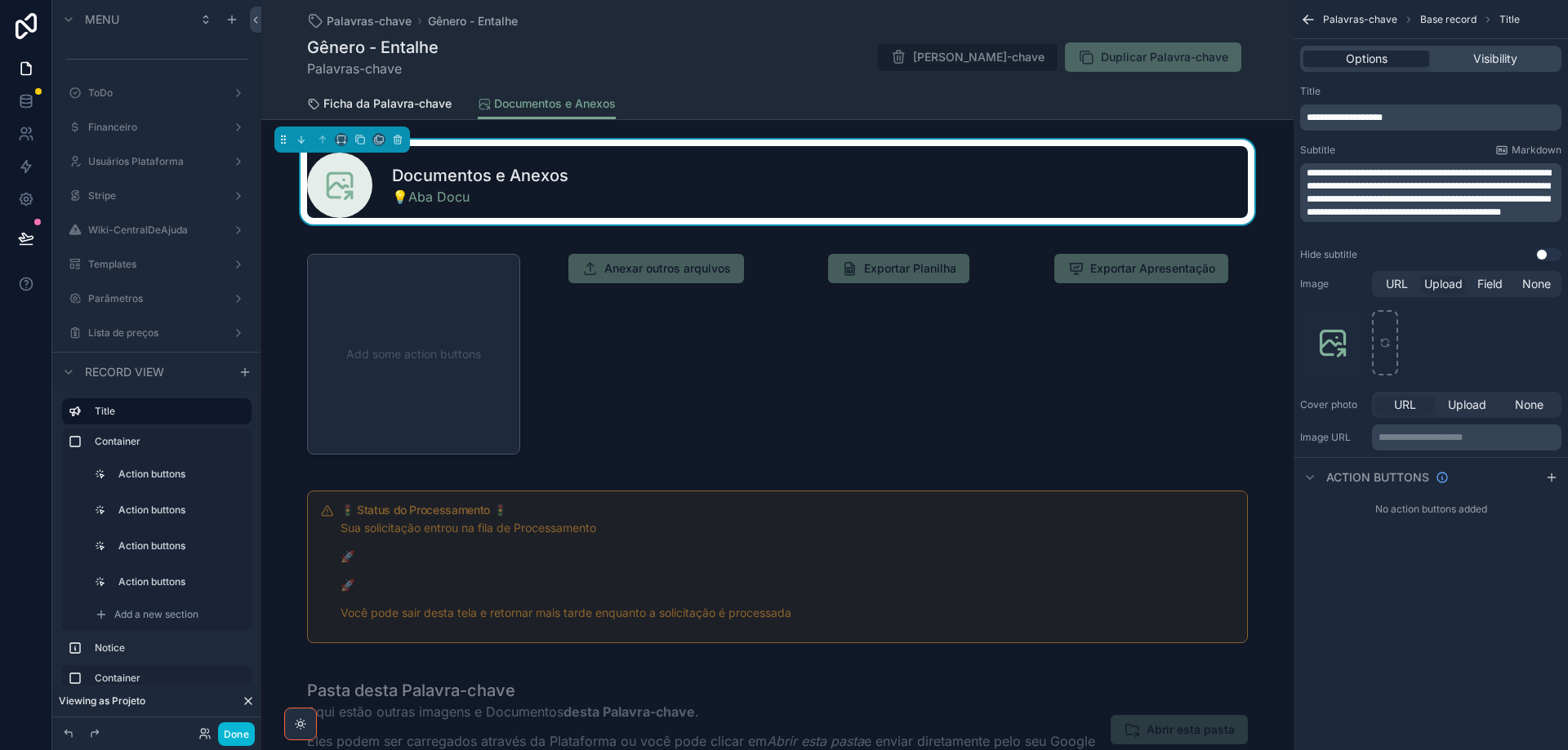
drag, startPoint x: 1363, startPoint y: 171, endPoint x: 1385, endPoint y: 205, distance: 40.5
click at [1364, 171] on span "**********" at bounding box center [1429, 193] width 244 height 49
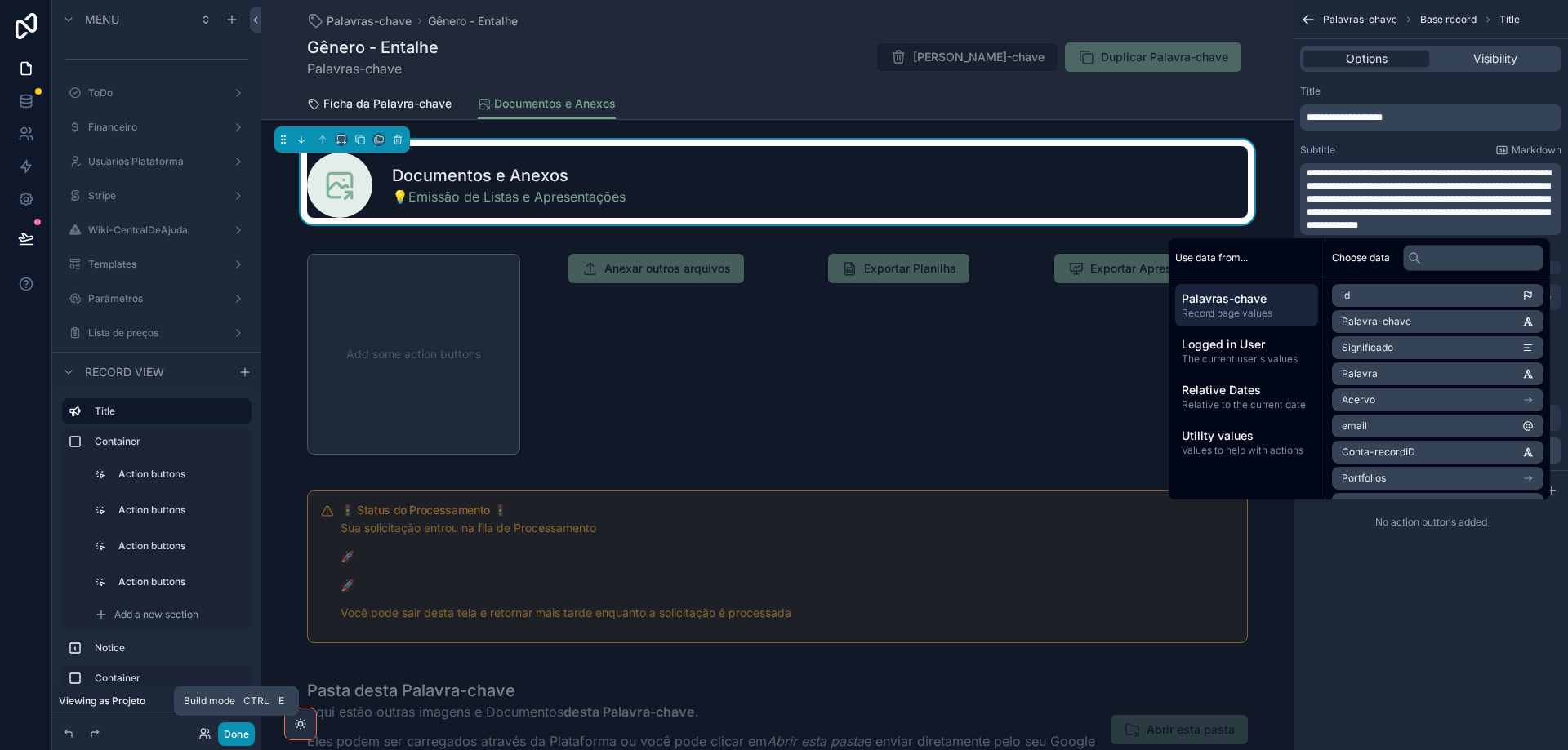
click at [239, 738] on button "Done" at bounding box center [236, 733] width 37 height 24
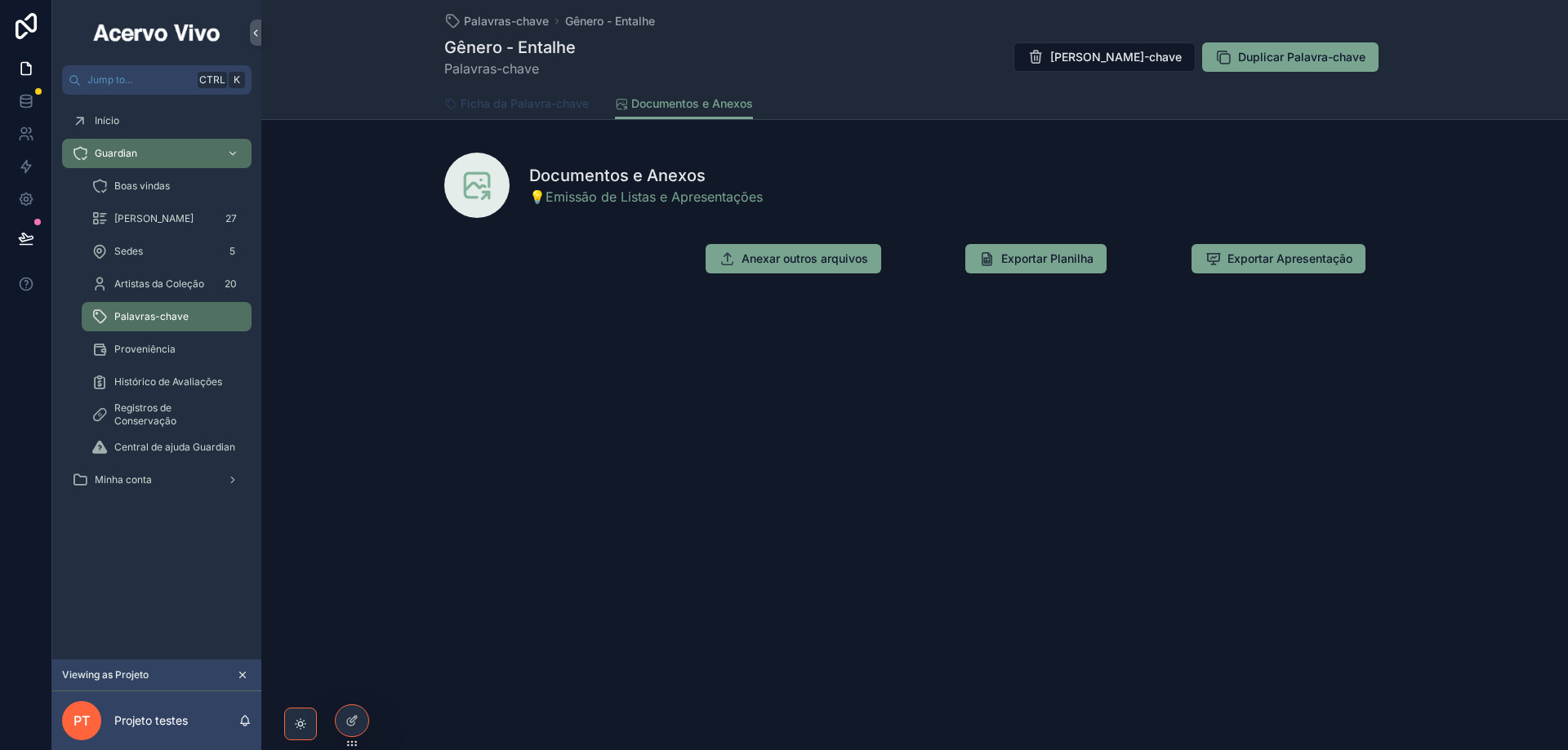
click at [522, 99] on span "Ficha da Palavra-chave" at bounding box center [524, 103] width 128 height 17
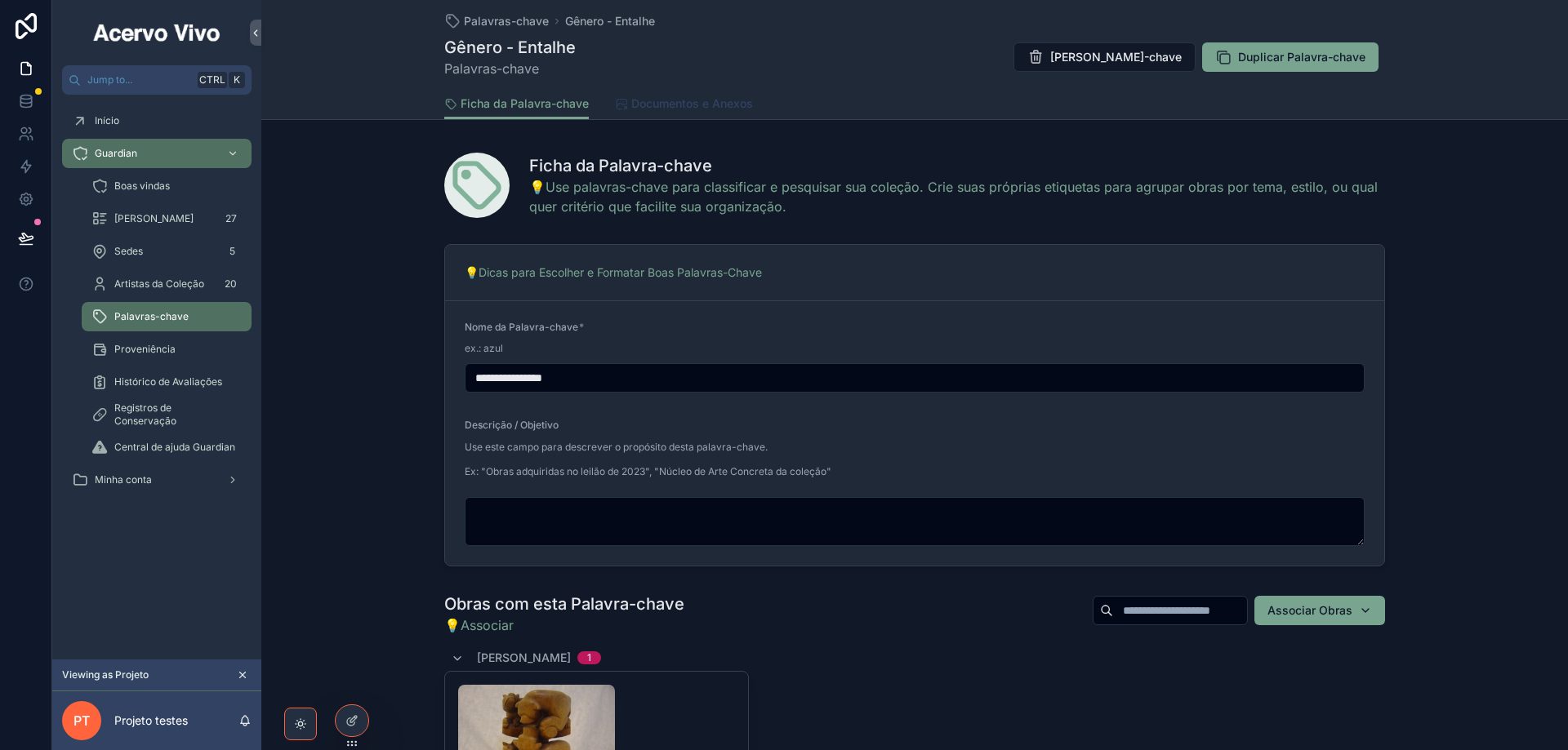
click at [682, 95] on span "Documentos e Anexos" at bounding box center [692, 103] width 122 height 17
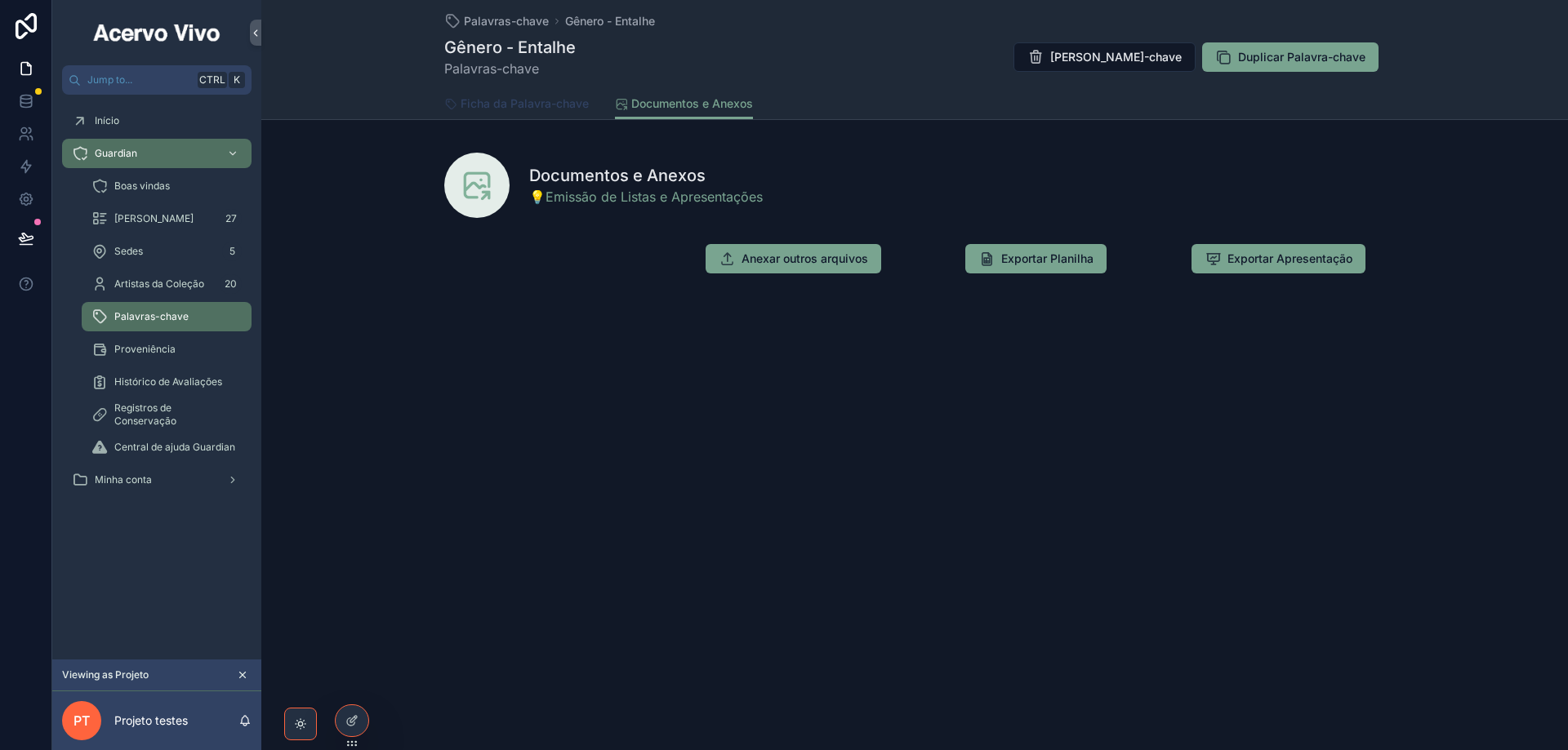
click at [550, 96] on span "Ficha da Palavra-chave" at bounding box center [524, 103] width 128 height 17
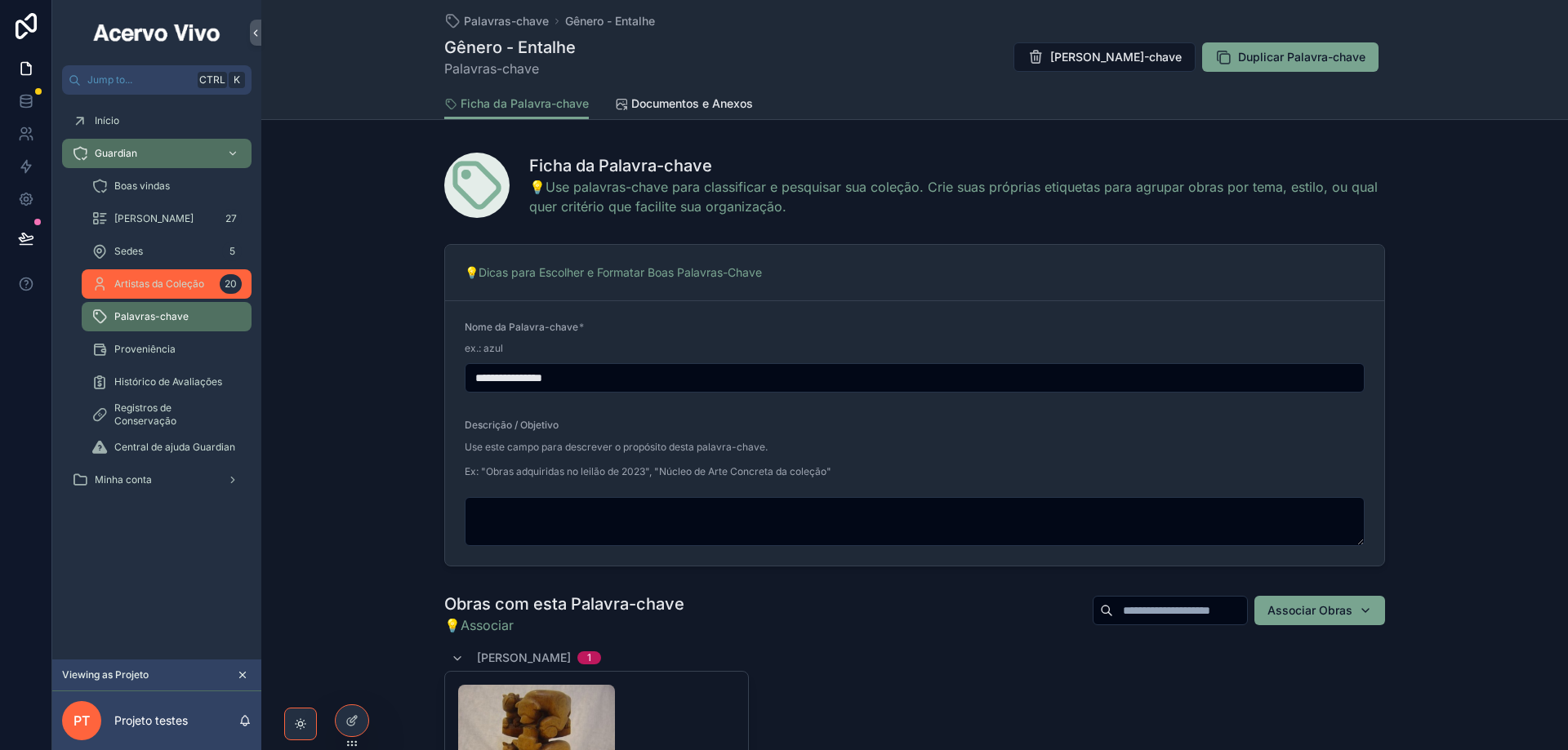
click at [146, 293] on div "Artistas da Coleção 20" at bounding box center [167, 284] width 150 height 26
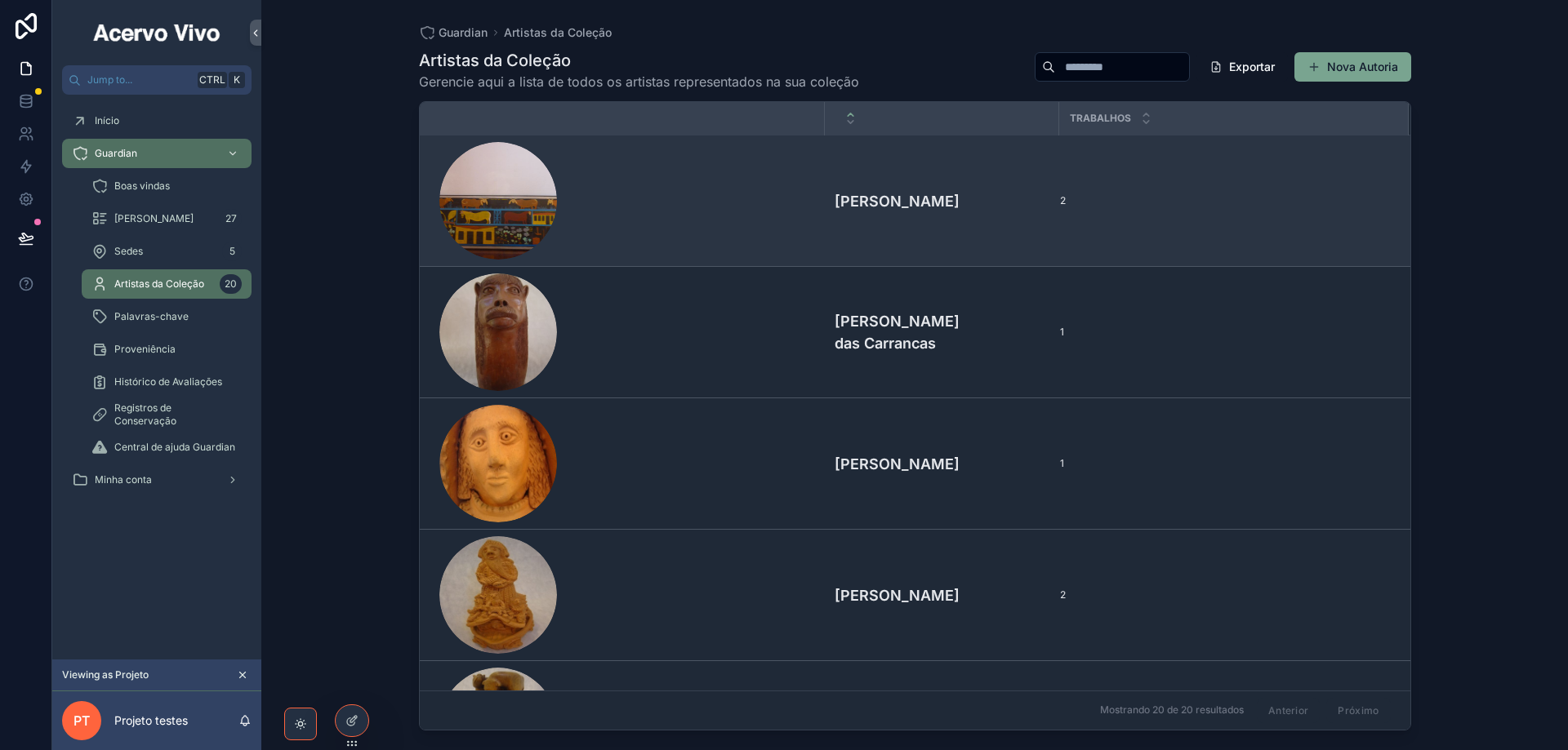
click at [705, 219] on div "scrollable content" at bounding box center [627, 200] width 376 height 117
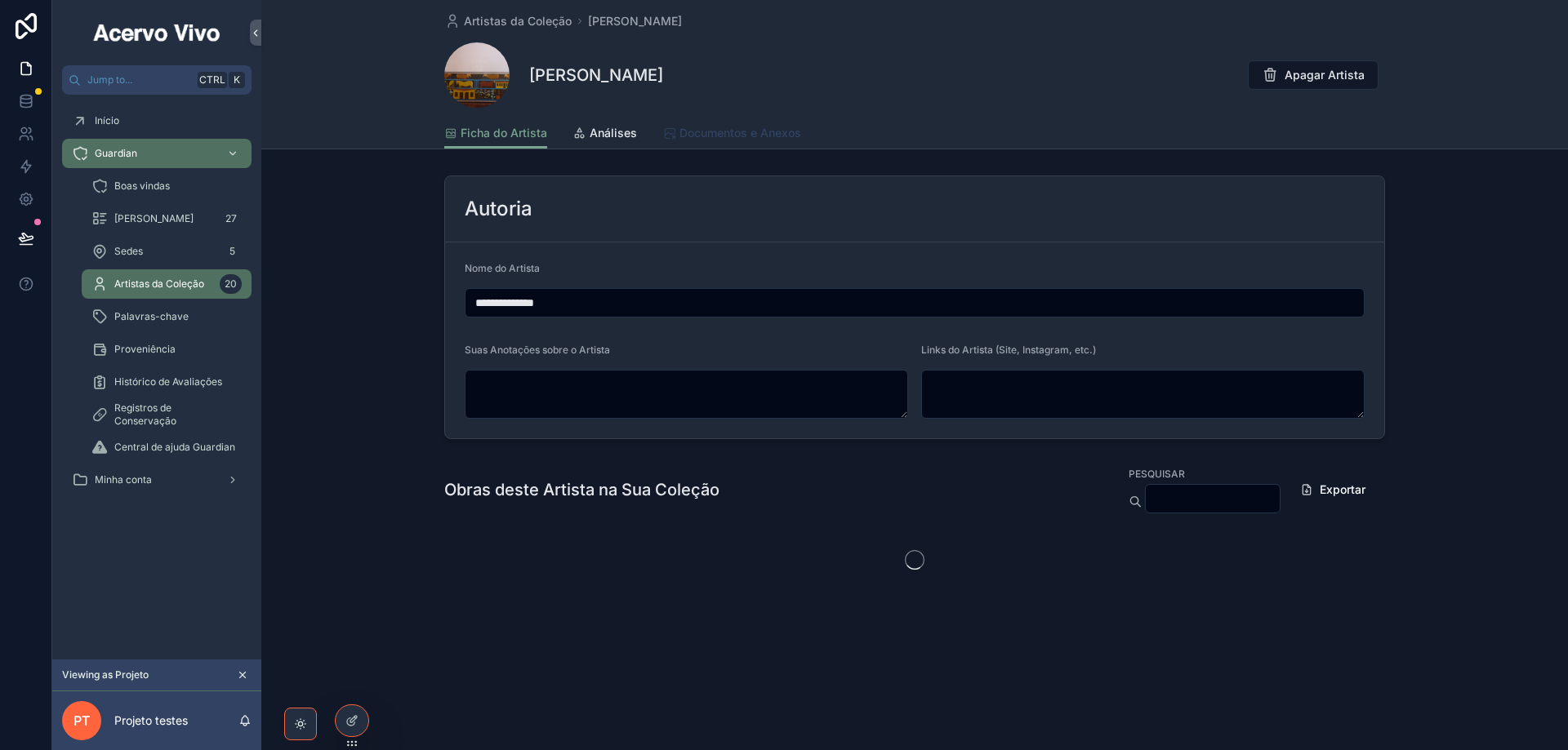
click at [735, 130] on span "Documentos e Anexos" at bounding box center [740, 133] width 122 height 17
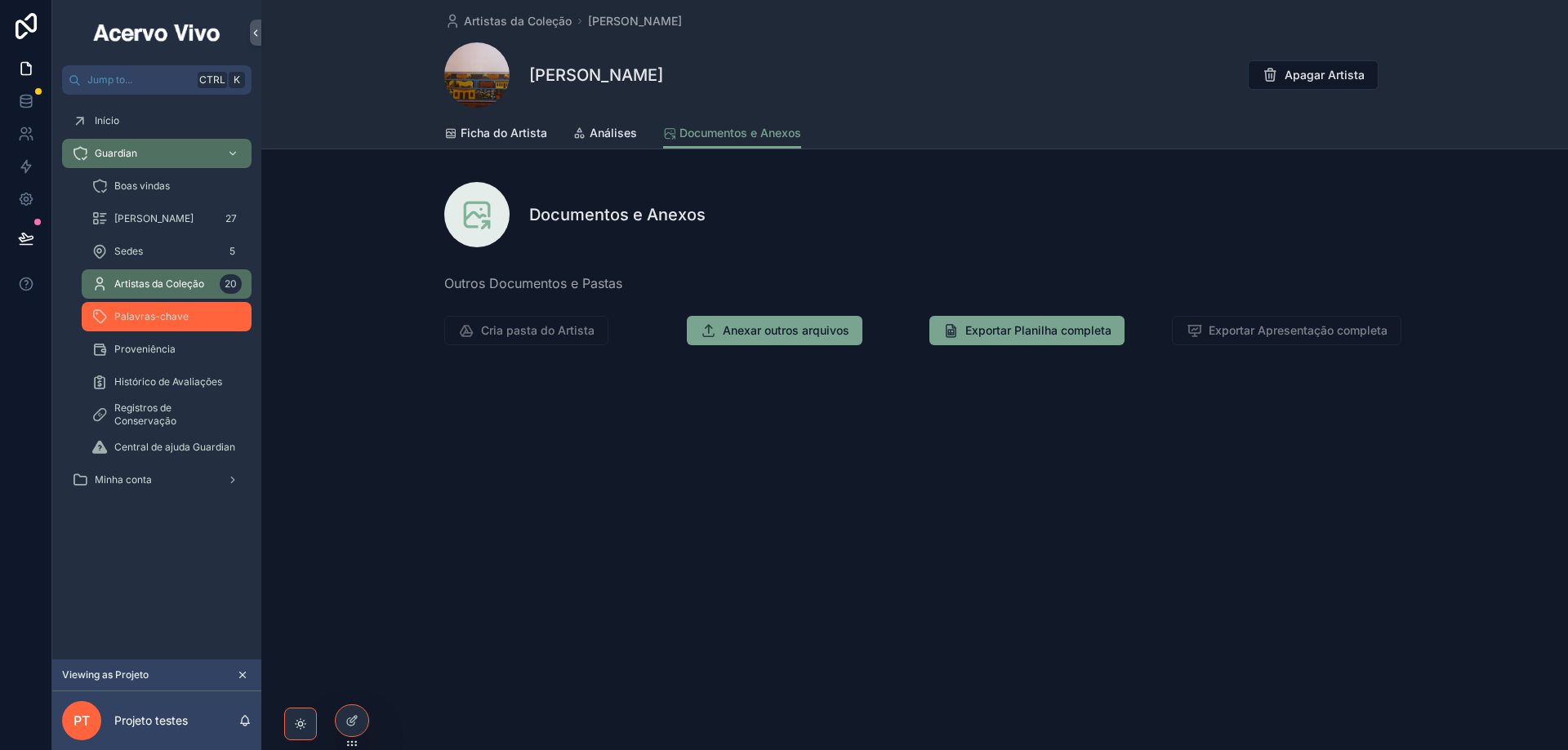
click at [152, 314] on span "Palavras-chave" at bounding box center [152, 316] width 74 height 13
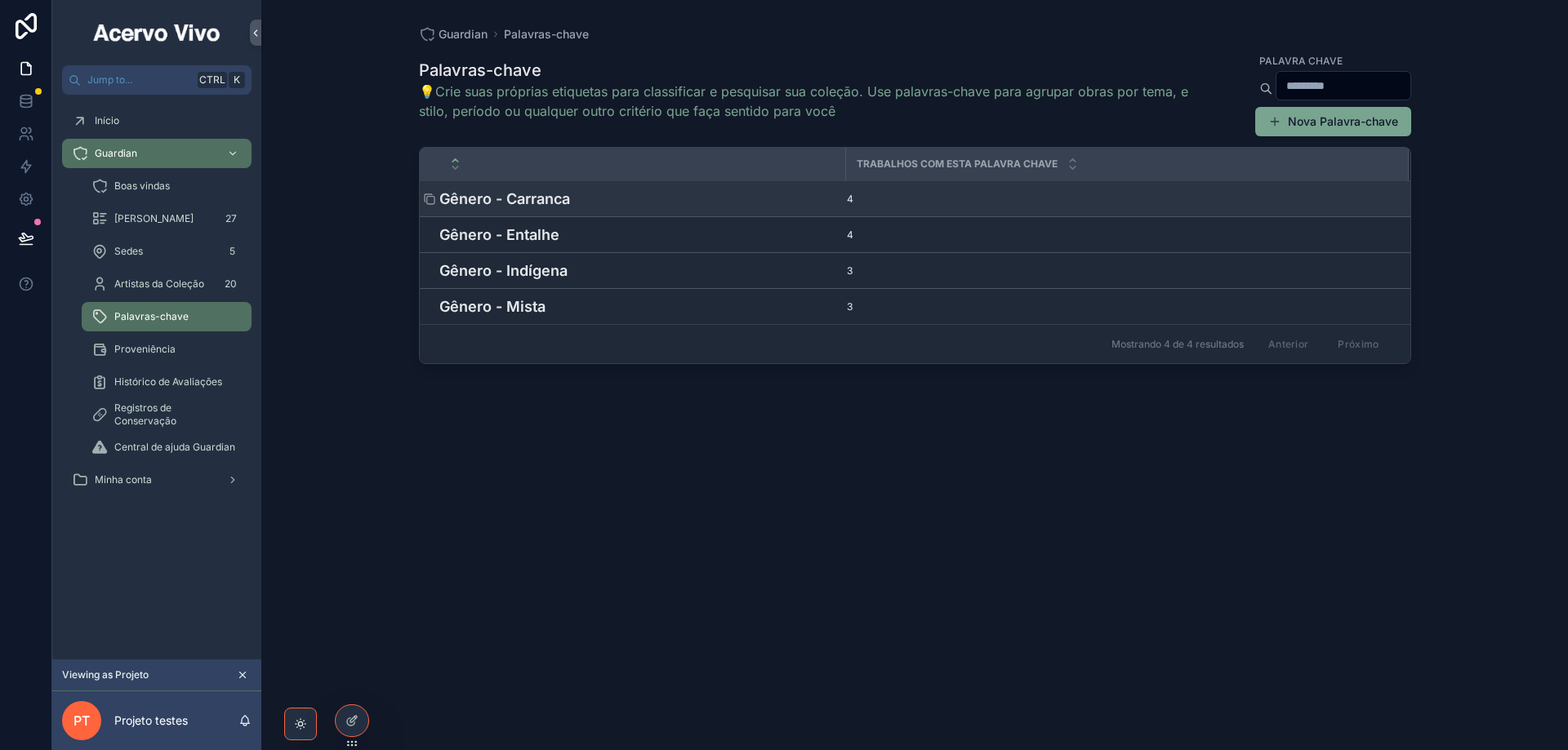
click at [540, 205] on h4 "Gênero - Carranca" at bounding box center [638, 198] width 397 height 22
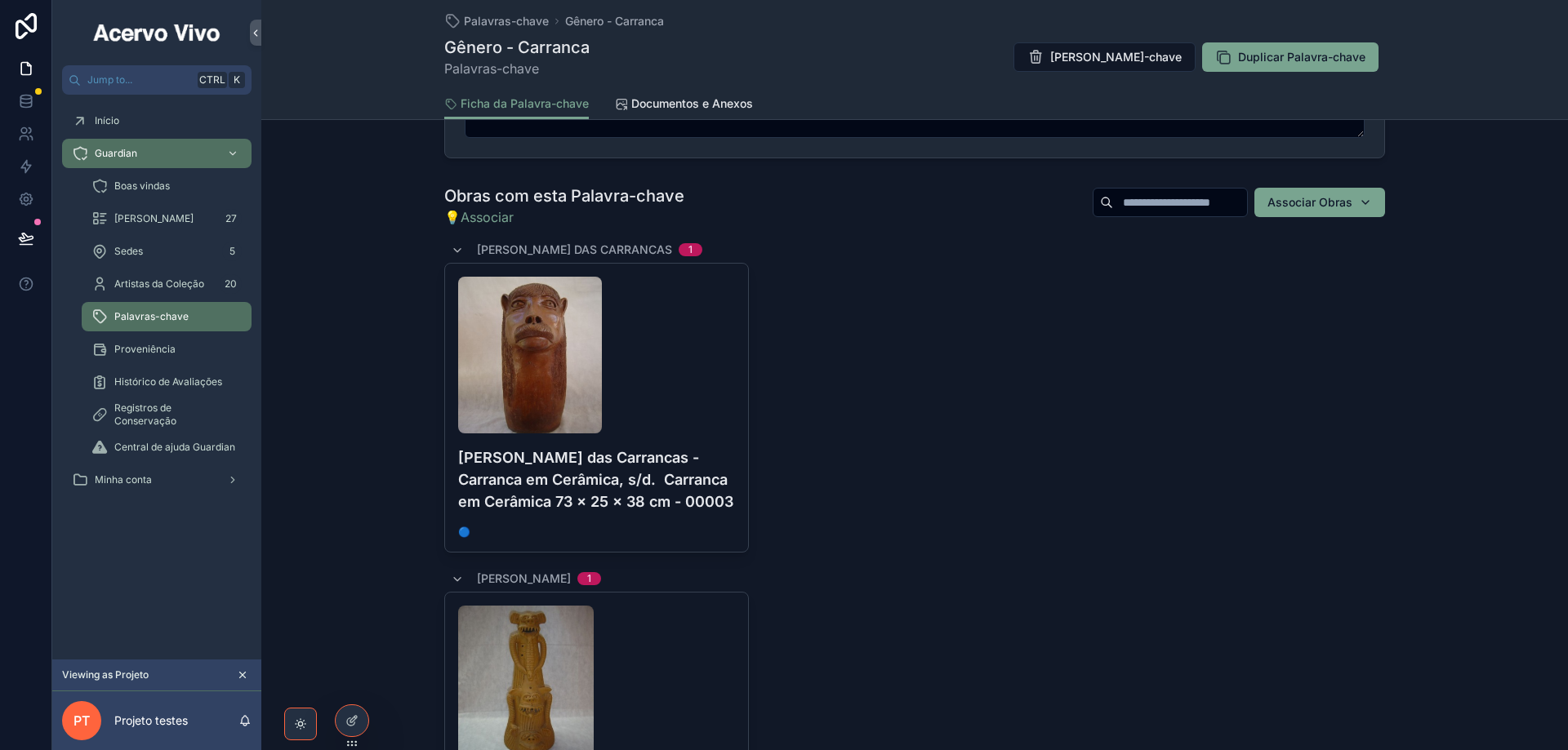
scroll to position [653, 0]
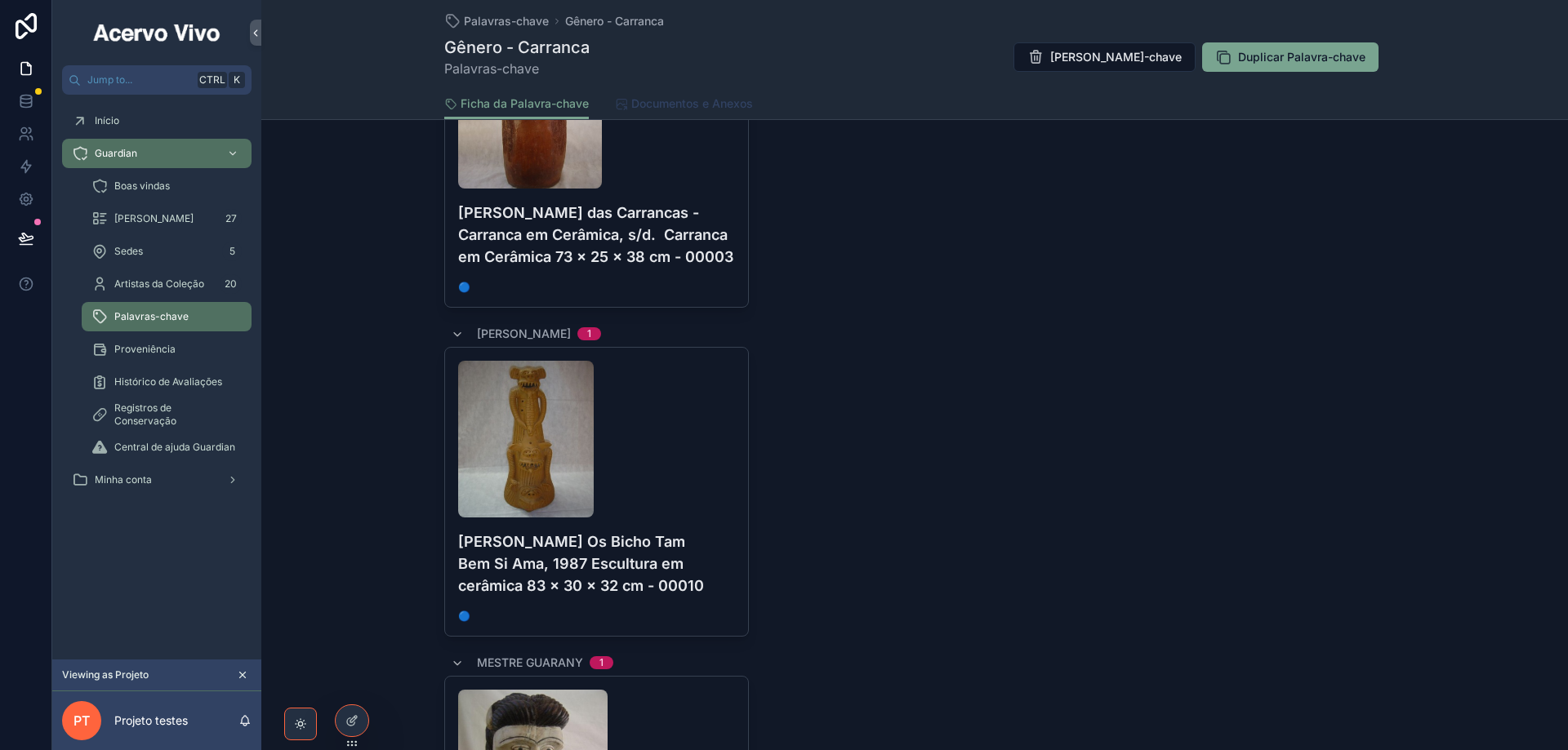
click at [671, 108] on span "Documentos e Anexos" at bounding box center [692, 103] width 122 height 17
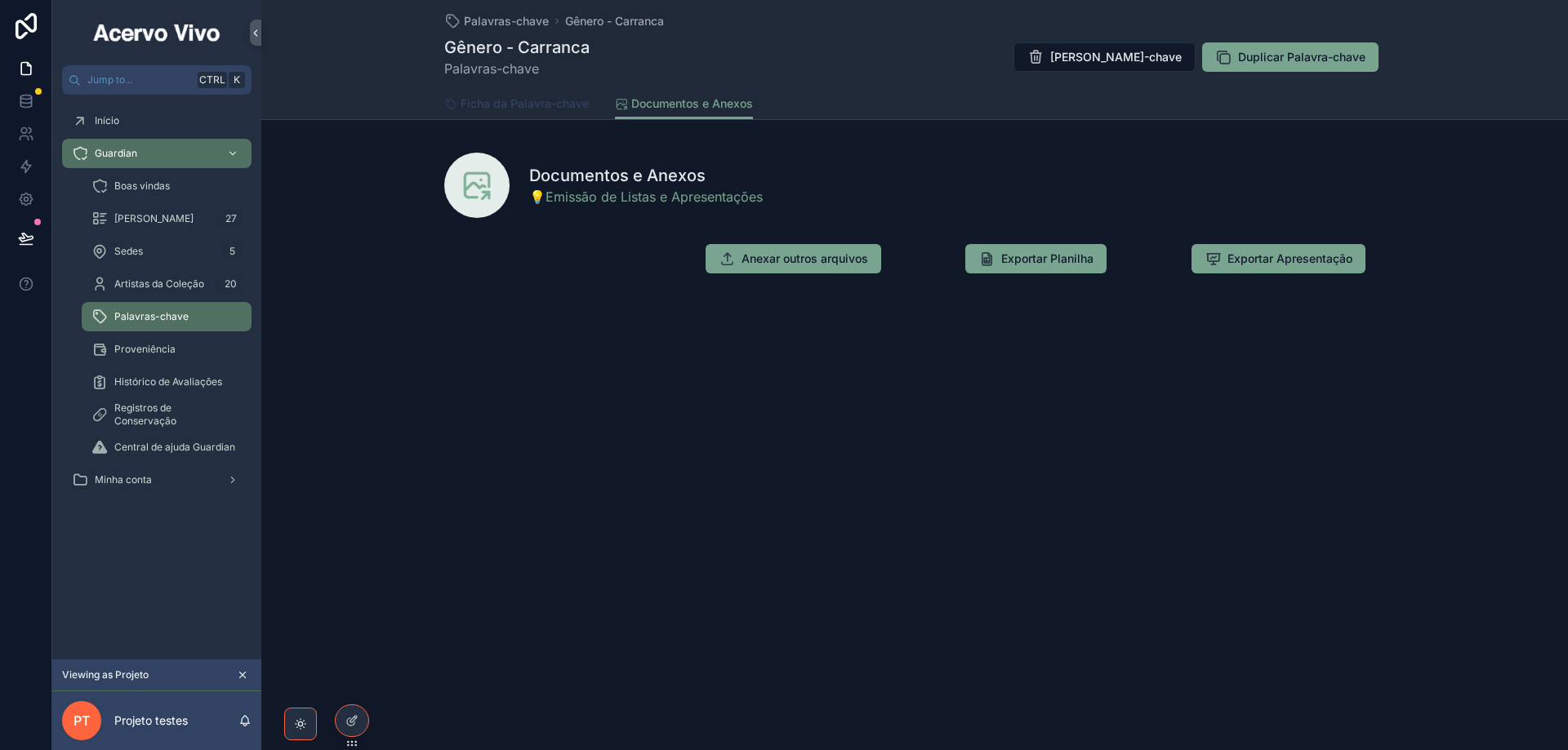
click at [482, 98] on span "Ficha da Palavra-chave" at bounding box center [524, 103] width 128 height 17
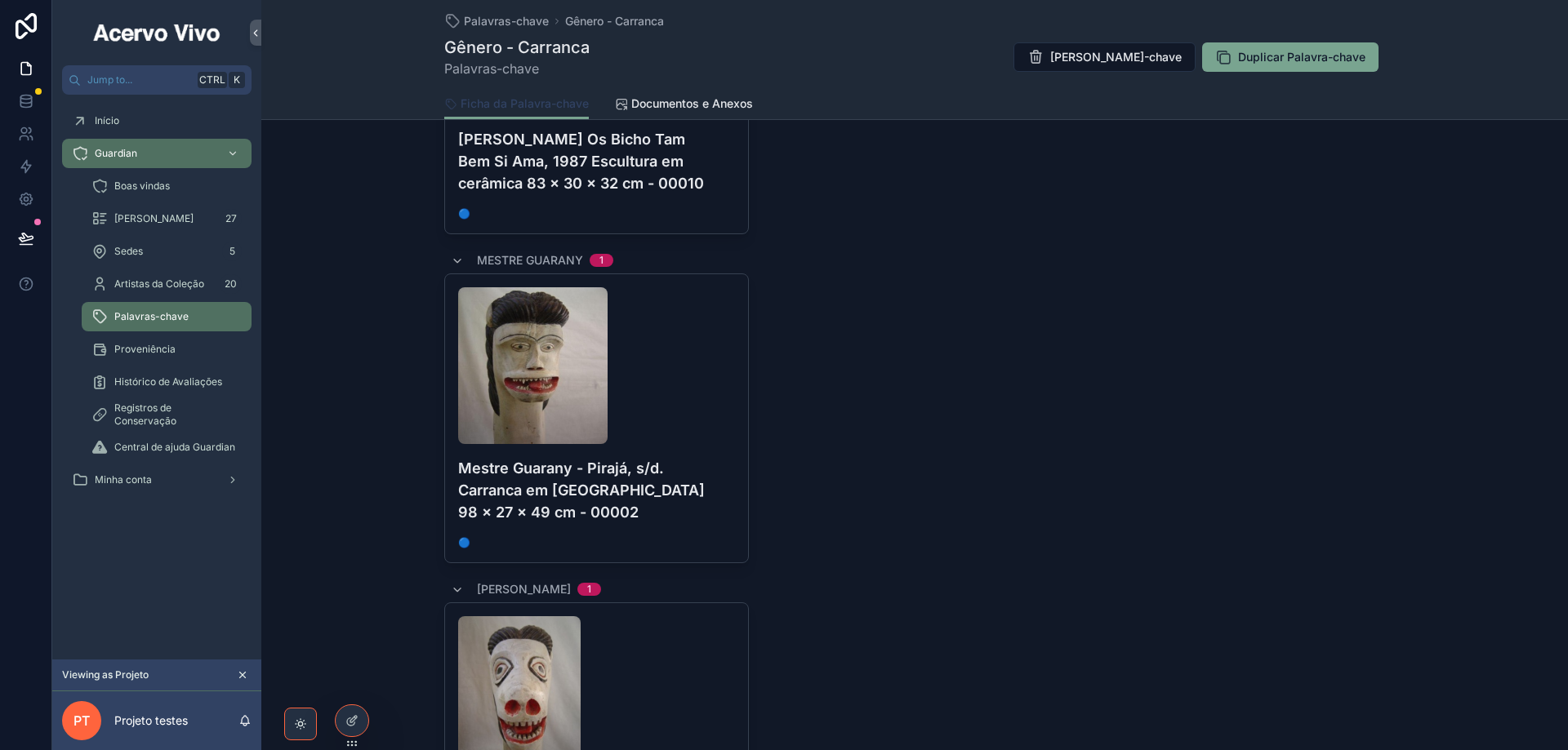
scroll to position [1061, 0]
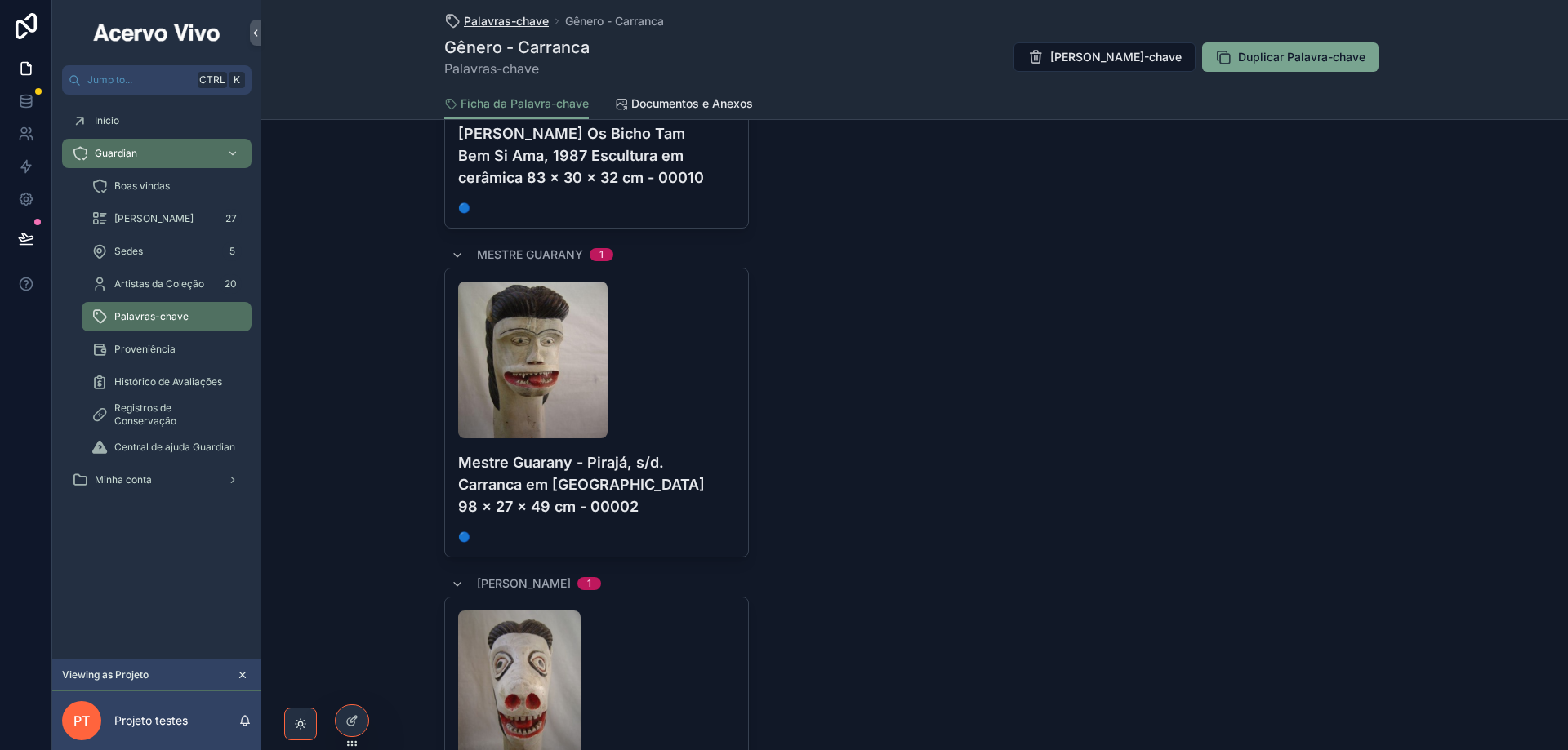
click at [480, 26] on span "Palavras-chave" at bounding box center [506, 21] width 85 height 17
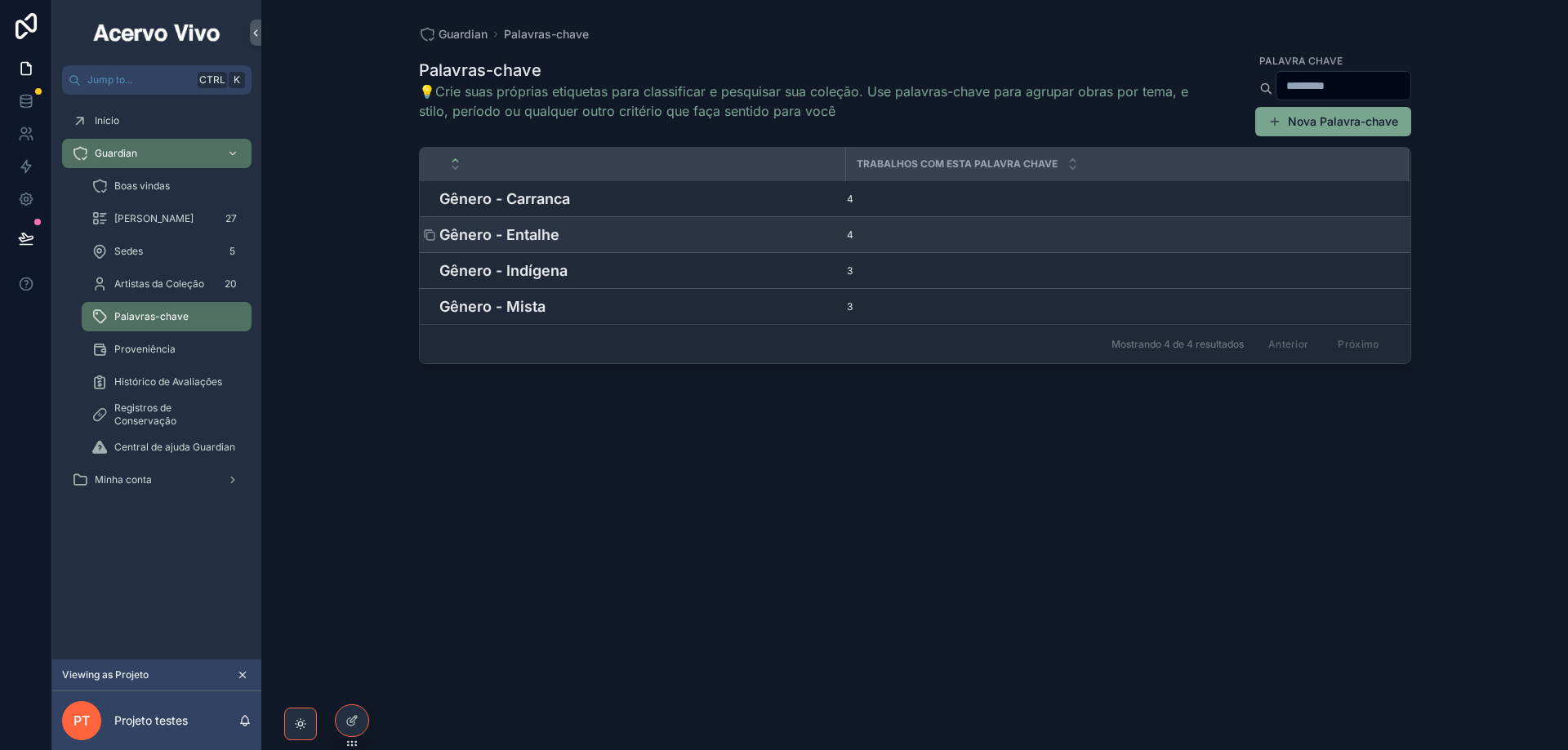
click at [539, 238] on h4 "Gênero - Entalhe" at bounding box center [638, 234] width 397 height 22
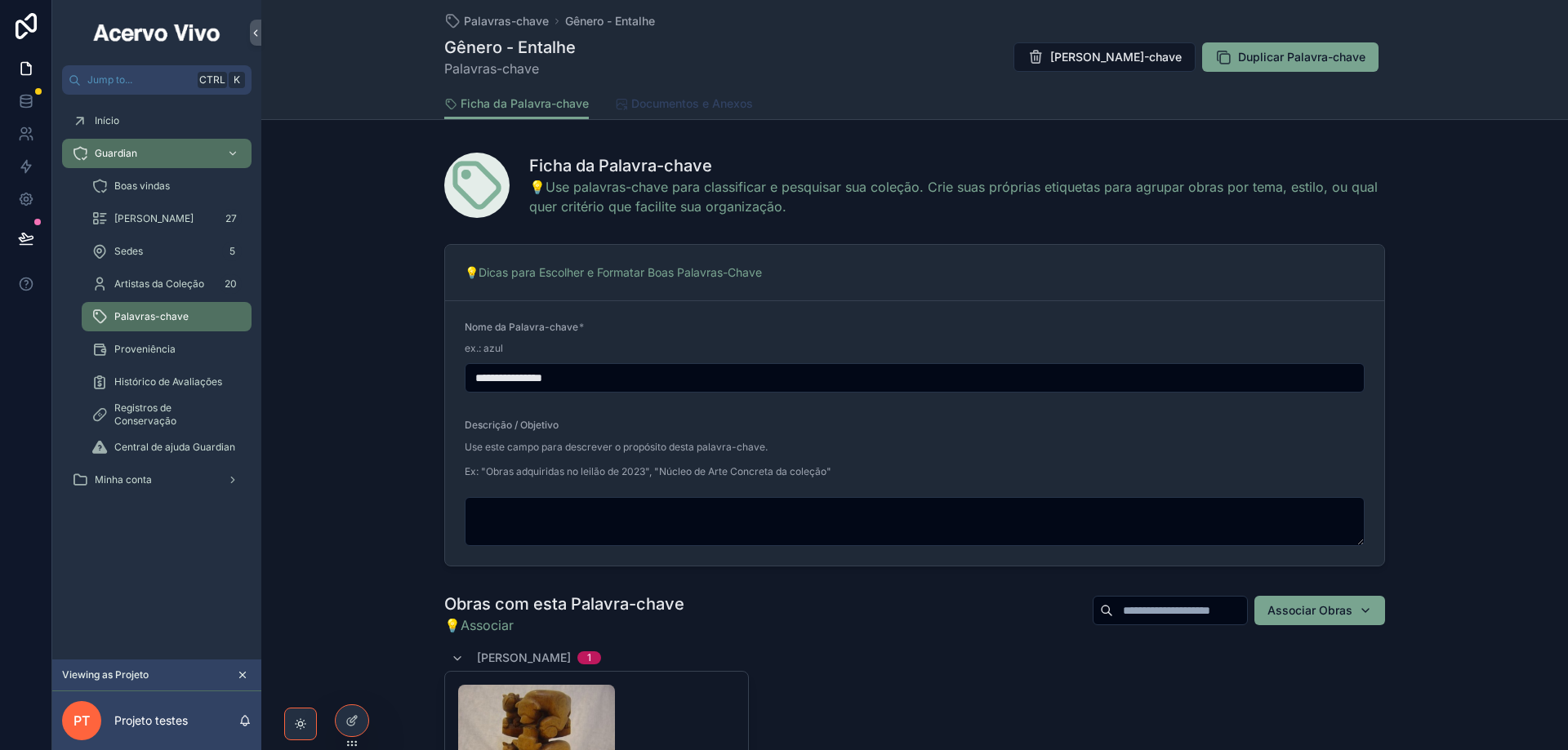
click at [679, 100] on span "Documentos e Anexos" at bounding box center [692, 103] width 122 height 17
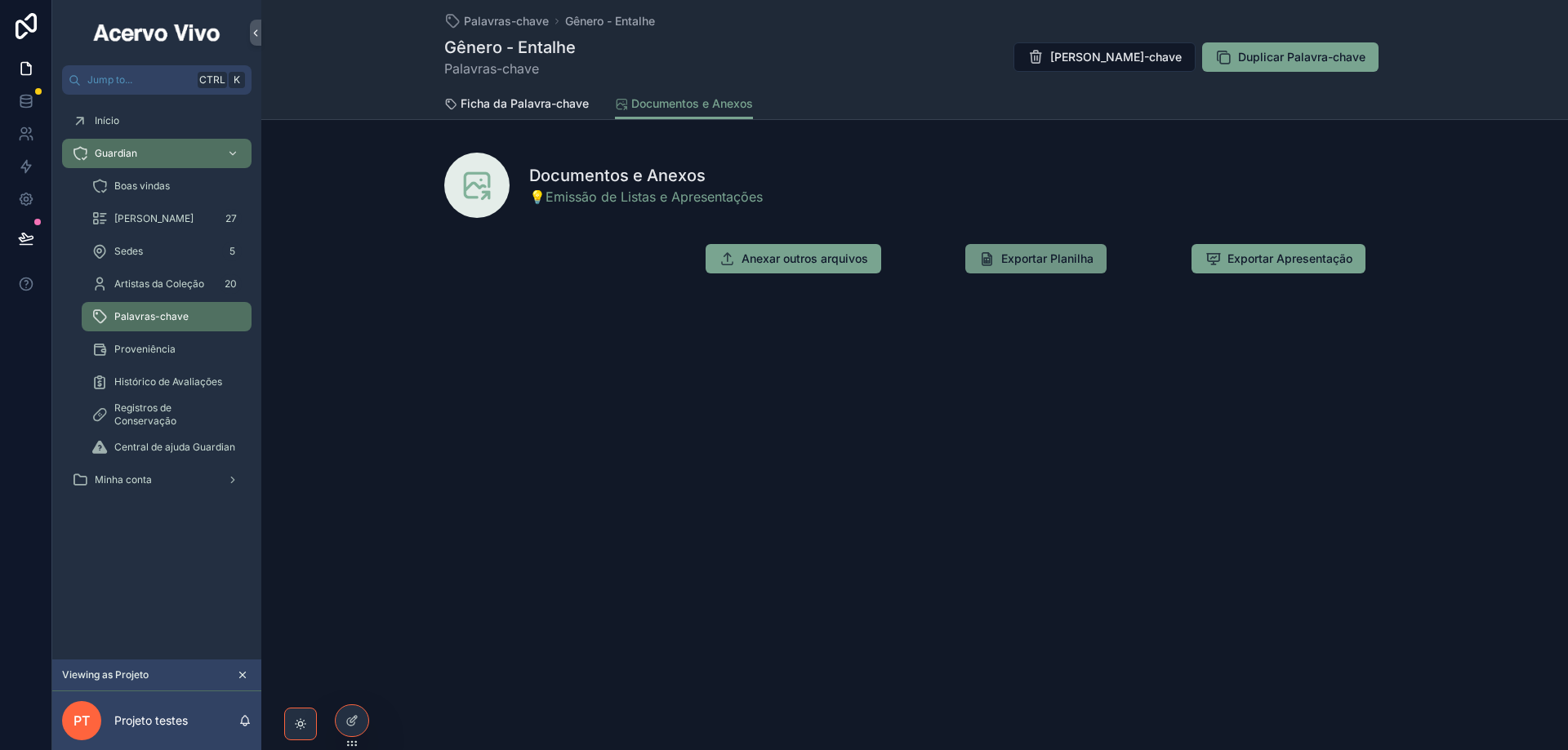
click at [1043, 264] on span "Exportar Planilha" at bounding box center [1047, 258] width 93 height 17
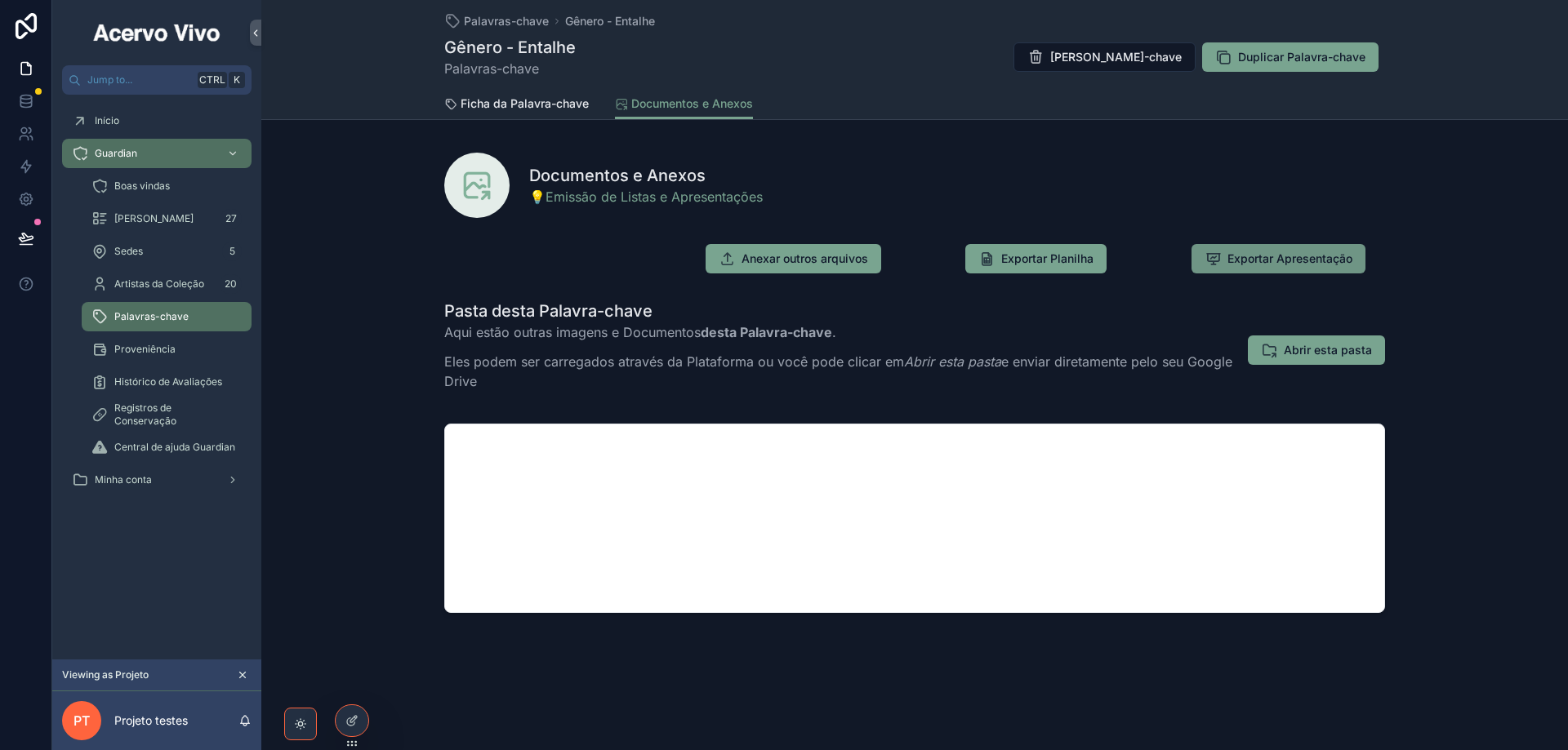
click at [1306, 260] on span "Exportar Apresentação" at bounding box center [1290, 258] width 125 height 17
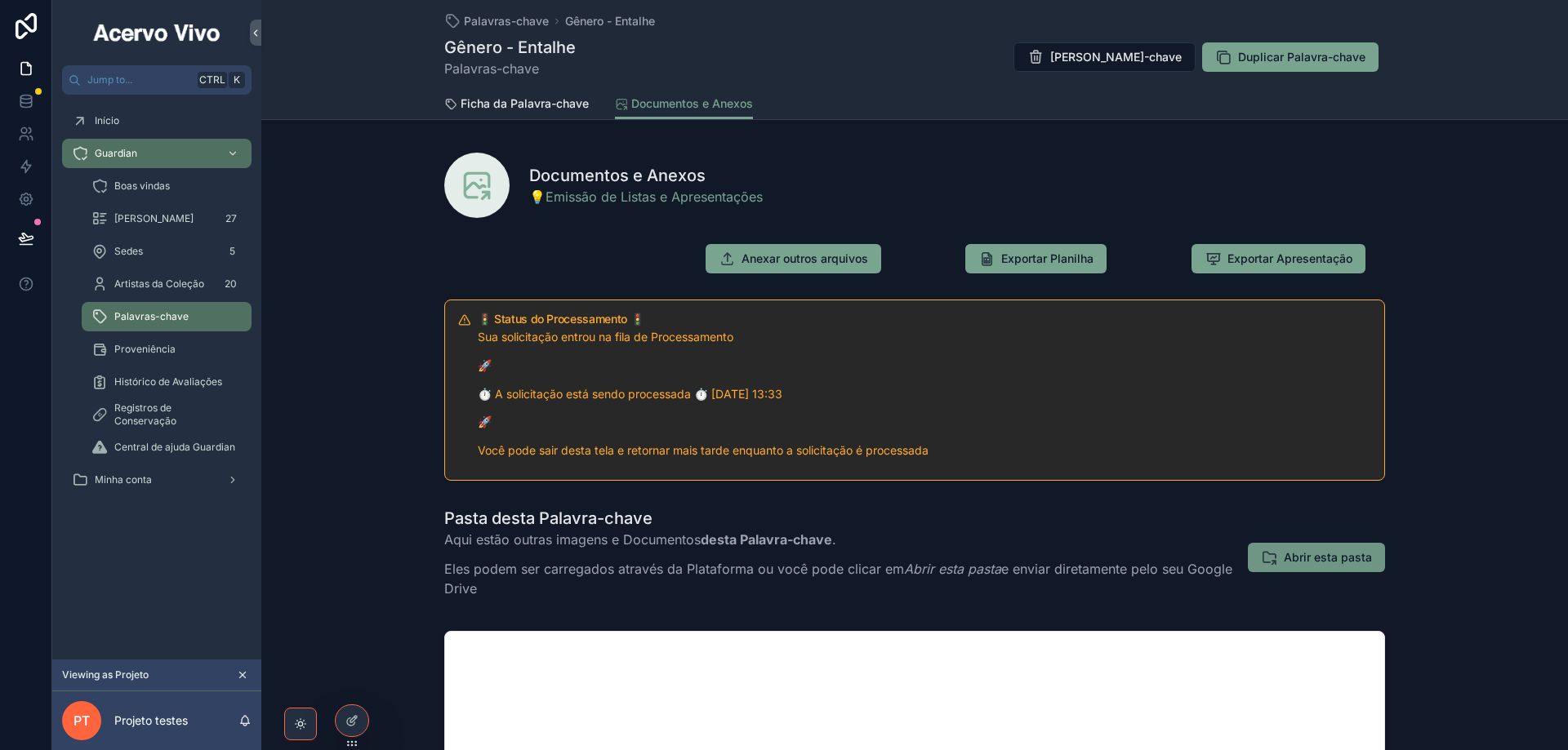
click at [1310, 561] on span "Abrir esta pasta" at bounding box center [1328, 557] width 88 height 17
click at [485, 99] on span "Ficha da Palavra-chave" at bounding box center [524, 103] width 128 height 17
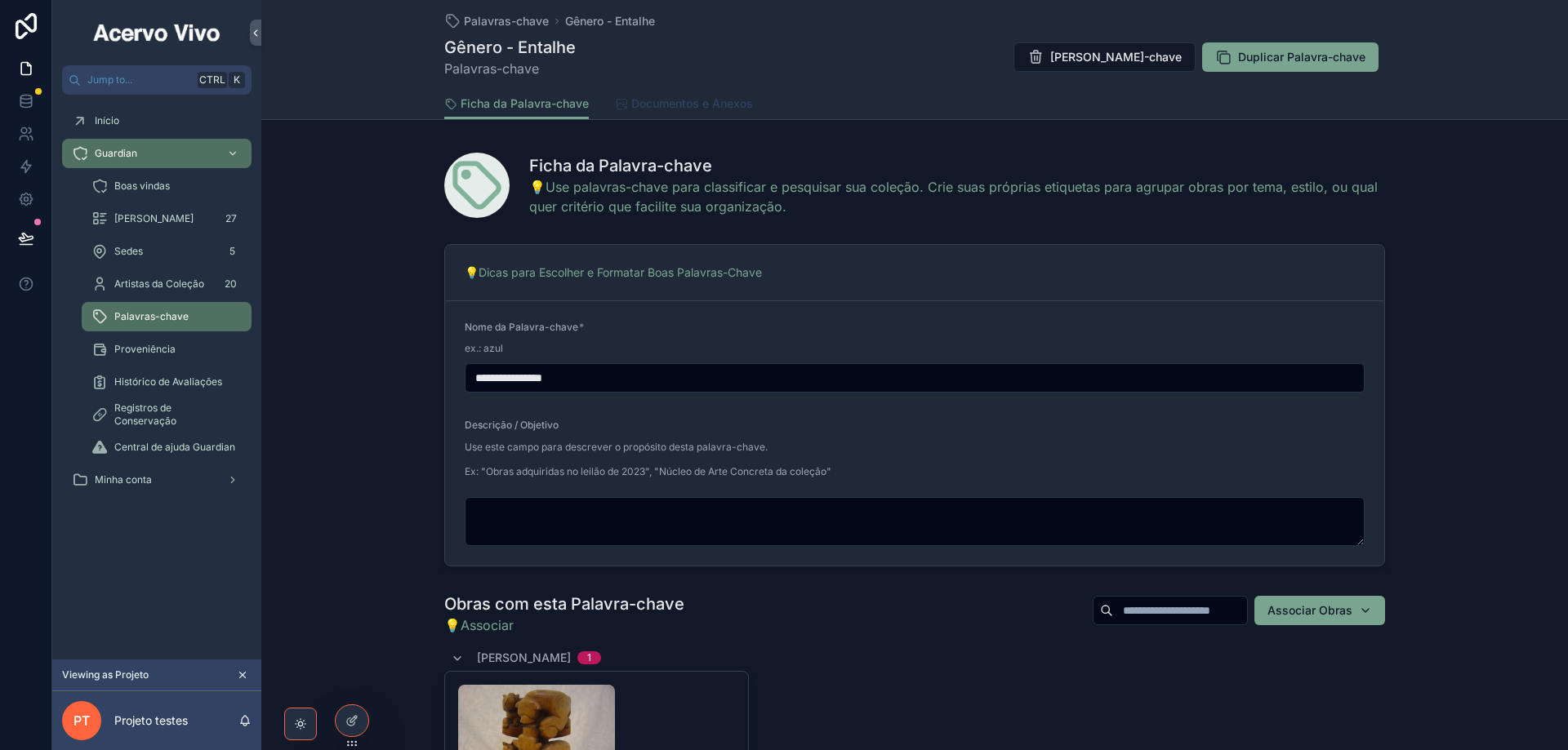
click at [667, 105] on span "Documentos e Anexos" at bounding box center [692, 103] width 122 height 17
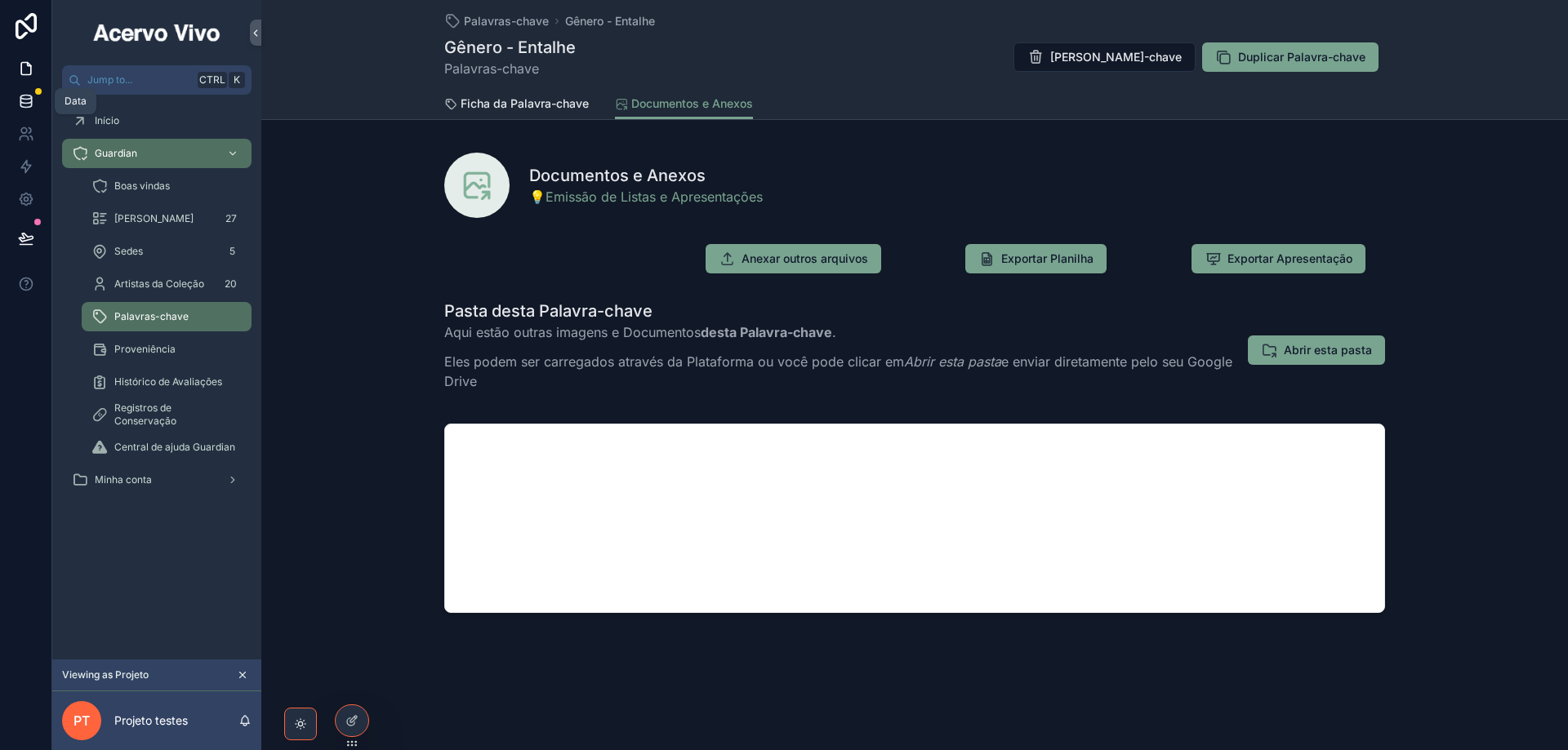
click at [23, 100] on icon at bounding box center [26, 101] width 17 height 17
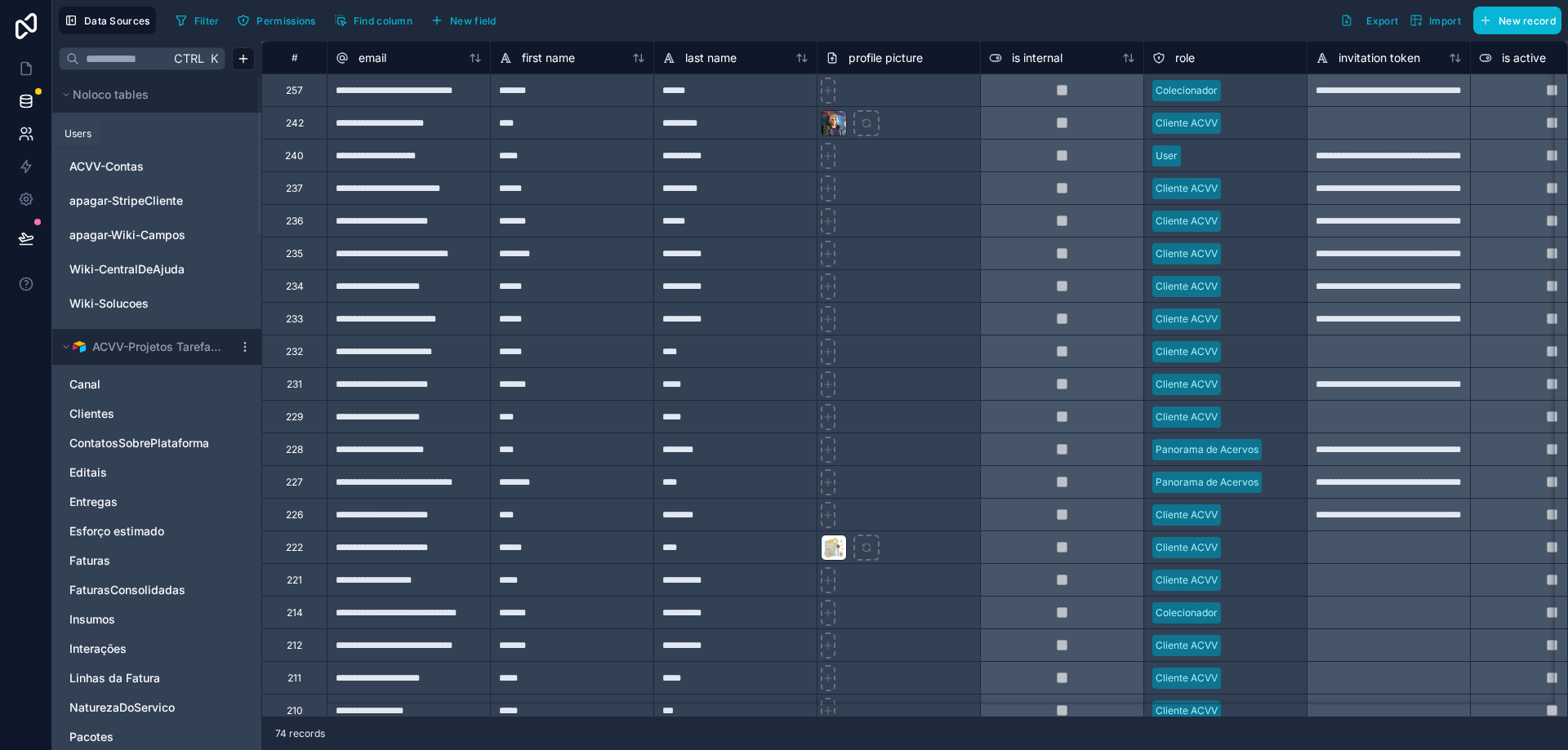
click at [24, 137] on icon at bounding box center [26, 134] width 17 height 17
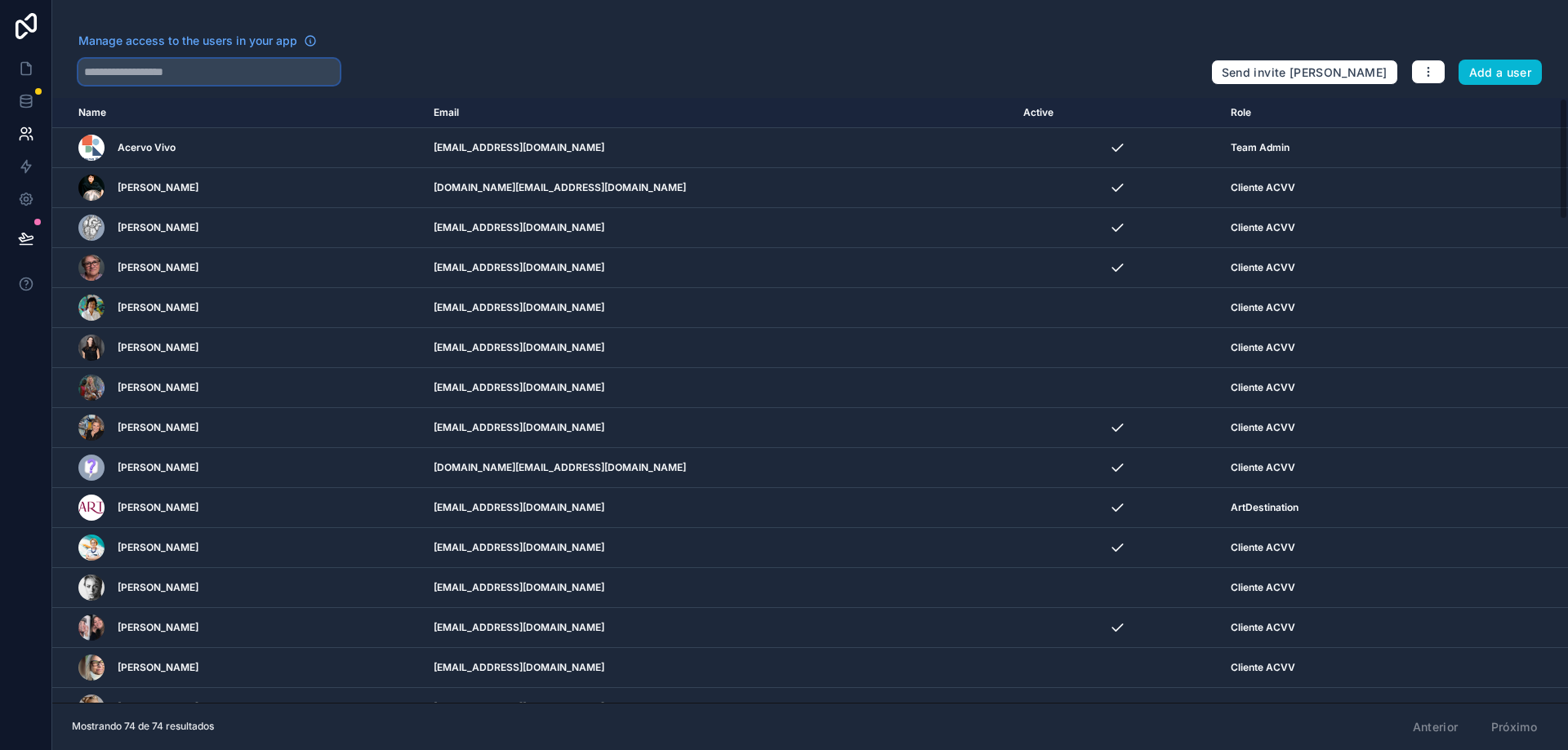
click at [213, 78] on input "text" at bounding box center [209, 72] width 261 height 26
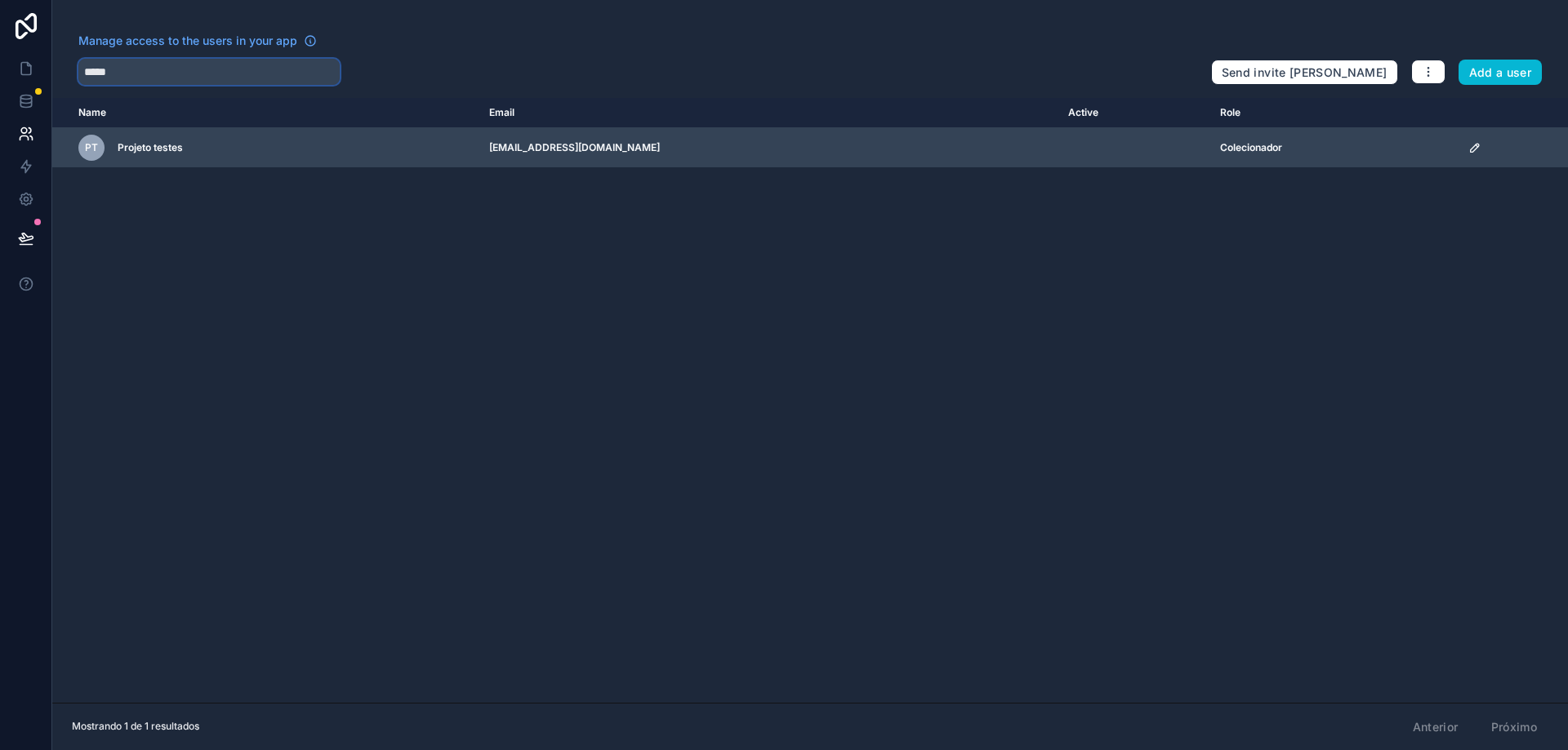
type input "*****"
click at [1473, 149] on icon "scrollable content" at bounding box center [1475, 147] width 8 height 8
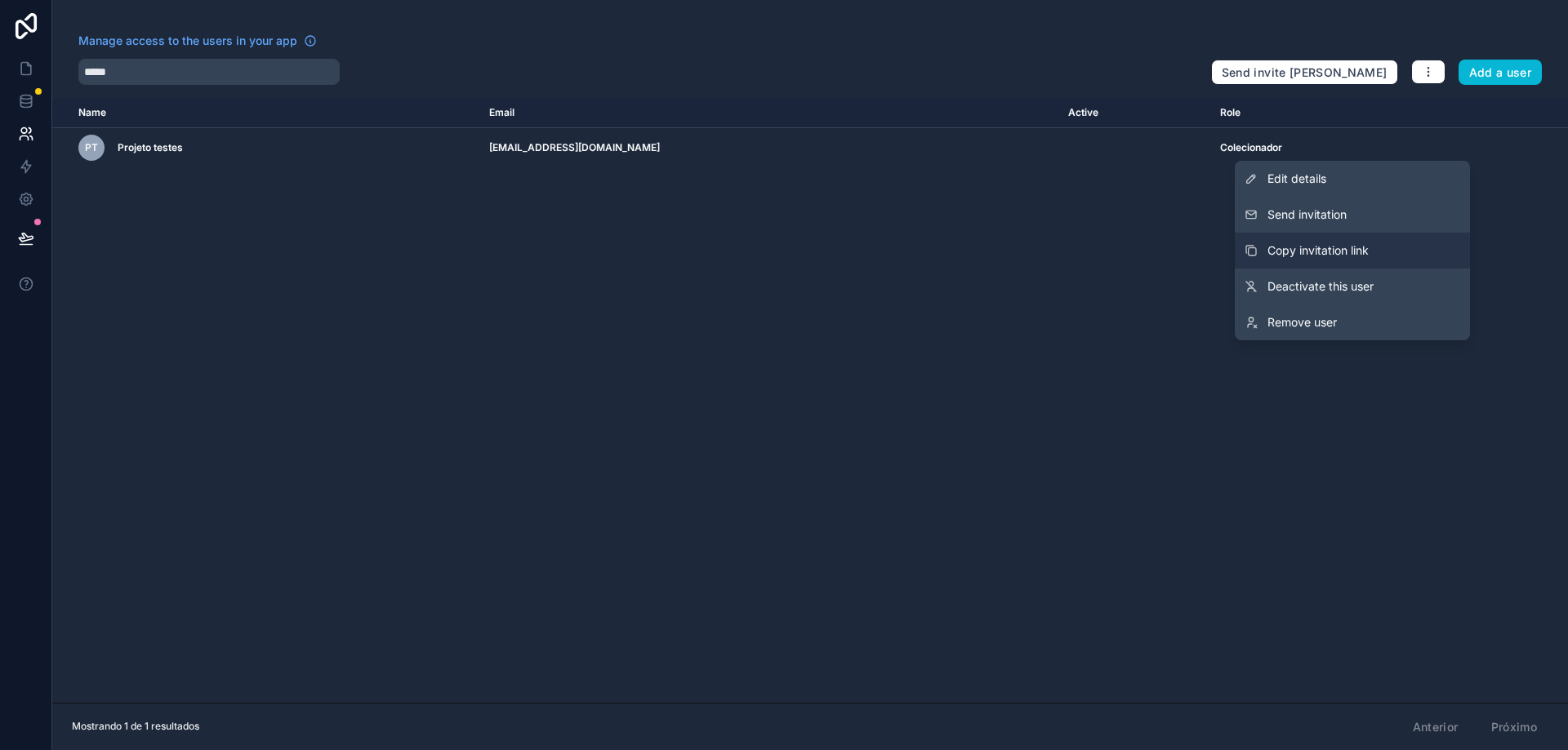
click at [1333, 251] on span "Copy invitation link" at bounding box center [1318, 250] width 101 height 17
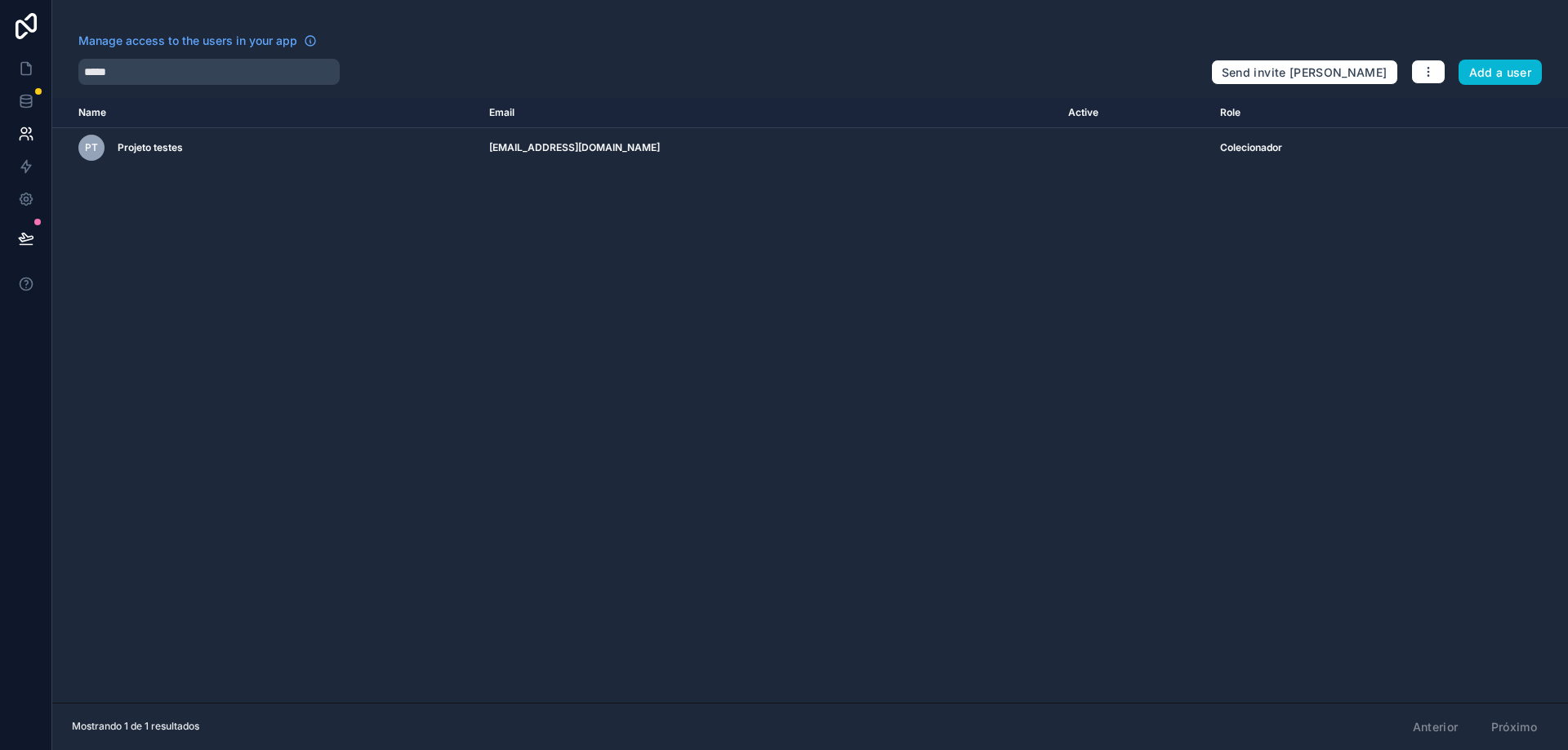
drag, startPoint x: 665, startPoint y: 152, endPoint x: 231, endPoint y: 378, distance: 489.3
click at [488, 157] on tr "Pt Projeto testes tabatavieiradesouza@gmail.com Colecionador" at bounding box center [810, 147] width 1516 height 40
copy tr "tabatavieiradesouza@gmail.com"
click at [27, 65] on icon at bounding box center [29, 64] width 4 height 4
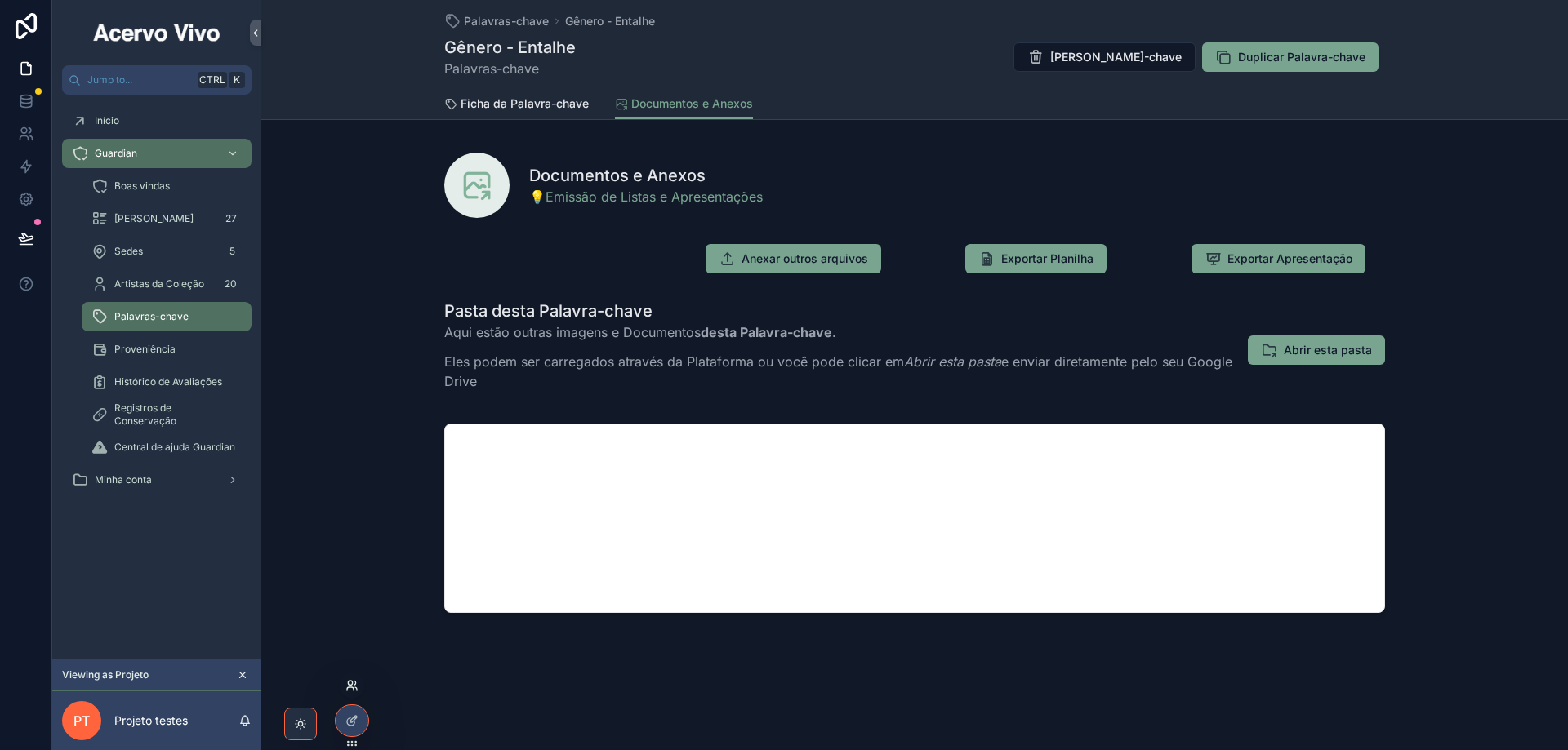
click at [356, 689] on icon at bounding box center [352, 685] width 13 height 13
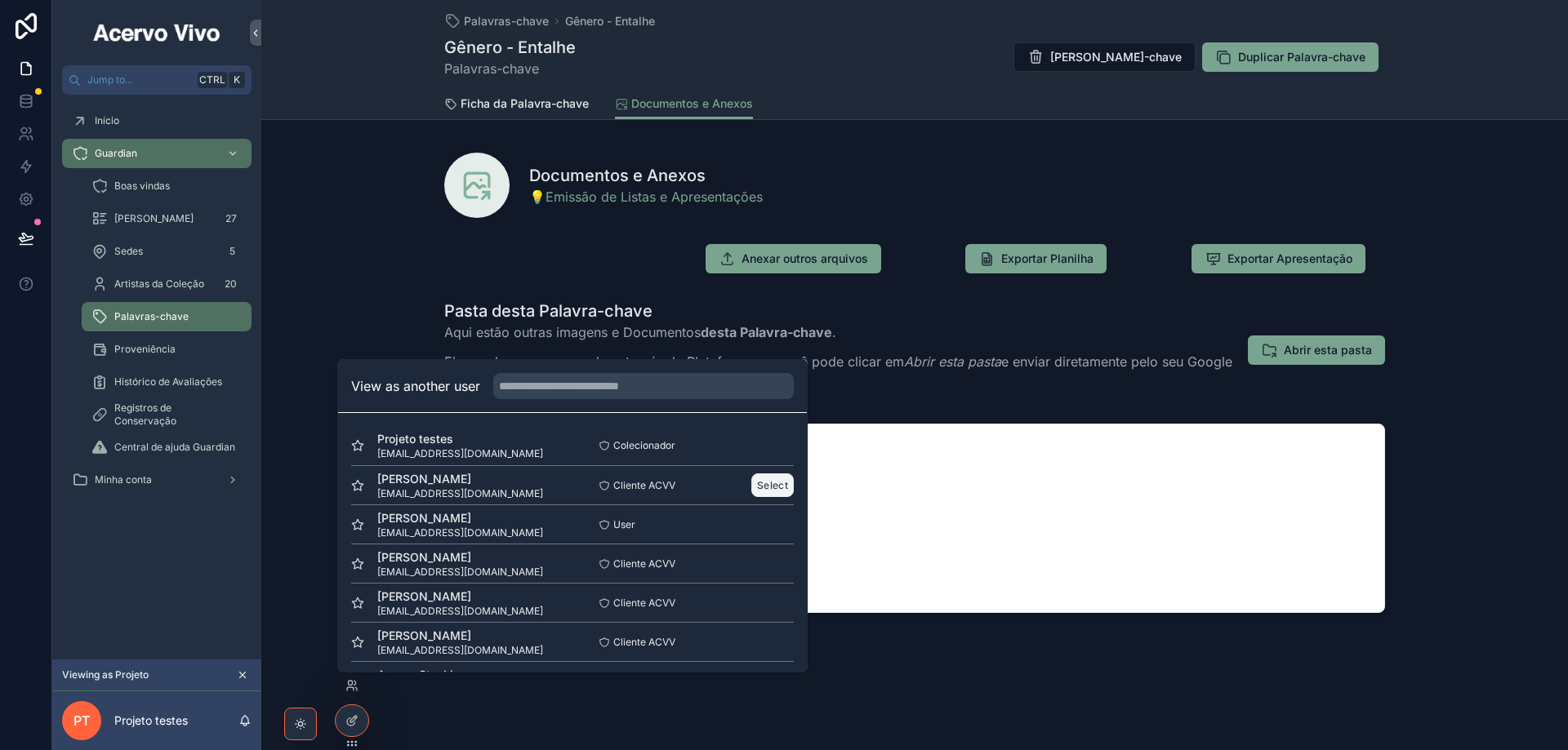
click at [759, 492] on button "Select" at bounding box center [773, 485] width 42 height 24
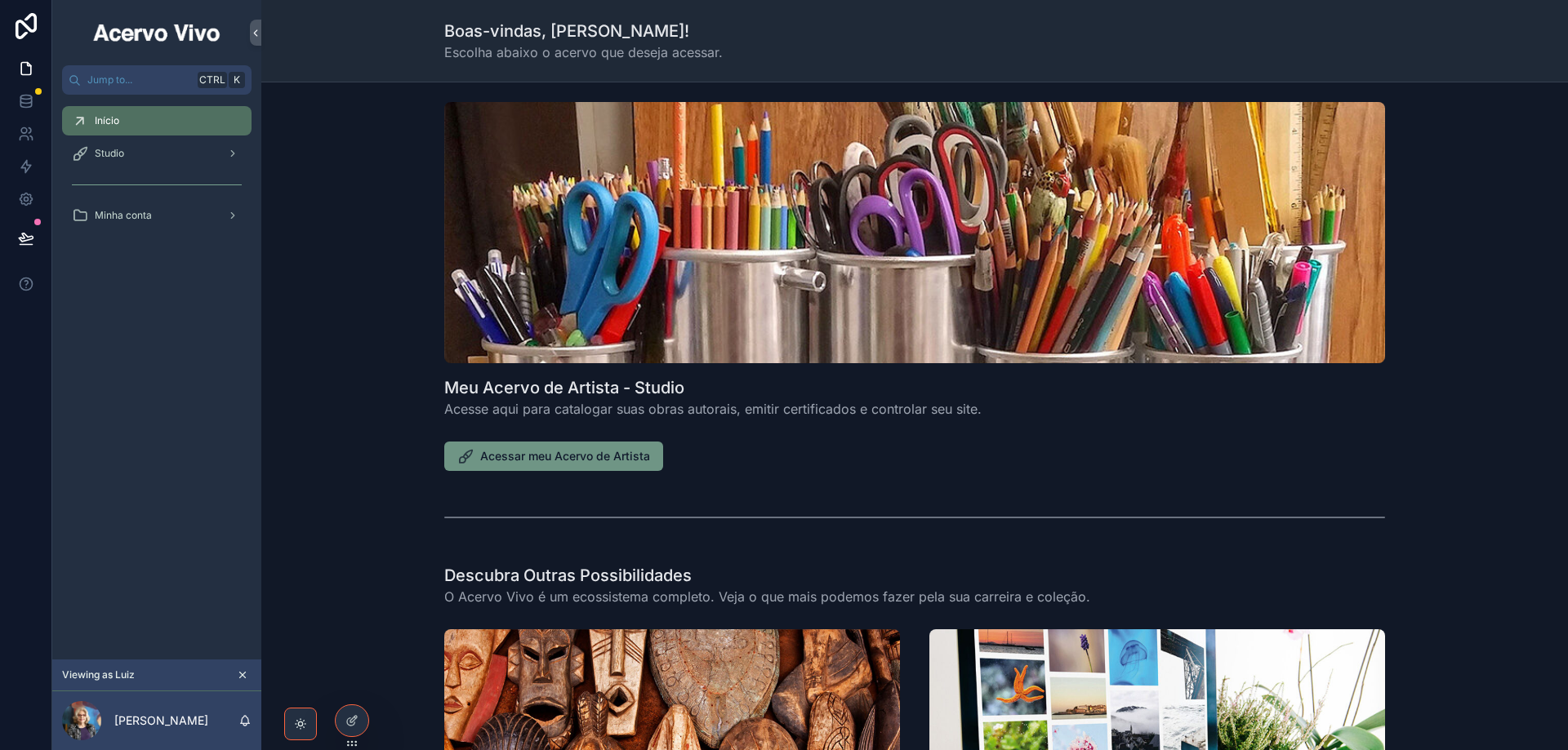
click at [518, 458] on span "Acessar meu Acervo de Artista" at bounding box center [564, 456] width 170 height 17
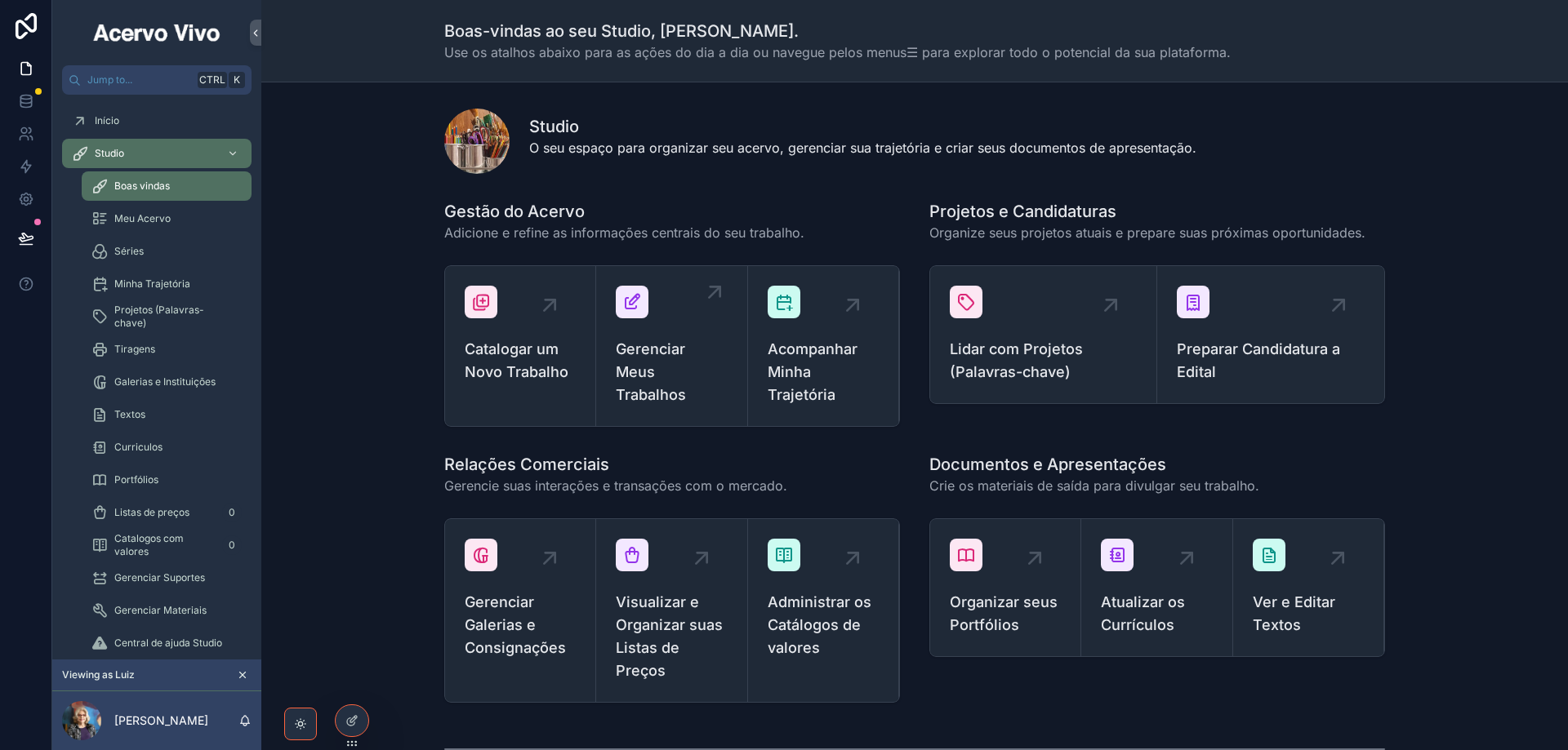
click at [642, 350] on span "Gerenciar Meus Trabalhos" at bounding box center [671, 372] width 111 height 69
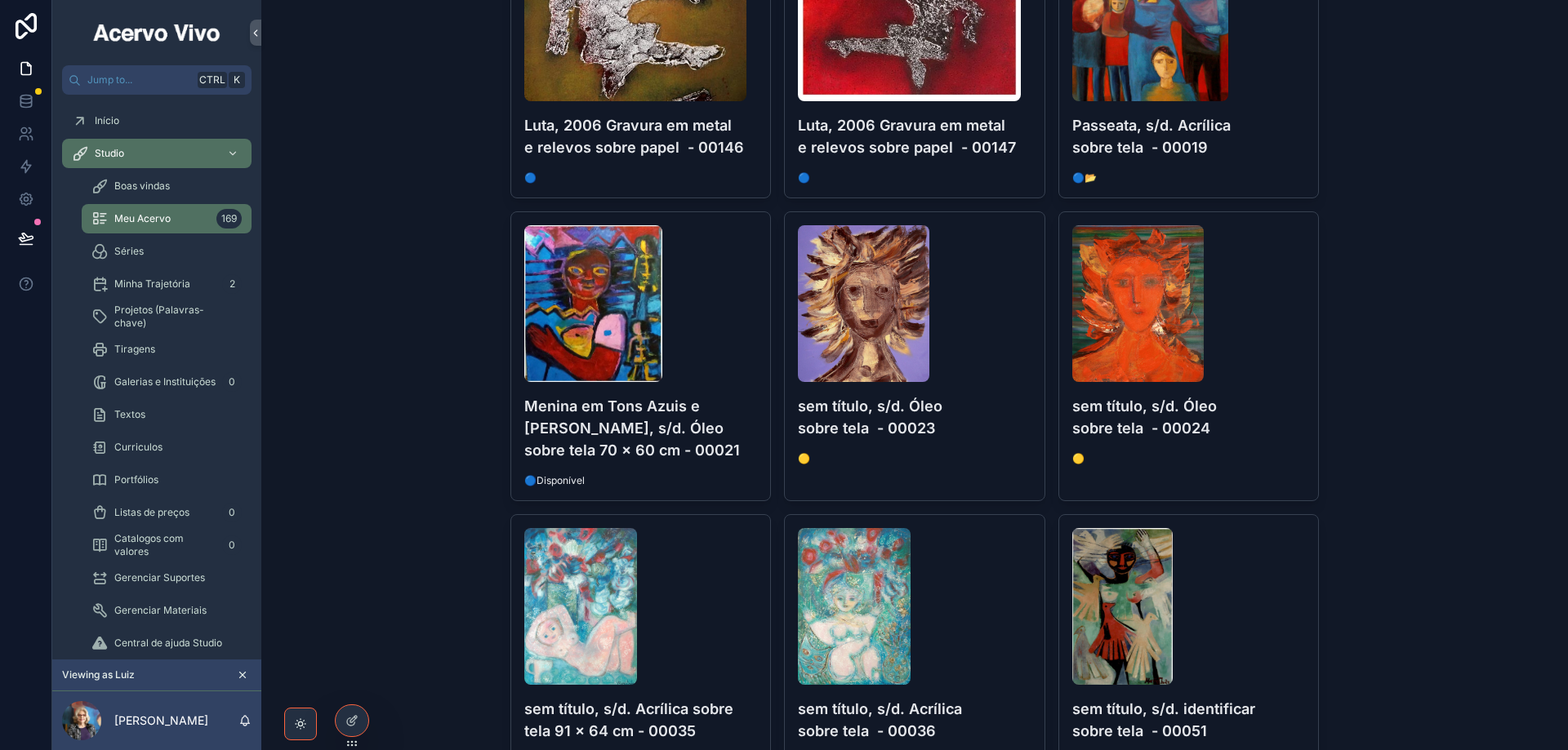
scroll to position [9594, 0]
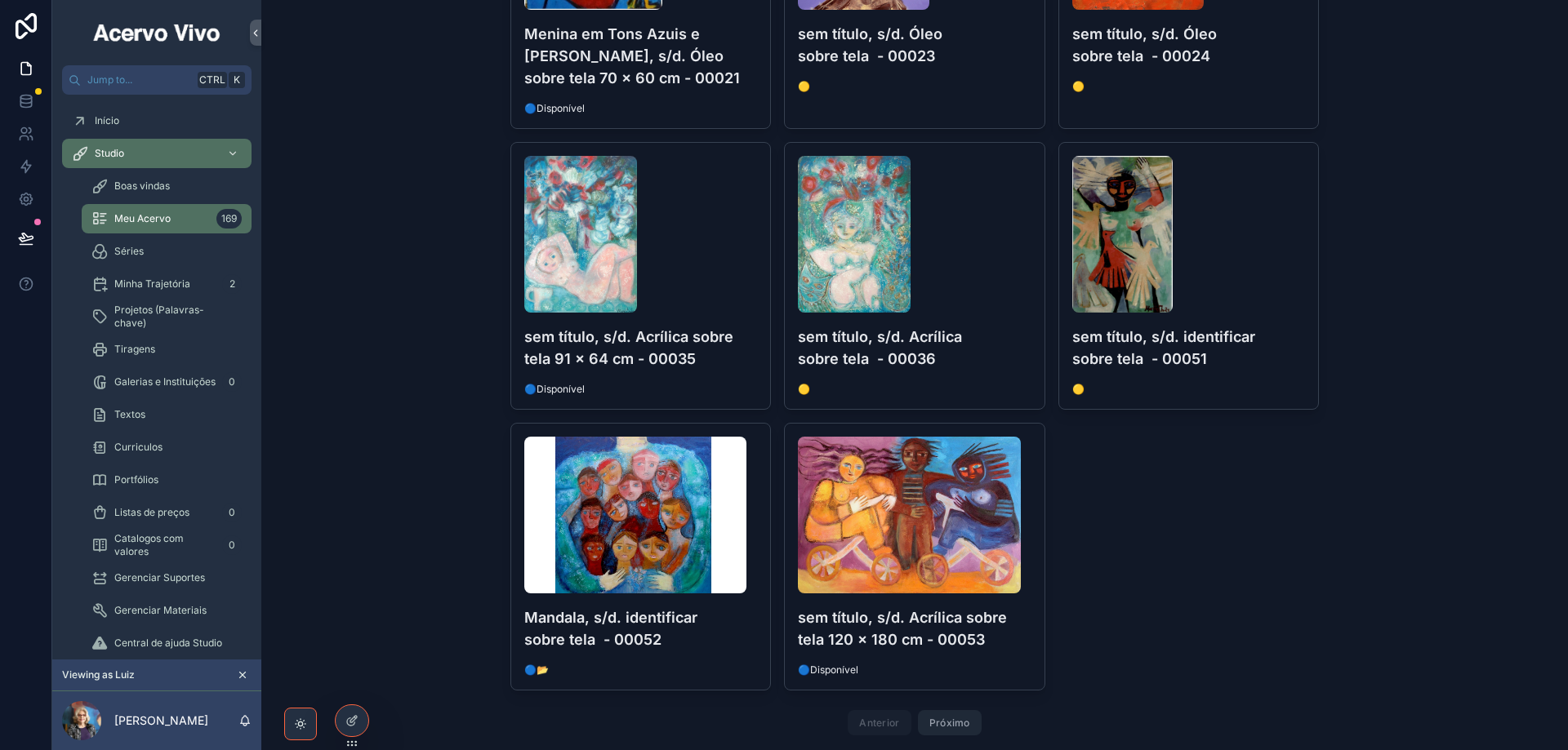
click at [945, 710] on button "Próximo" at bounding box center [950, 723] width 63 height 26
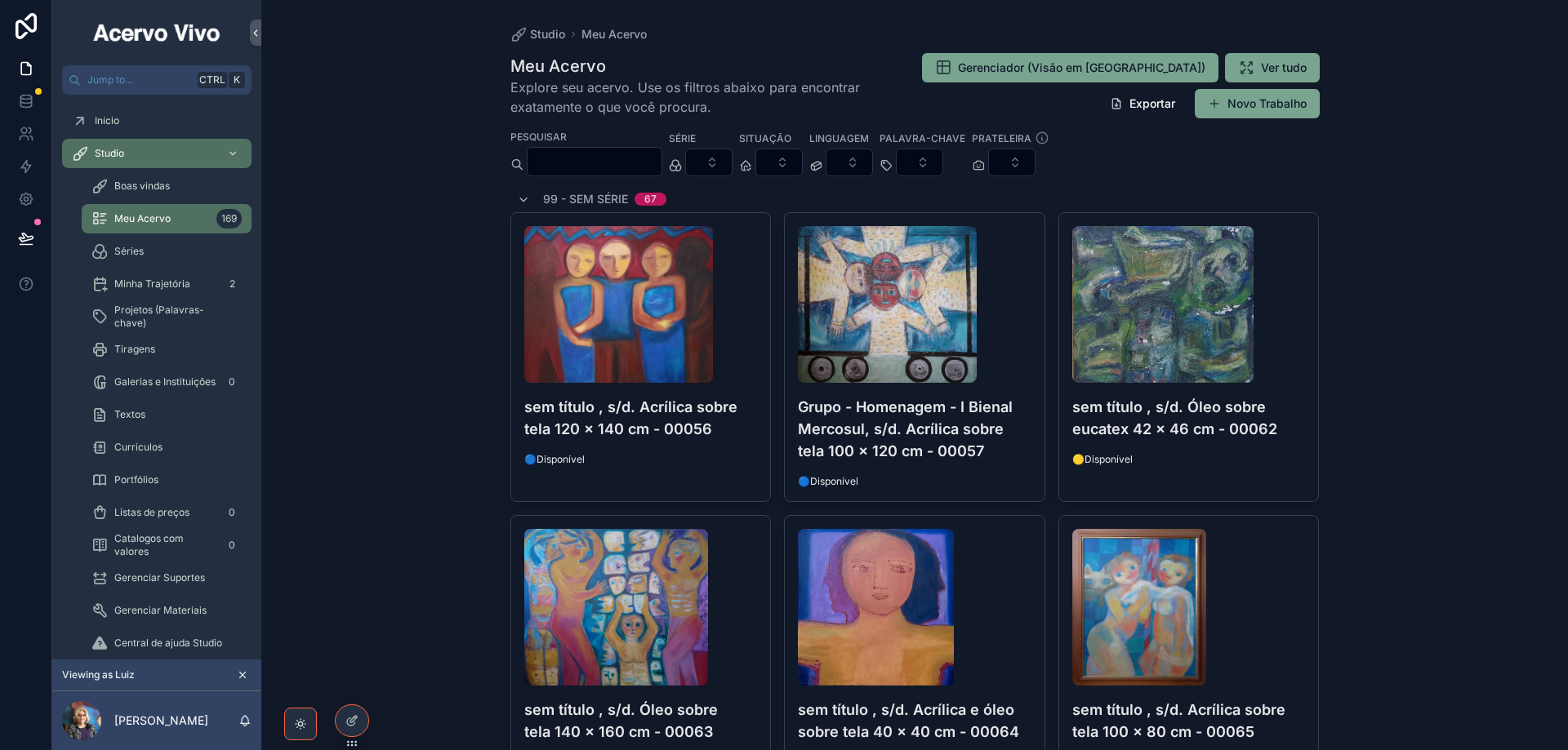
click at [629, 167] on input "scrollable content" at bounding box center [594, 161] width 134 height 23
click at [546, 27] on span "Studio" at bounding box center [548, 34] width 35 height 17
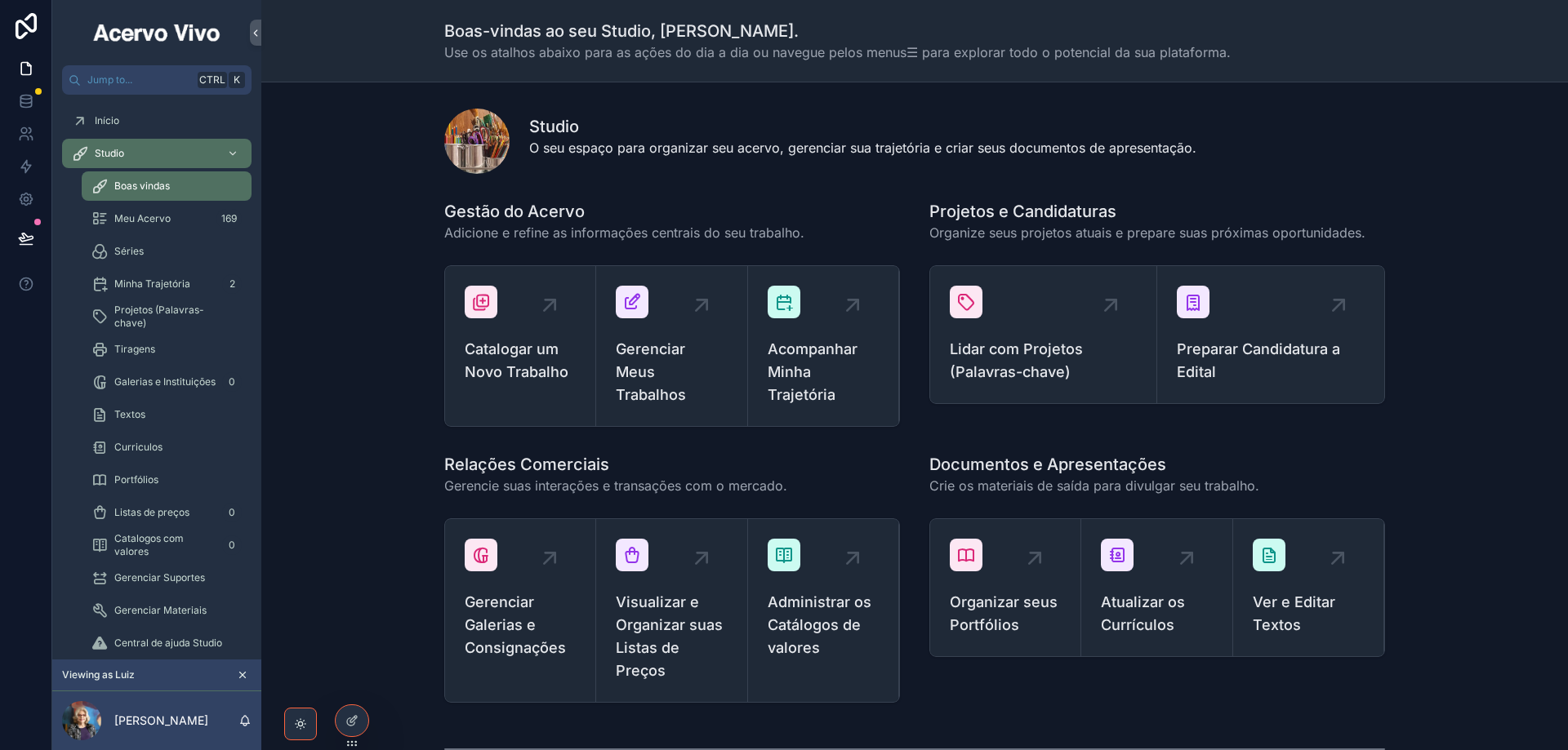
click at [542, 35] on h1 "Boas-vindas ao seu Studio, Luiz." at bounding box center [838, 31] width 787 height 23
click at [660, 367] on span "Gerenciar Meus Trabalhos" at bounding box center [671, 372] width 111 height 69
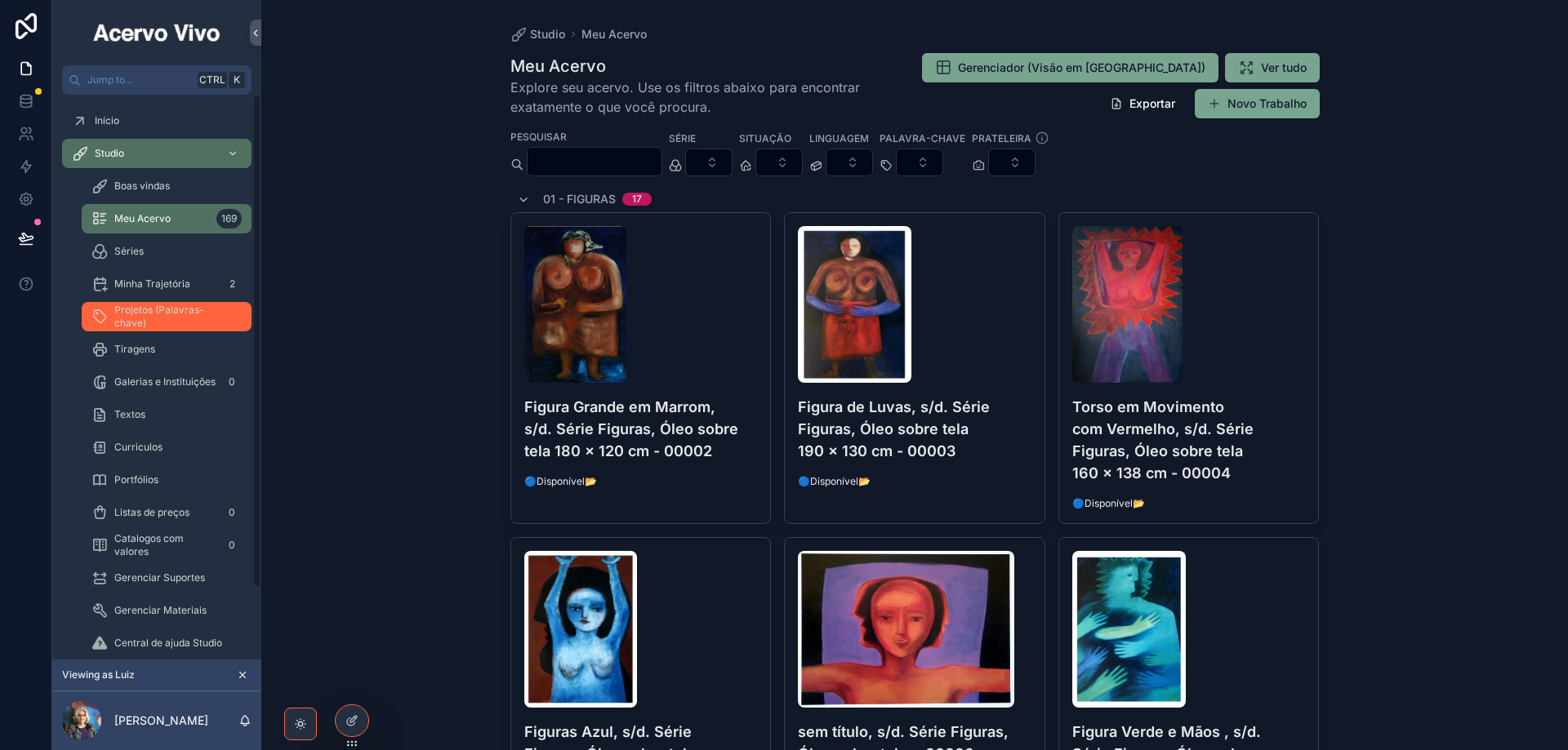
click at [137, 323] on span "Projetos (Palavras-chave)" at bounding box center [175, 316] width 121 height 26
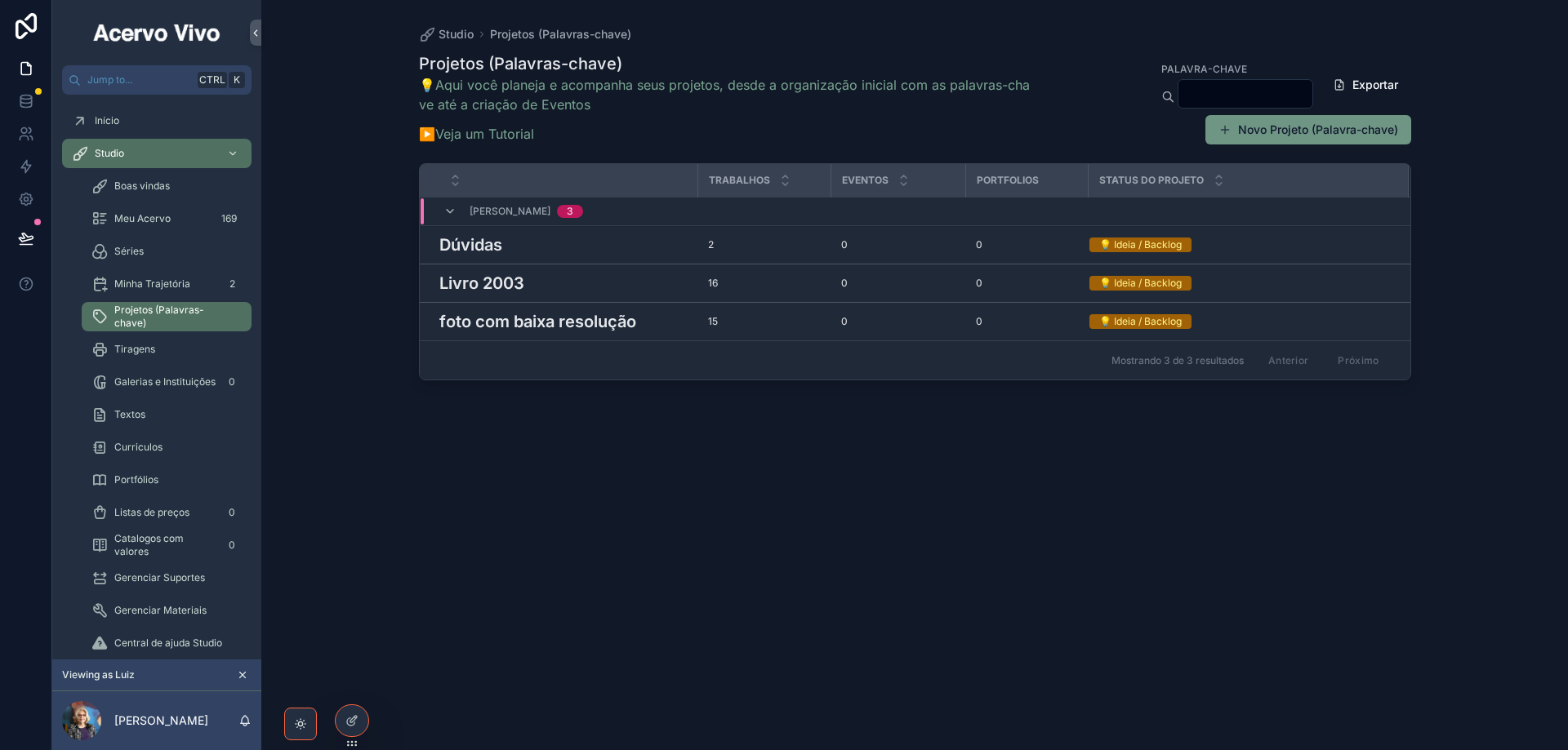
click at [1354, 133] on button "Novo Projeto (Palavra-chave)" at bounding box center [1308, 130] width 205 height 29
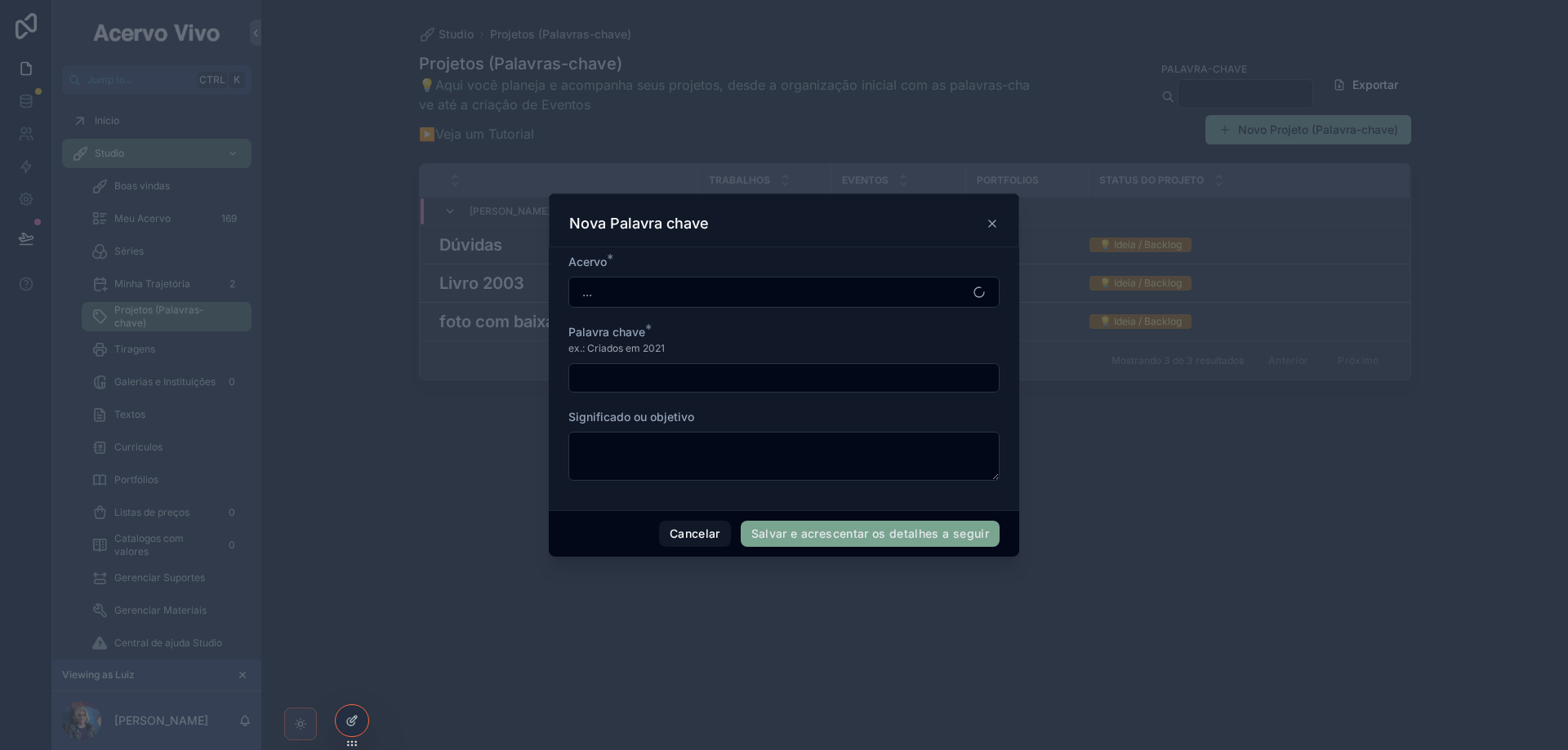
click at [675, 378] on input "scrollable content" at bounding box center [783, 378] width 429 height 23
type input "**********"
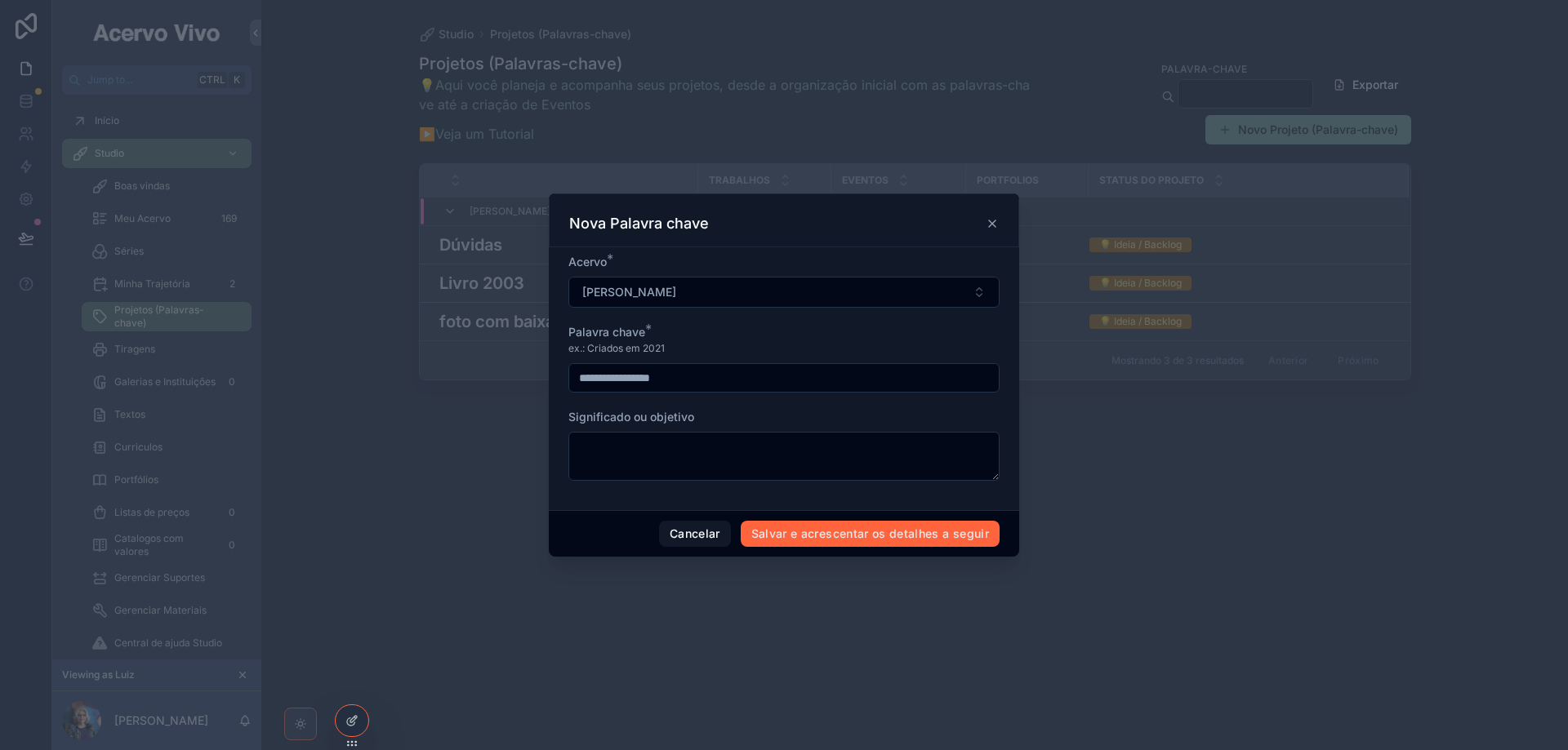
drag, startPoint x: 815, startPoint y: 553, endPoint x: 815, endPoint y: 544, distance: 9.0
click at [815, 552] on div "Cancelar Salvar e acrescentar os detalhes a seguir" at bounding box center [783, 533] width 470 height 47
click at [816, 540] on button "Salvar e acrescentar os detalhes a seguir" at bounding box center [870, 534] width 259 height 26
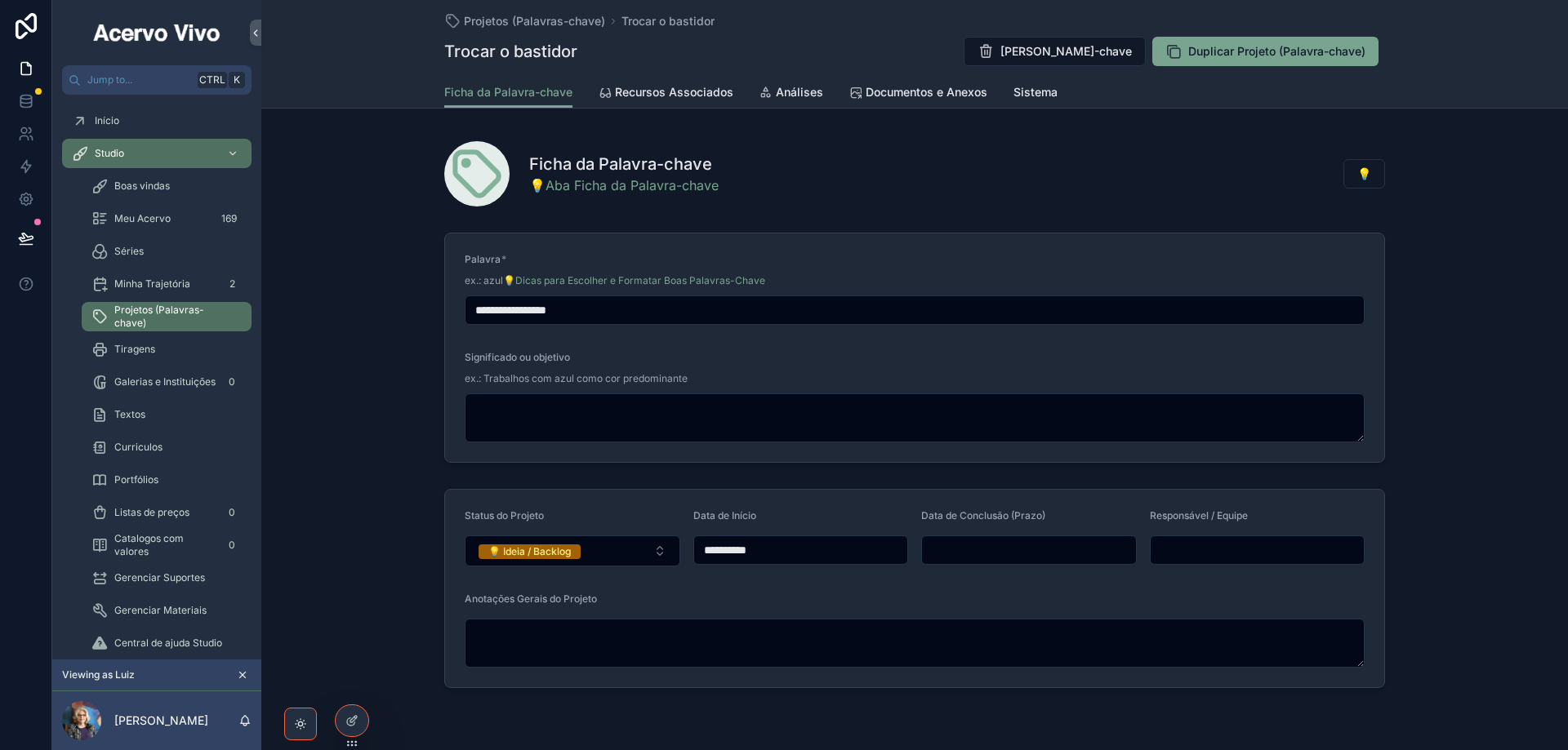
click at [819, 185] on div "Ficha da Palavra-chave 💡Aba Ficha da Palavra-chave 💡" at bounding box center [915, 174] width 941 height 65
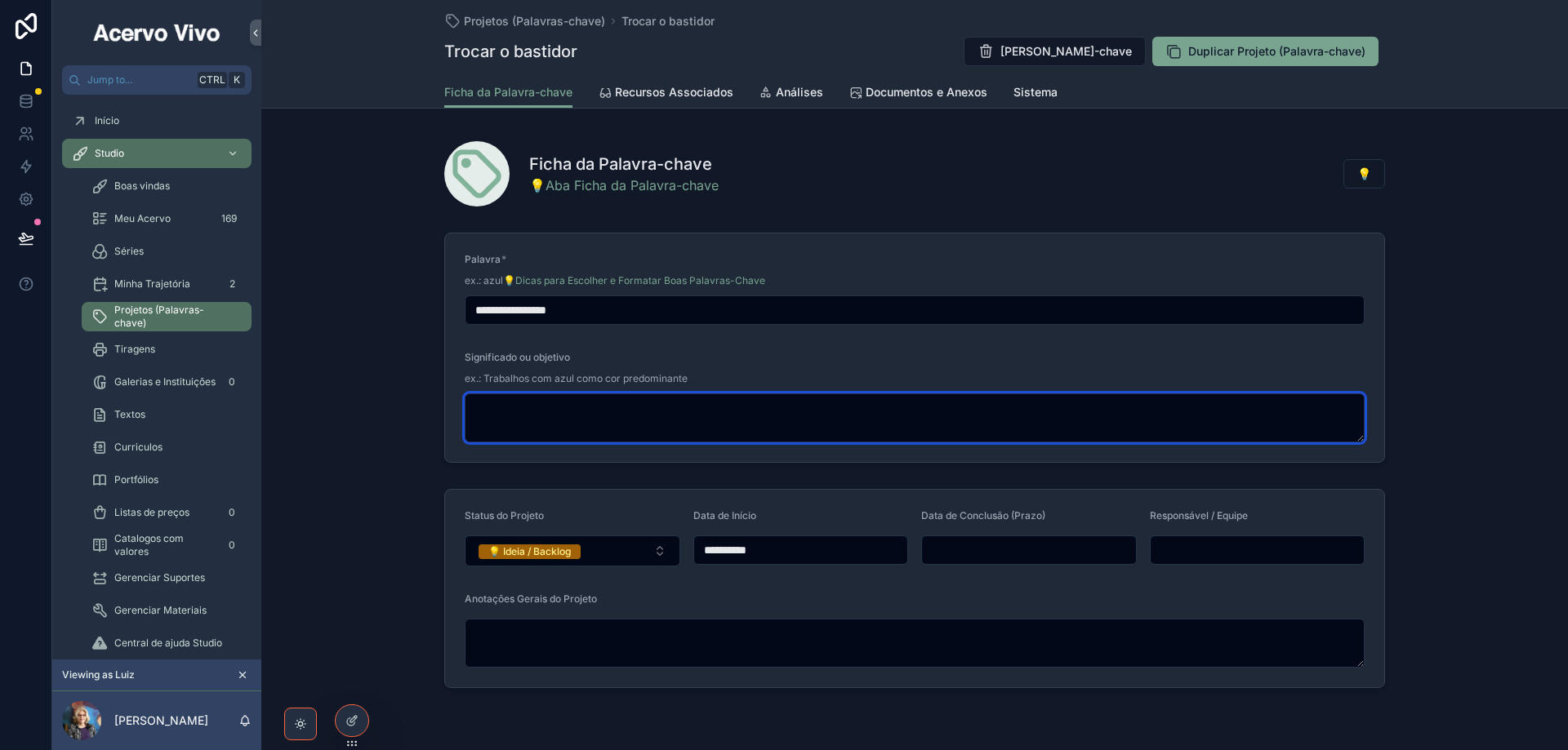
click at [545, 420] on textarea "scrollable content" at bounding box center [915, 418] width 900 height 49
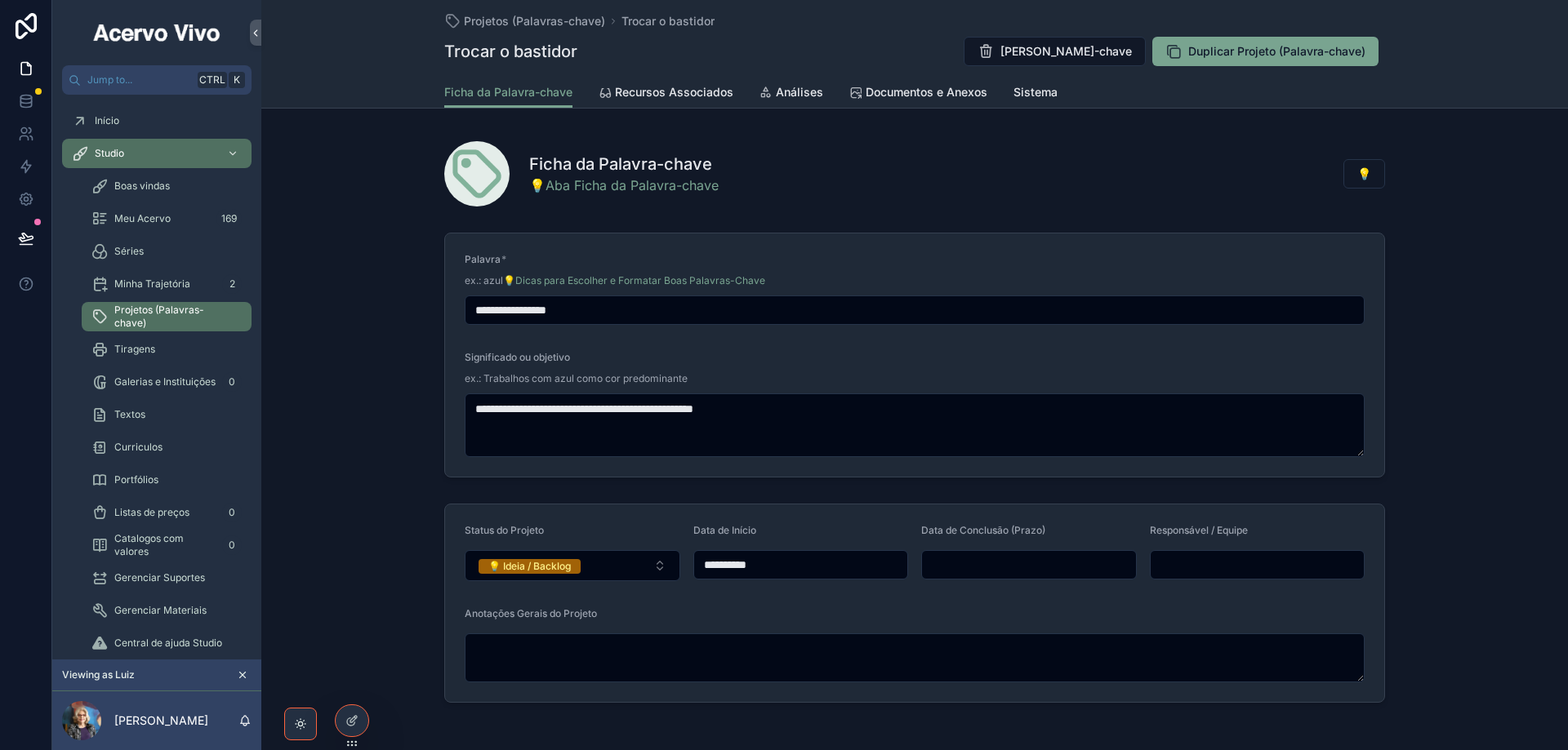
type textarea "**********"
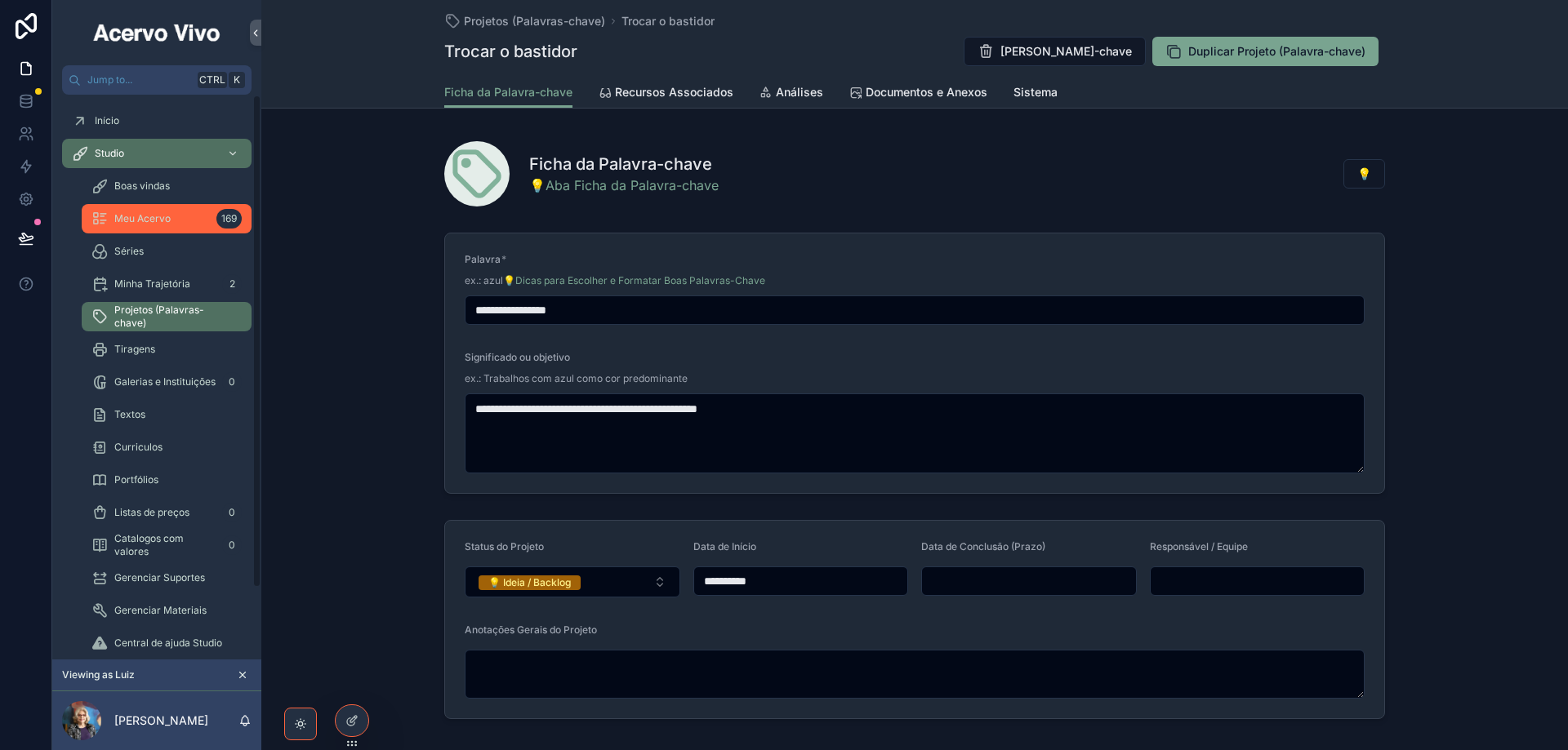
click at [163, 227] on div "Meu Acervo 169" at bounding box center [167, 219] width 150 height 26
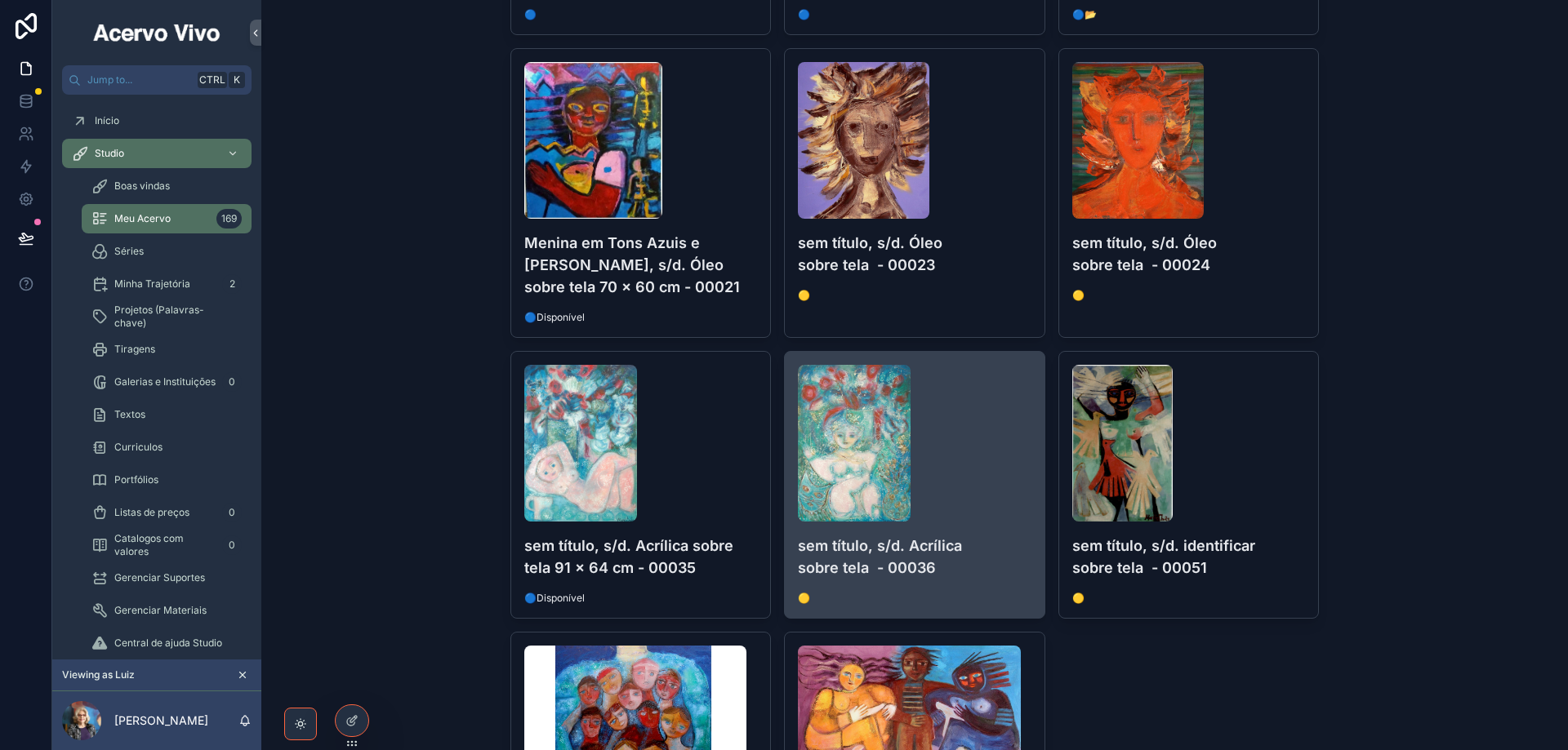
scroll to position [9594, 0]
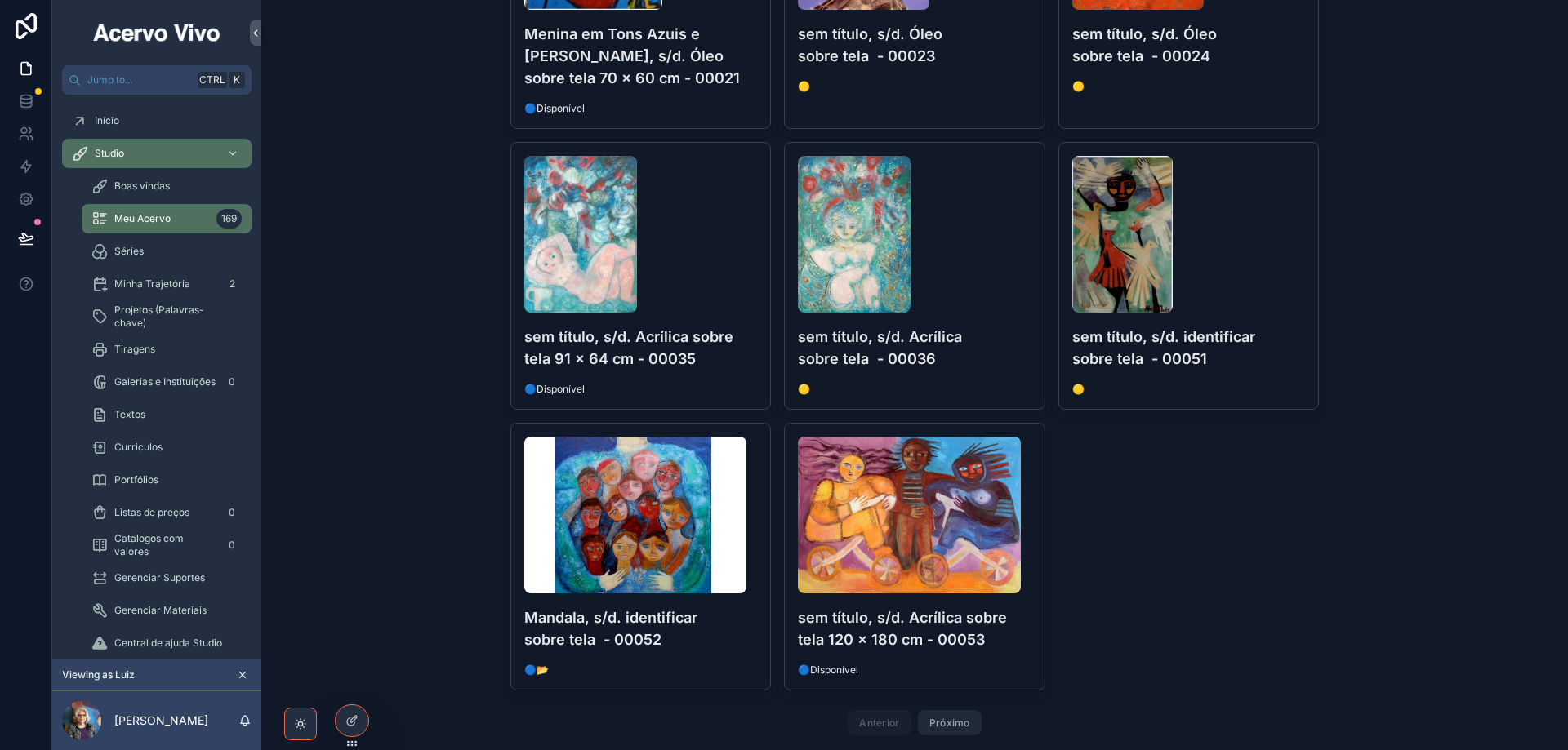
click at [957, 710] on button "Próximo" at bounding box center [950, 723] width 63 height 26
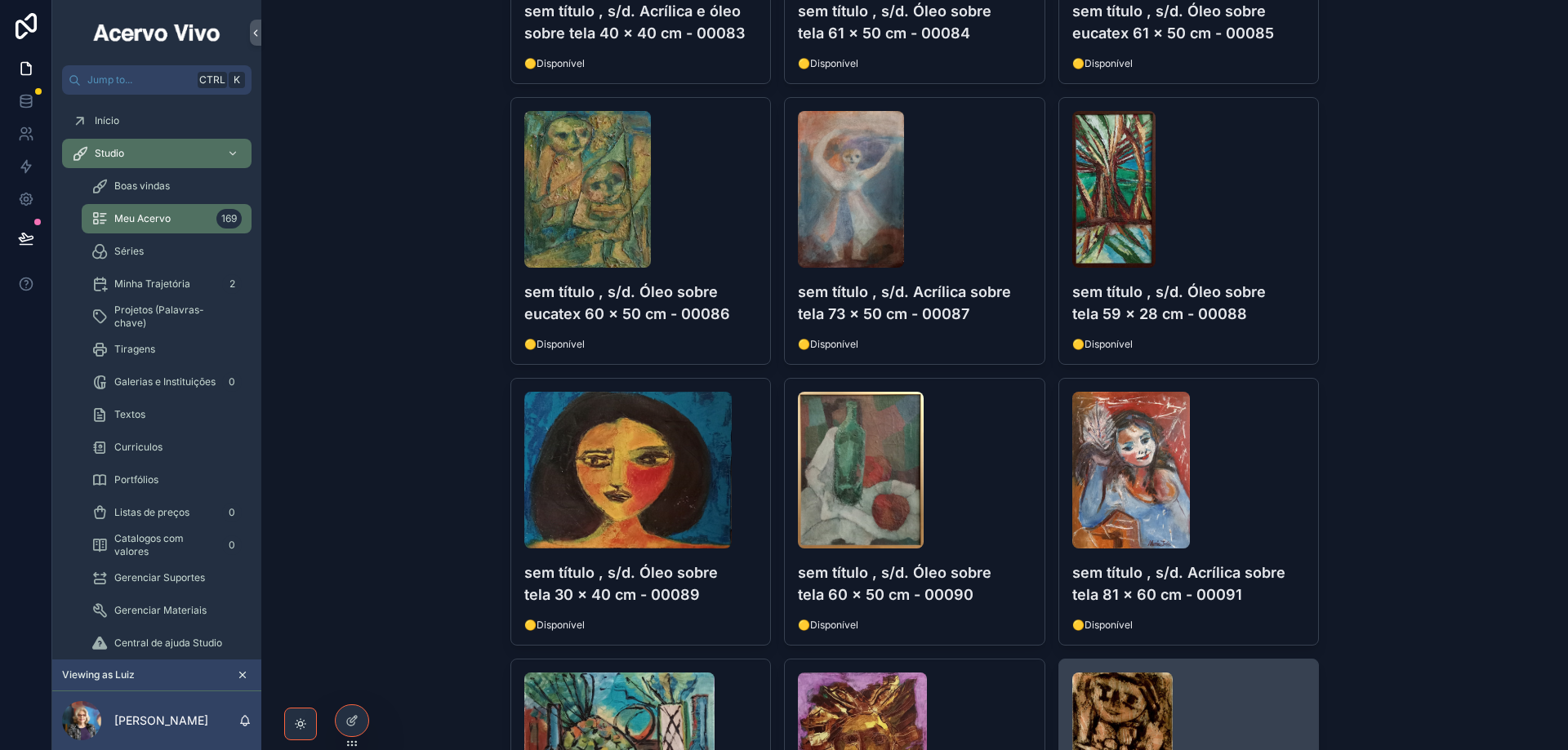
scroll to position [2073, 0]
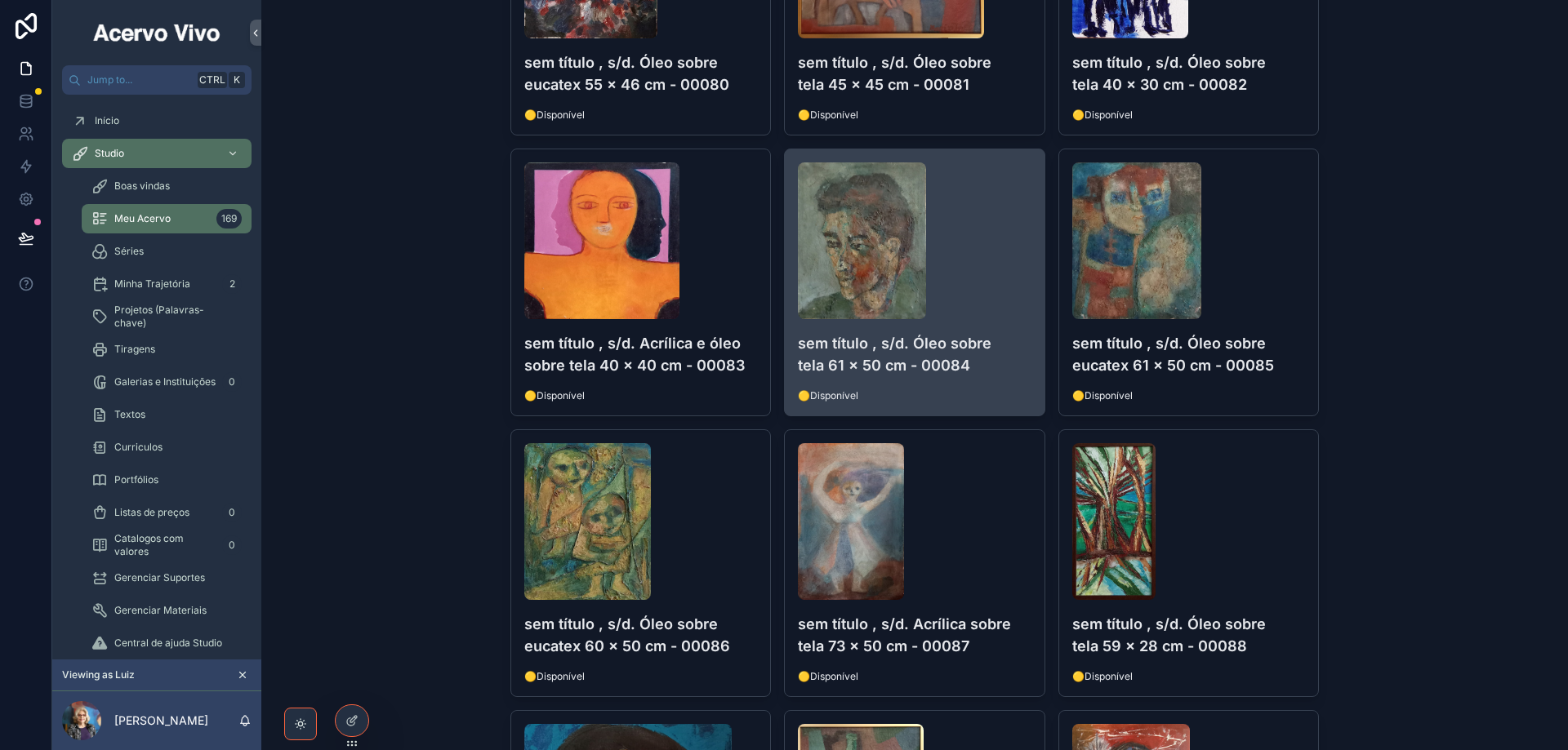
click at [998, 310] on div "scrollable content" at bounding box center [915, 241] width 234 height 157
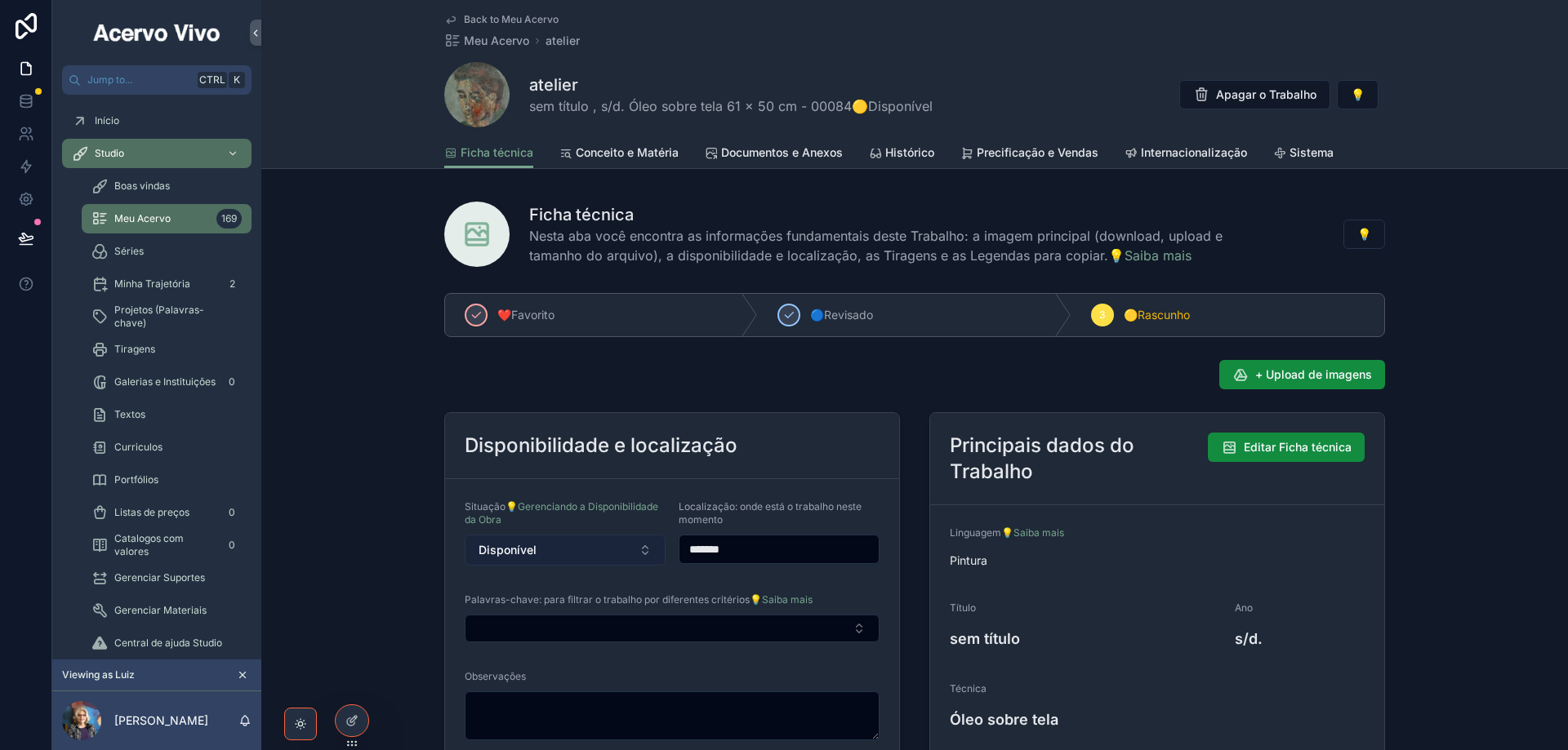
click at [534, 554] on button "Disponível" at bounding box center [565, 550] width 201 height 31
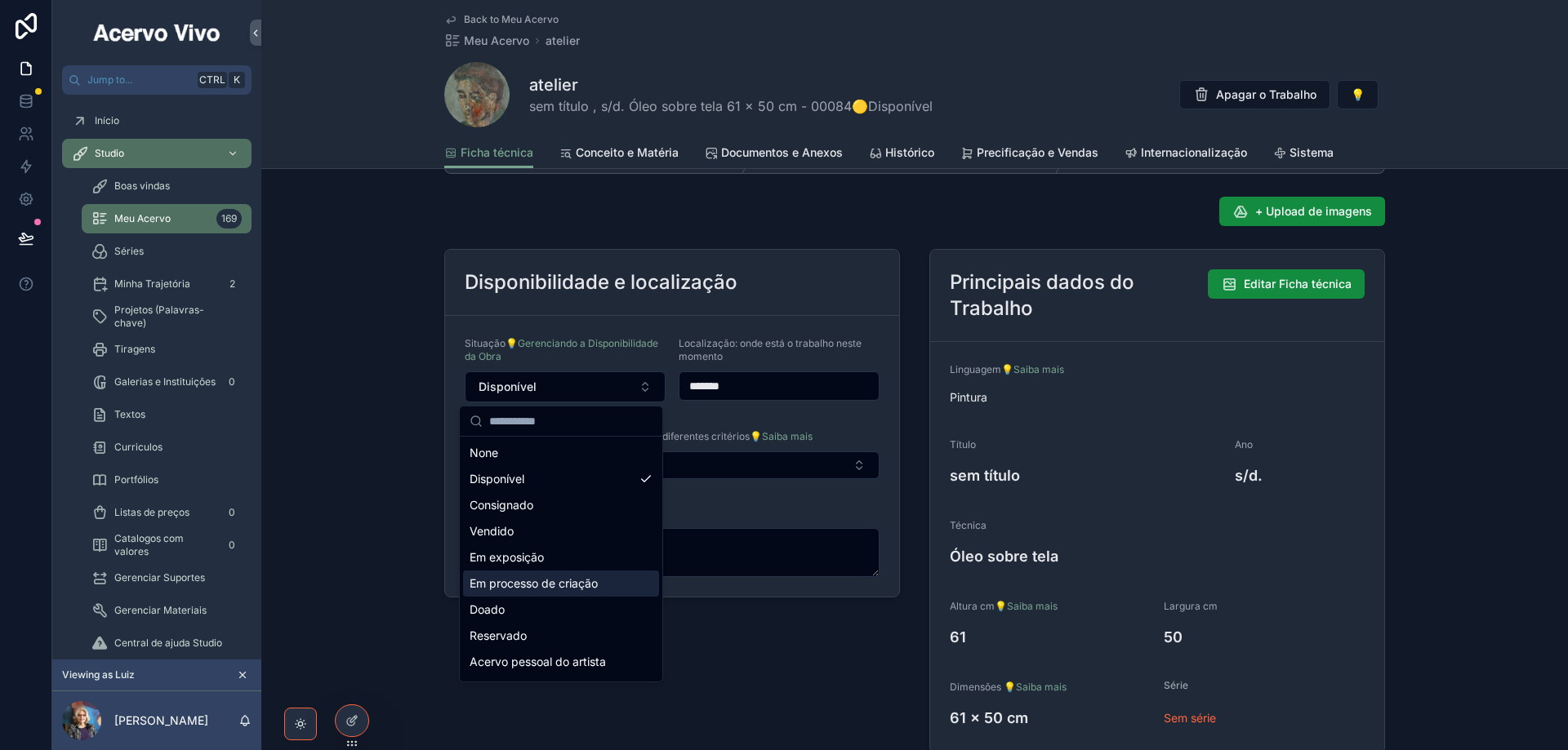
scroll to position [245, 0]
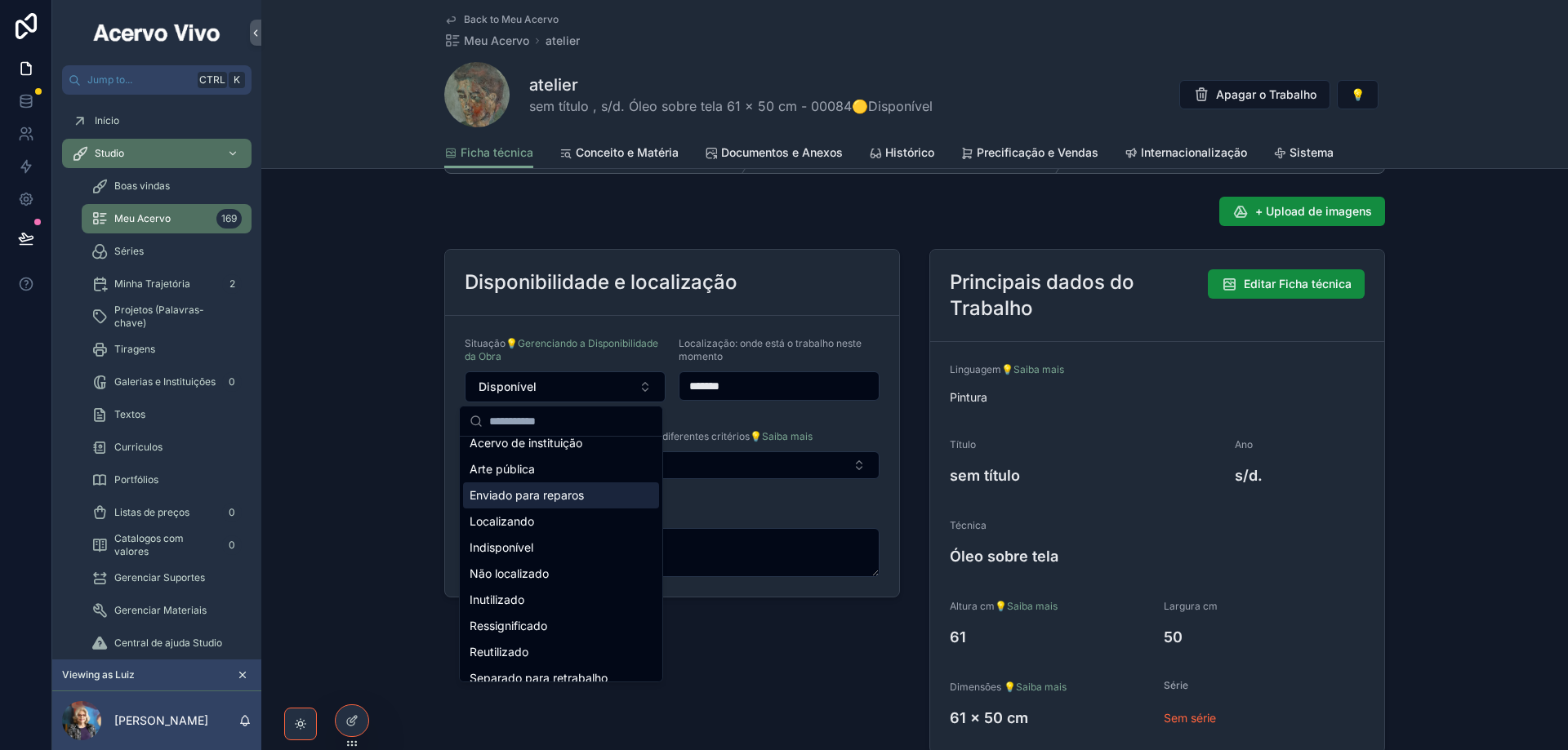
click at [554, 501] on span "Enviado para reparos" at bounding box center [526, 495] width 115 height 17
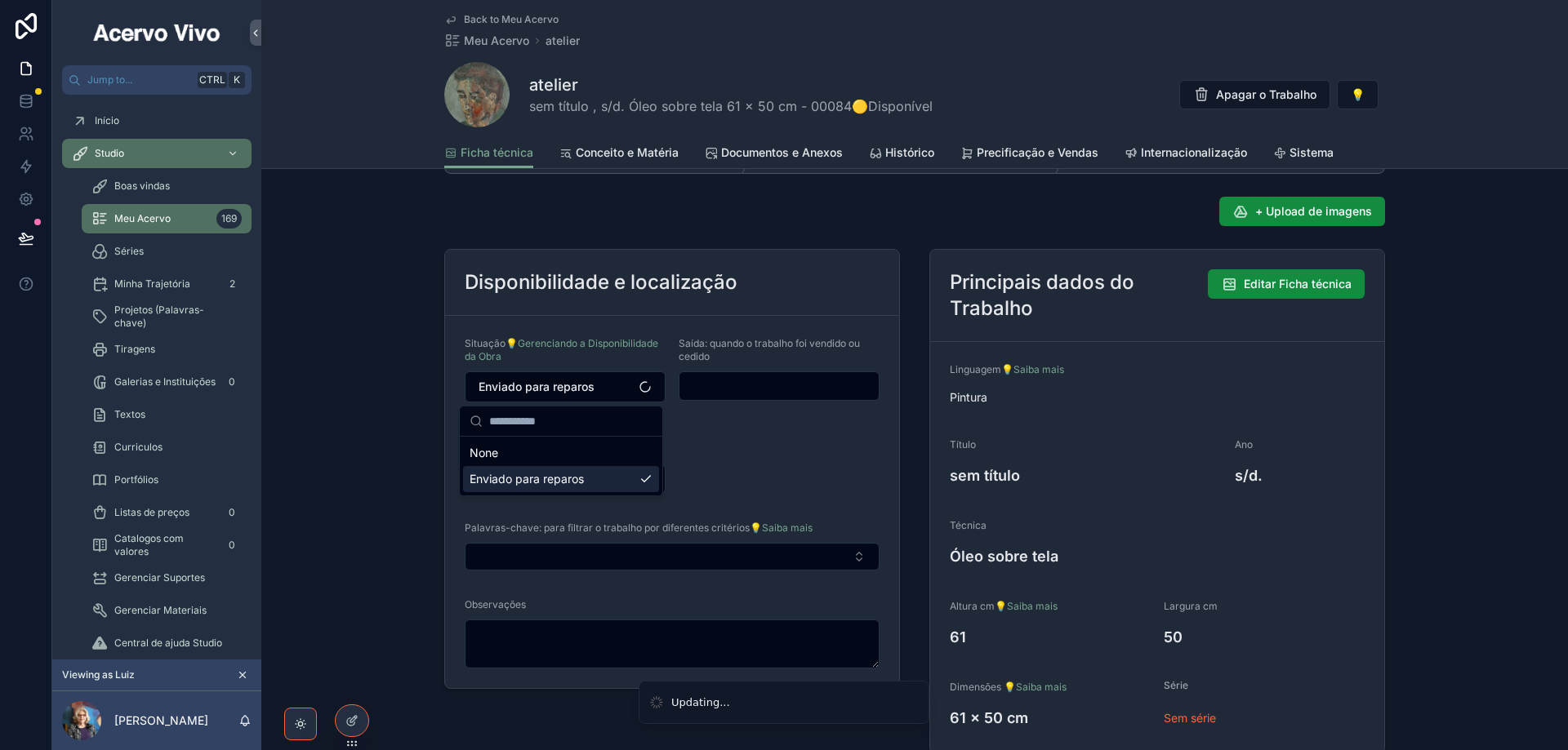
scroll to position [0, 0]
click at [728, 380] on input "scrollable content" at bounding box center [779, 386] width 199 height 23
type input "**********"
drag, startPoint x: 493, startPoint y: 478, endPoint x: 425, endPoint y: 488, distance: 68.7
click at [424, 479] on div "**********" at bounding box center [915, 442] width 1307 height 637
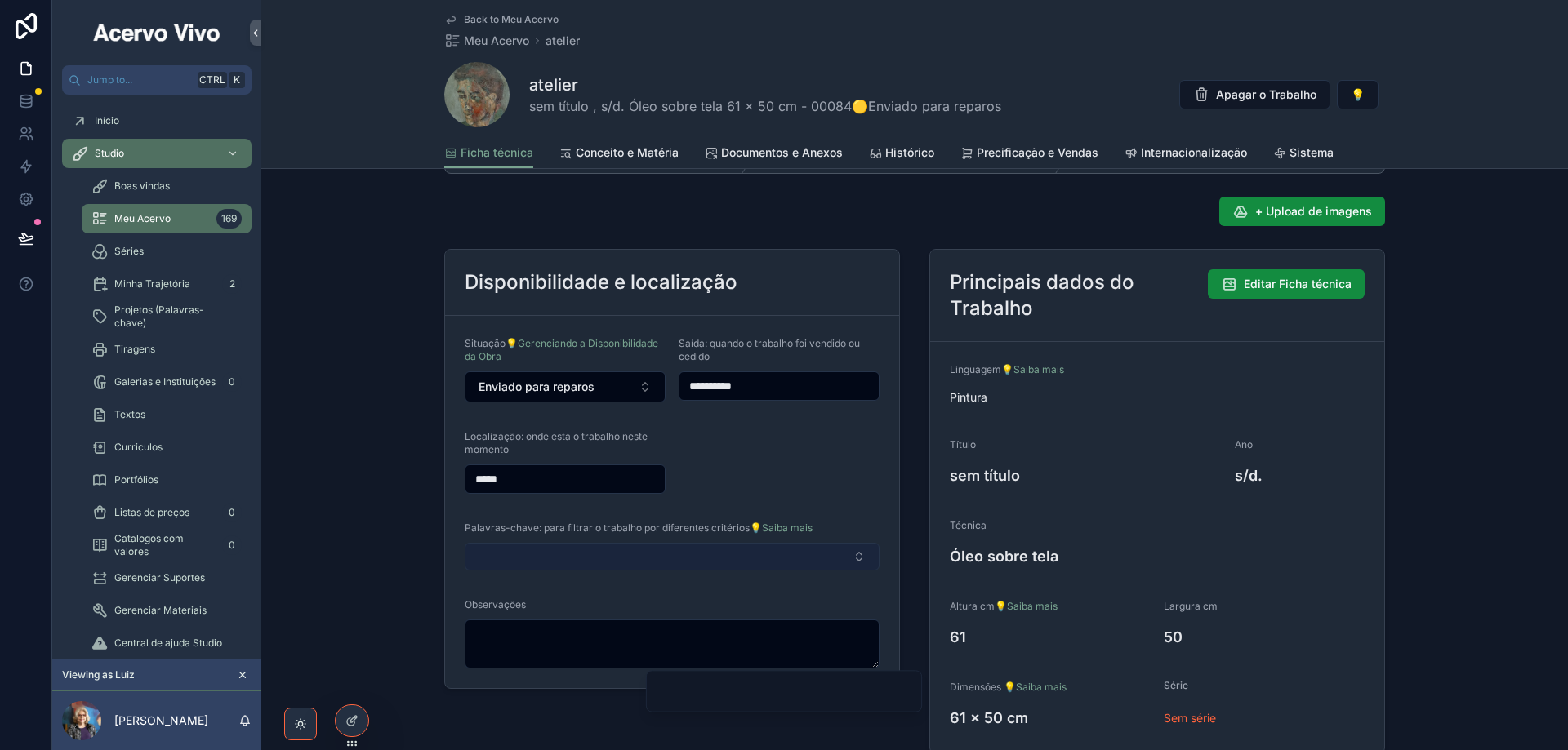
type input "*****"
click at [533, 556] on button "Select Button" at bounding box center [672, 556] width 414 height 27
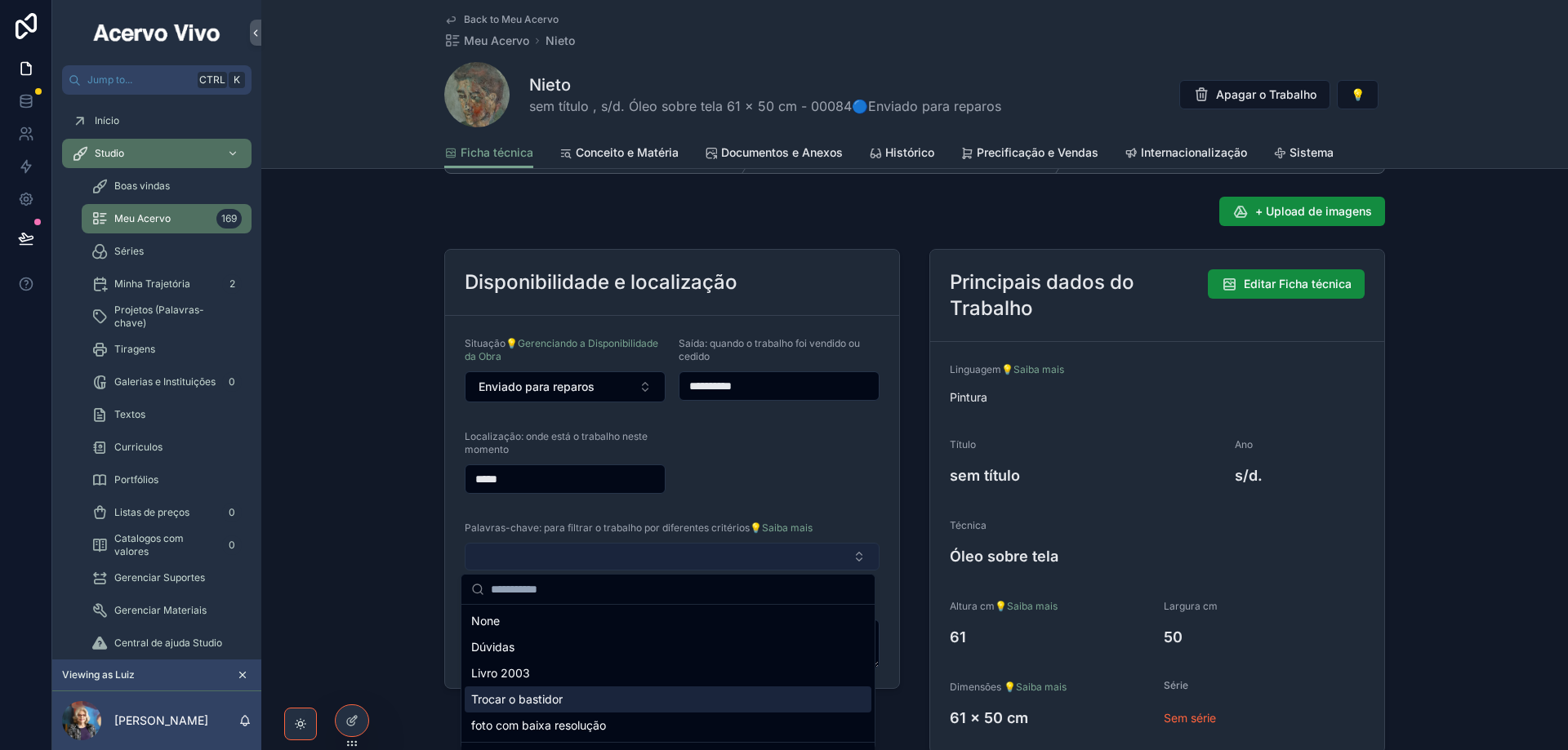
drag, startPoint x: 561, startPoint y: 700, endPoint x: 616, endPoint y: 557, distance: 153.2
click at [561, 700] on span "Trocar o bastidor" at bounding box center [517, 699] width 92 height 17
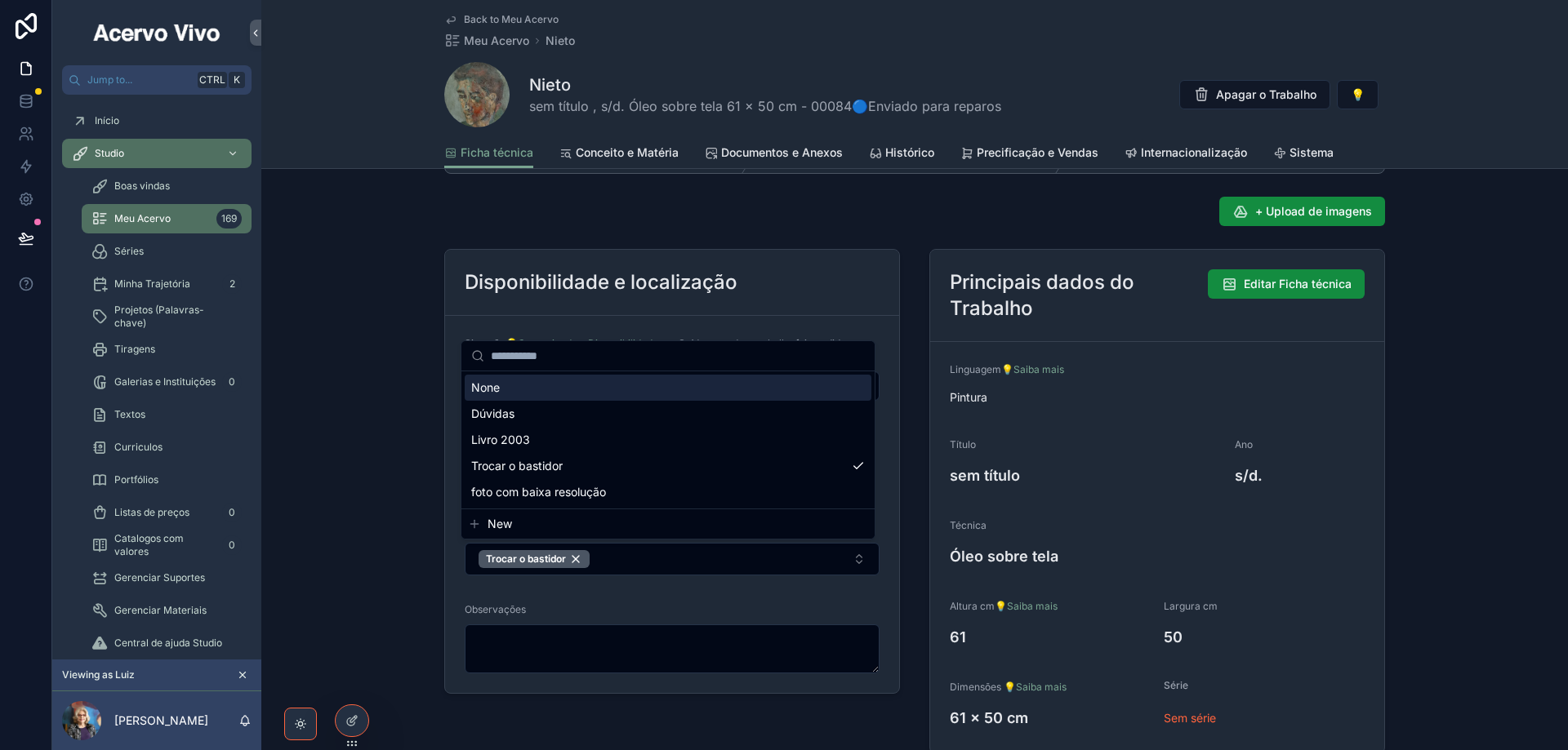
click at [494, 15] on span "Back to Meu Acervo" at bounding box center [511, 19] width 94 height 13
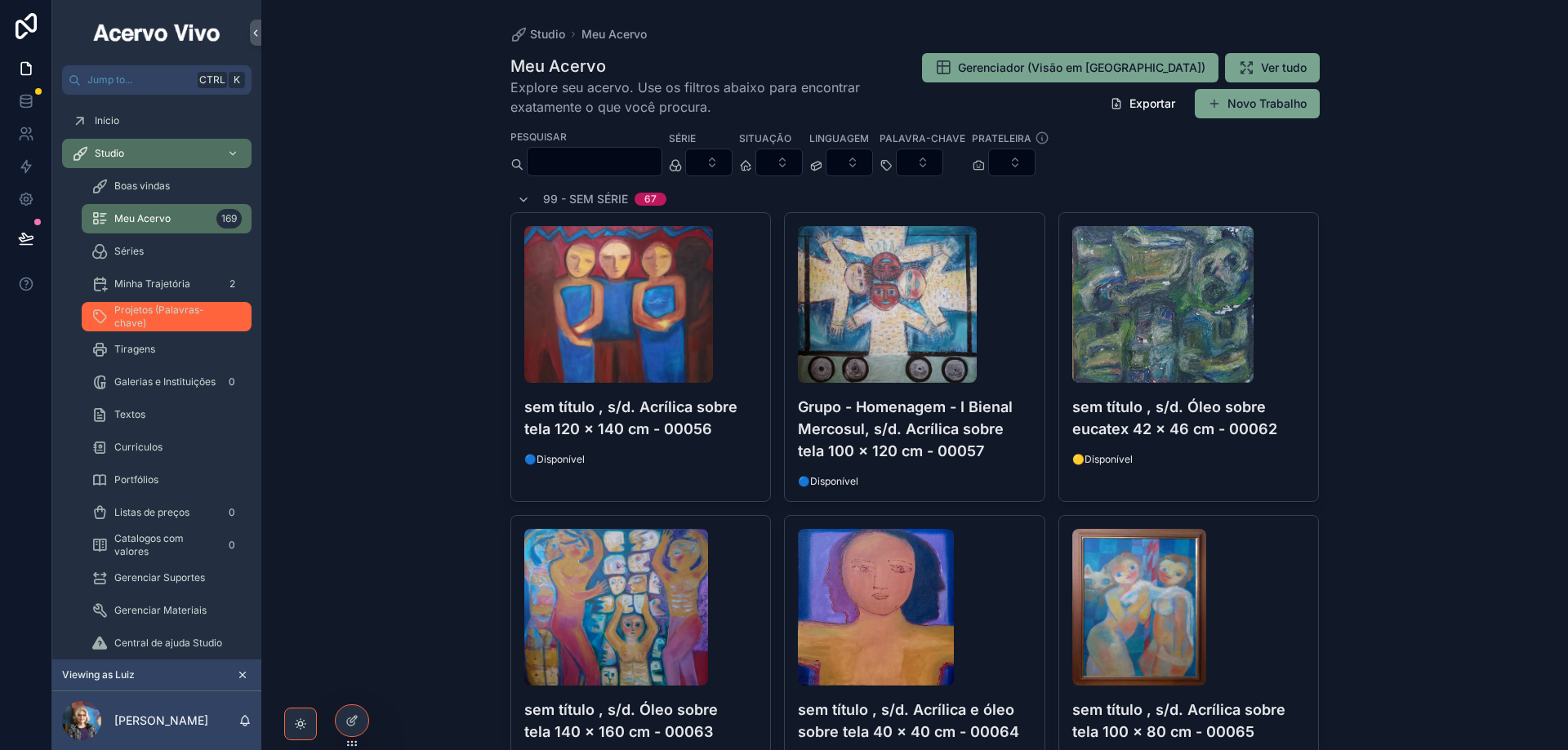
drag, startPoint x: 160, startPoint y: 319, endPoint x: 228, endPoint y: 309, distance: 68.7
click at [160, 318] on span "Projetos (Palavras-chave)" at bounding box center [175, 316] width 121 height 26
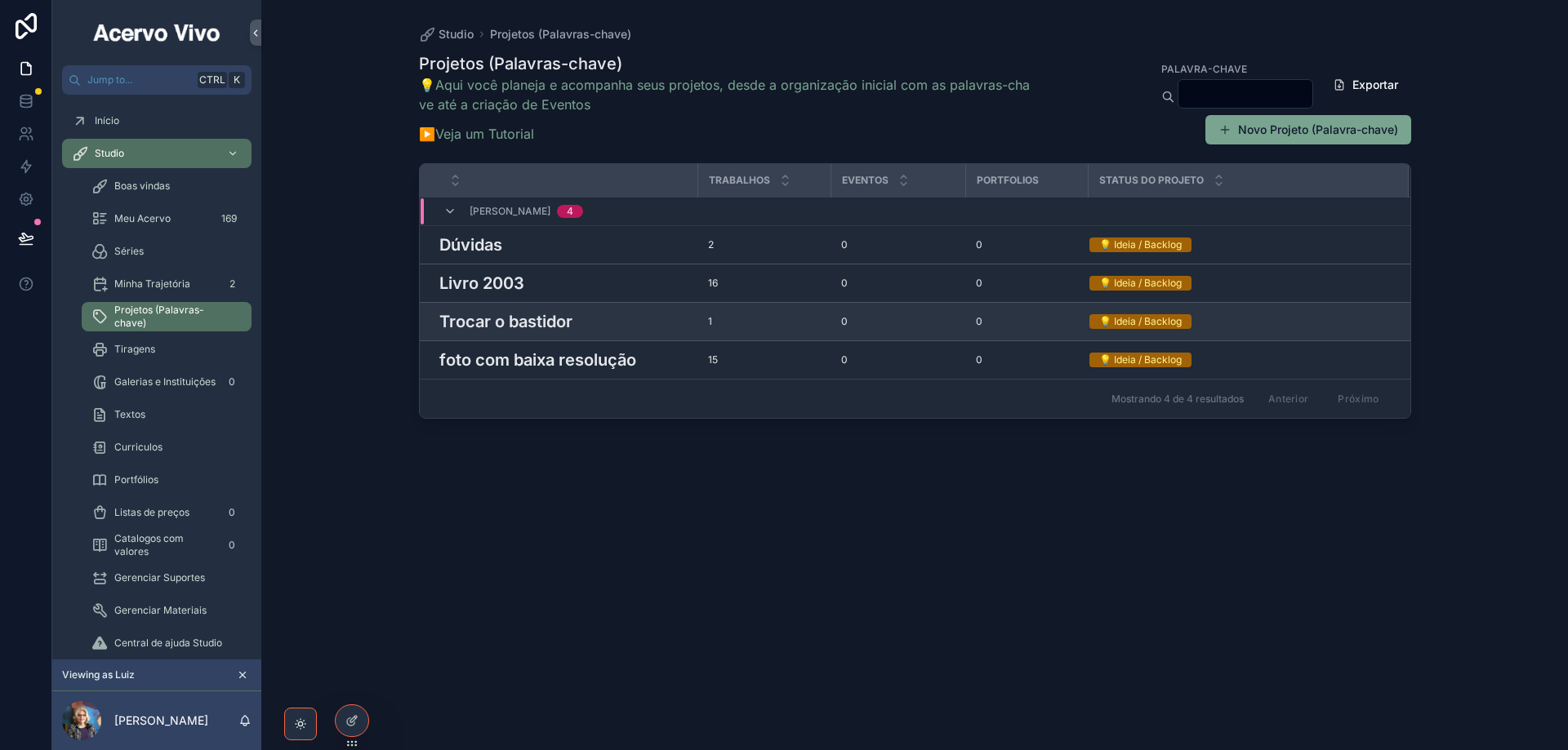
click at [526, 325] on h3 "Trocar o bastidor" at bounding box center [505, 322] width 133 height 25
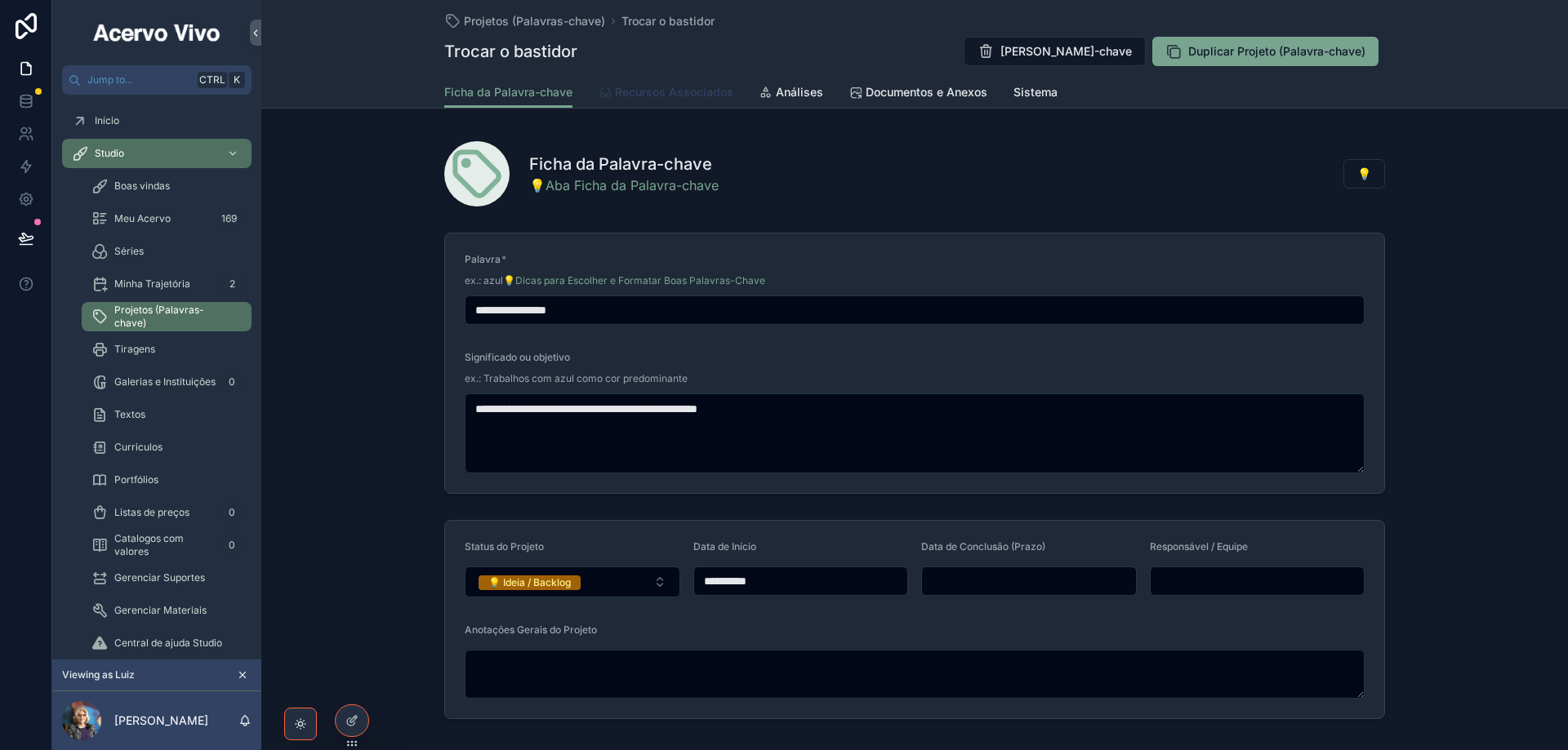
click at [665, 87] on span "Recursos Associados" at bounding box center [674, 92] width 118 height 17
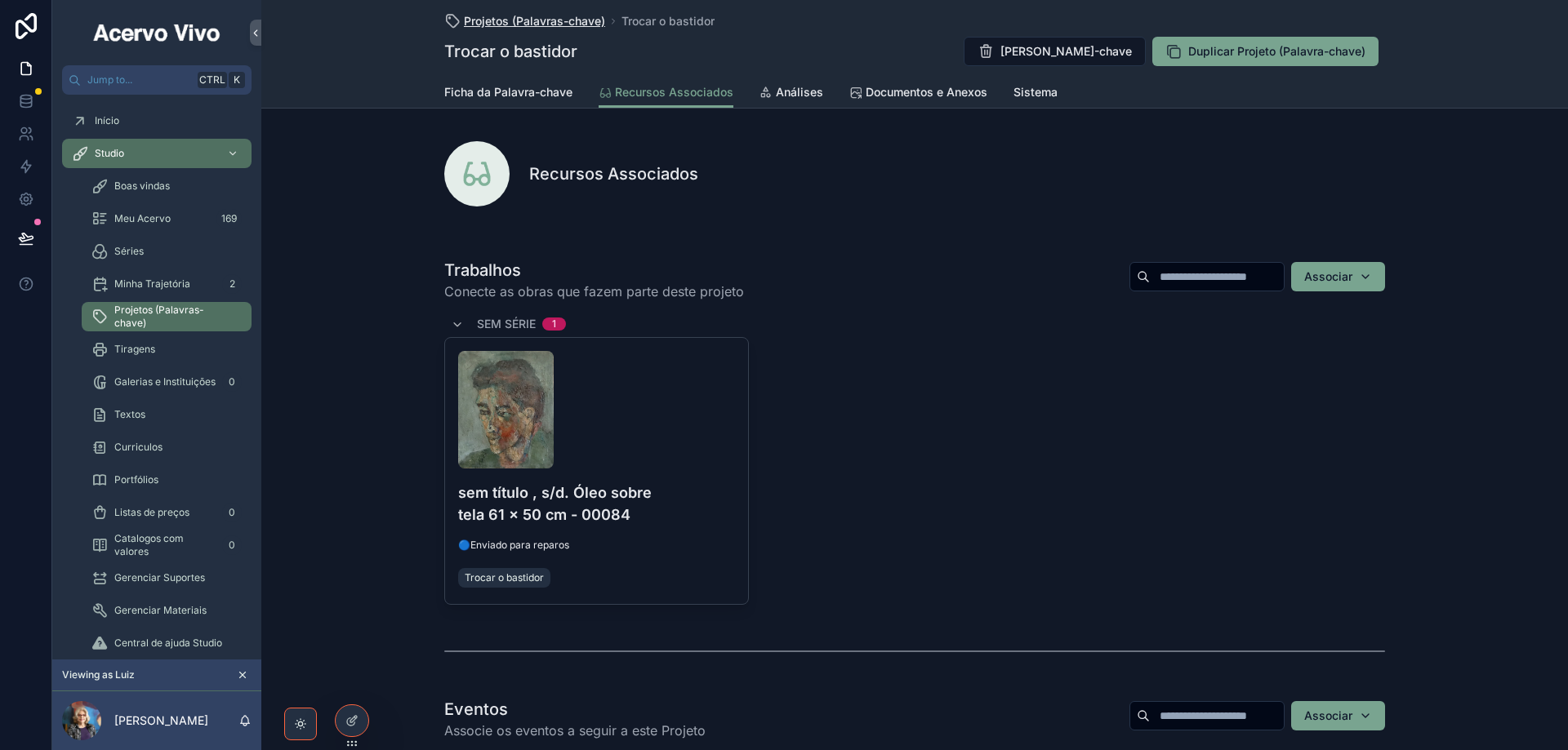
click at [528, 26] on span "Projetos (Palavras-chave)" at bounding box center [534, 21] width 141 height 17
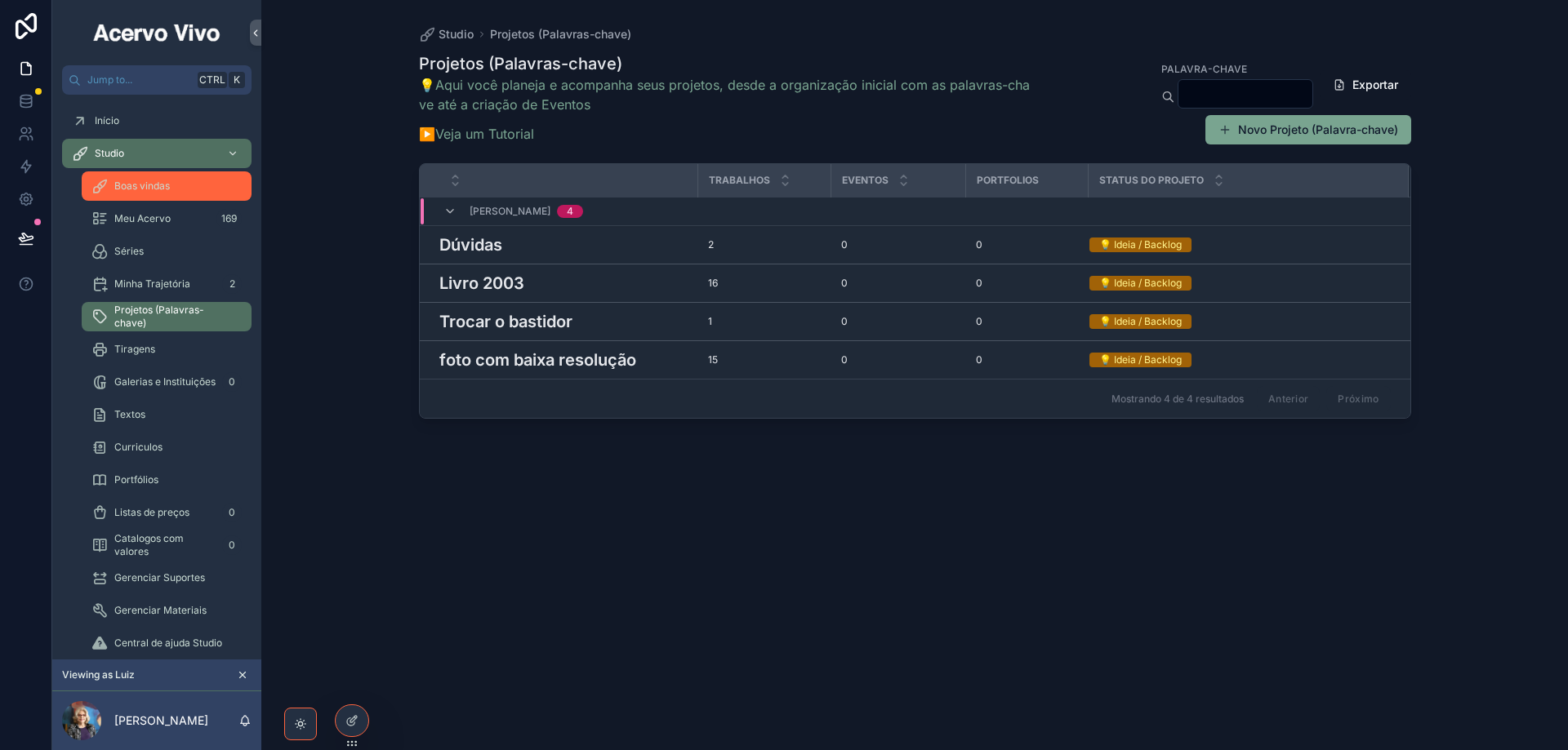
click at [171, 194] on div "Boas vindas" at bounding box center [167, 186] width 150 height 26
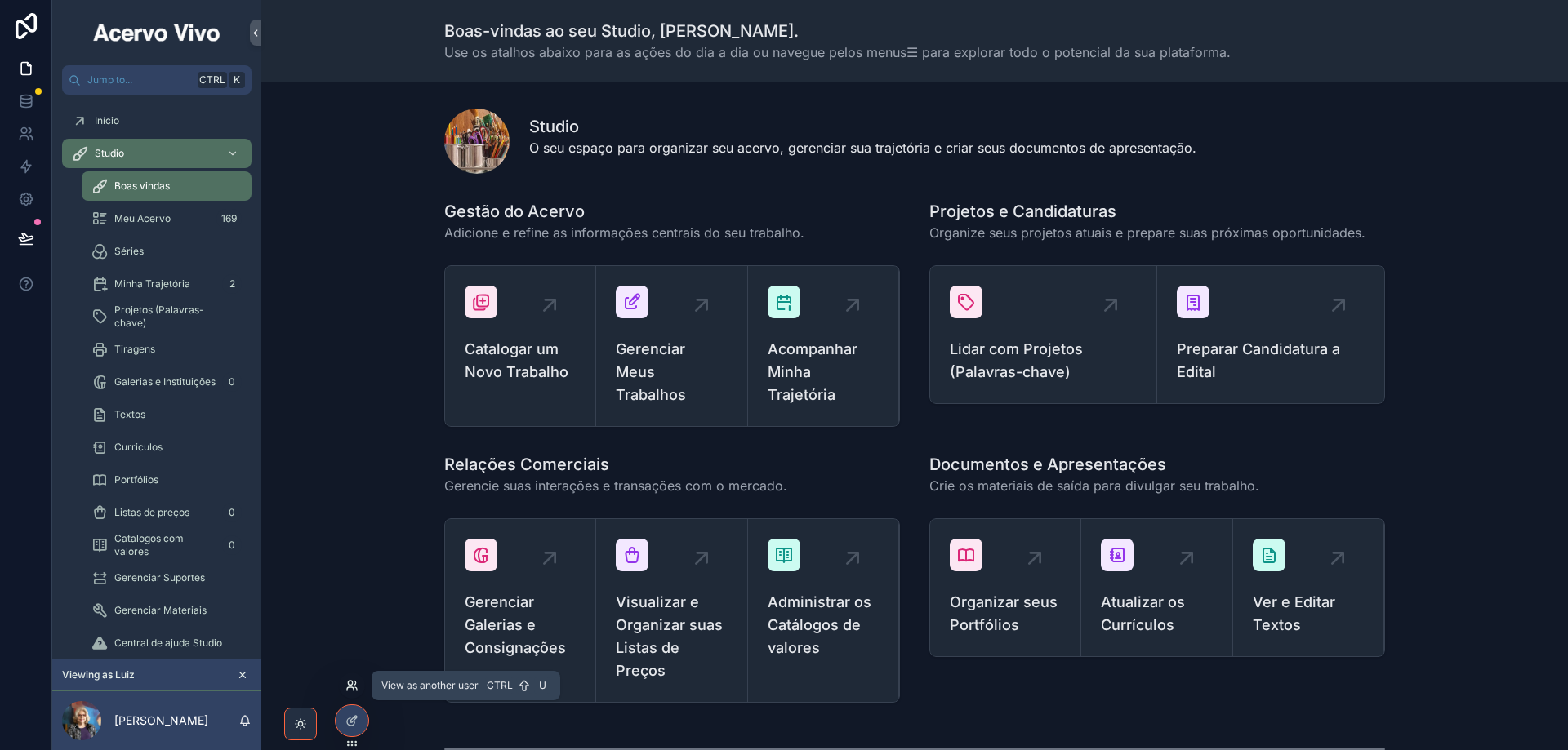
click at [355, 683] on icon at bounding box center [352, 685] width 13 height 13
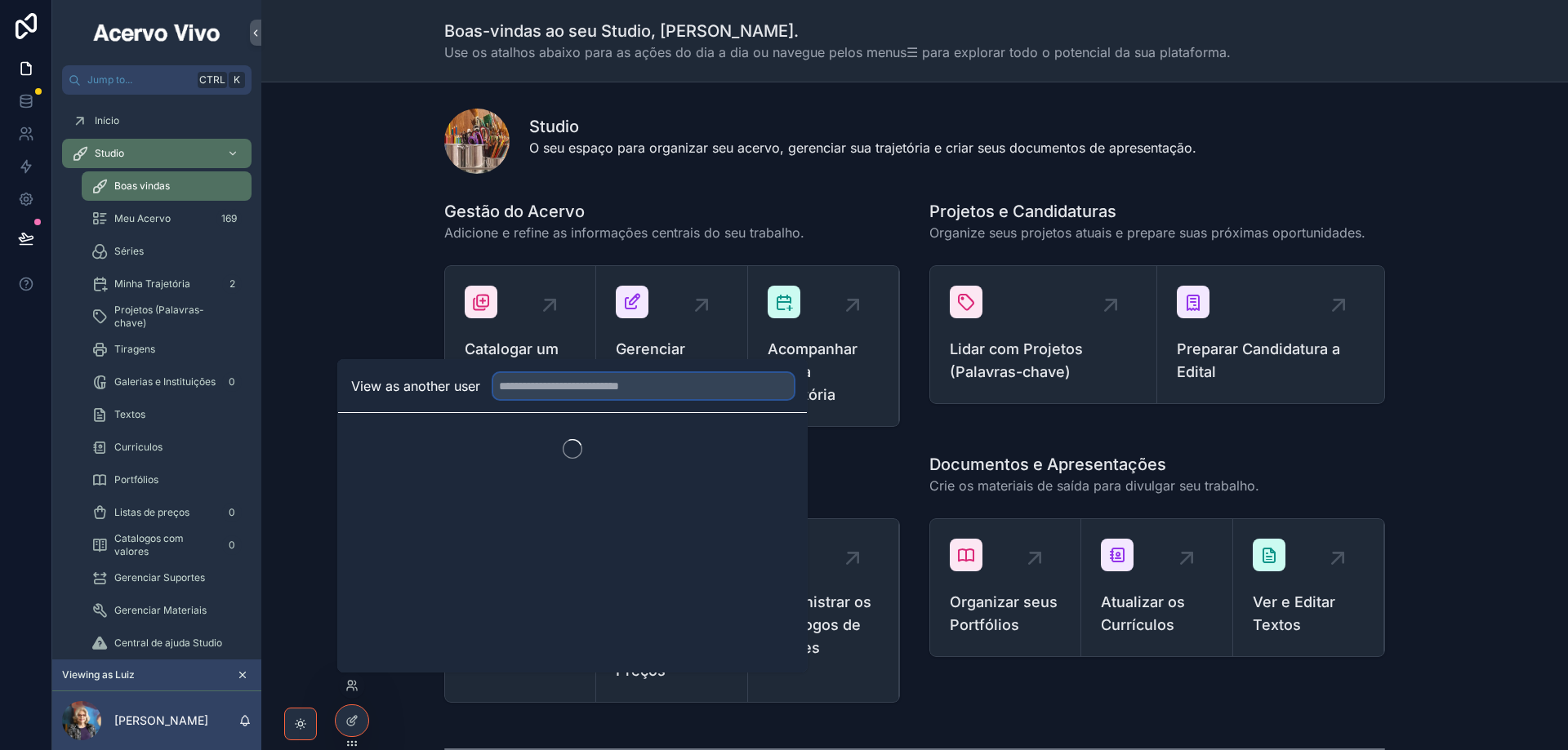
click at [577, 390] on input "text" at bounding box center [643, 386] width 301 height 26
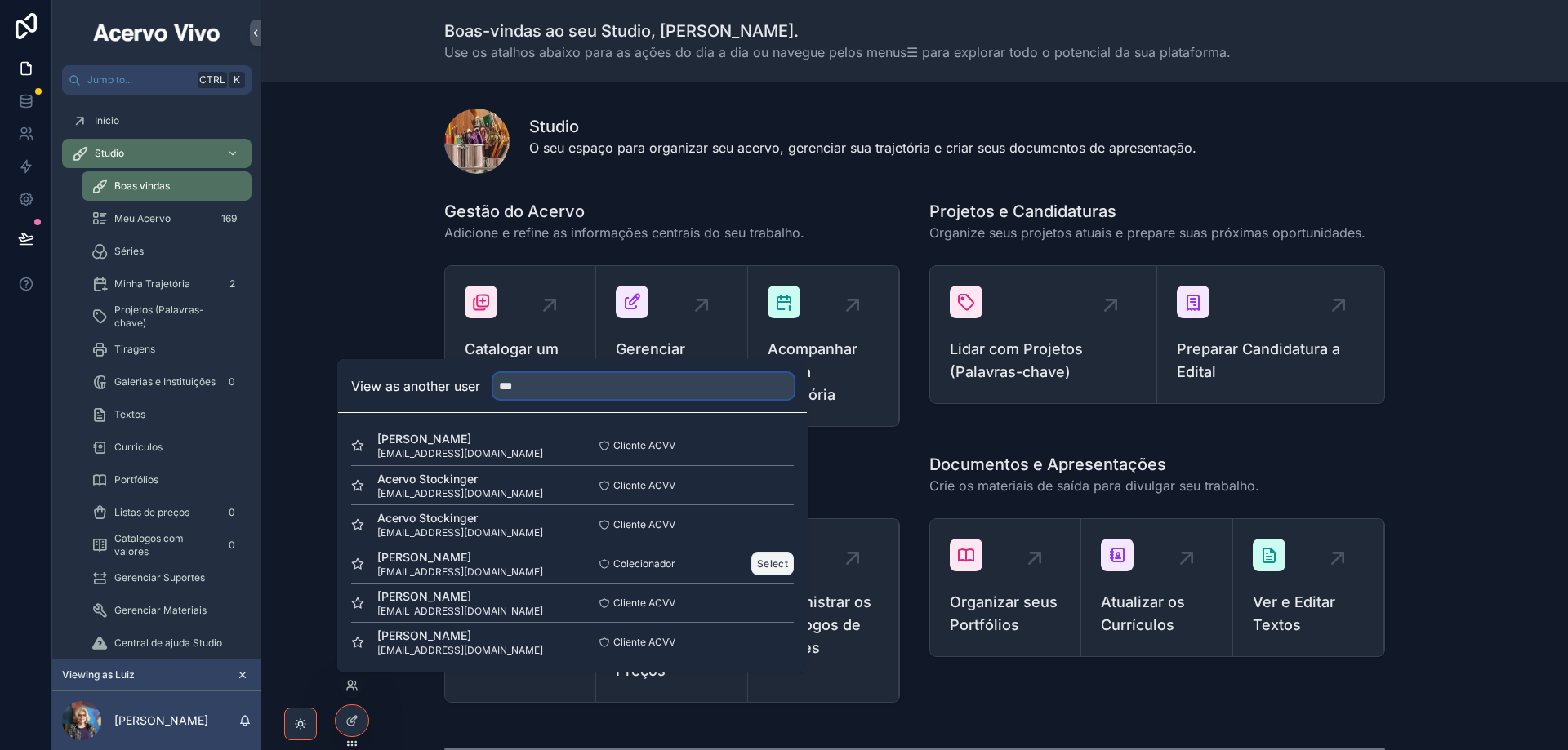
type input "***"
click at [774, 568] on button "Select" at bounding box center [773, 563] width 42 height 24
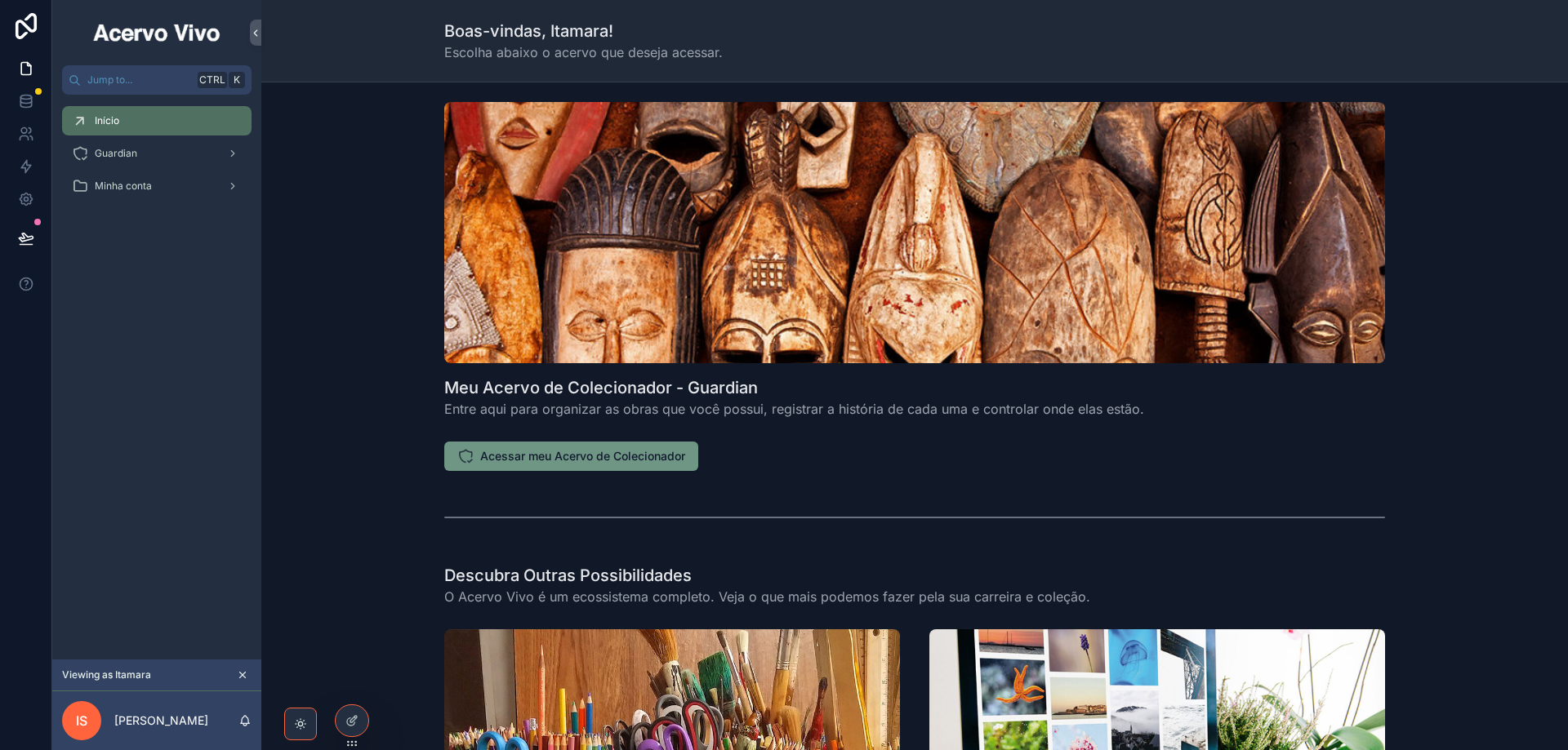
click at [553, 457] on span "Acessar meu Acervo de Colecionador" at bounding box center [582, 456] width 205 height 17
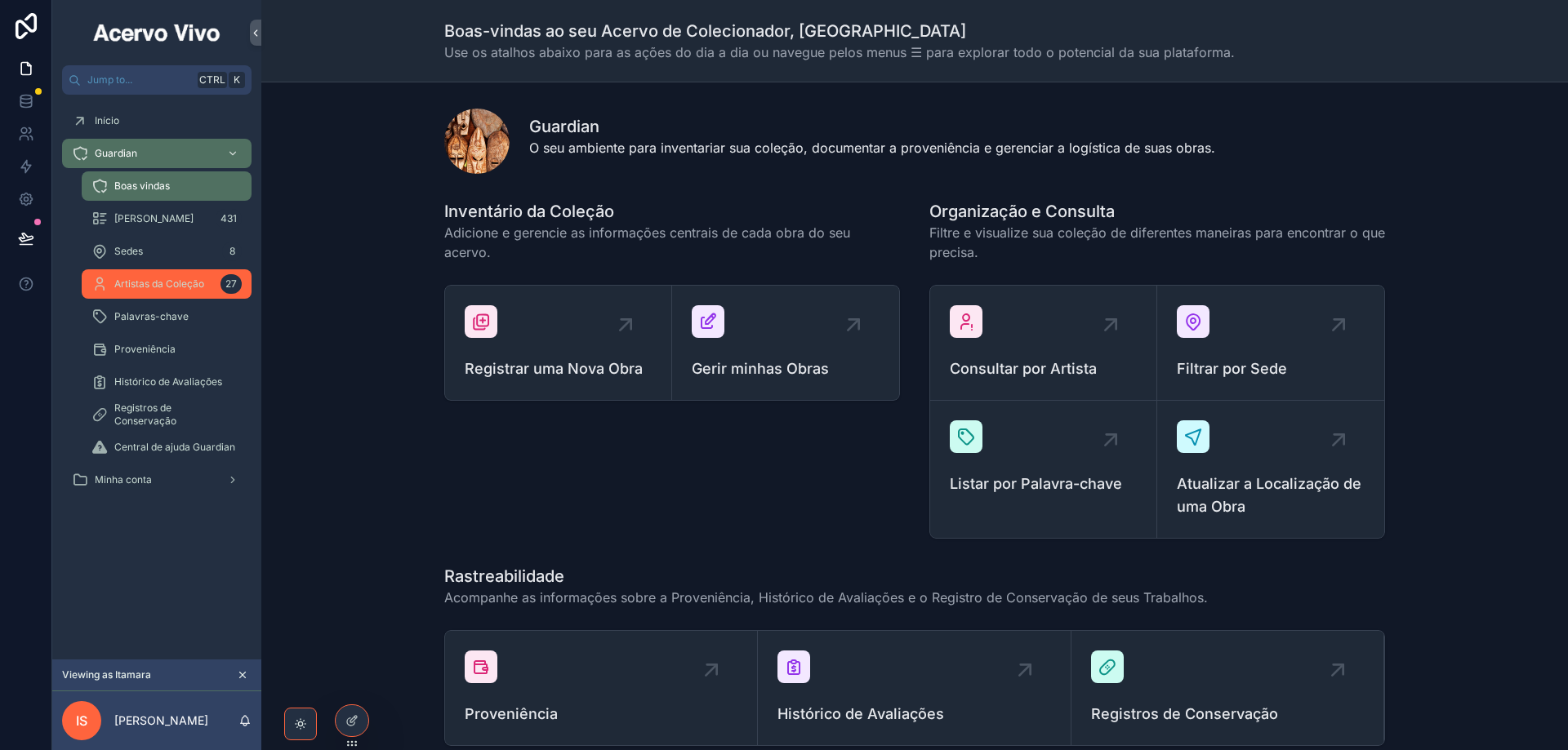
click at [158, 283] on span "Artistas da Coleção" at bounding box center [160, 284] width 90 height 13
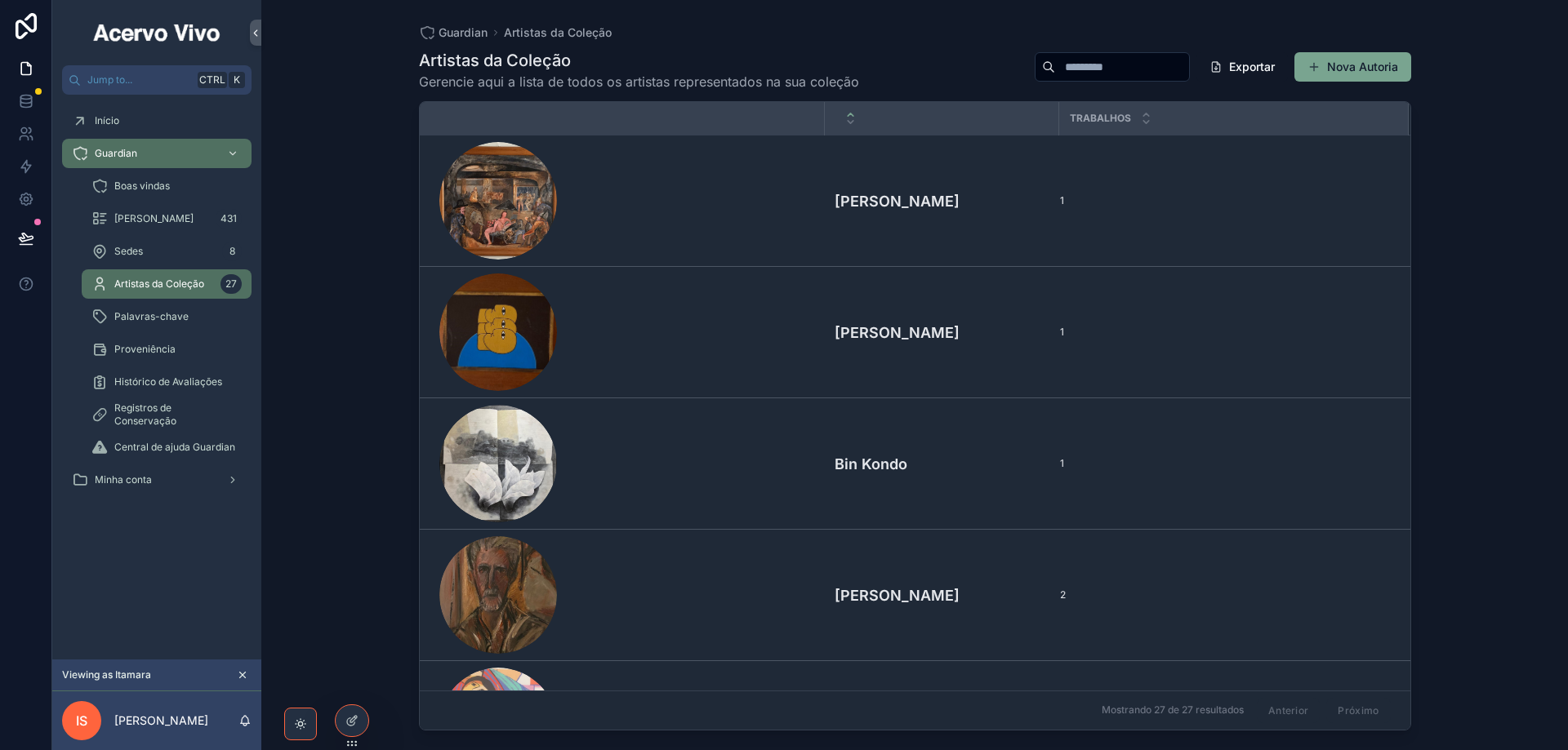
click at [1111, 69] on input "scrollable content" at bounding box center [1122, 67] width 134 height 23
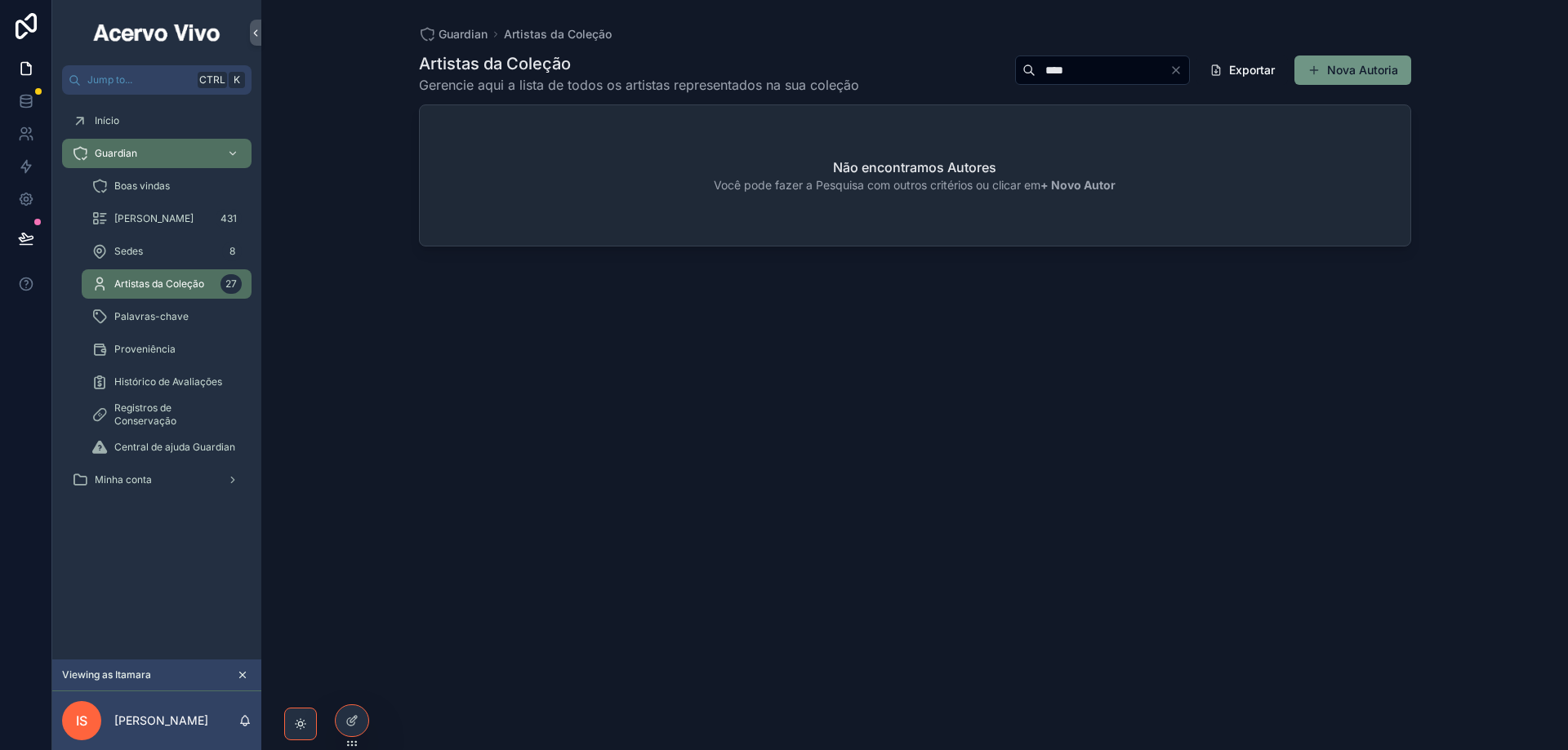
type input "****"
click at [1370, 63] on button "Nova Autoria" at bounding box center [1353, 70] width 116 height 29
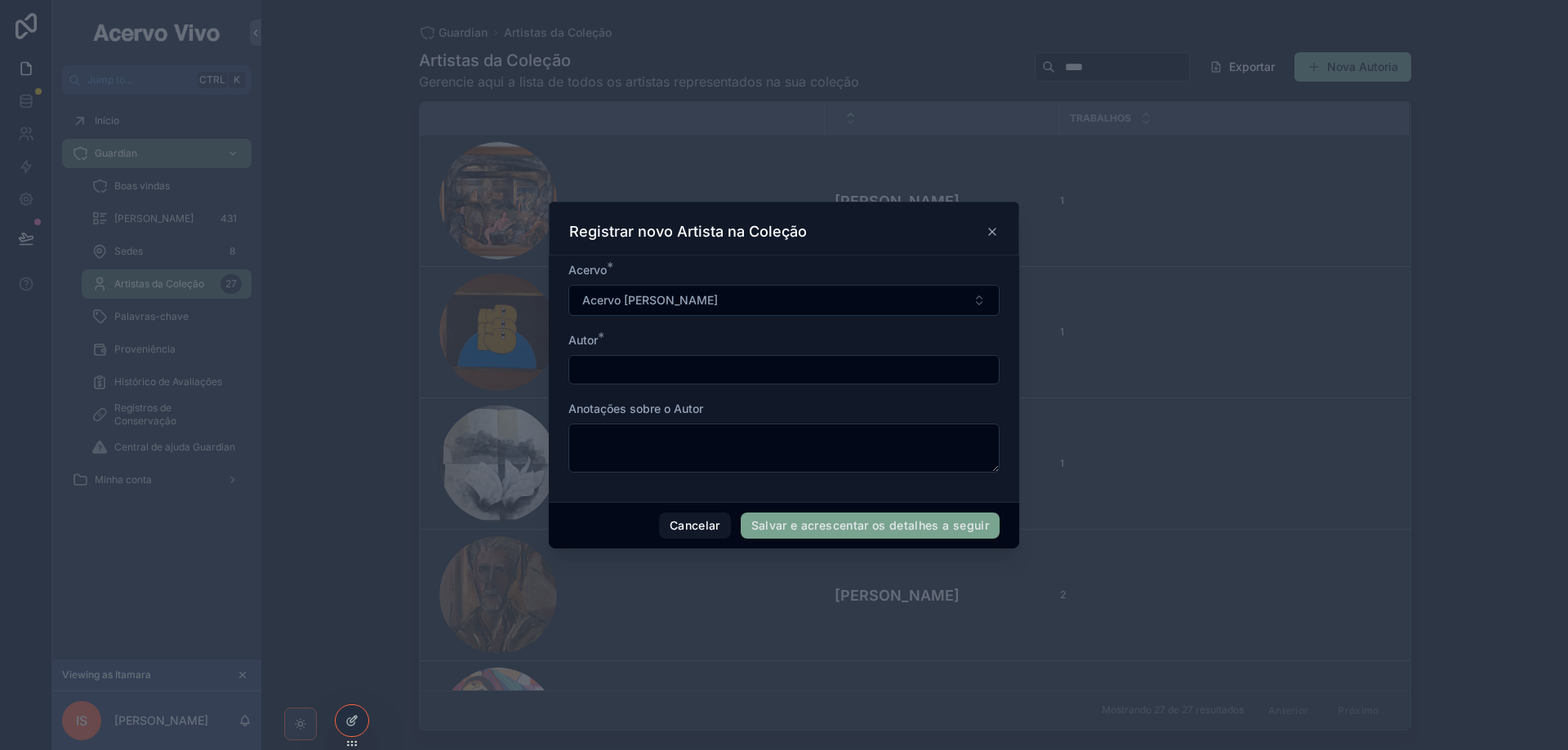
click at [639, 370] on input "scrollable content" at bounding box center [783, 369] width 429 height 23
type input "**********"
click at [803, 524] on button "Salvar e acrescentar os detalhes a seguir" at bounding box center [870, 526] width 259 height 26
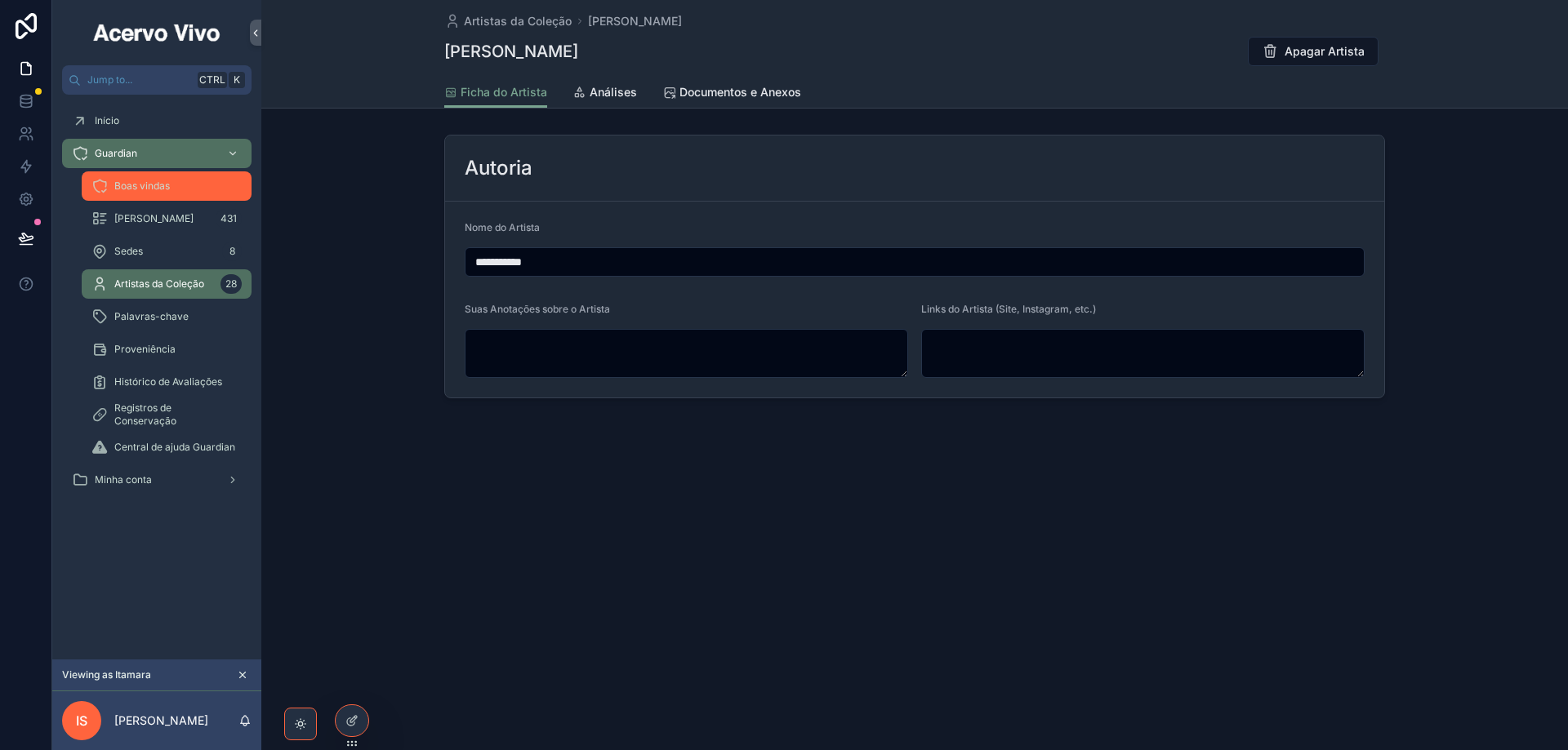
click at [151, 182] on span "Boas vindas" at bounding box center [142, 186] width 56 height 13
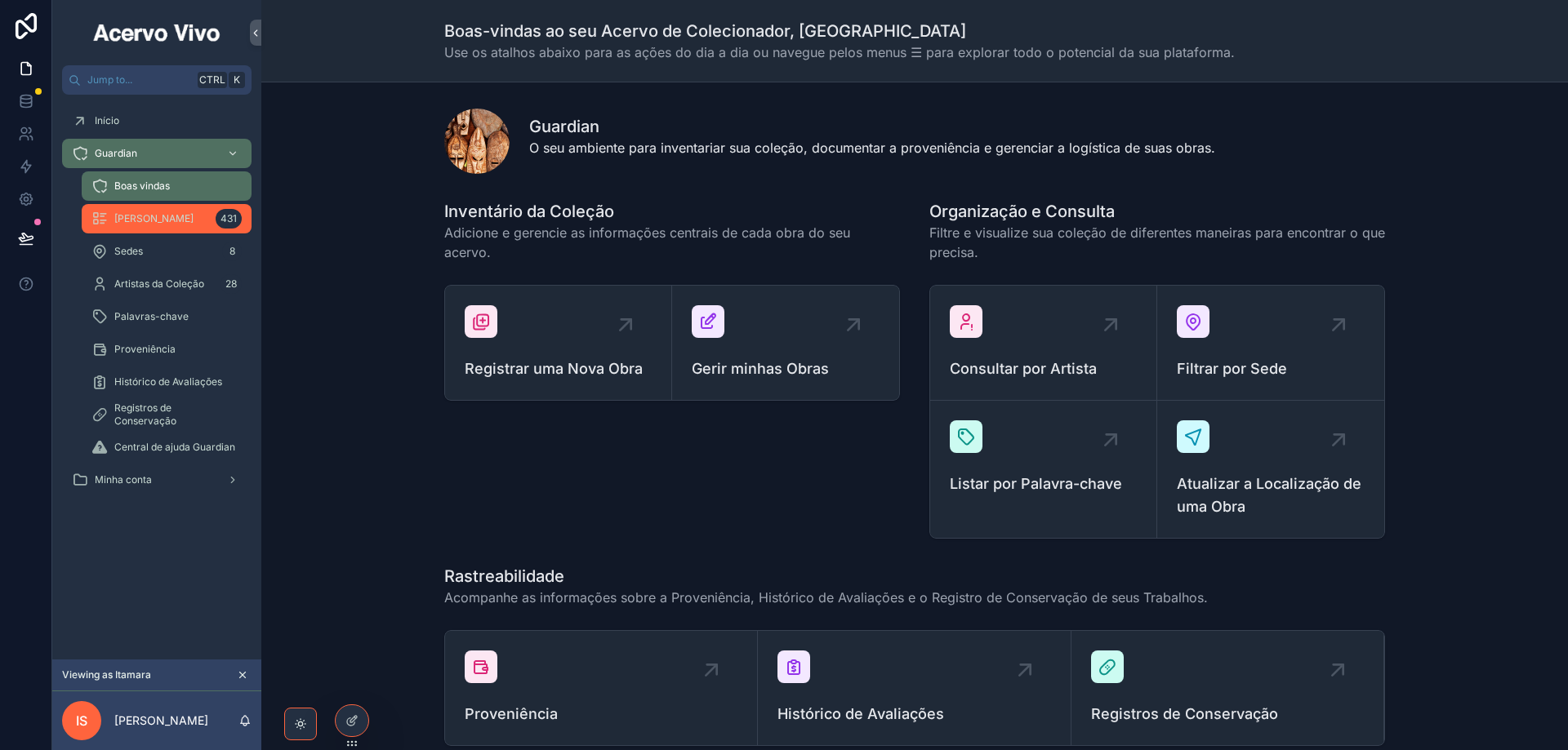
drag, startPoint x: 157, startPoint y: 215, endPoint x: 116, endPoint y: 212, distance: 41.1
click at [157, 217] on span "[PERSON_NAME]" at bounding box center [154, 219] width 79 height 13
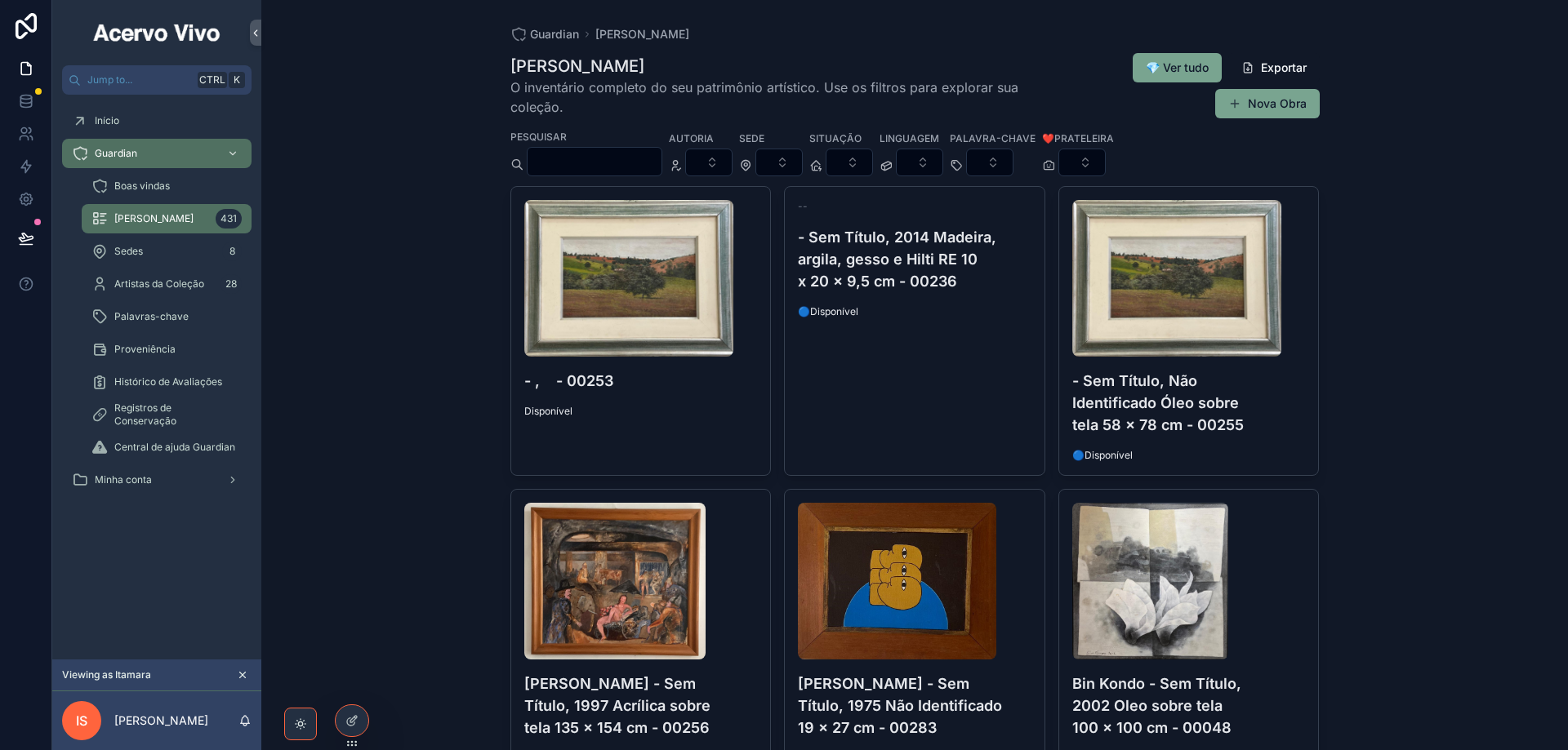
click at [627, 160] on input "scrollable content" at bounding box center [594, 161] width 134 height 23
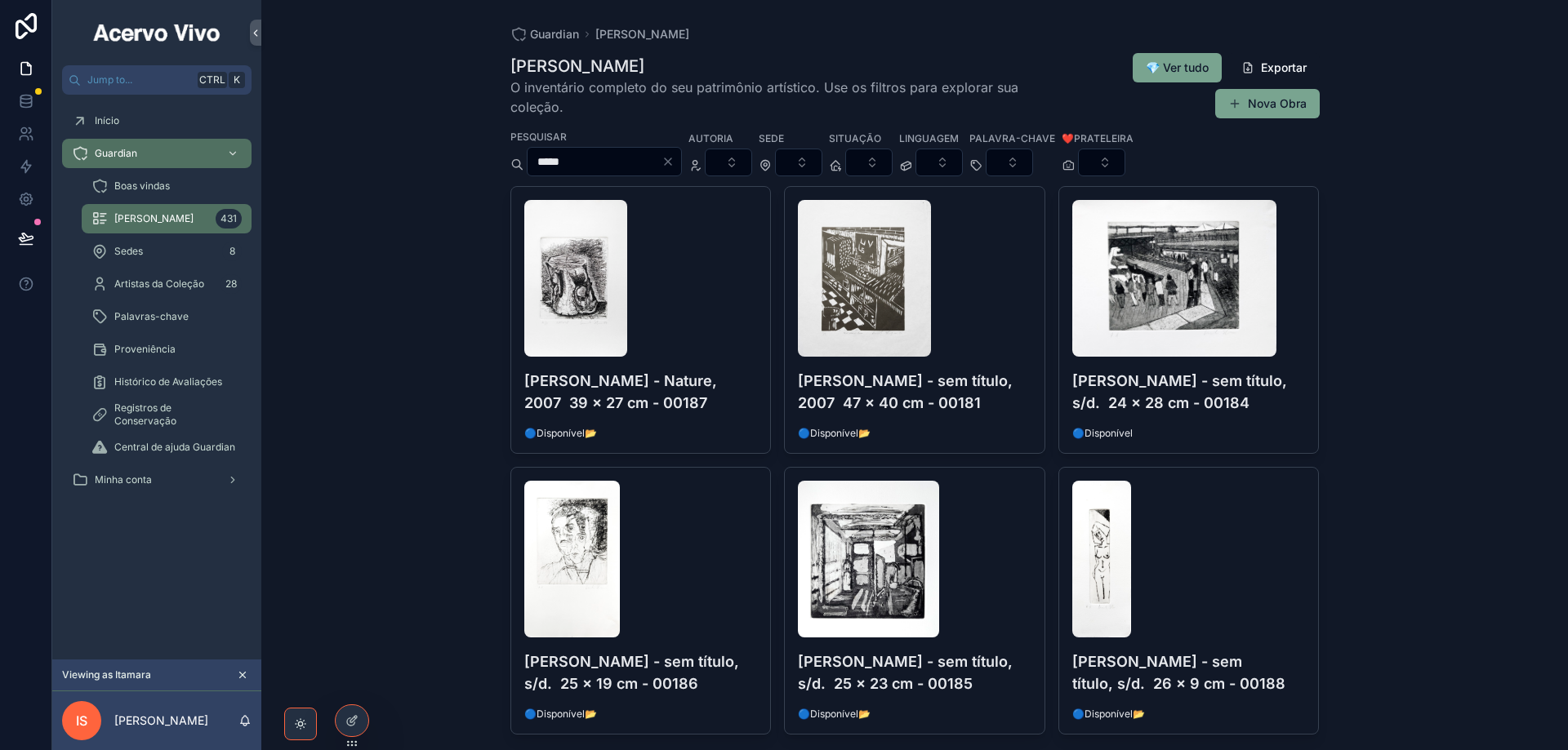
type input "*****"
drag, startPoint x: 706, startPoint y: 163, endPoint x: 591, endPoint y: 170, distance: 115.2
click at [675, 163] on icon "Clear" at bounding box center [668, 161] width 13 height 13
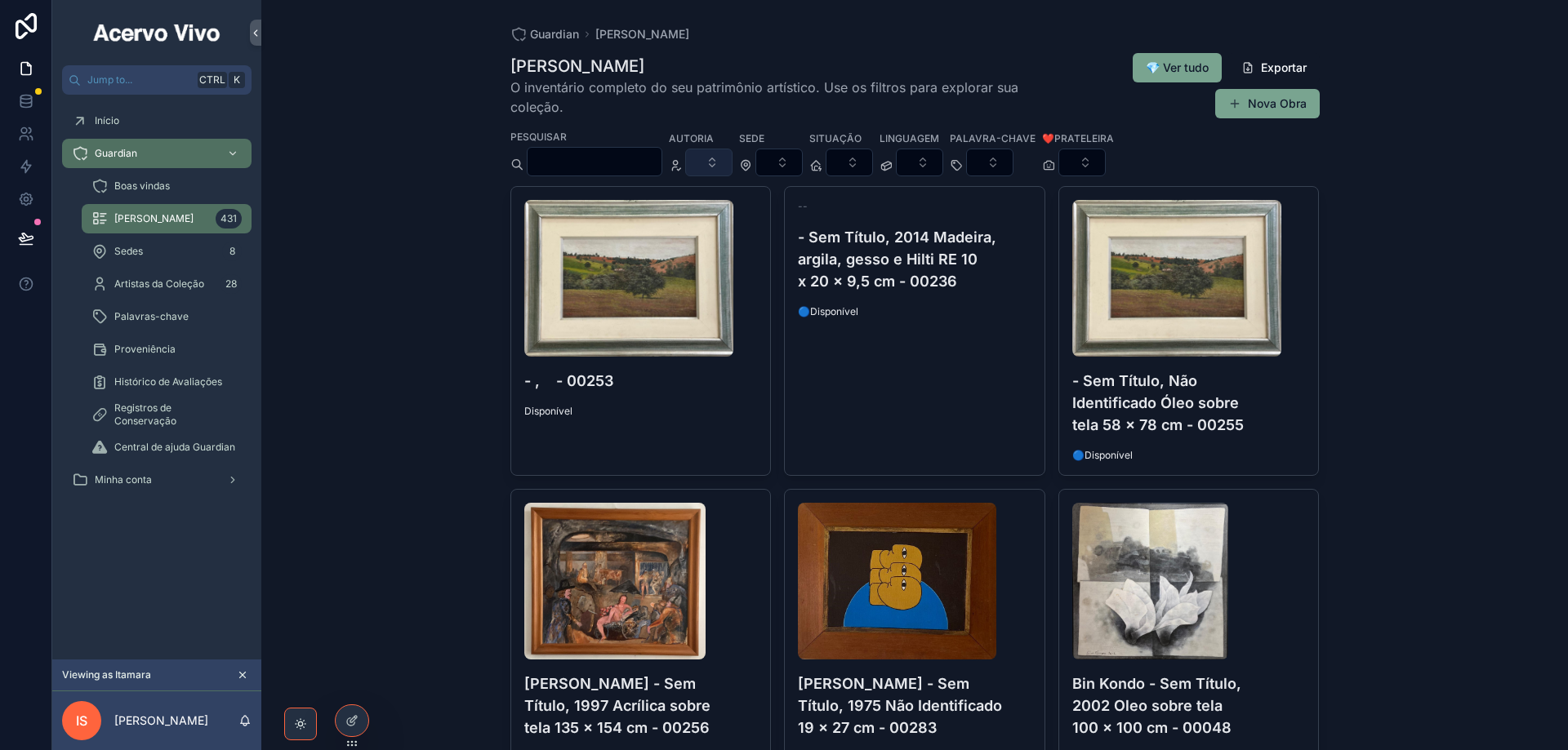
drag, startPoint x: 744, startPoint y: 161, endPoint x: 753, endPoint y: 171, distance: 13.5
click at [733, 161] on button "Select Button" at bounding box center [709, 162] width 48 height 27
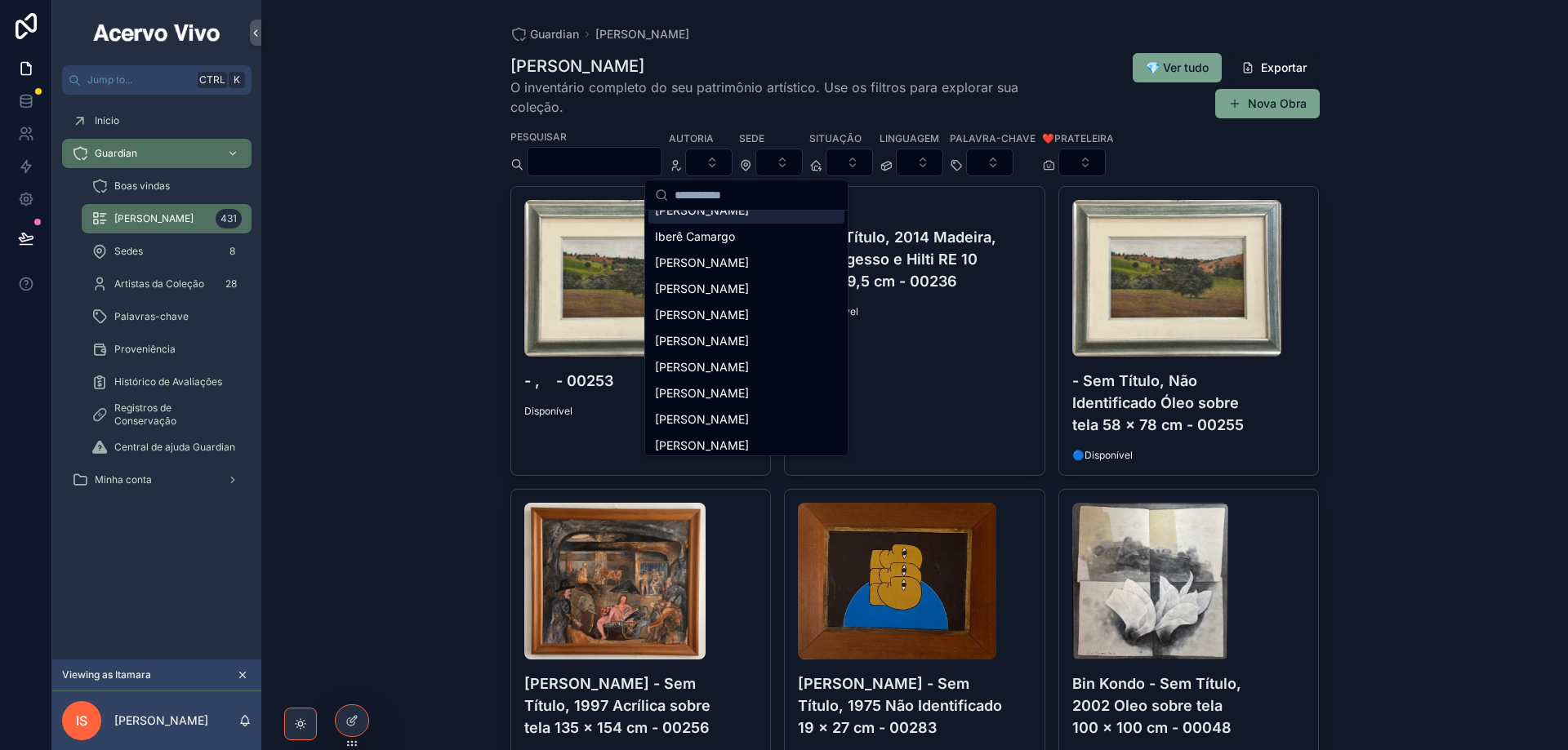
scroll to position [326, 0]
drag, startPoint x: 721, startPoint y: 410, endPoint x: 725, endPoint y: 401, distance: 9.8
click at [725, 401] on div "[PERSON_NAME] [PERSON_NAME] [PERSON_NAME] [PERSON_NAME] [PERSON_NAME] [PERSON_N…" at bounding box center [746, 253] width 196 height 731
click at [725, 401] on span "[PERSON_NAME]" at bounding box center [702, 397] width 93 height 17
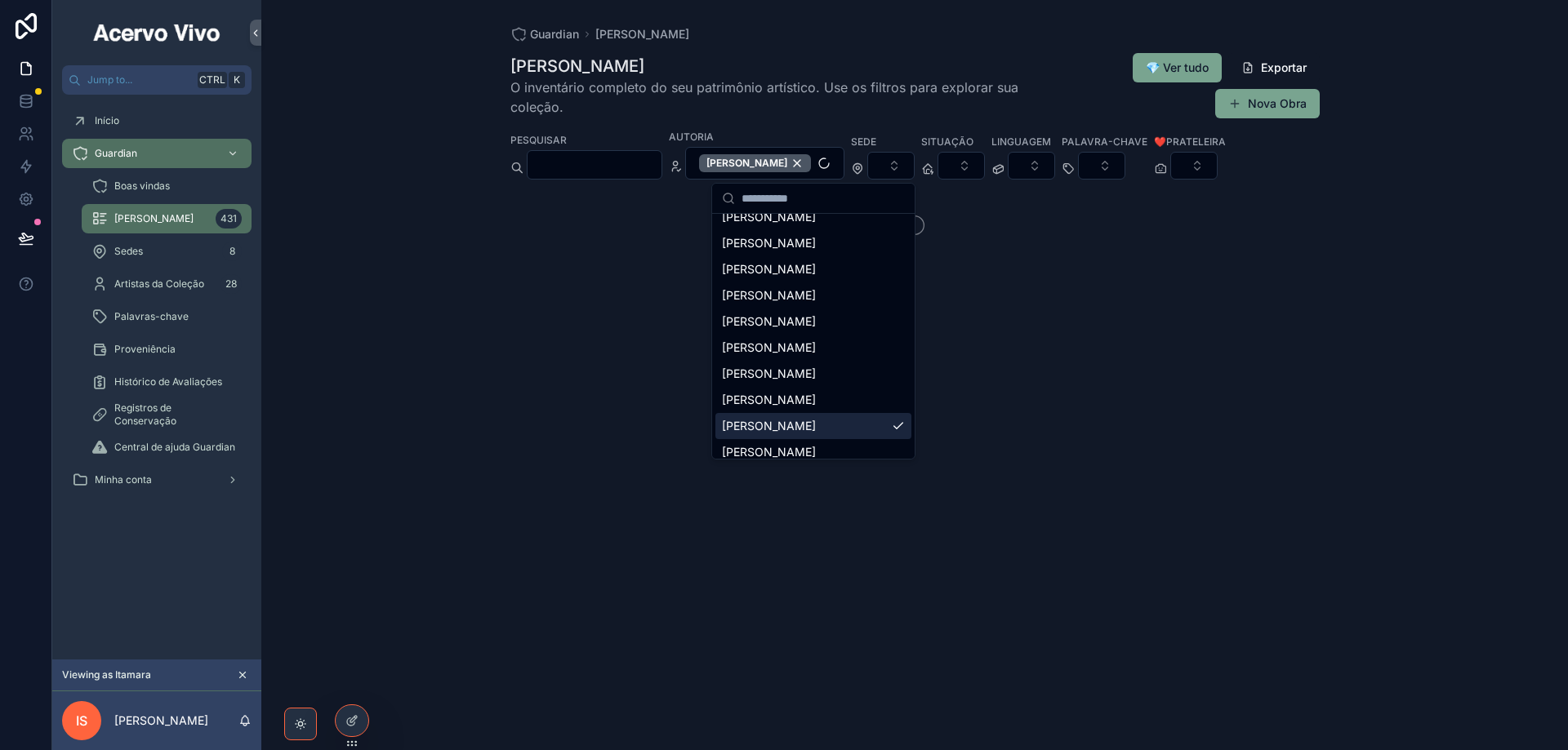
scroll to position [353, 0]
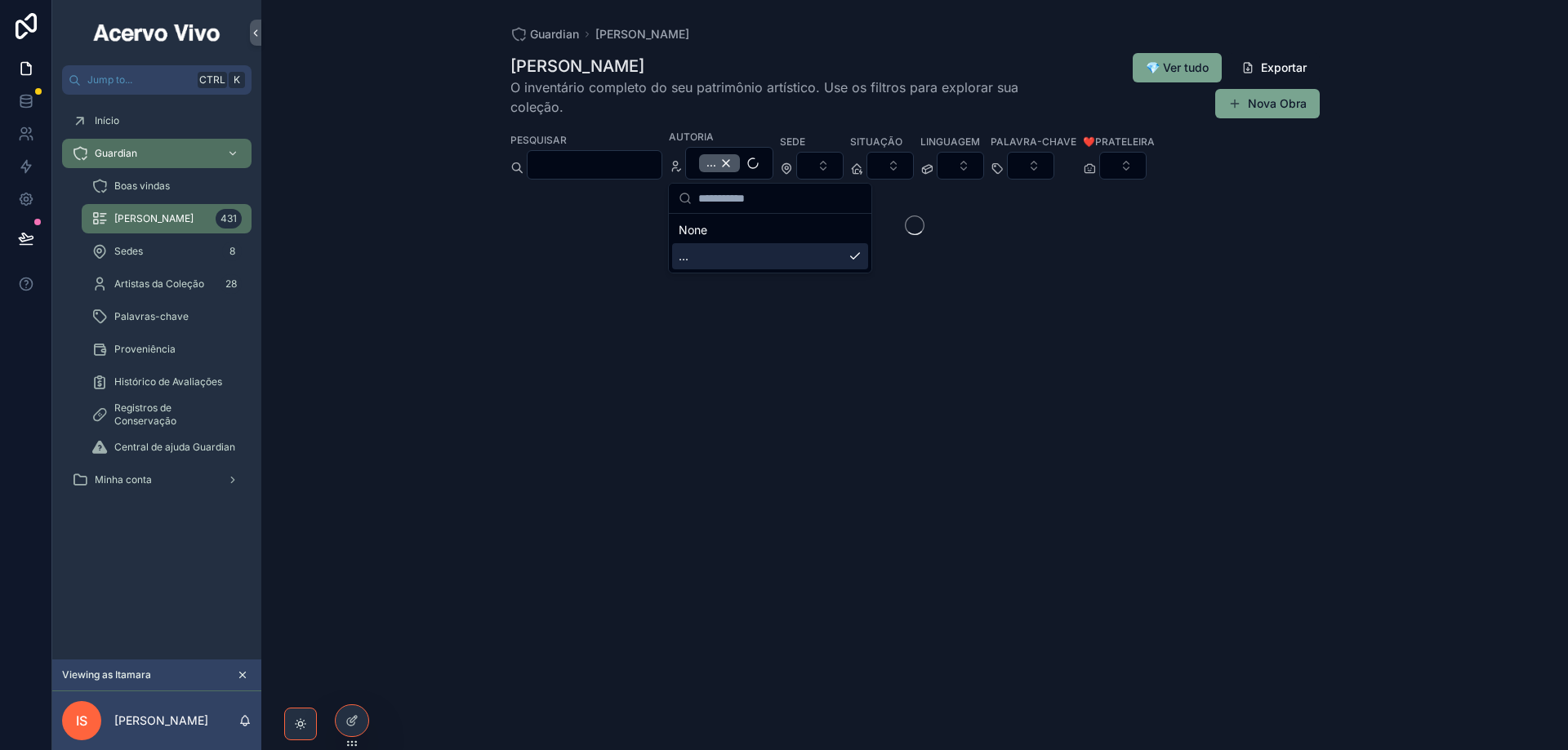
click at [434, 171] on div "Guardian [PERSON_NAME] Minha Coleção O inventário completo do seu patrimônio ar…" at bounding box center [915, 375] width 1307 height 750
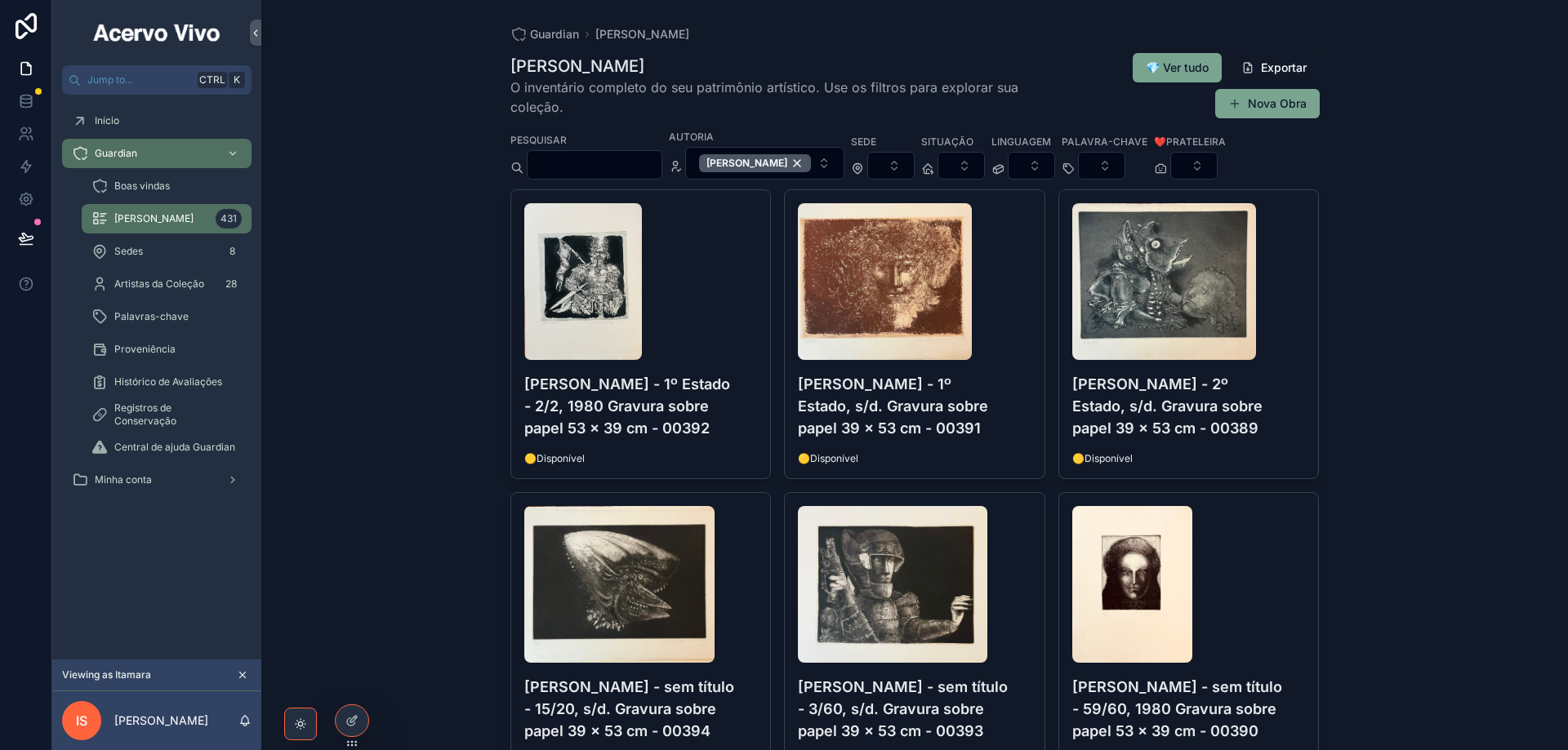
scroll to position [163, 0]
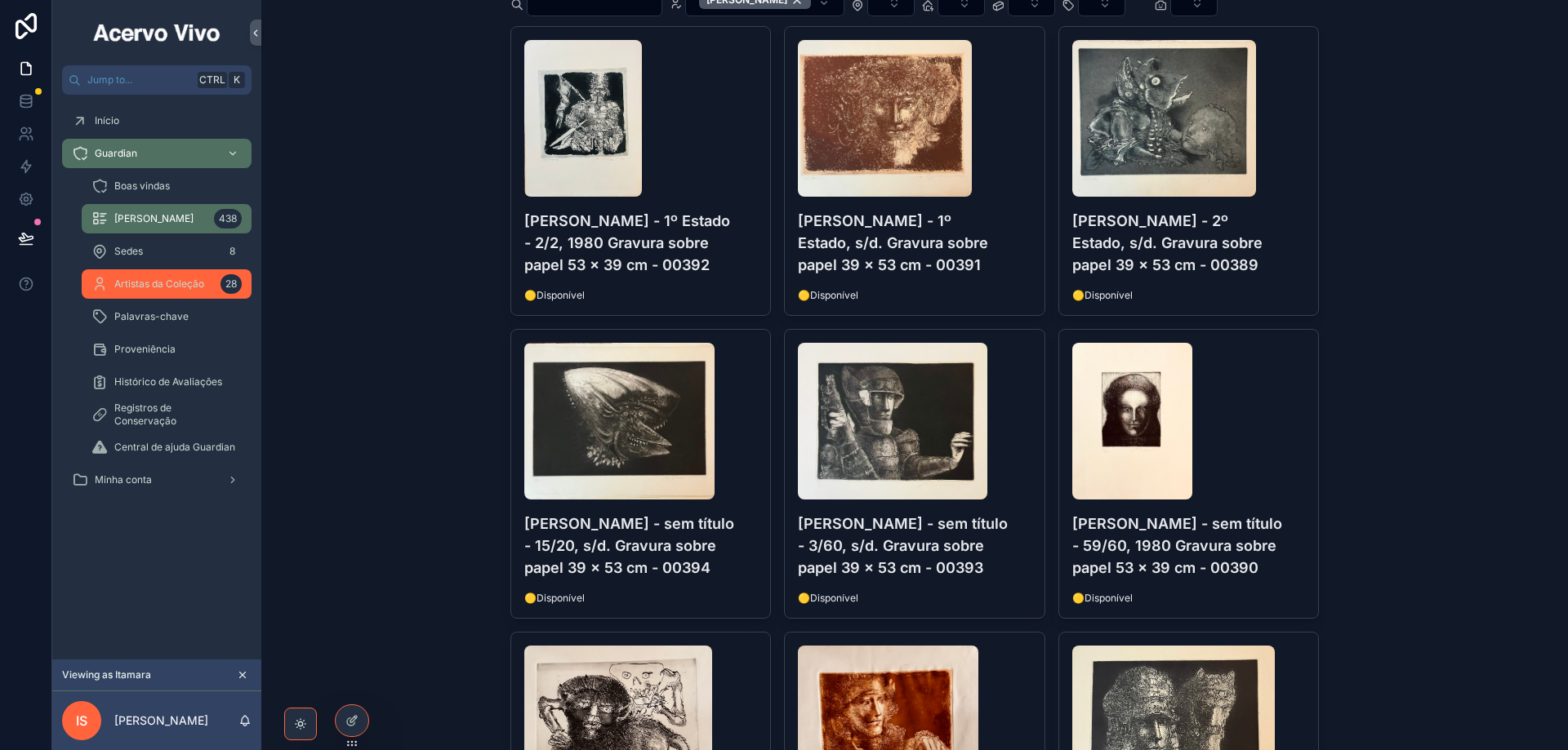
click at [179, 285] on span "Artistas da Coleção" at bounding box center [160, 284] width 90 height 13
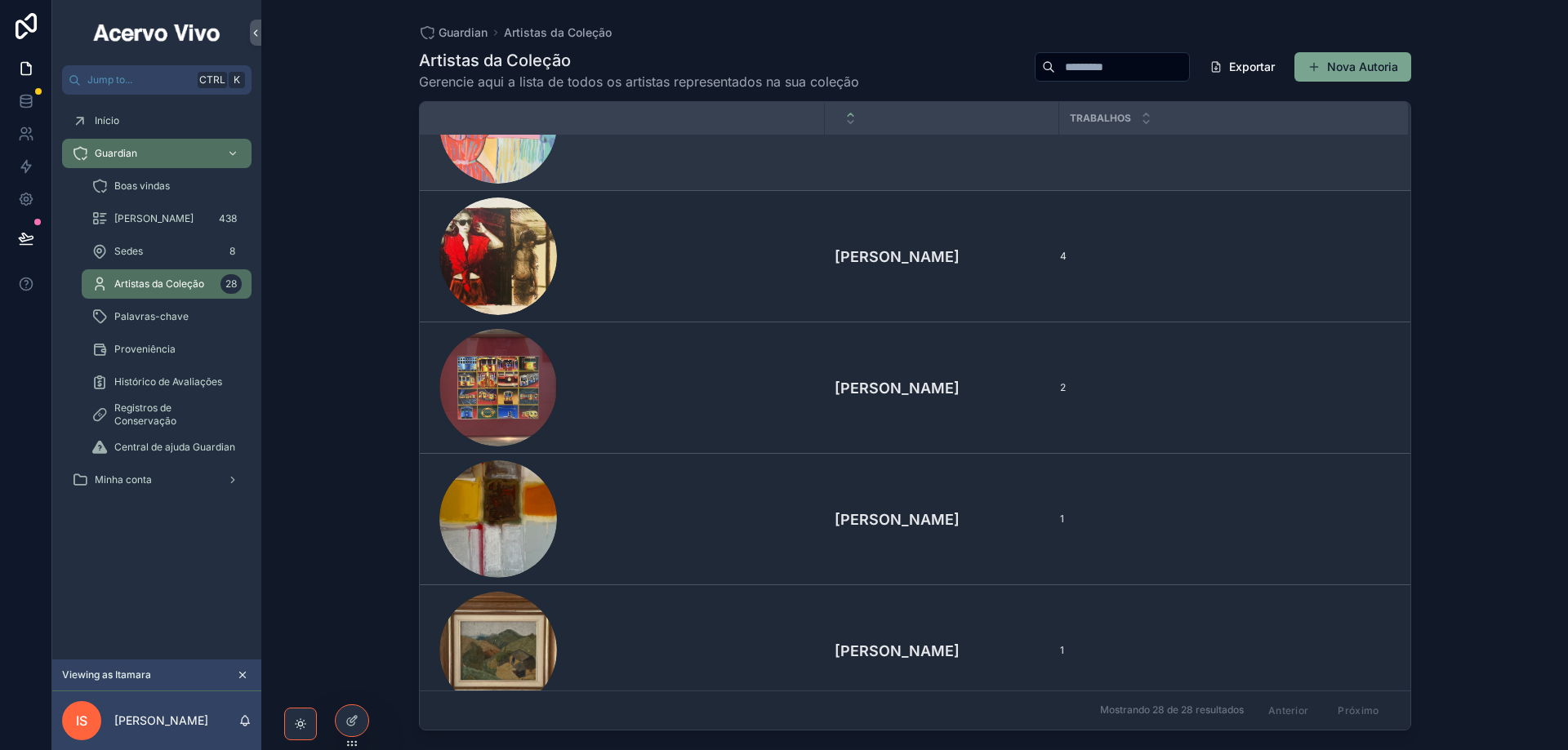
scroll to position [734, 0]
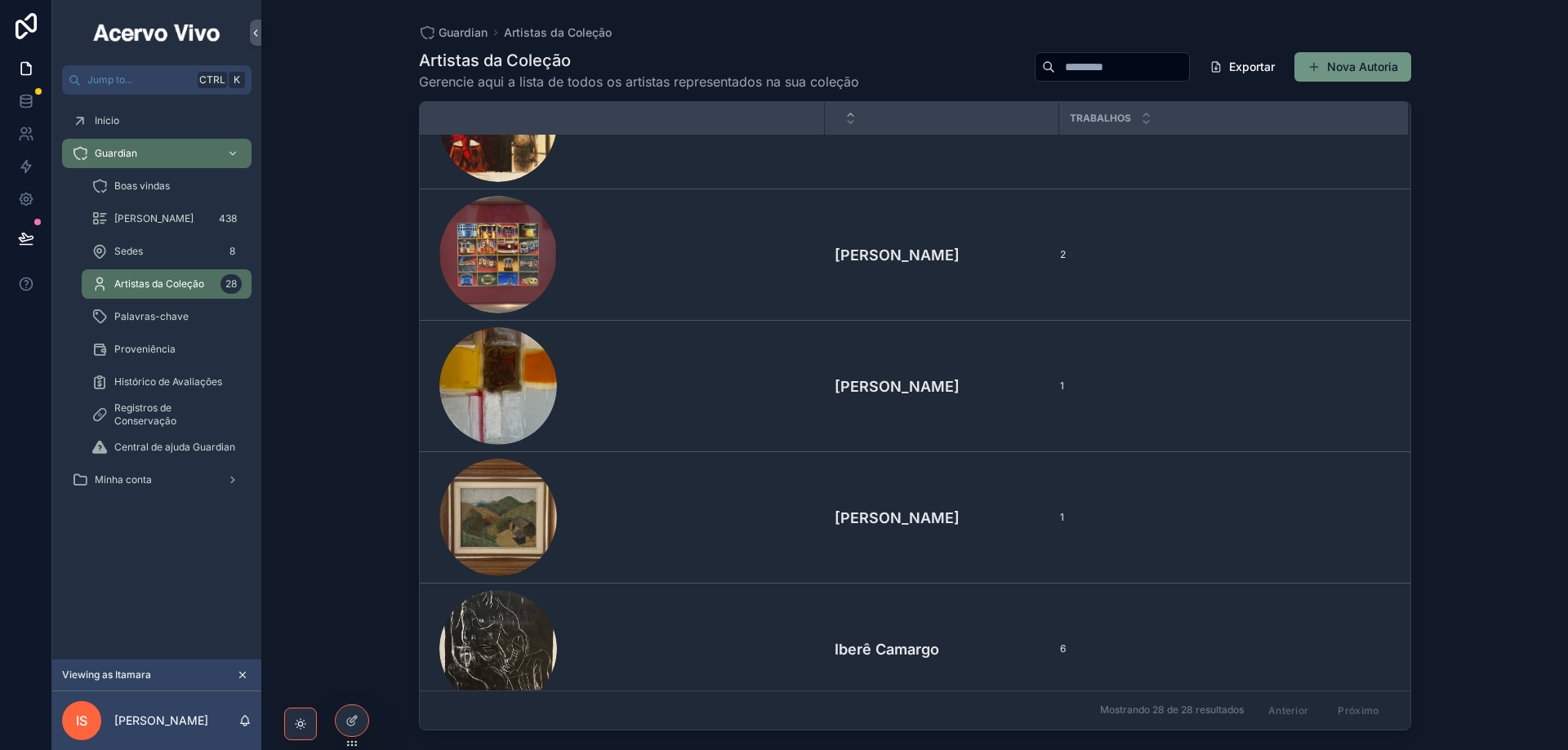
click at [1360, 70] on button "Nova Autoria" at bounding box center [1353, 66] width 116 height 29
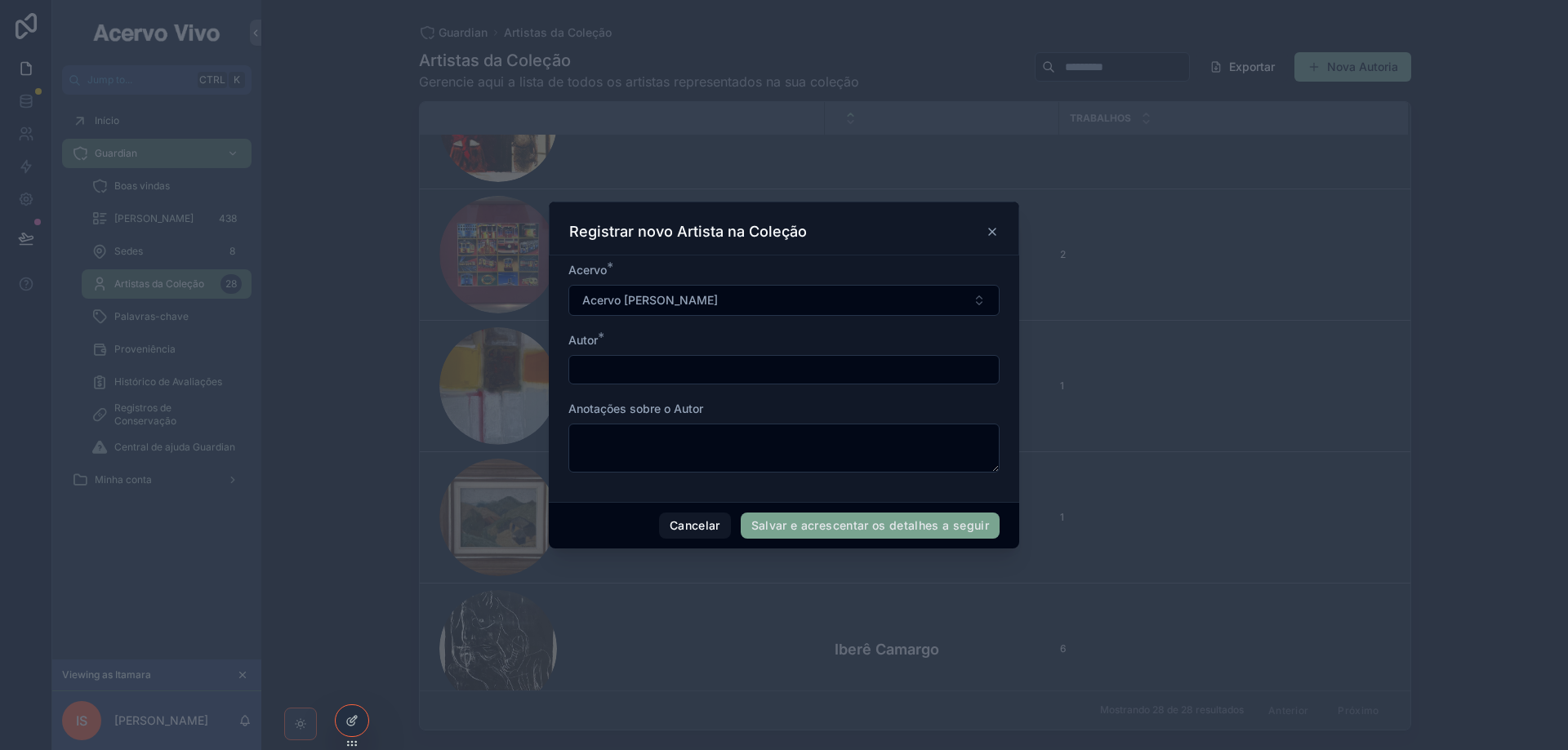
click at [715, 382] on div "scrollable content" at bounding box center [783, 369] width 431 height 29
click at [713, 375] on input "scrollable content" at bounding box center [783, 369] width 429 height 23
paste input "**********"
type input "**********"
click at [828, 526] on button "Salvar e acrescentar os detalhes a seguir" at bounding box center [870, 526] width 259 height 26
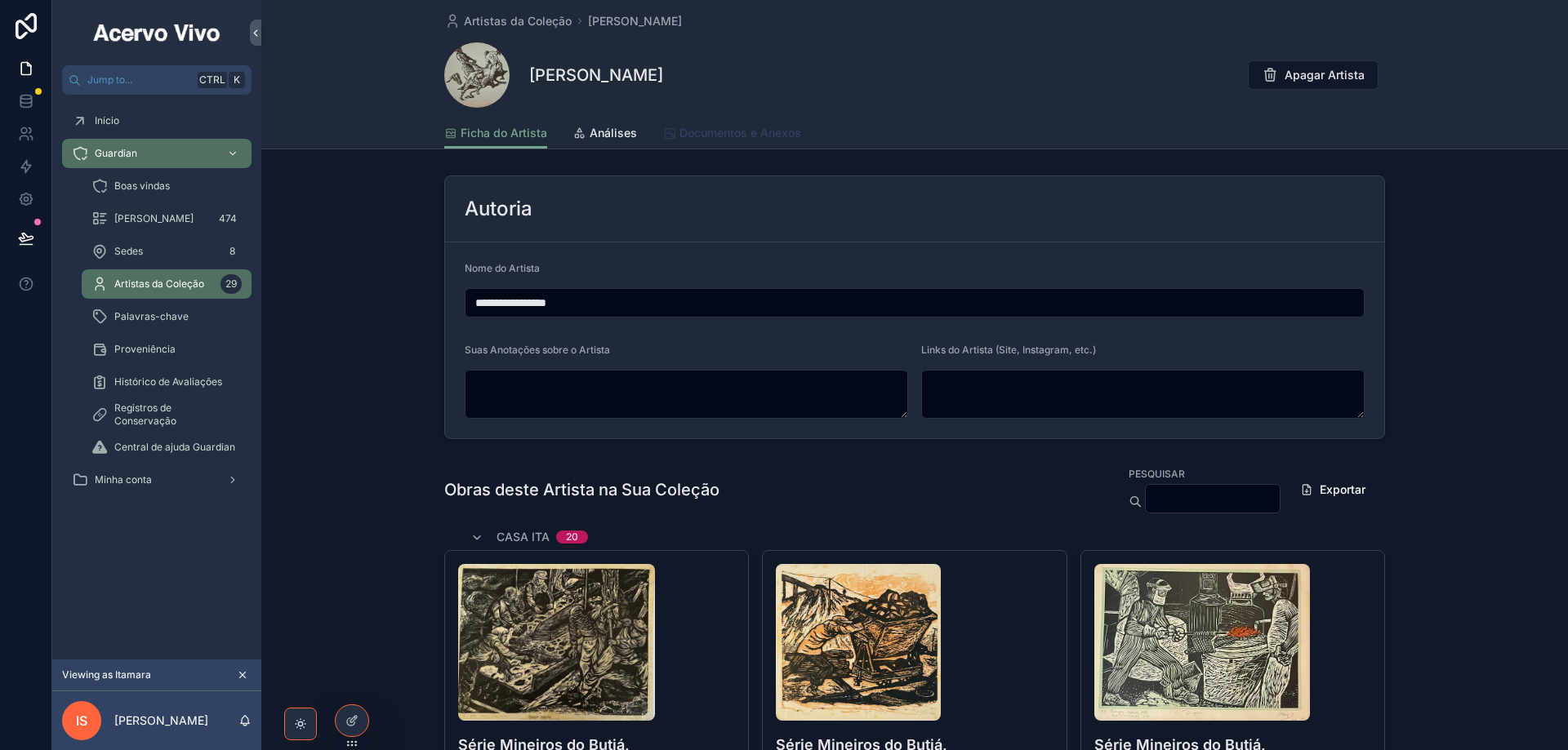
click at [720, 133] on span "Documentos e Anexos" at bounding box center [740, 133] width 122 height 17
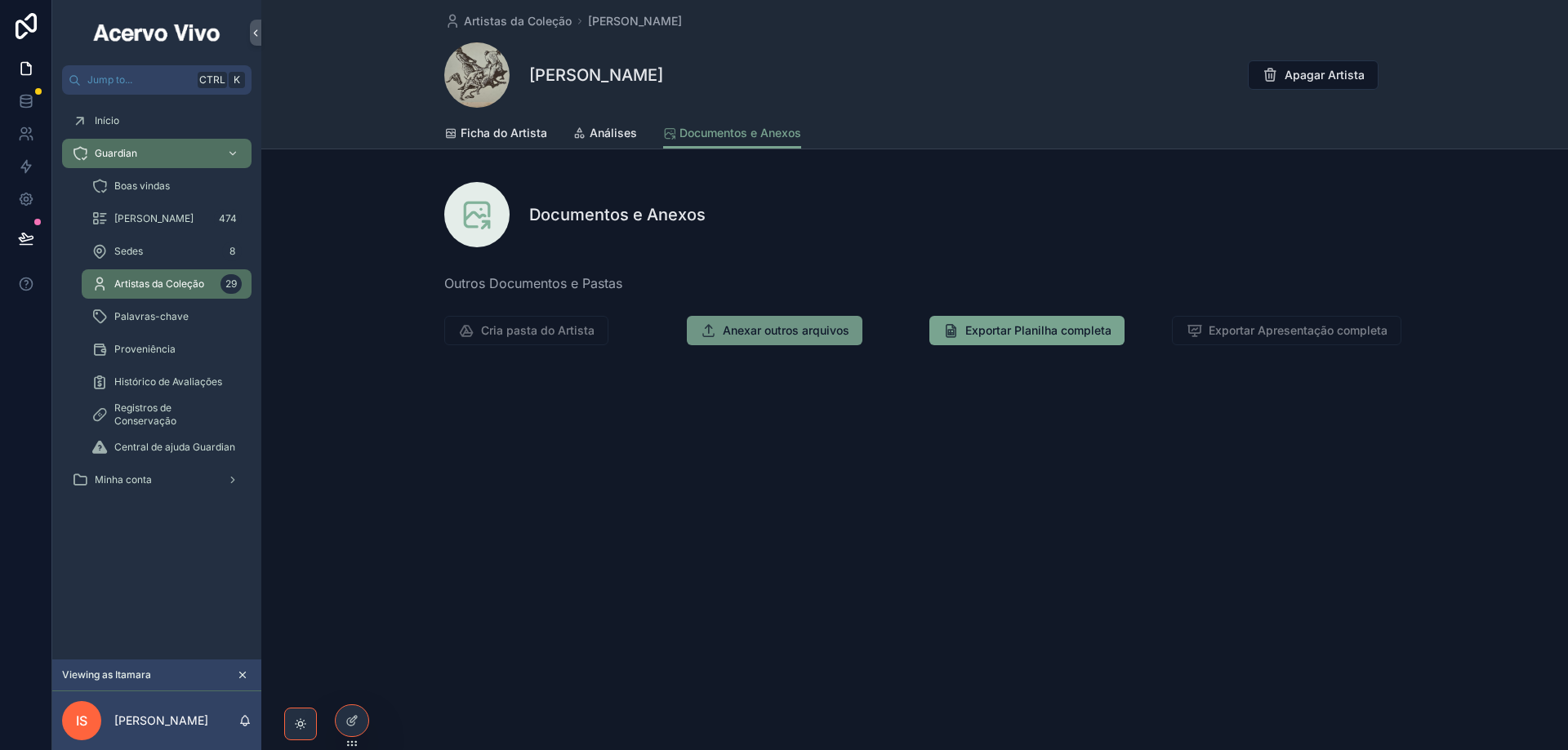
click at [843, 331] on span "Anexar outros arquivos" at bounding box center [786, 330] width 127 height 17
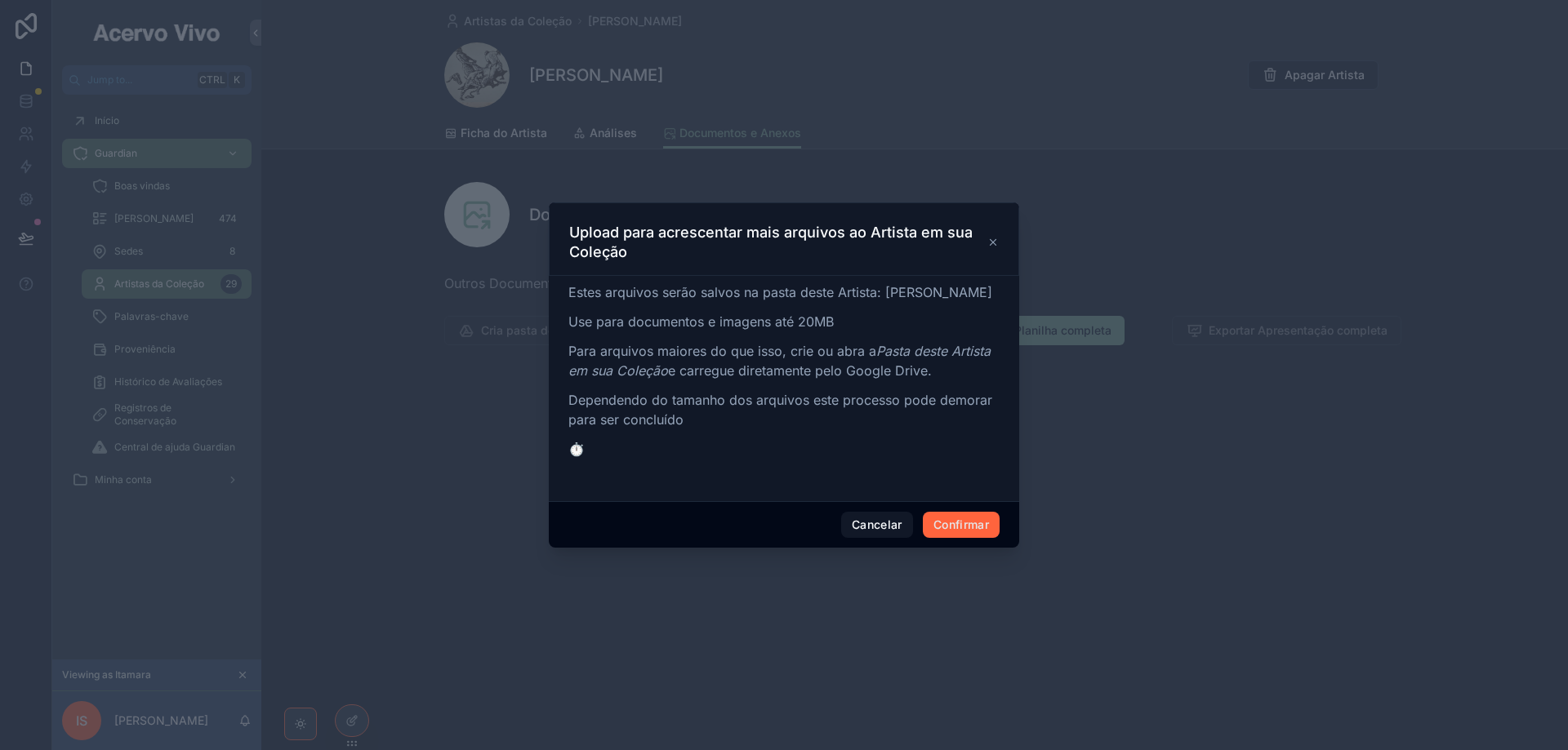
drag, startPoint x: 970, startPoint y: 537, endPoint x: 932, endPoint y: 543, distance: 38.5
click at [970, 537] on button "Confirmar" at bounding box center [960, 525] width 77 height 26
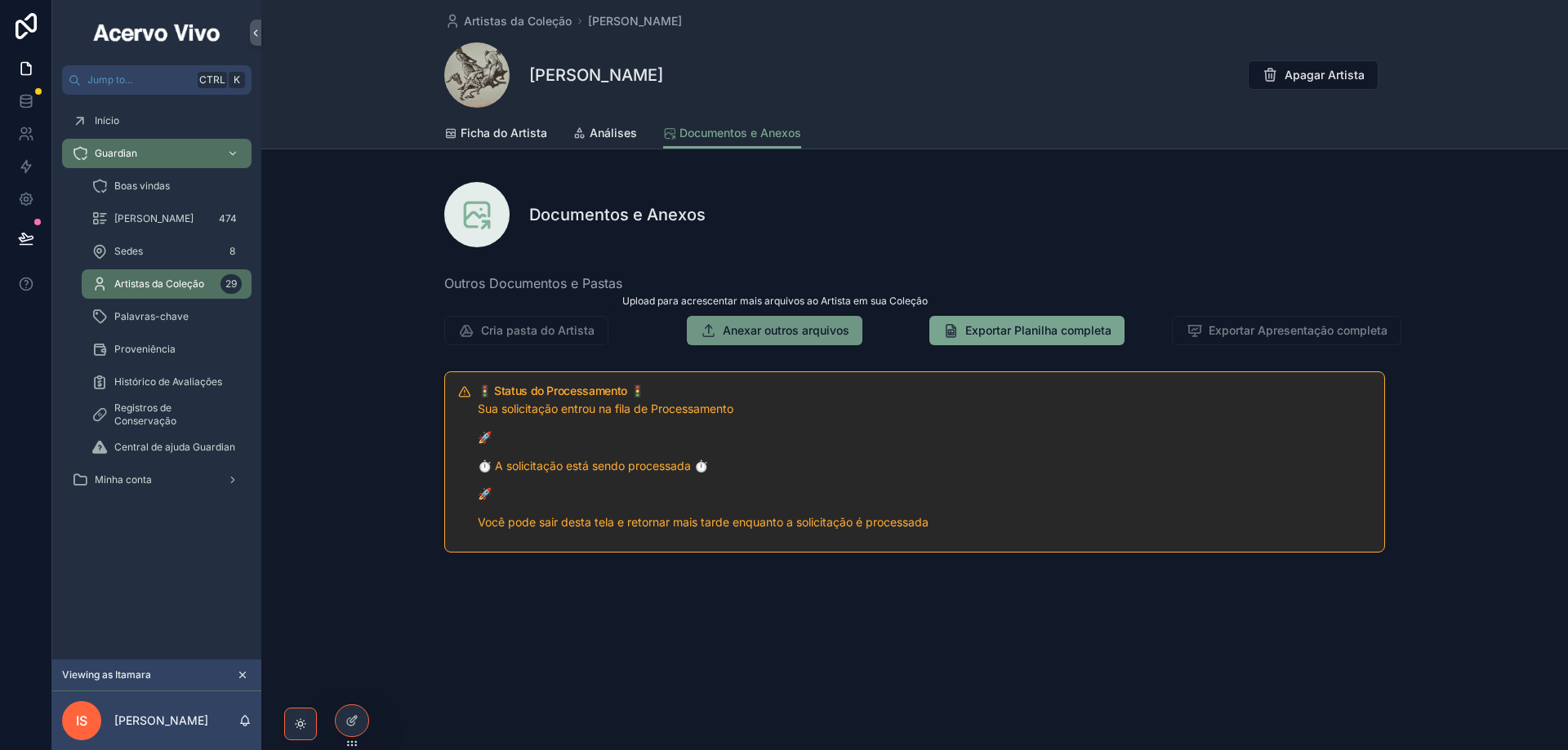
click at [775, 336] on span "Anexar outros arquivos" at bounding box center [786, 330] width 127 height 17
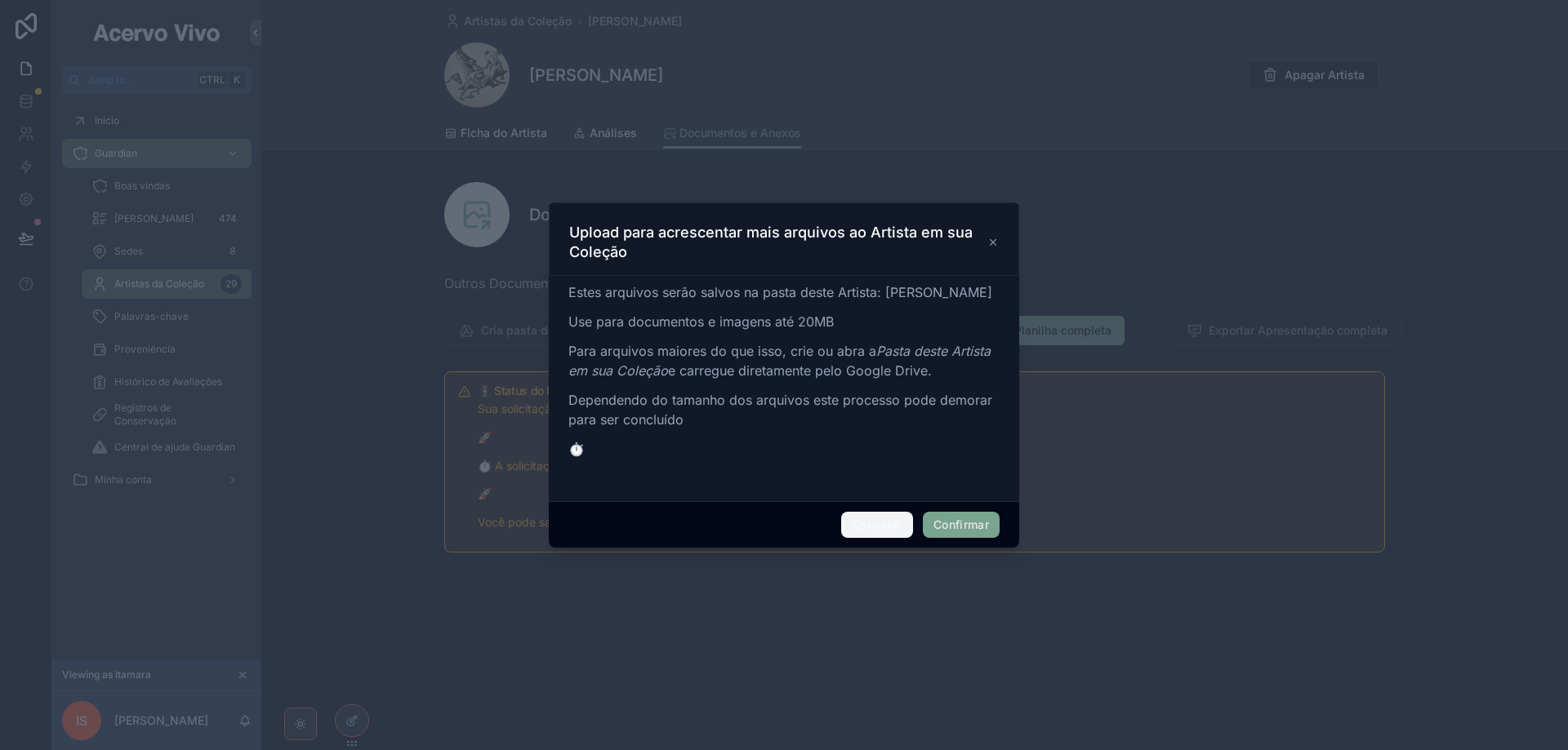
drag, startPoint x: 850, startPoint y: 537, endPoint x: 753, endPoint y: 586, distance: 108.7
click at [852, 537] on button "Cancelar" at bounding box center [877, 525] width 71 height 26
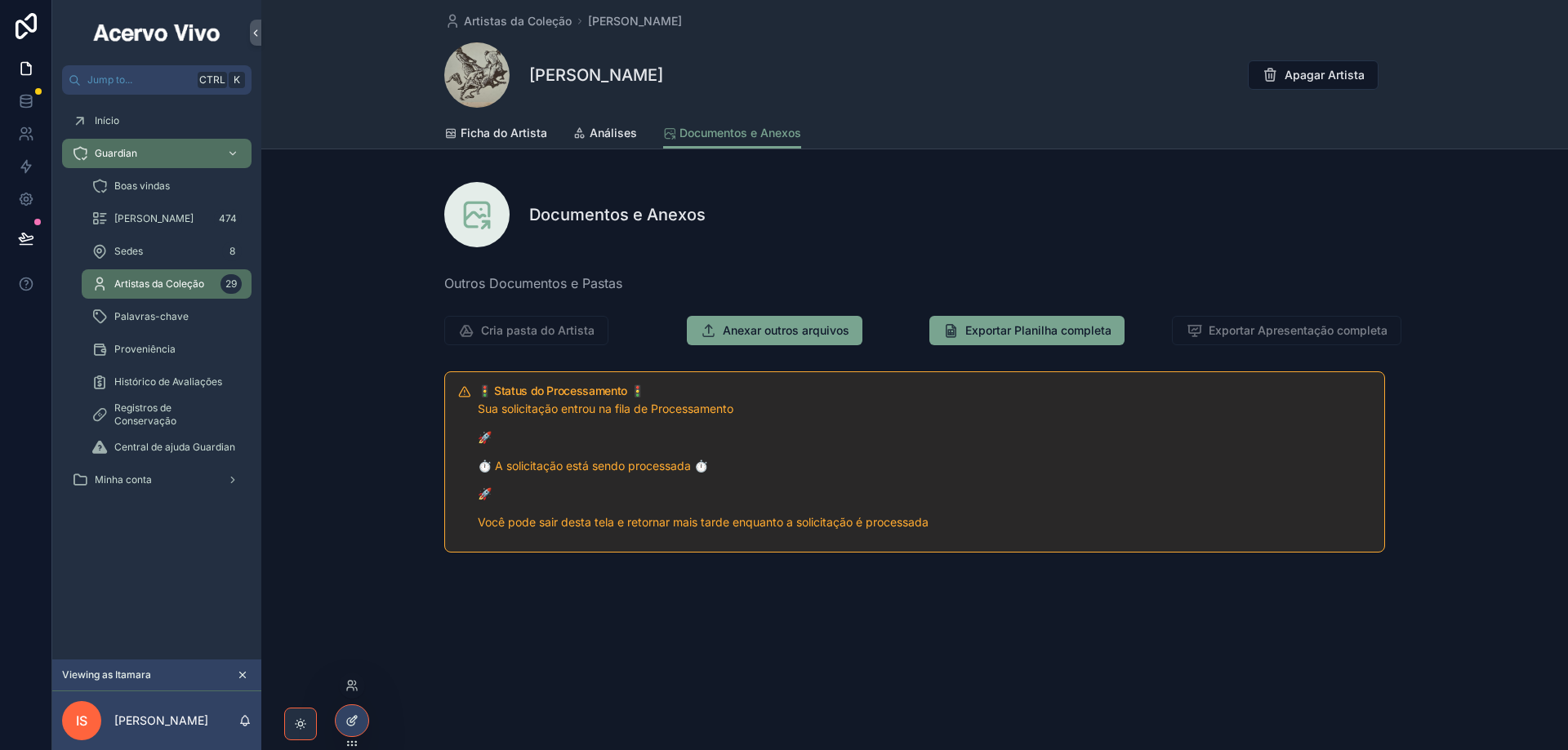
click at [346, 720] on icon at bounding box center [352, 720] width 13 height 13
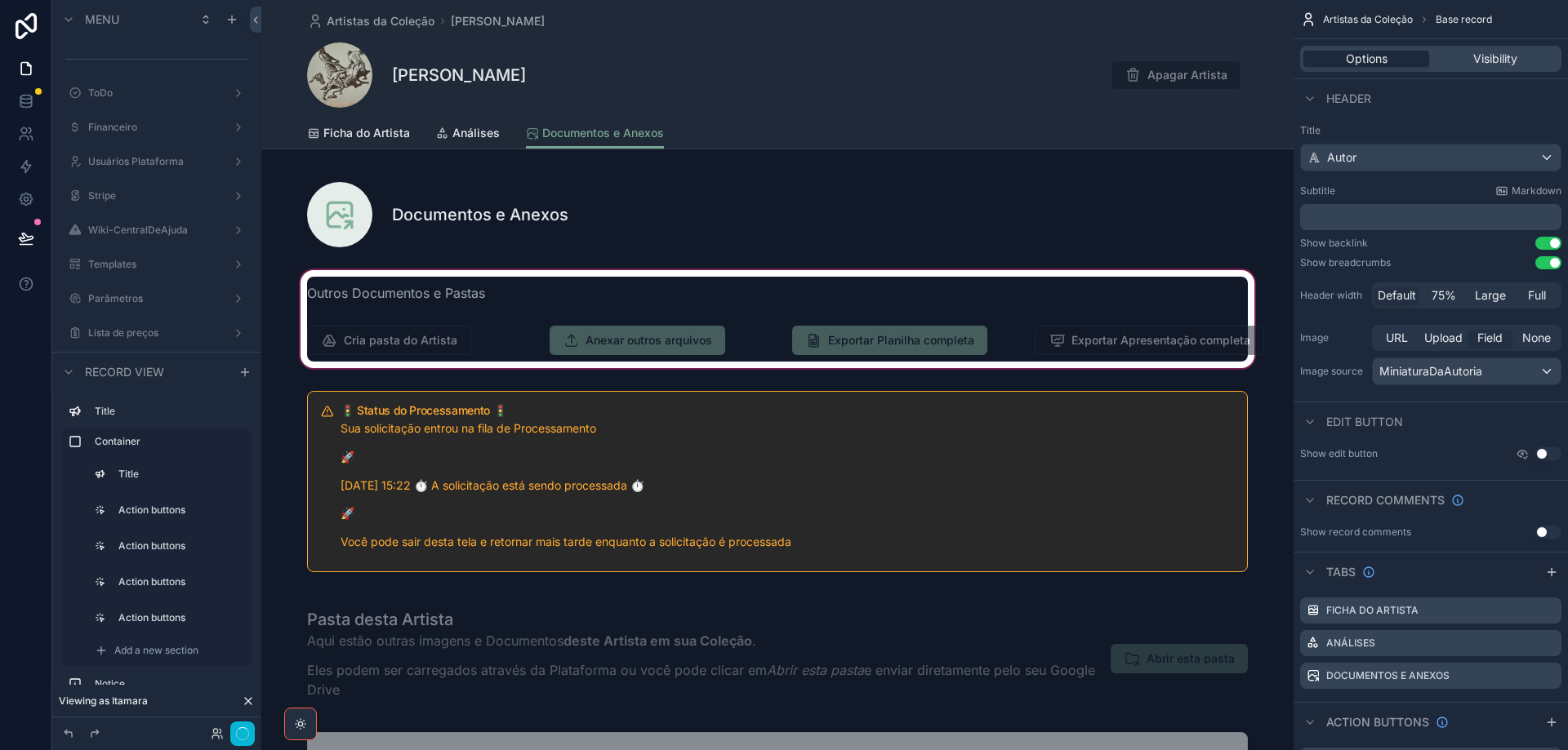
click at [672, 338] on div "scrollable content" at bounding box center [777, 319] width 1032 height 105
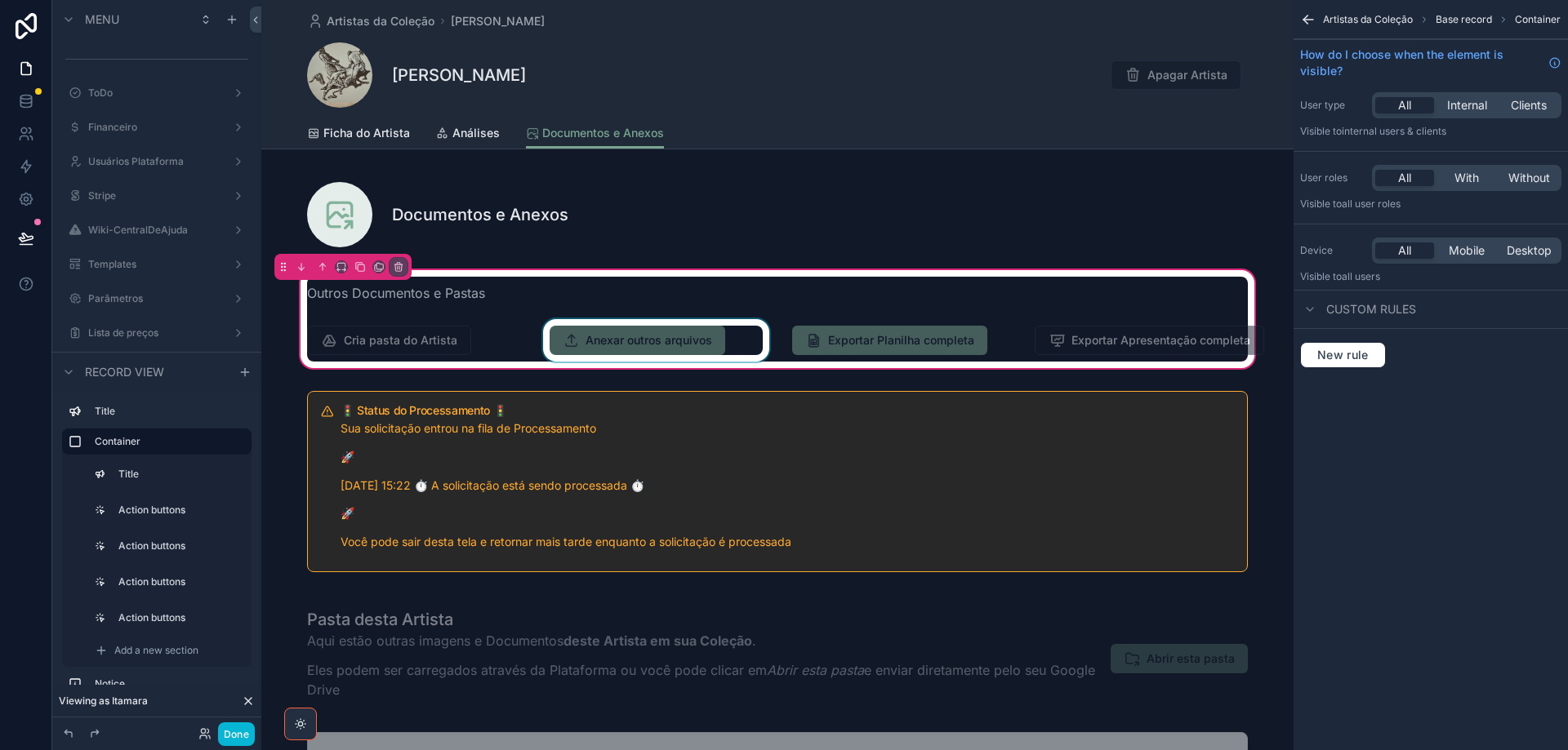
click at [706, 337] on div "scrollable content" at bounding box center [656, 340] width 233 height 42
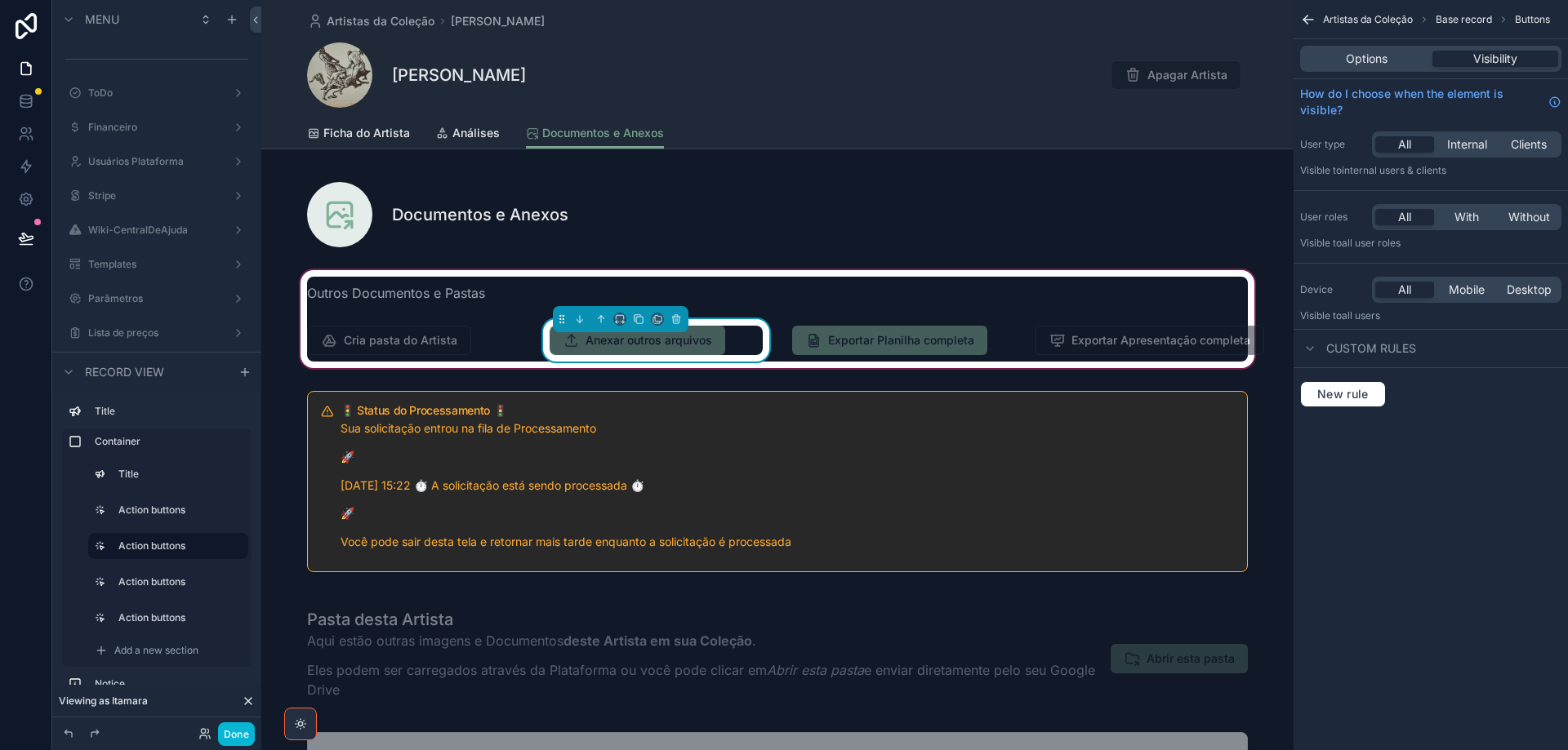
drag, startPoint x: 1375, startPoint y: 59, endPoint x: 1383, endPoint y: 77, distance: 19.7
click at [1375, 58] on span "Options" at bounding box center [1366, 58] width 41 height 17
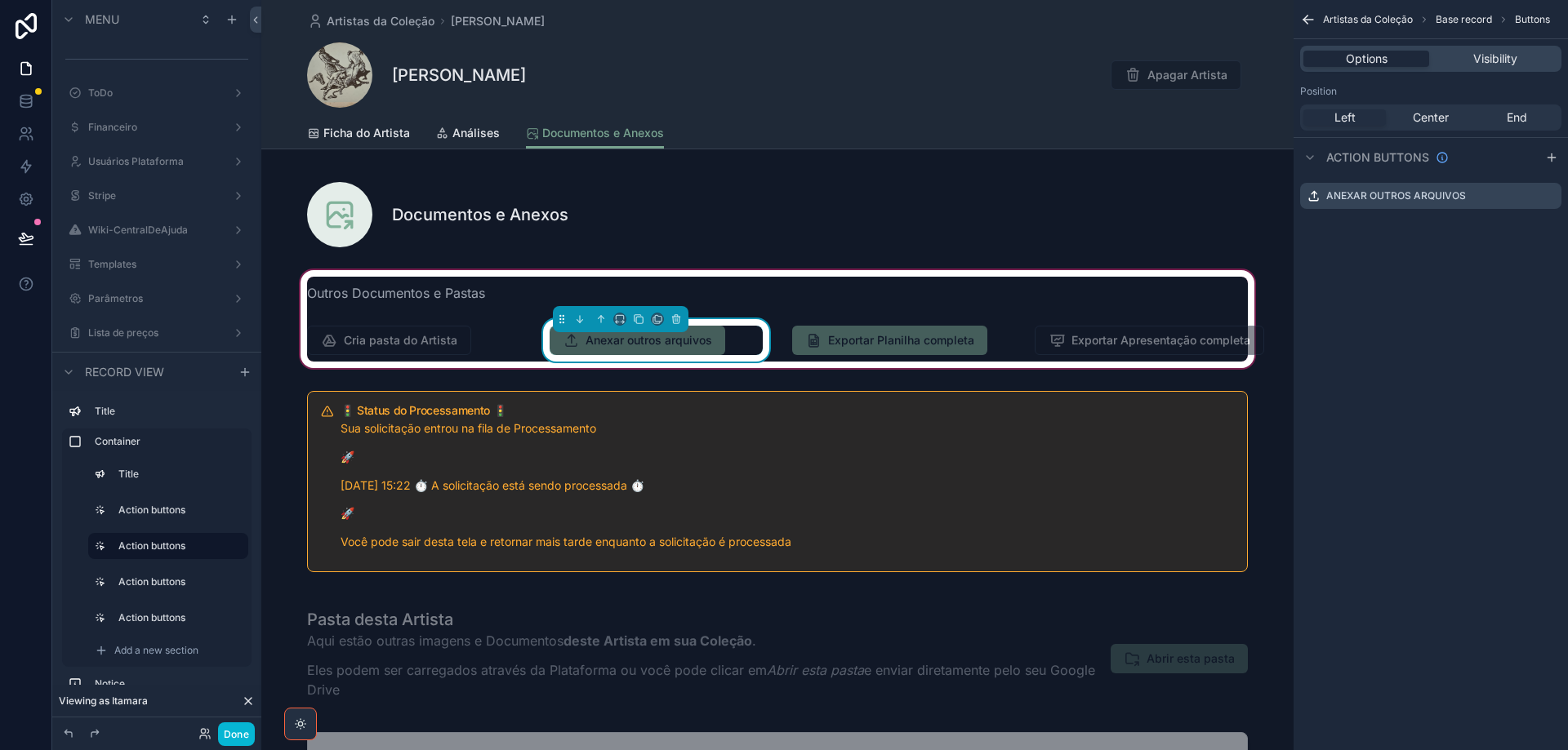
drag, startPoint x: 1547, startPoint y: 199, endPoint x: 1538, endPoint y: 227, distance: 29.4
click at [0, 0] on icon "scrollable content" at bounding box center [0, 0] width 0 height 0
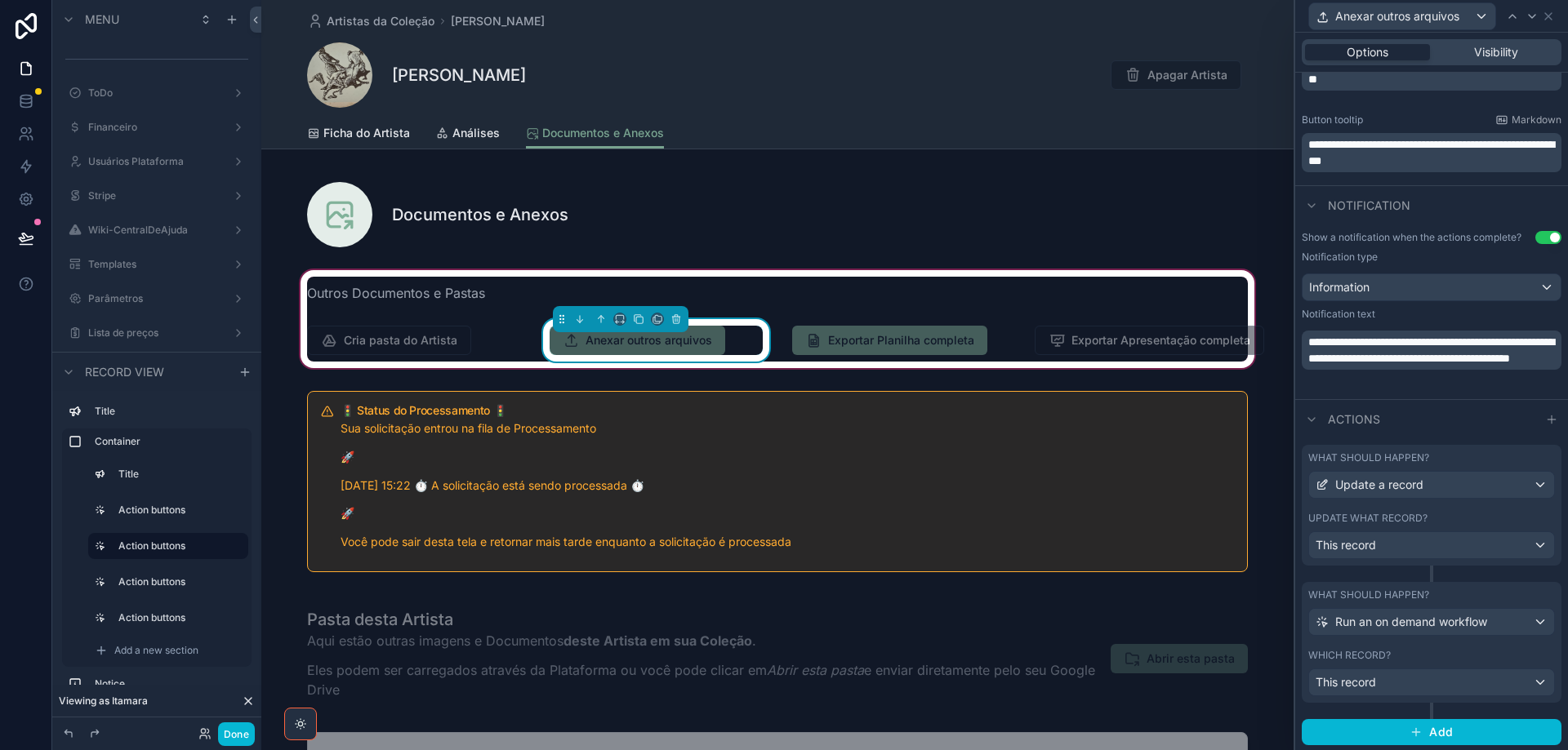
scroll to position [657, 0]
click at [1472, 546] on div "This record" at bounding box center [1431, 544] width 245 height 26
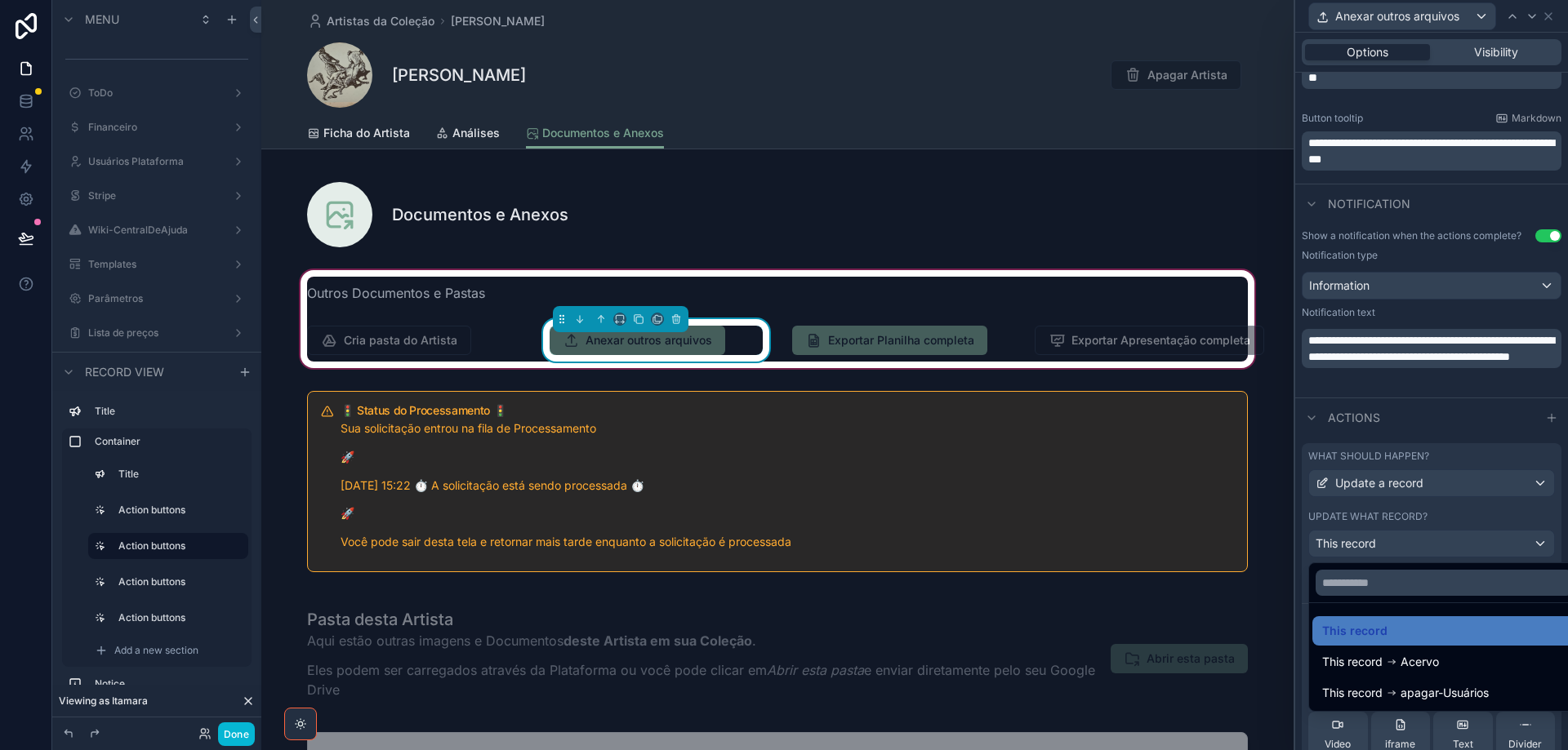
click at [1472, 546] on div at bounding box center [1431, 375] width 273 height 750
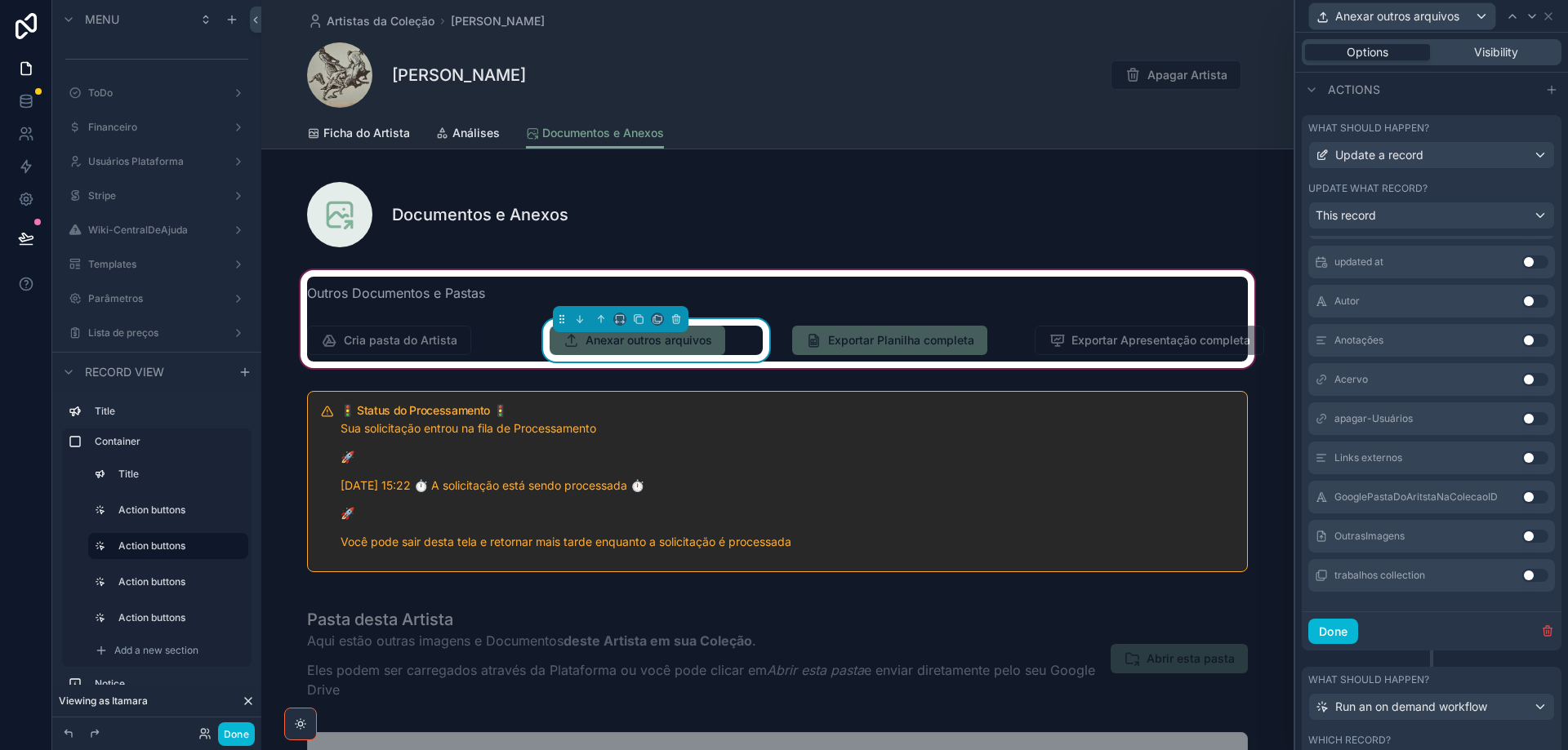
scroll to position [1073, 0]
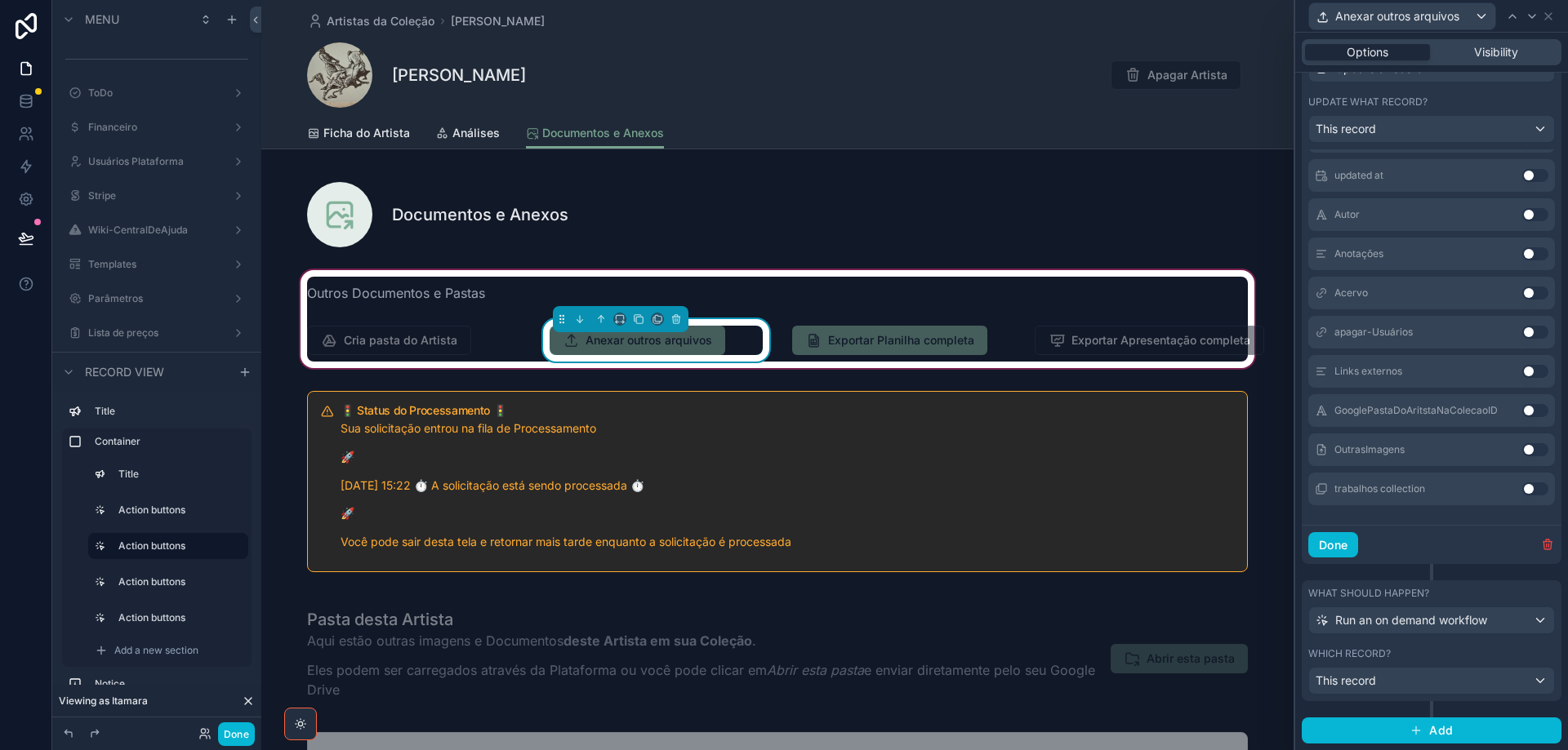
click at [1522, 449] on button "Use setting" at bounding box center [1535, 449] width 26 height 13
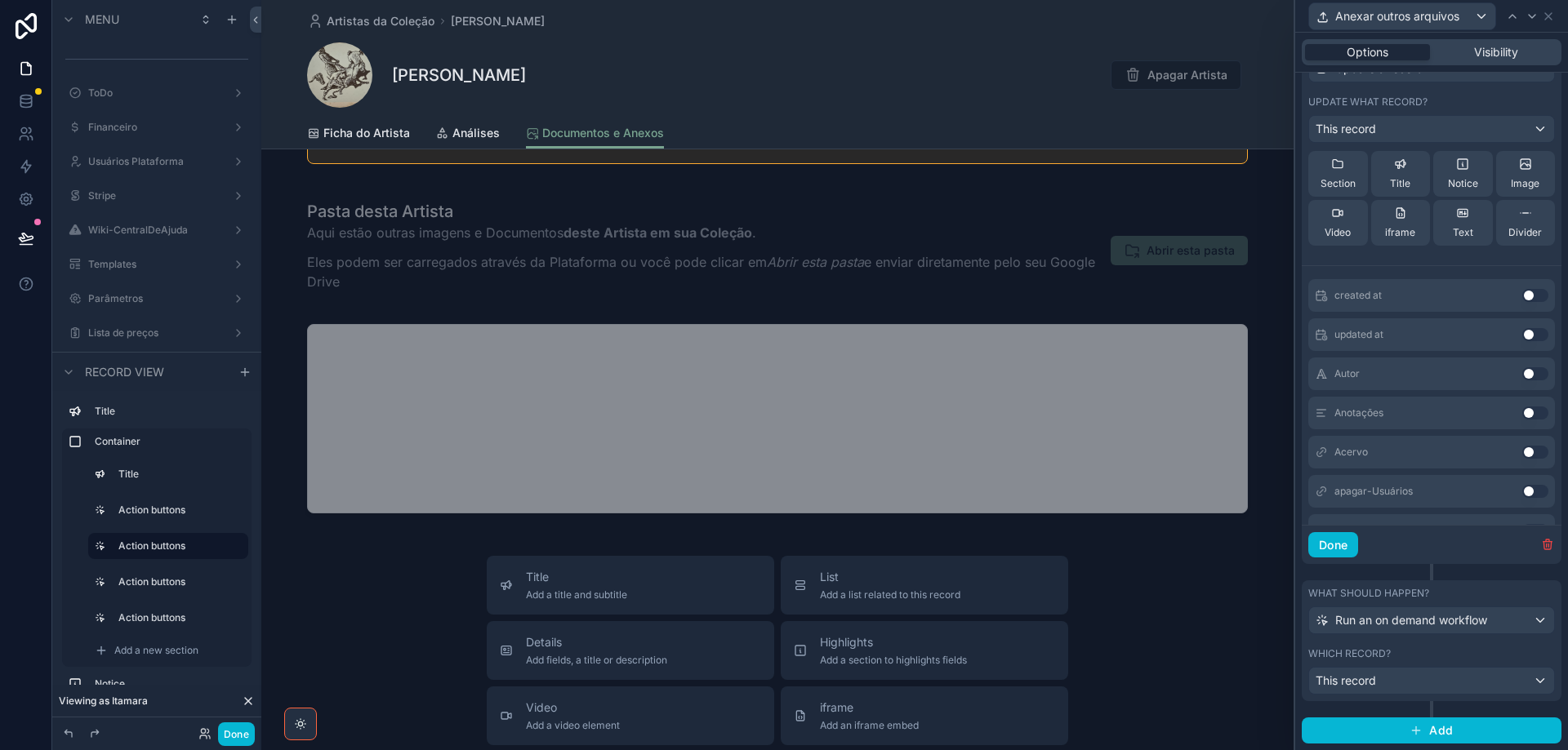
scroll to position [11, 0]
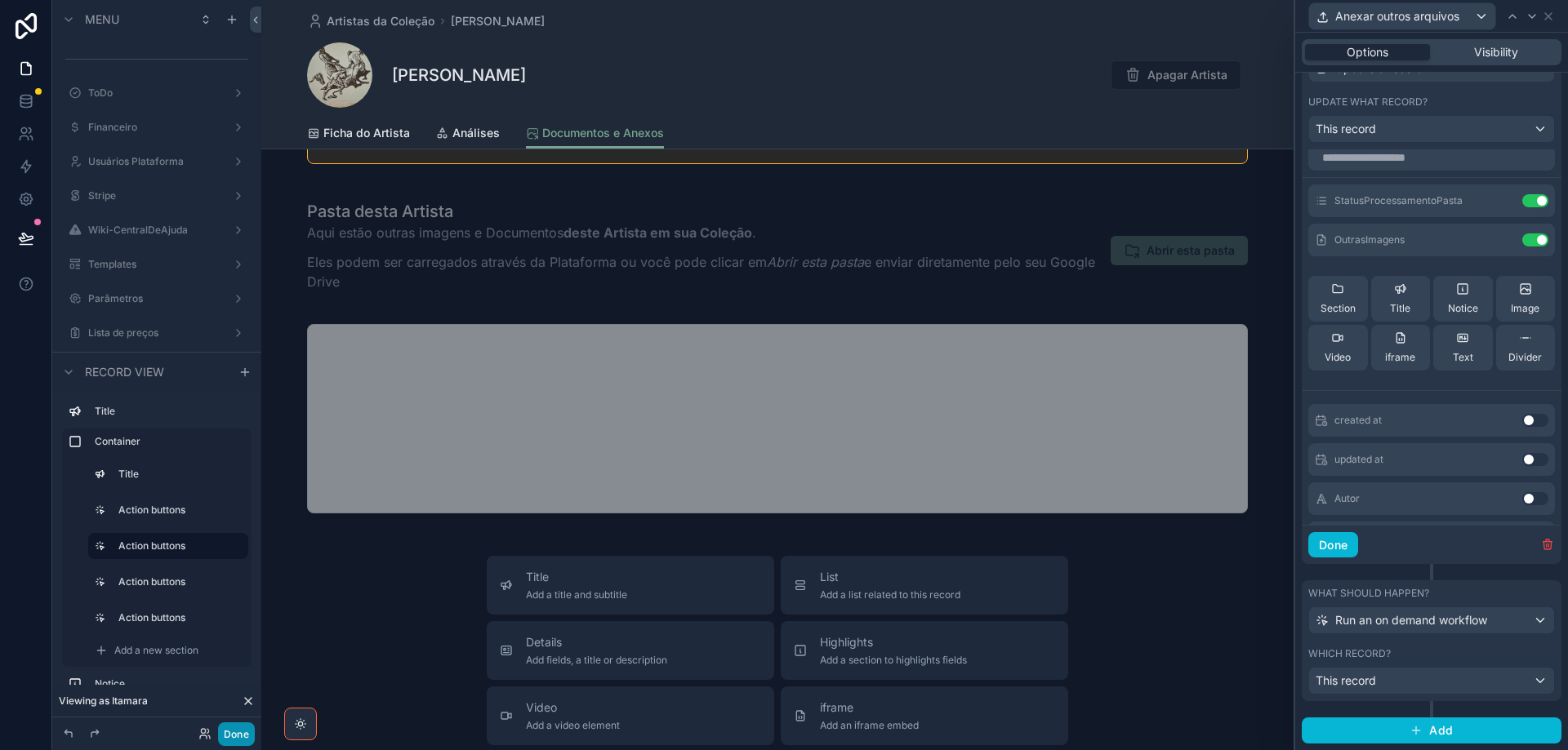
click at [243, 742] on button "Done" at bounding box center [236, 733] width 37 height 24
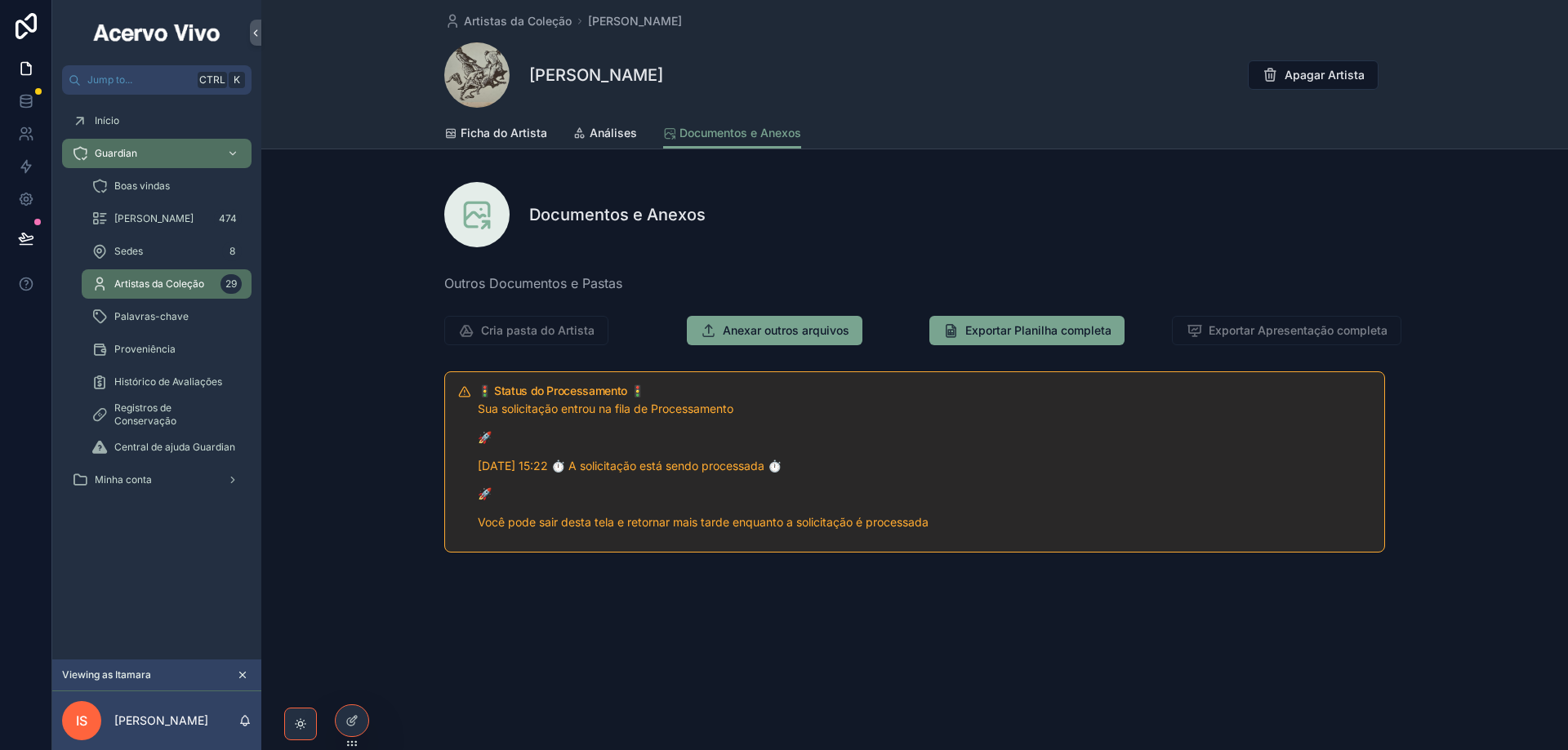
scroll to position [0, 0]
click at [780, 336] on span "Anexar outros arquivos" at bounding box center [786, 330] width 127 height 17
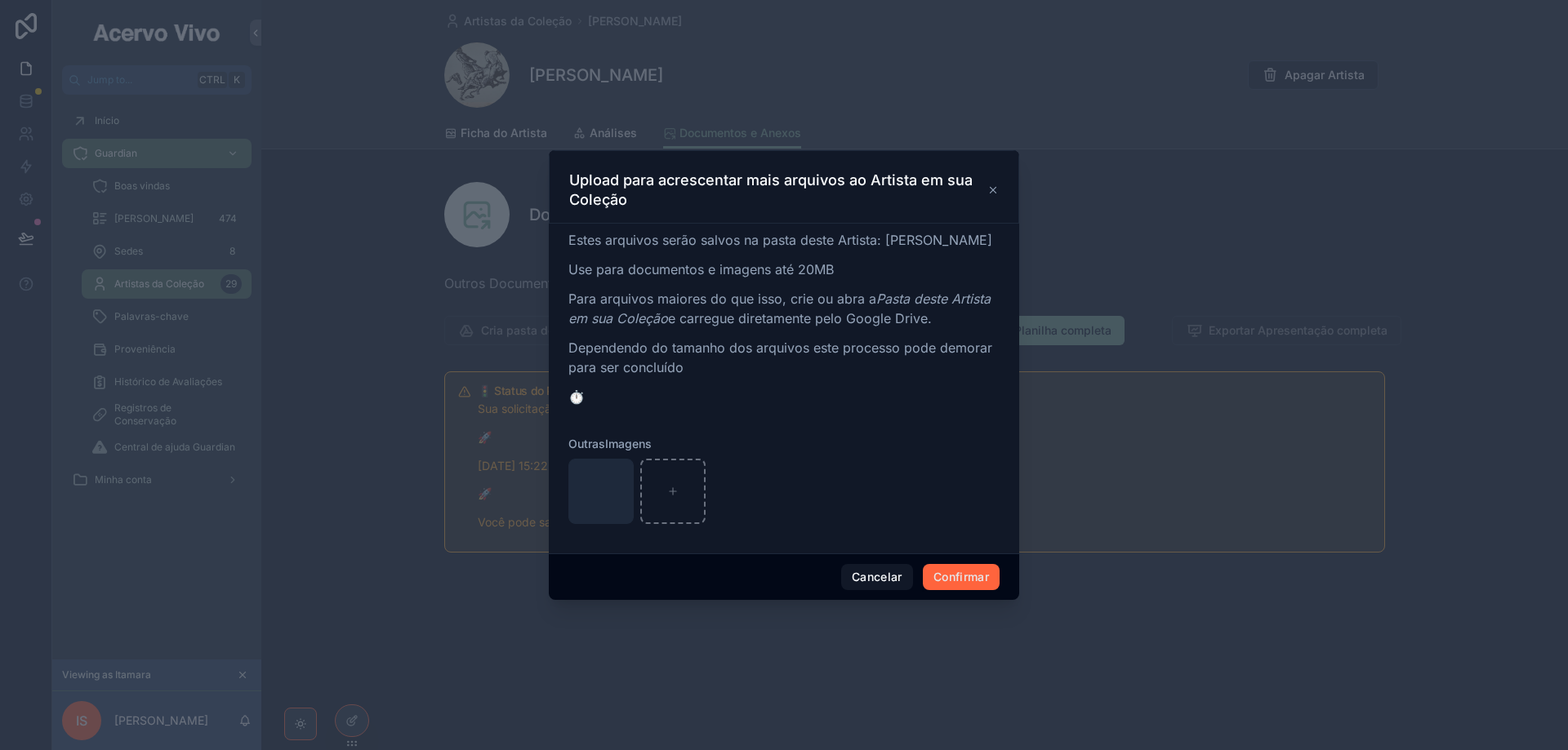
click at [957, 590] on button "Confirmar" at bounding box center [960, 577] width 77 height 26
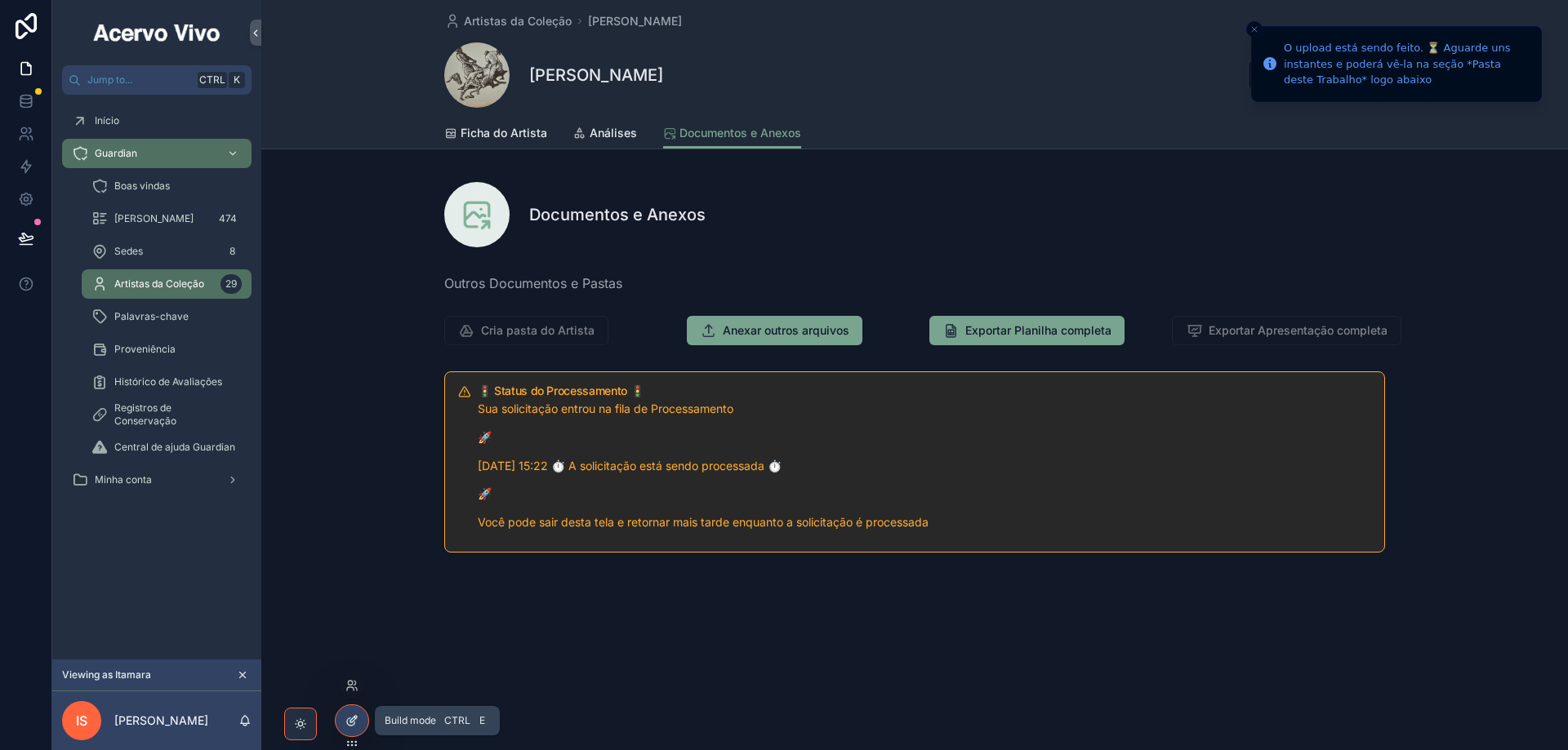
click at [347, 723] on icon at bounding box center [352, 720] width 13 height 13
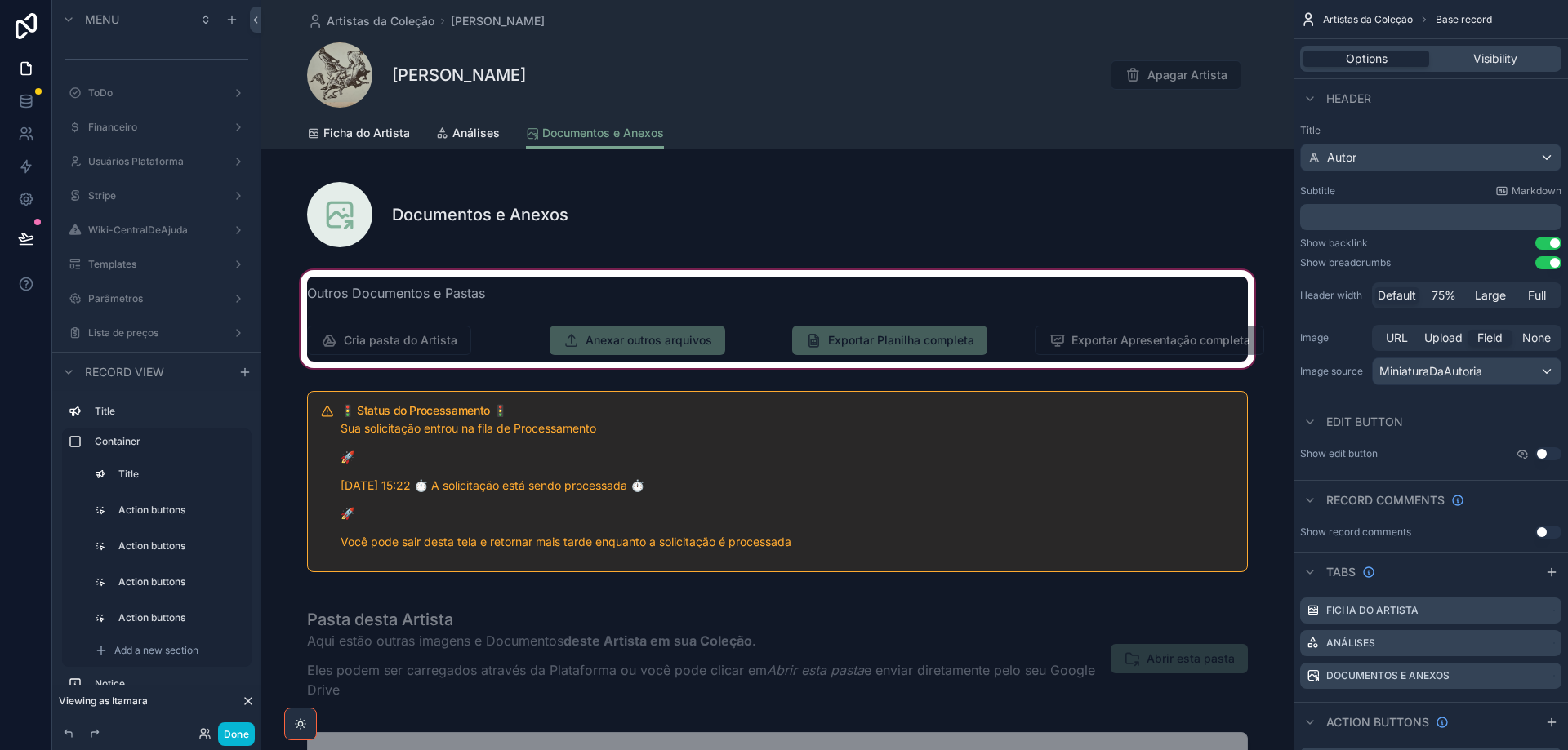
click at [743, 338] on div "scrollable content" at bounding box center [777, 319] width 1032 height 105
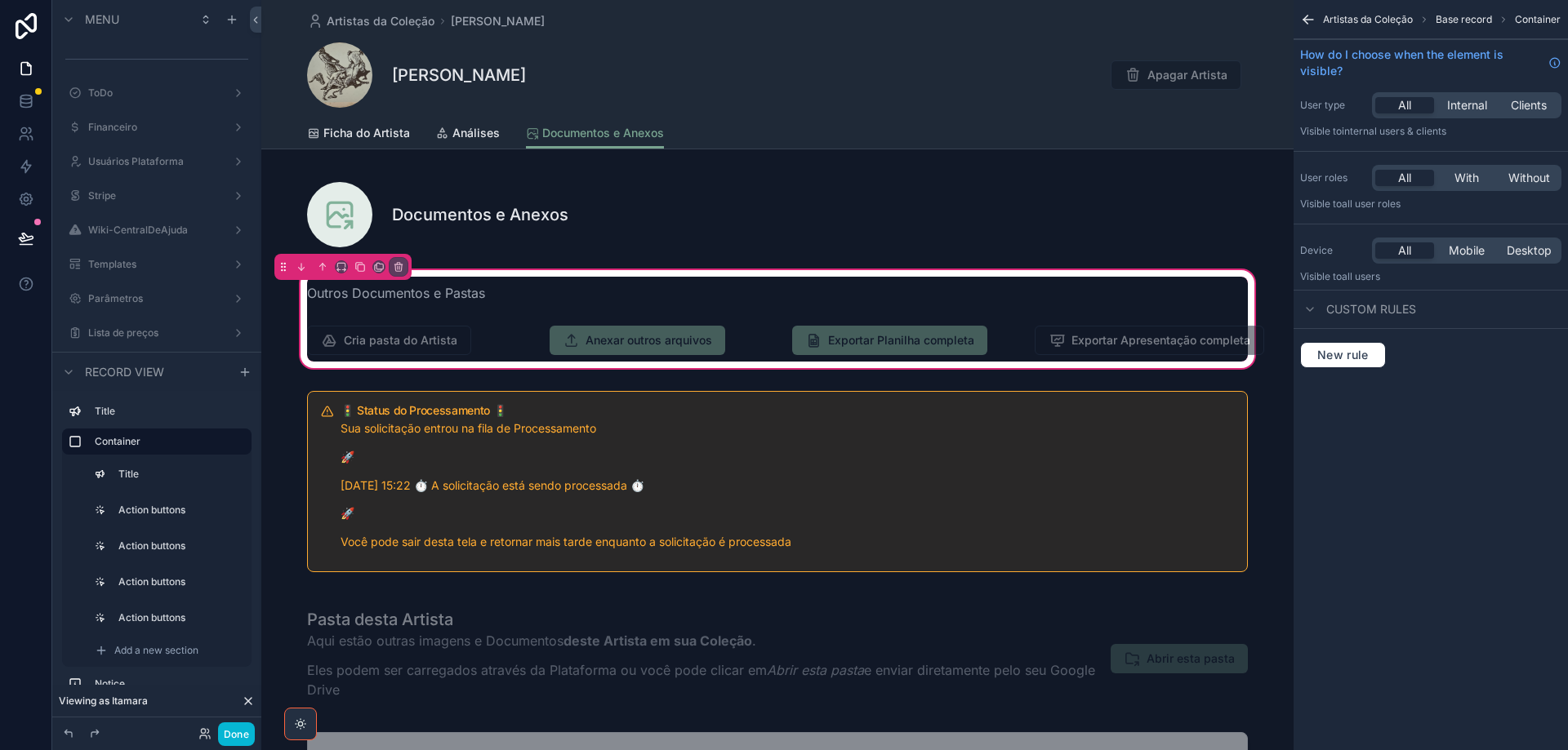
click at [743, 338] on div "scrollable content" at bounding box center [656, 340] width 233 height 42
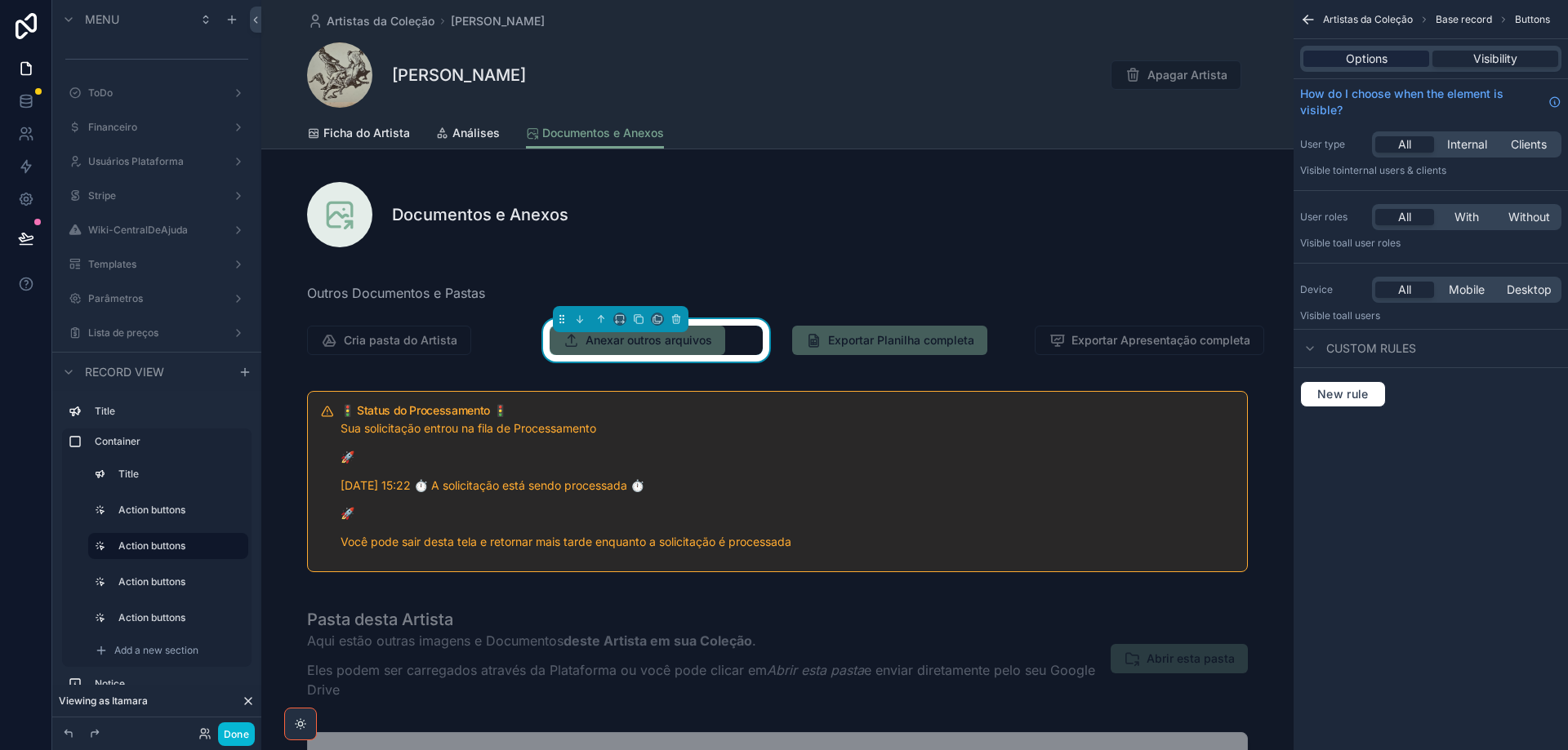
click at [1344, 62] on div "Options" at bounding box center [1366, 58] width 126 height 17
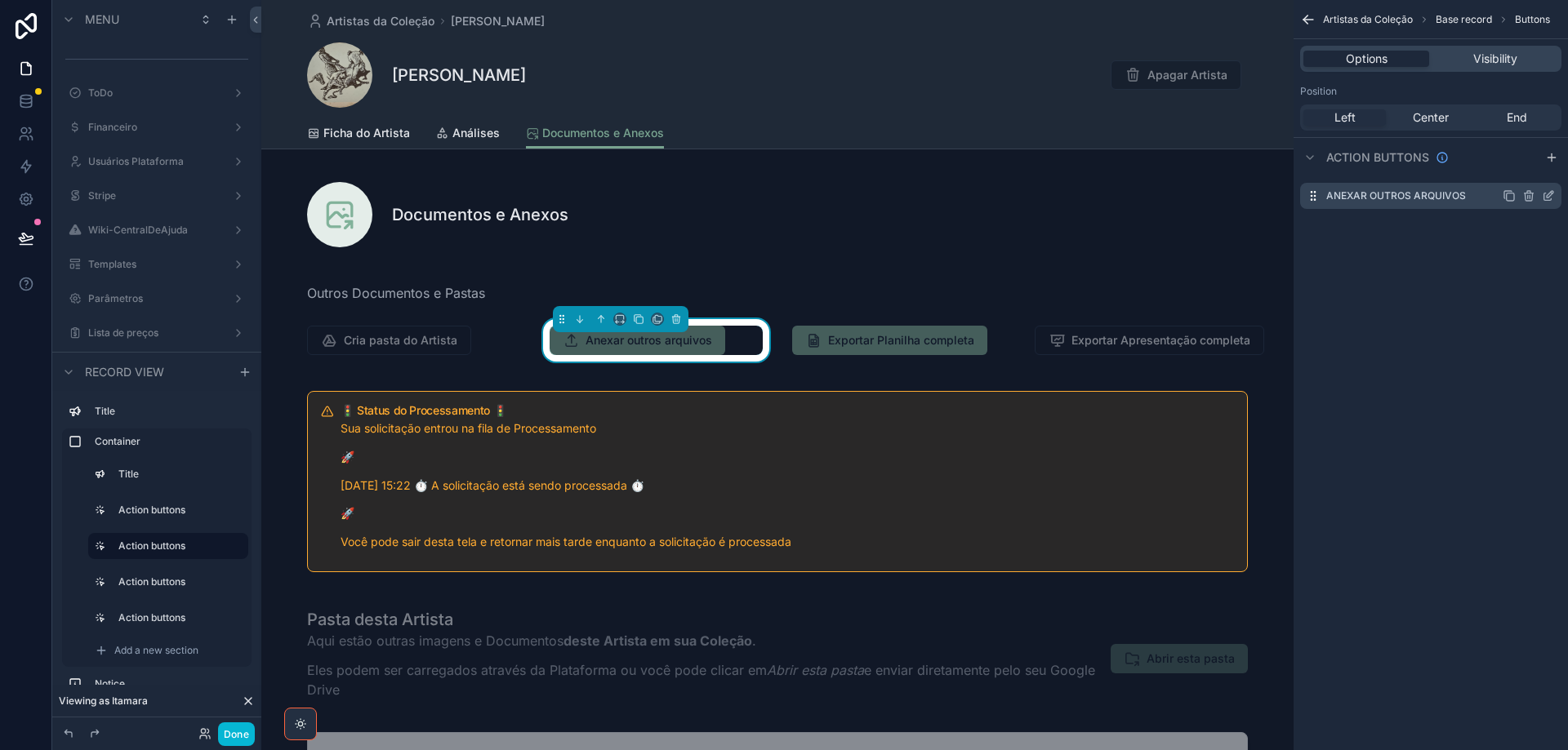
click at [1546, 193] on icon "scrollable content" at bounding box center [1548, 196] width 13 height 13
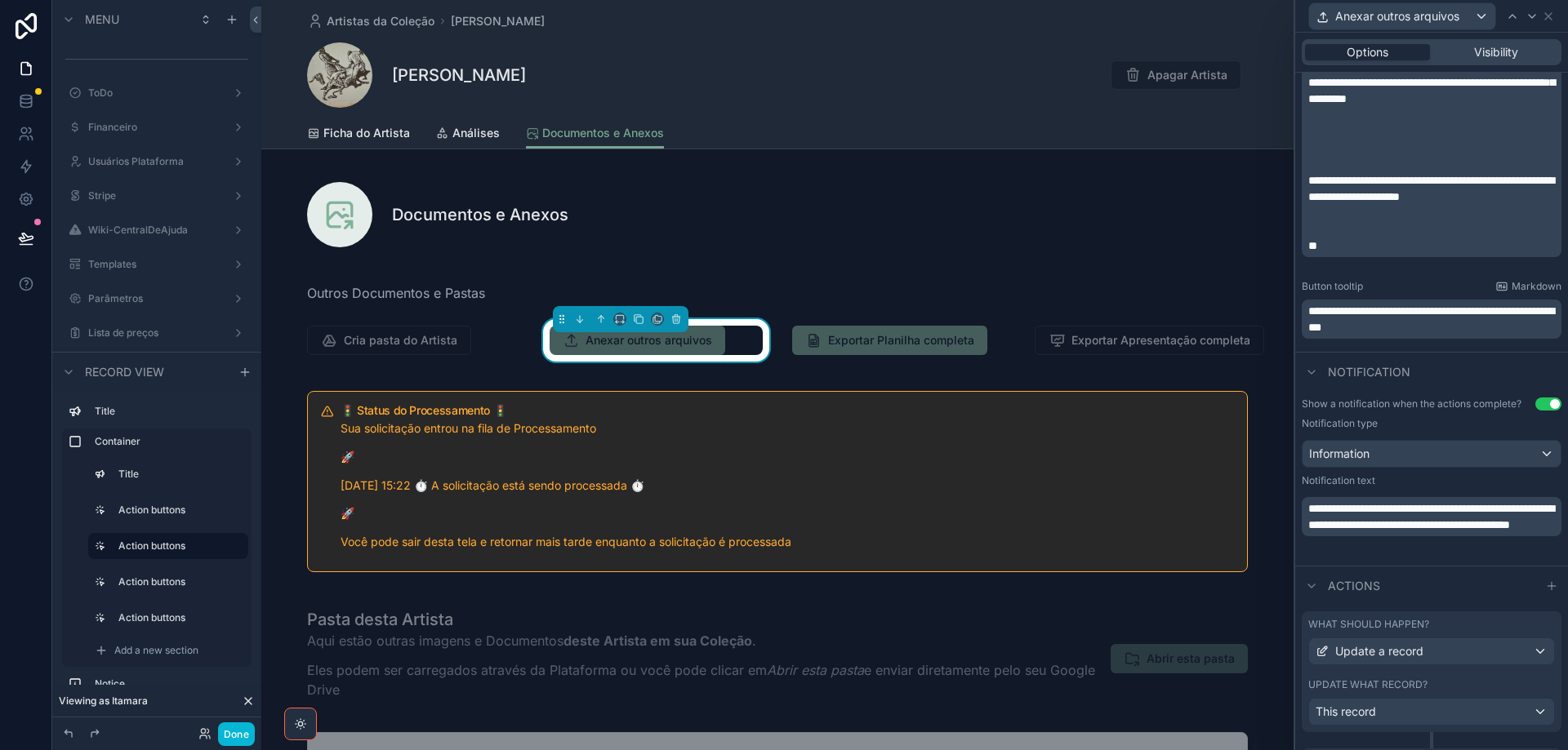
scroll to position [653, 0]
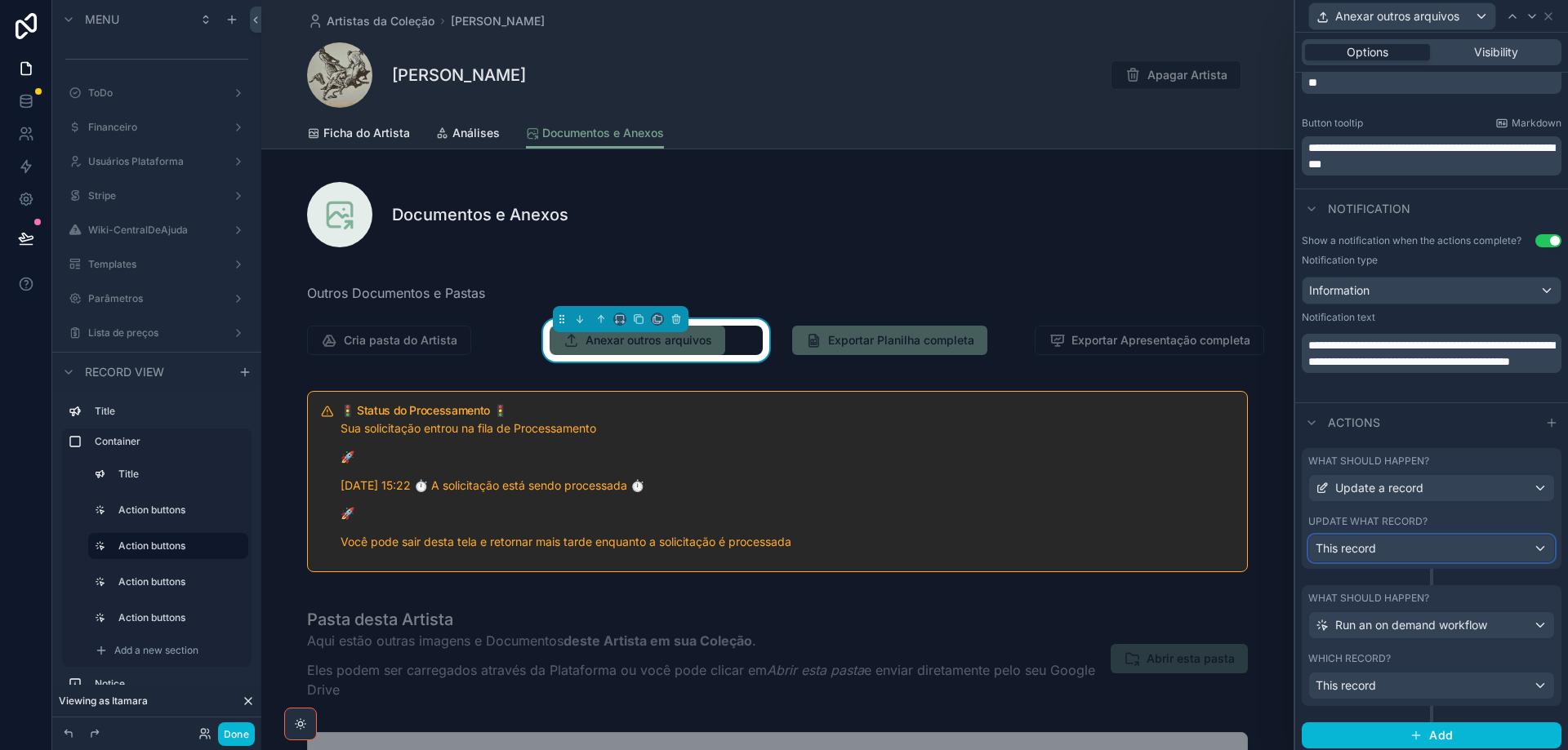
click at [1477, 551] on div "This record" at bounding box center [1431, 548] width 245 height 26
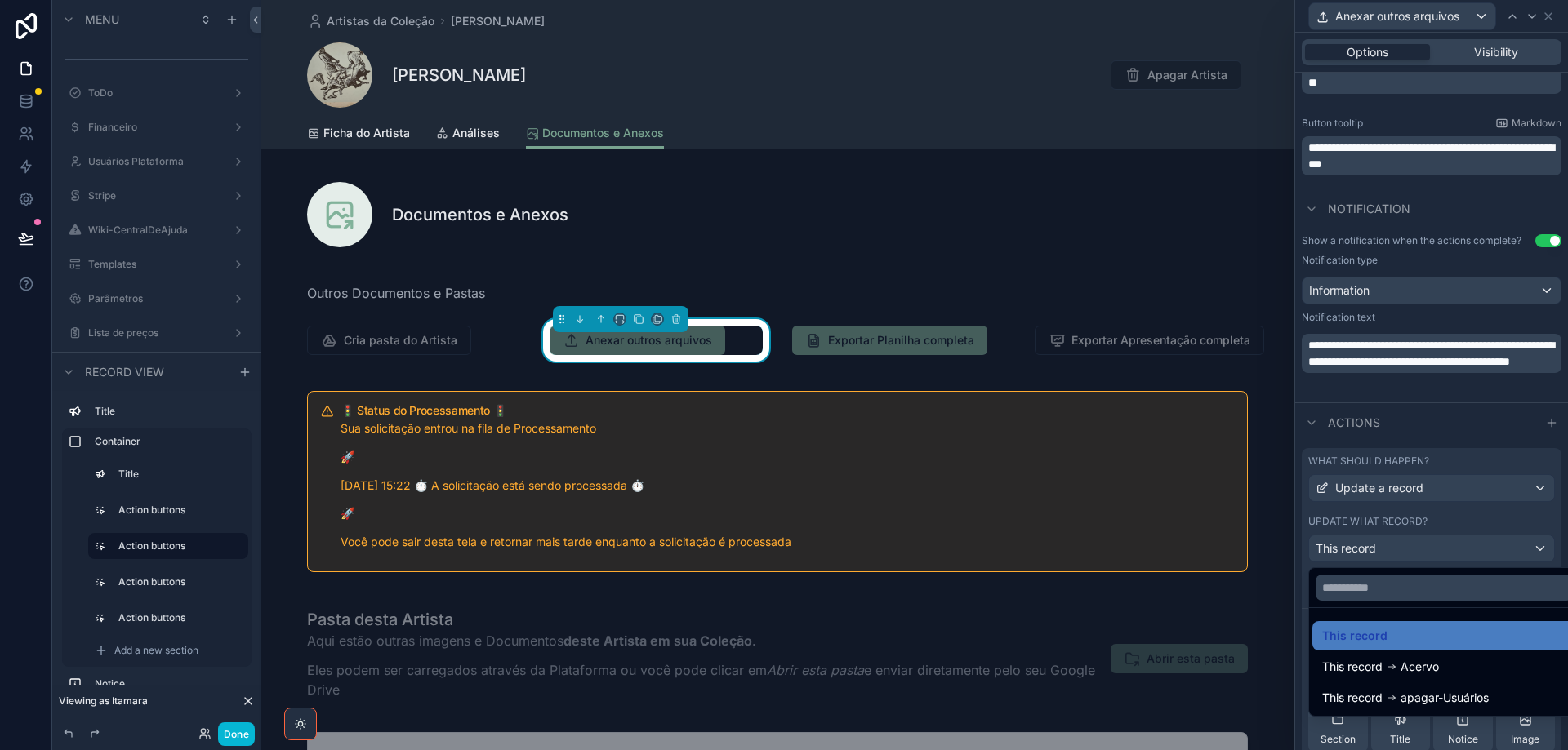
click at [1477, 551] on div at bounding box center [1431, 375] width 273 height 750
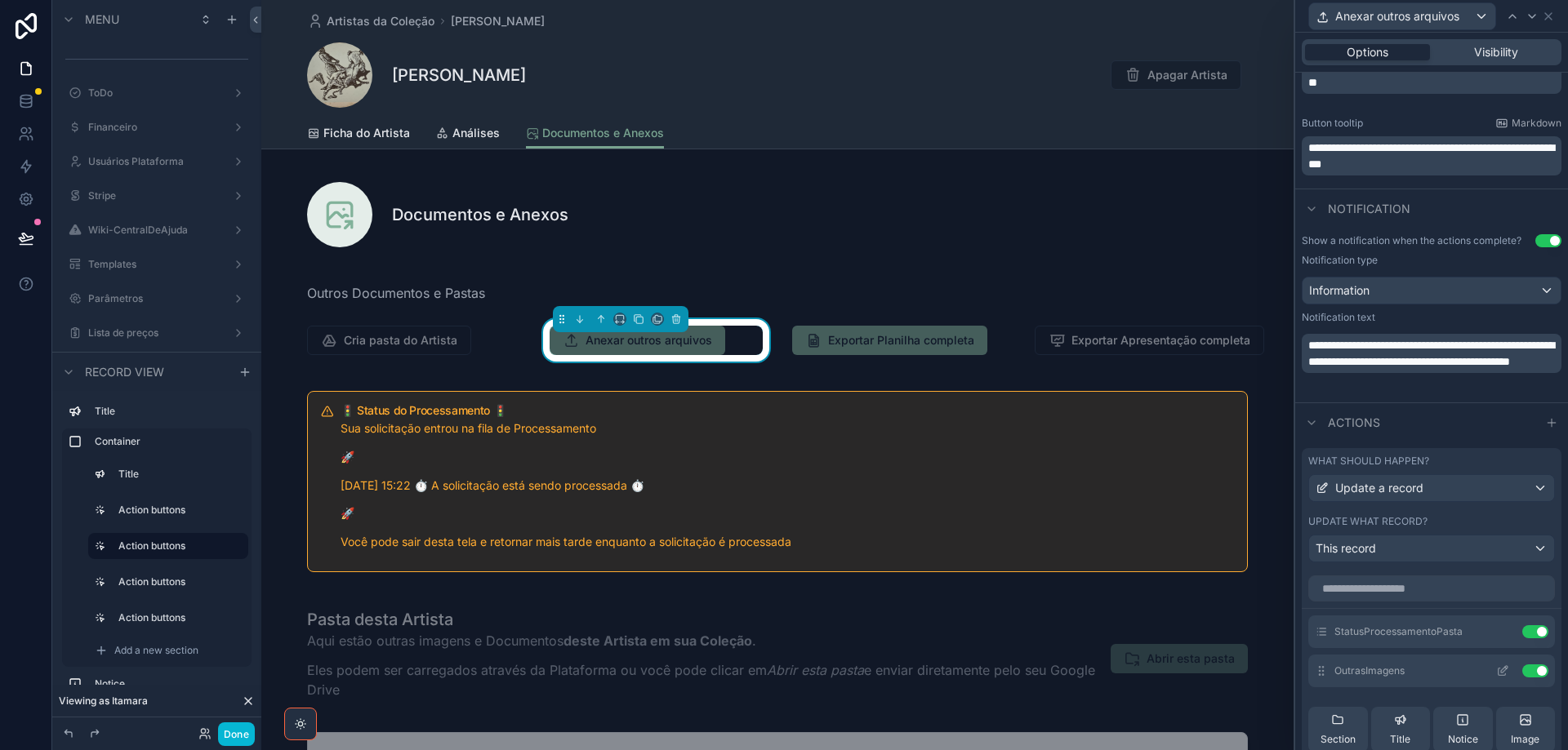
click at [1496, 671] on icon at bounding box center [1502, 671] width 13 height 13
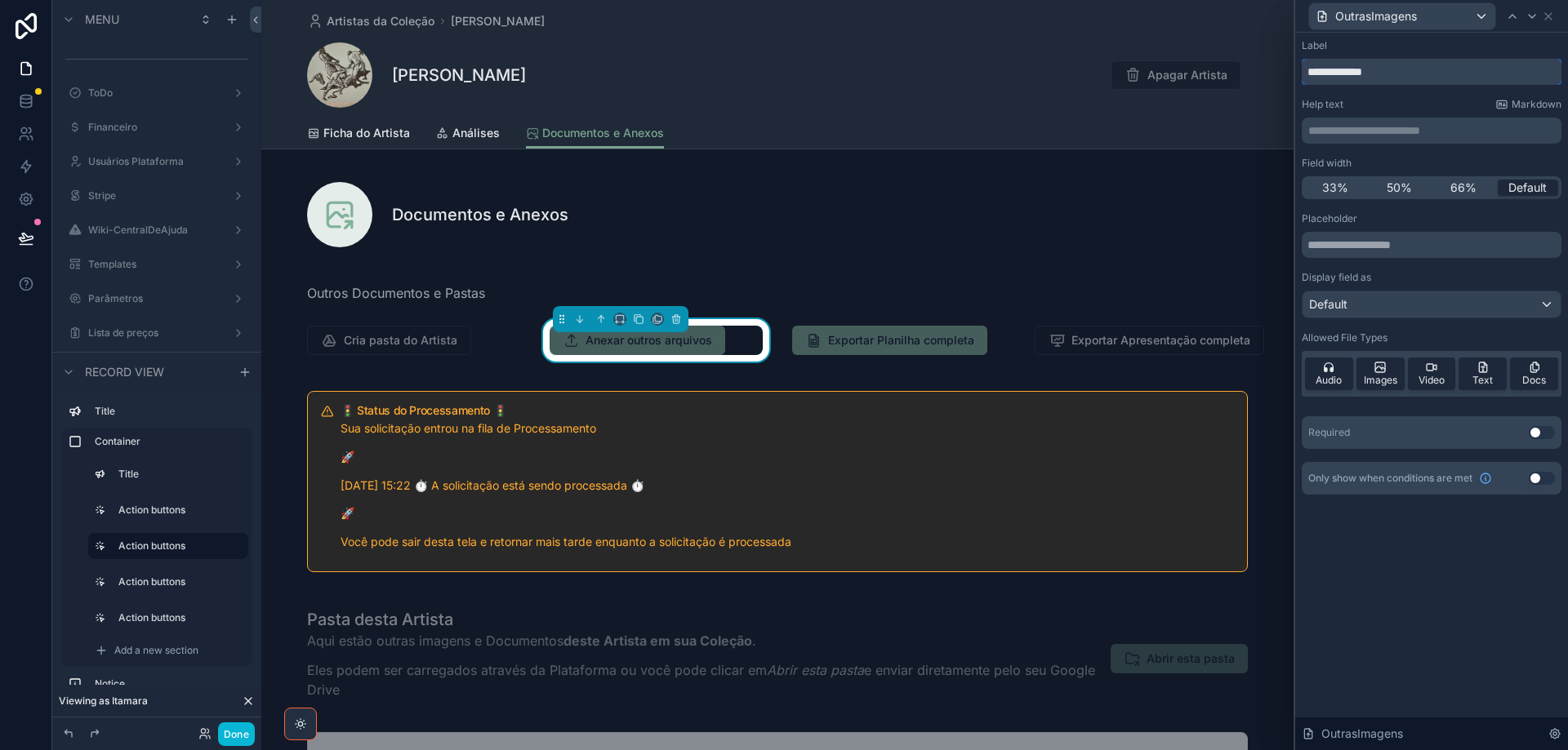
drag, startPoint x: 1447, startPoint y: 71, endPoint x: 1305, endPoint y: 73, distance: 142.0
click at [1305, 73] on input "**********" at bounding box center [1431, 72] width 259 height 26
drag, startPoint x: 1340, startPoint y: 378, endPoint x: 1429, endPoint y: 375, distance: 89.1
click at [1340, 377] on span "Audio" at bounding box center [1329, 380] width 26 height 13
click at [1429, 375] on span "Video" at bounding box center [1431, 380] width 26 height 13
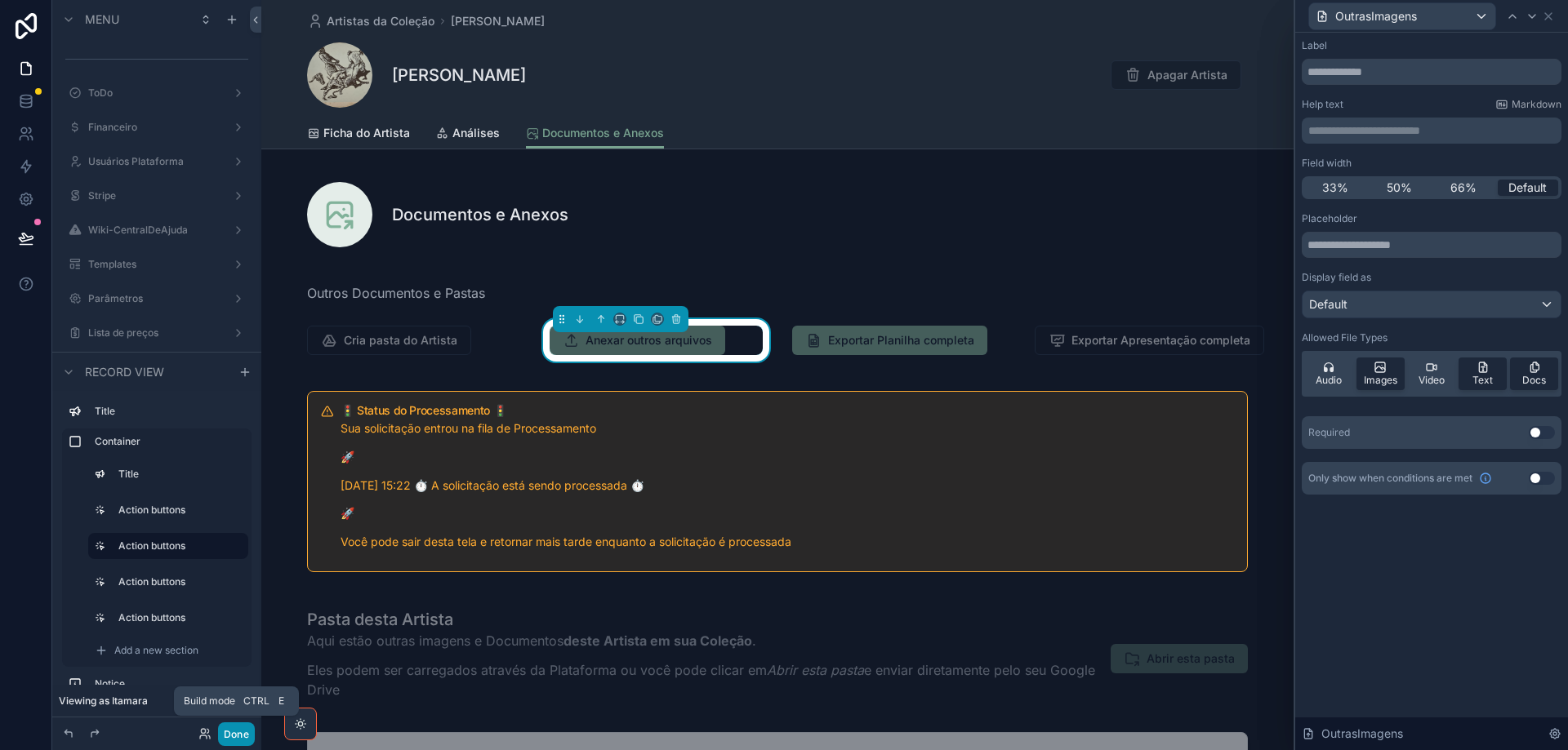
click at [248, 734] on button "Done" at bounding box center [236, 733] width 37 height 24
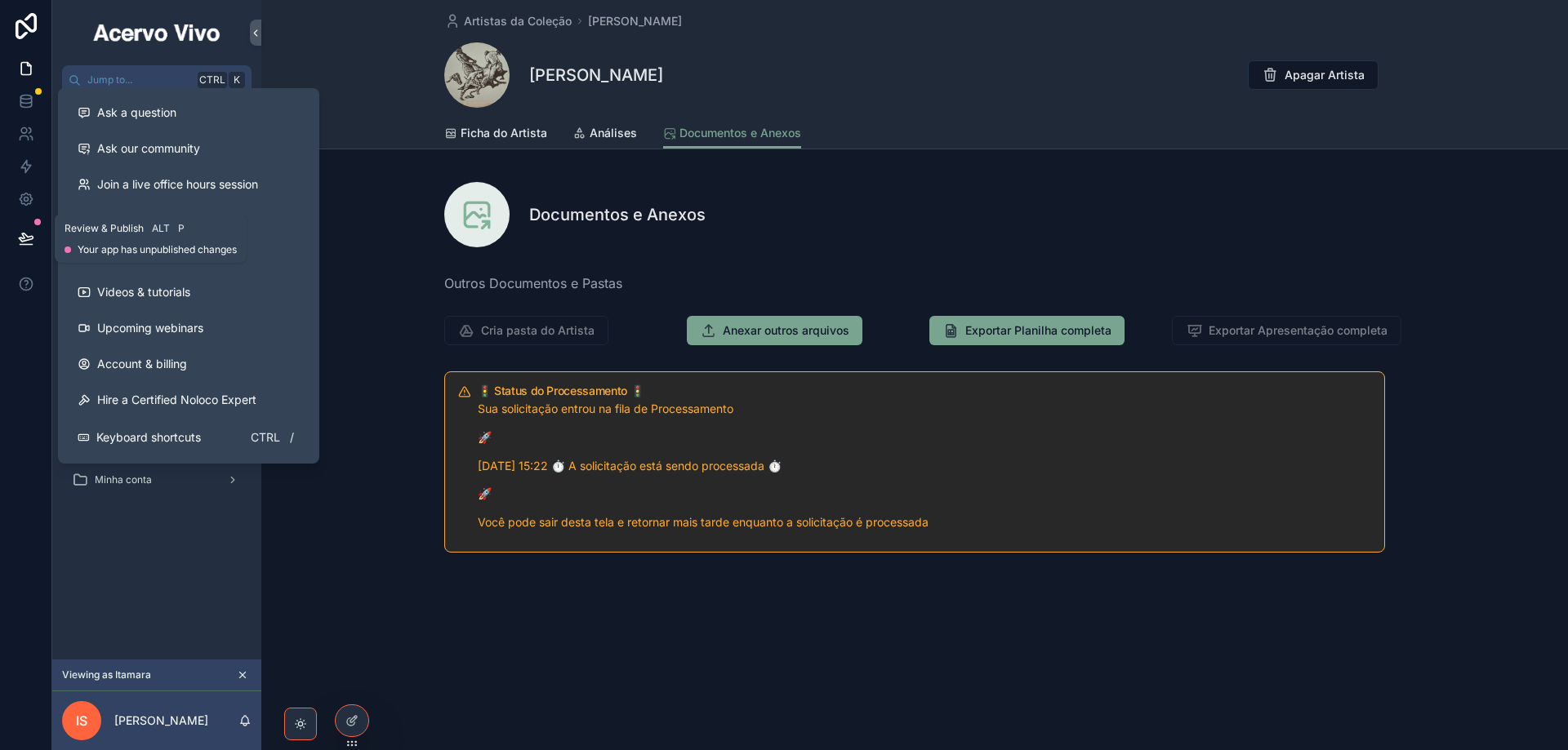
click at [20, 237] on icon at bounding box center [26, 237] width 14 height 8
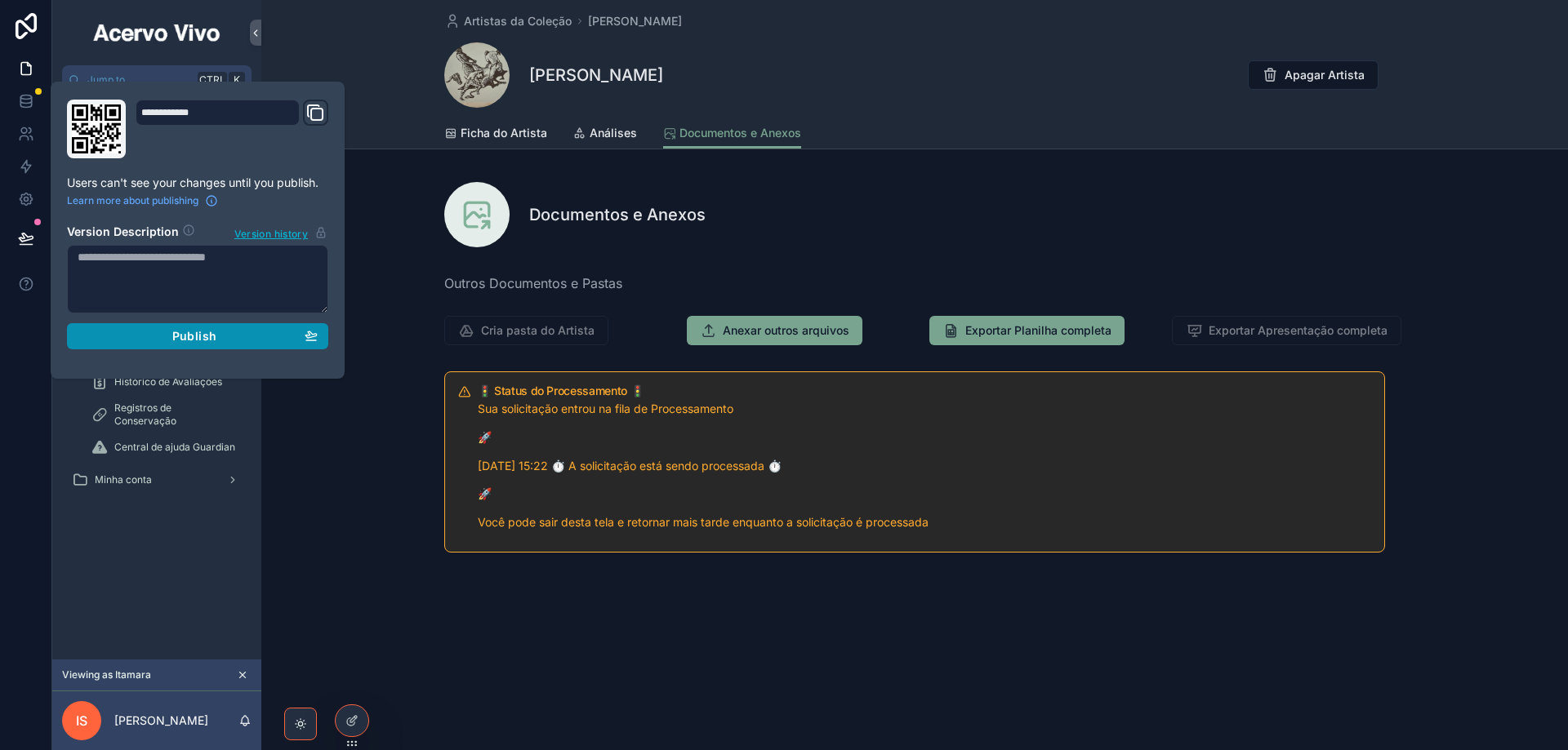
click at [197, 337] on span "Publish" at bounding box center [194, 336] width 44 height 15
